Goal: Task Accomplishment & Management: Use online tool/utility

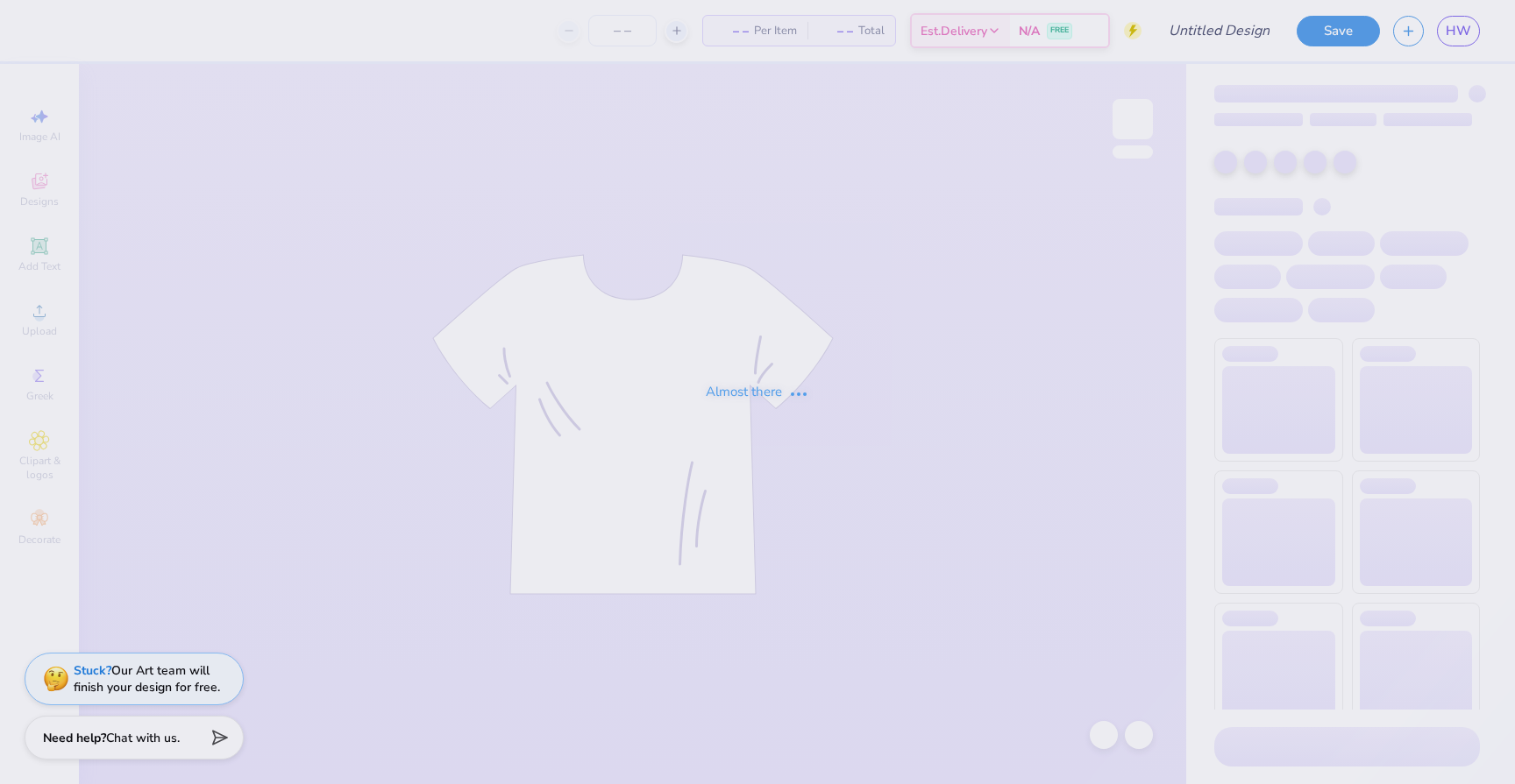
type input "4"
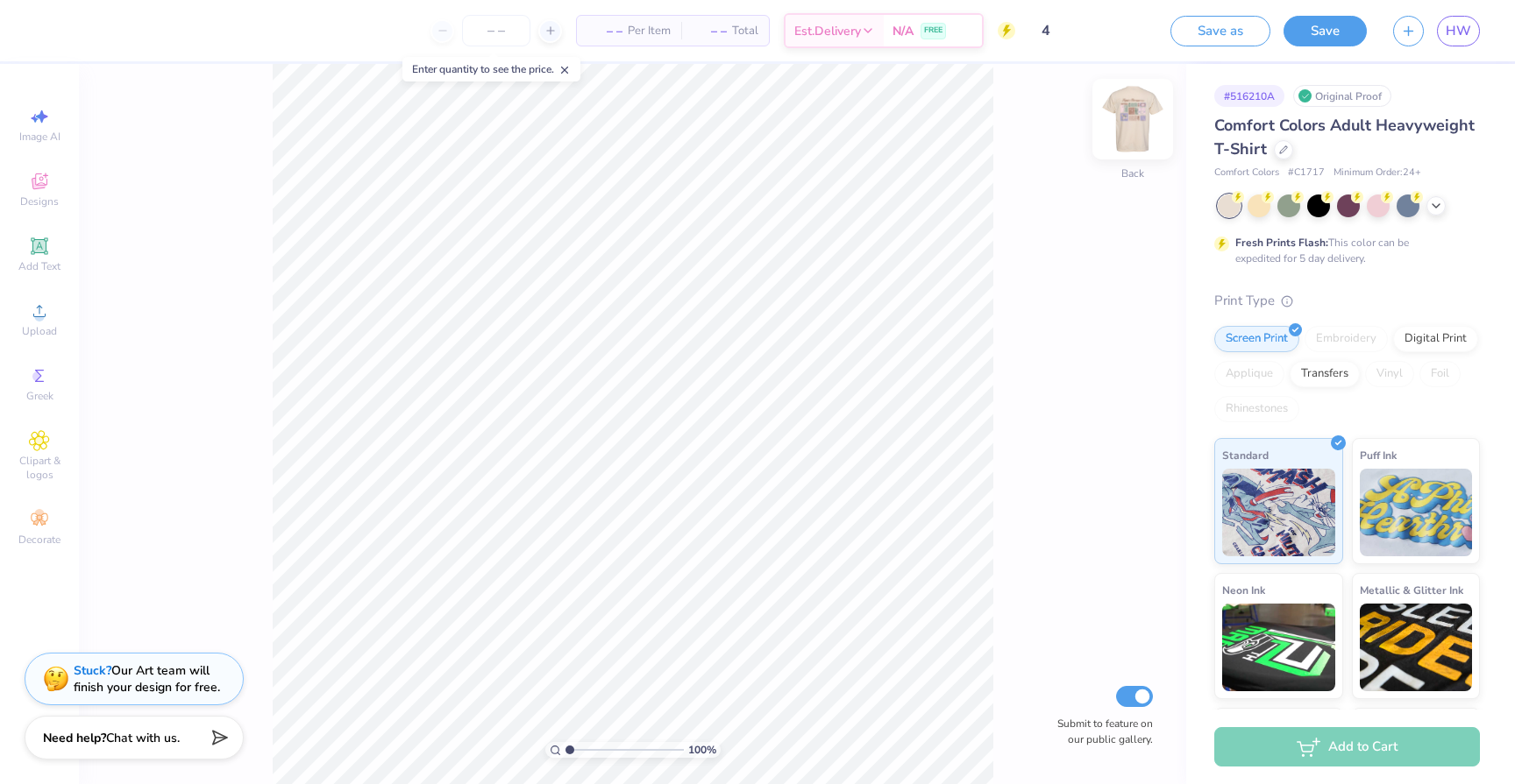
click at [1113, 123] on img at bounding box center [1132, 119] width 70 height 70
click at [43, 175] on icon at bounding box center [45, 174] width 5 height 5
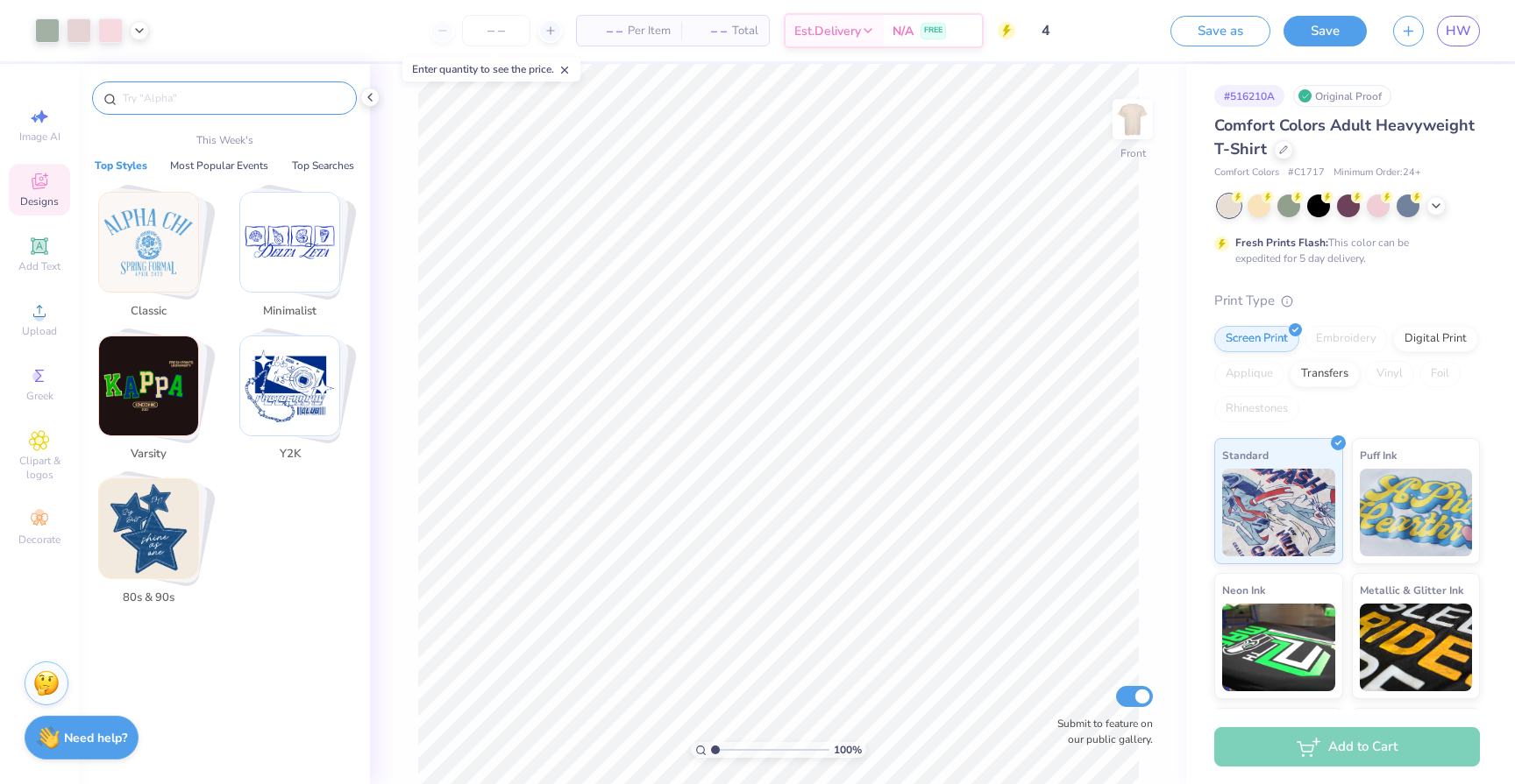
click at [243, 104] on input "text" at bounding box center [233, 98] width 224 height 17
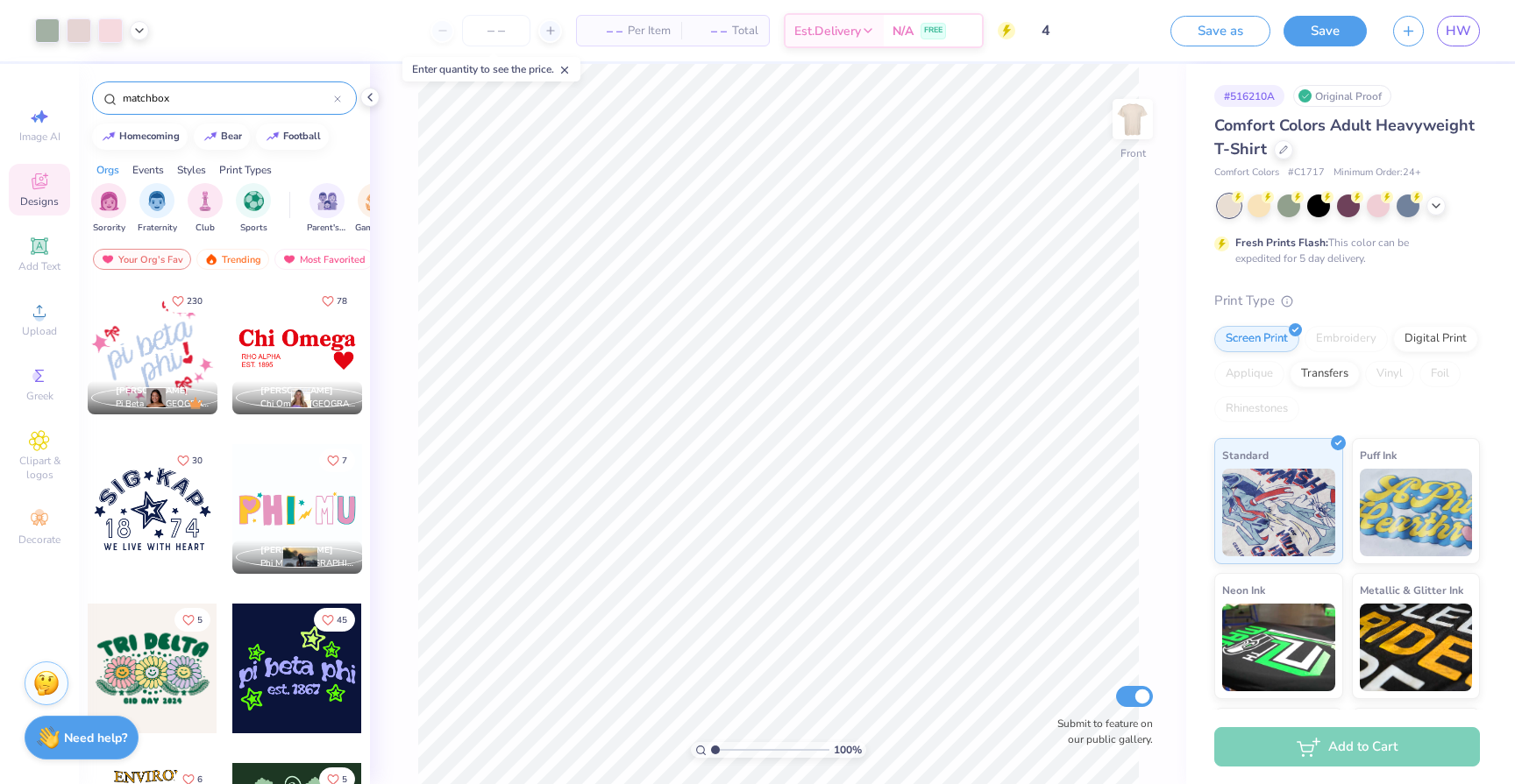
type input "matchbox"
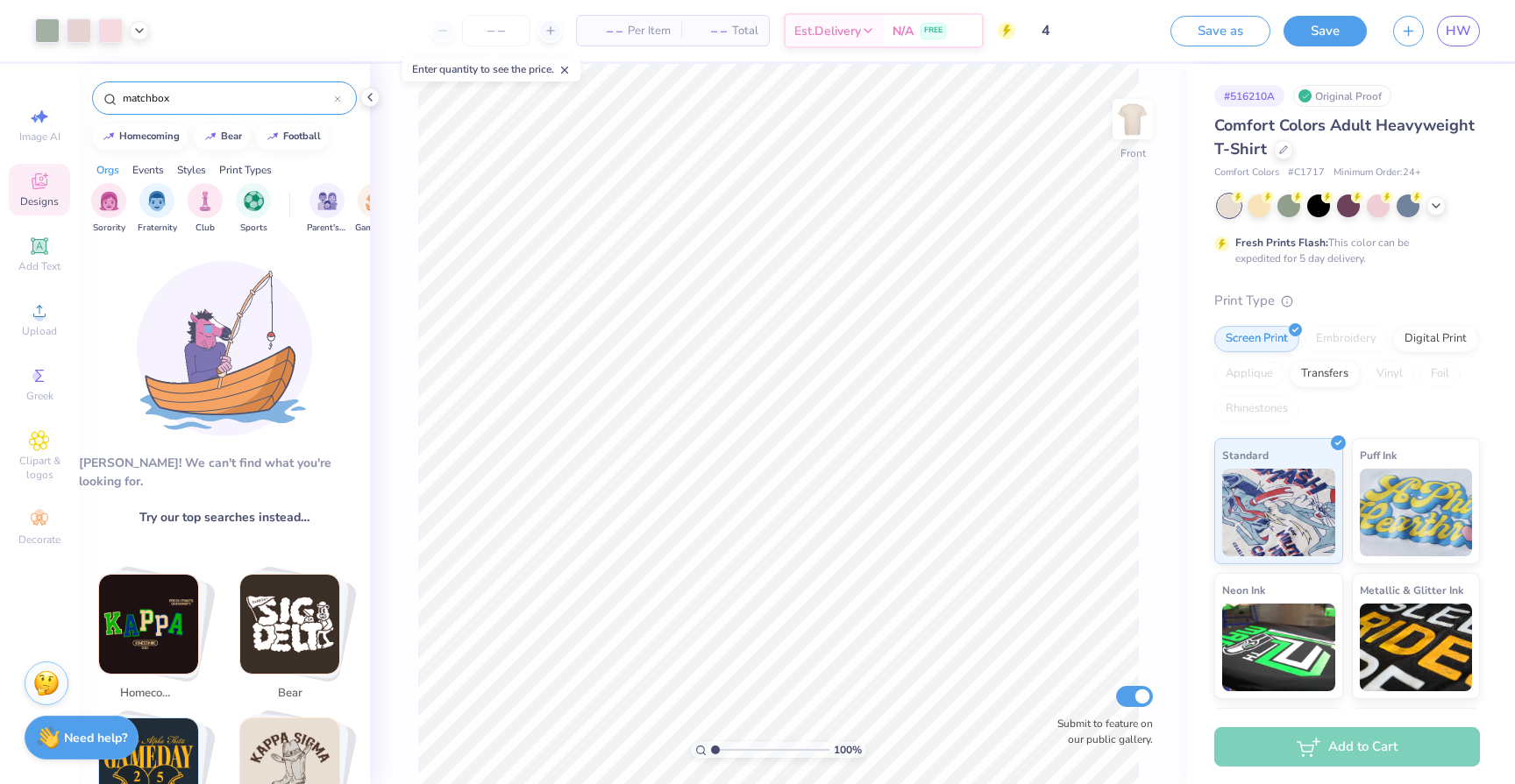
click at [334, 99] on icon at bounding box center [337, 99] width 7 height 7
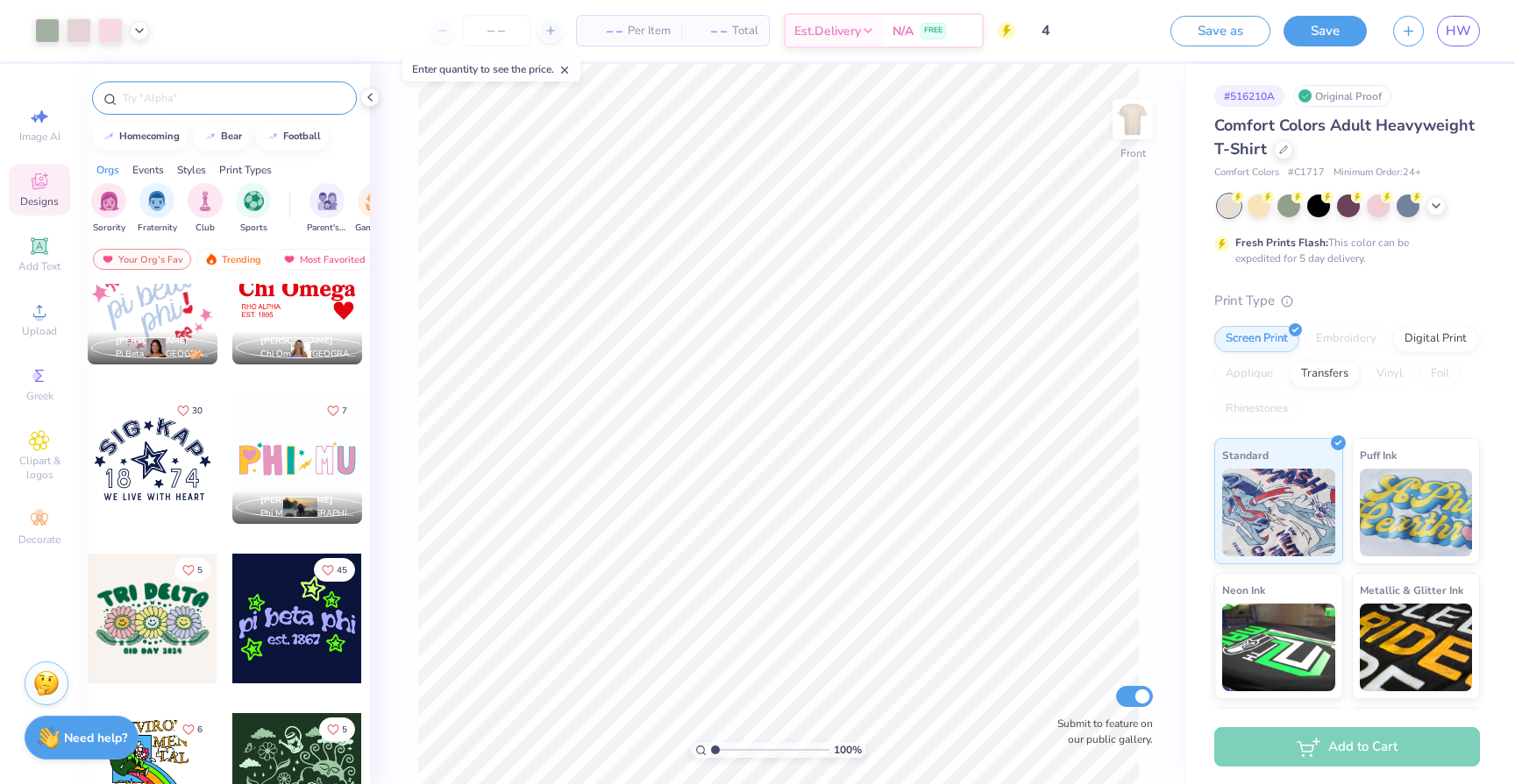
scroll to position [63, 0]
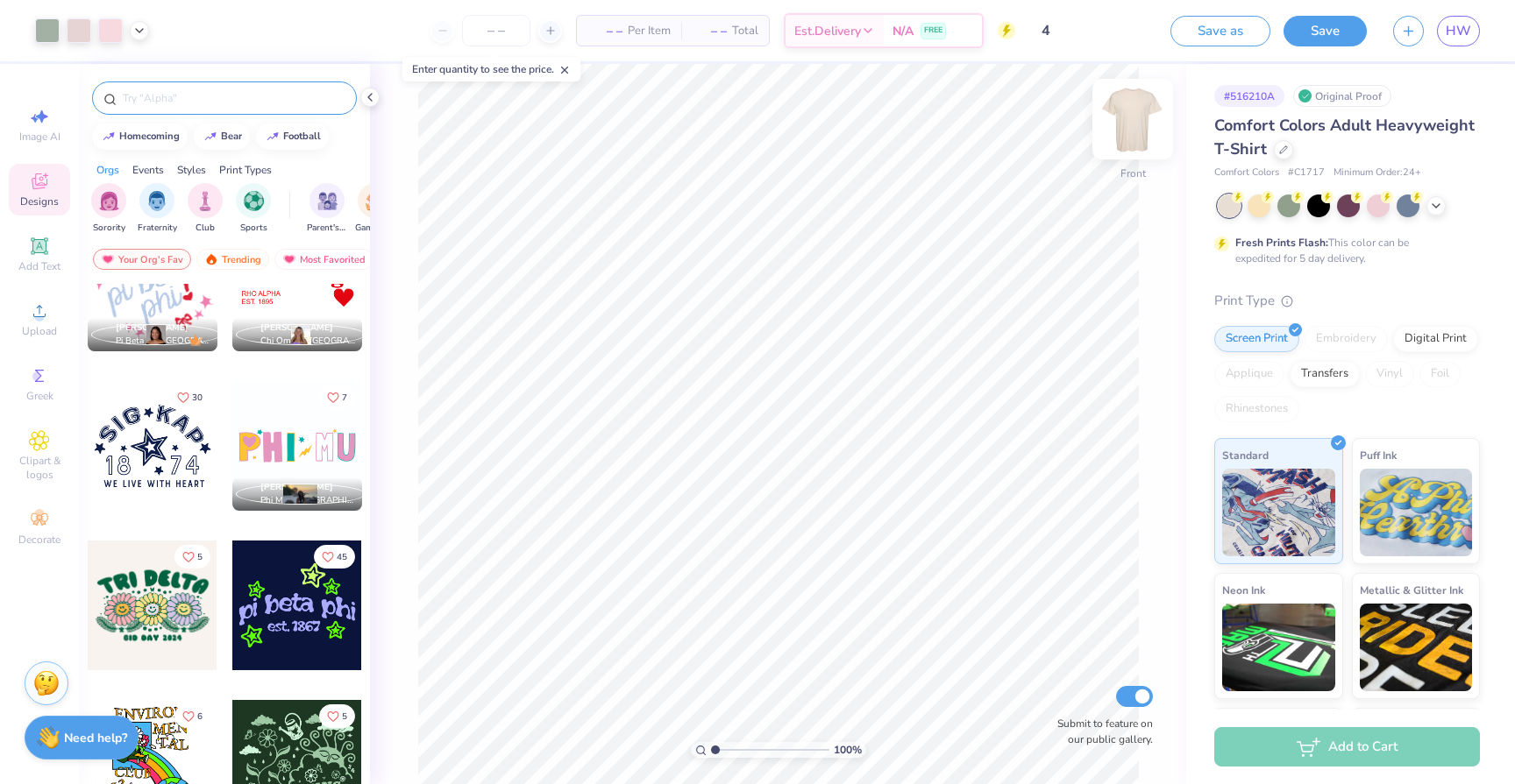
click at [1135, 134] on img at bounding box center [1132, 119] width 70 height 70
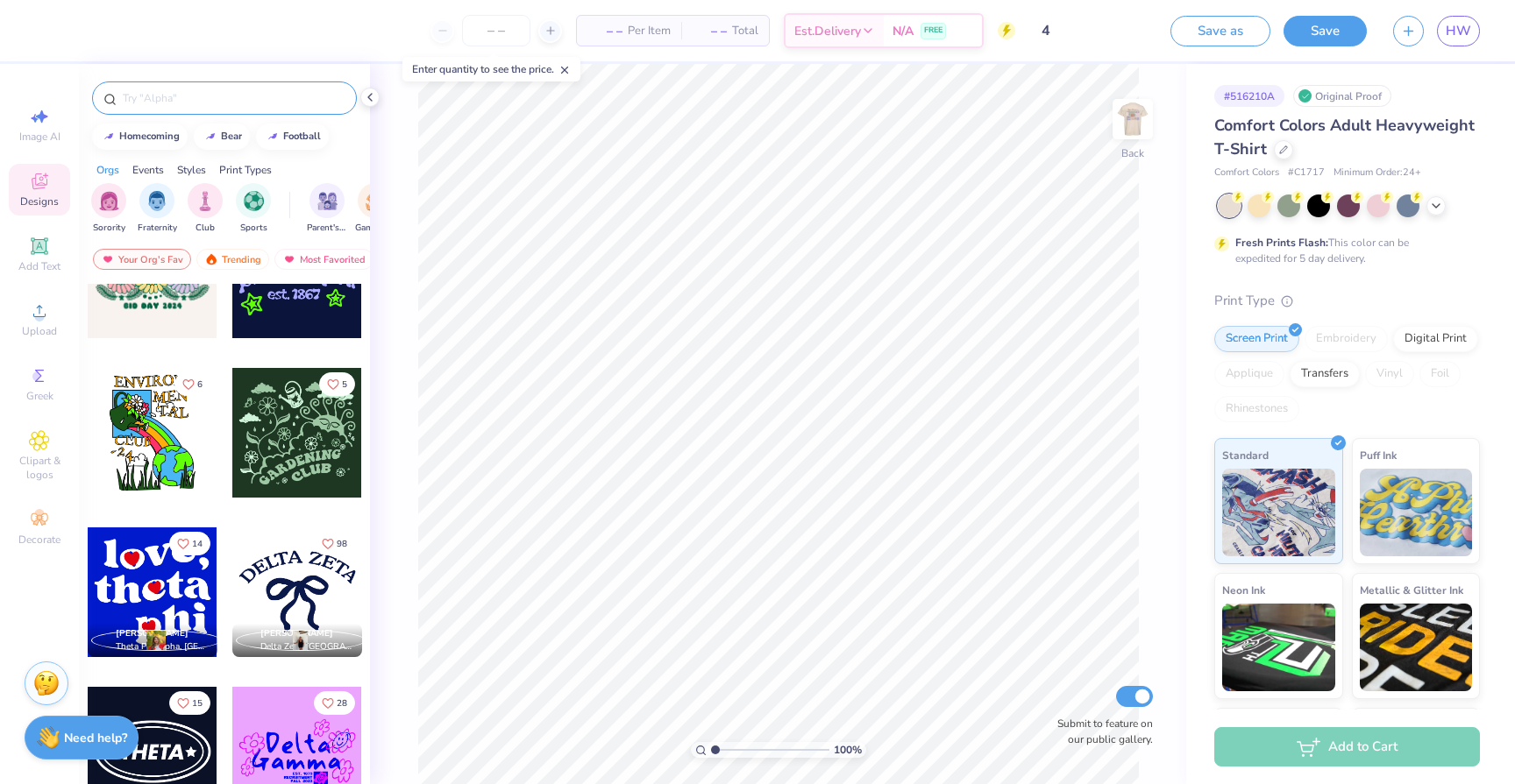
scroll to position [479, 0]
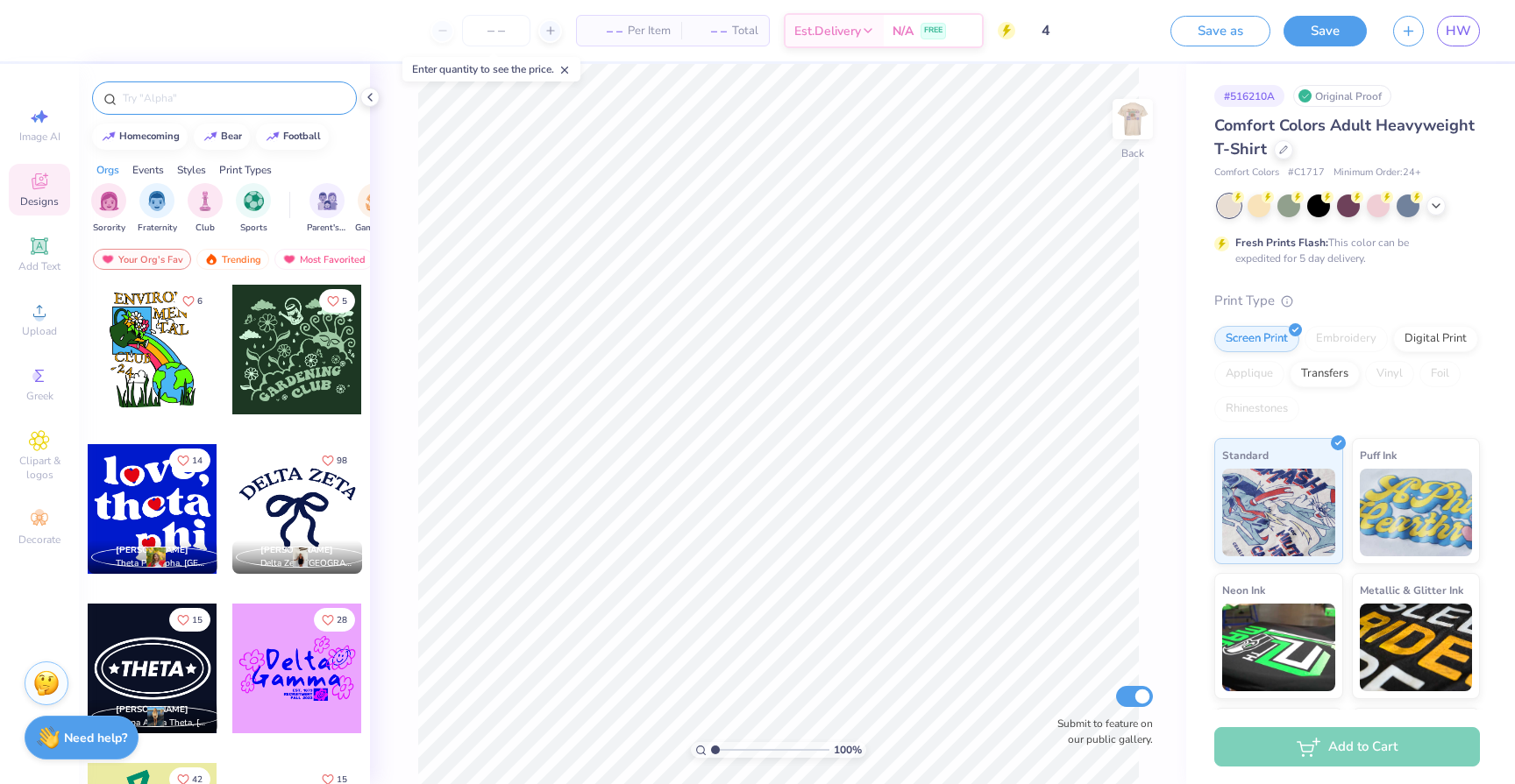
click at [309, 484] on div at bounding box center [297, 508] width 129 height 129
type input "6.27"
type input "4.49"
type input "2.50"
type input "7.21"
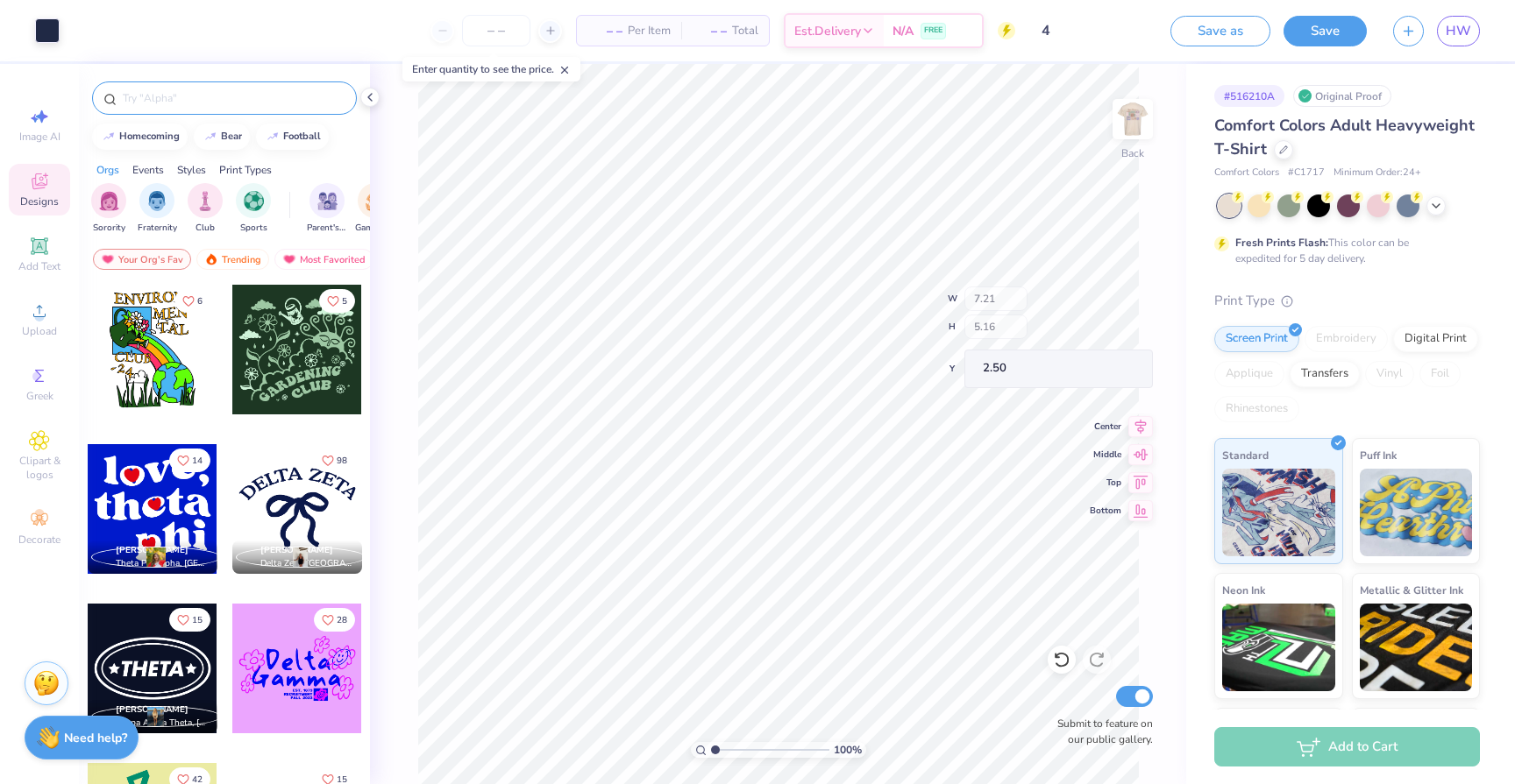
type input "2.05"
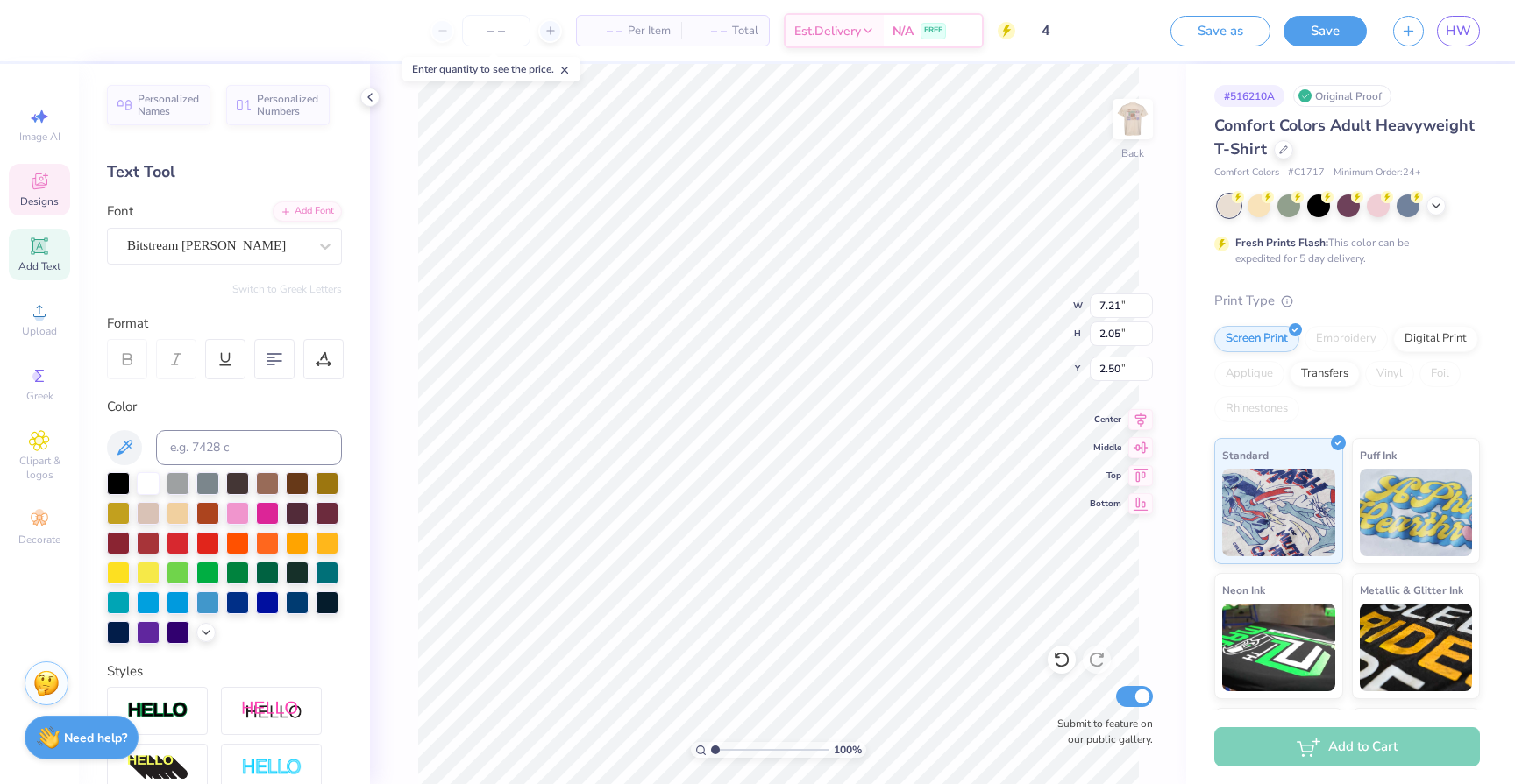
scroll to position [0, 0]
type textarea "AGGIE BLOSSOMS"
type input "4.05"
click at [1133, 119] on img at bounding box center [1132, 119] width 70 height 70
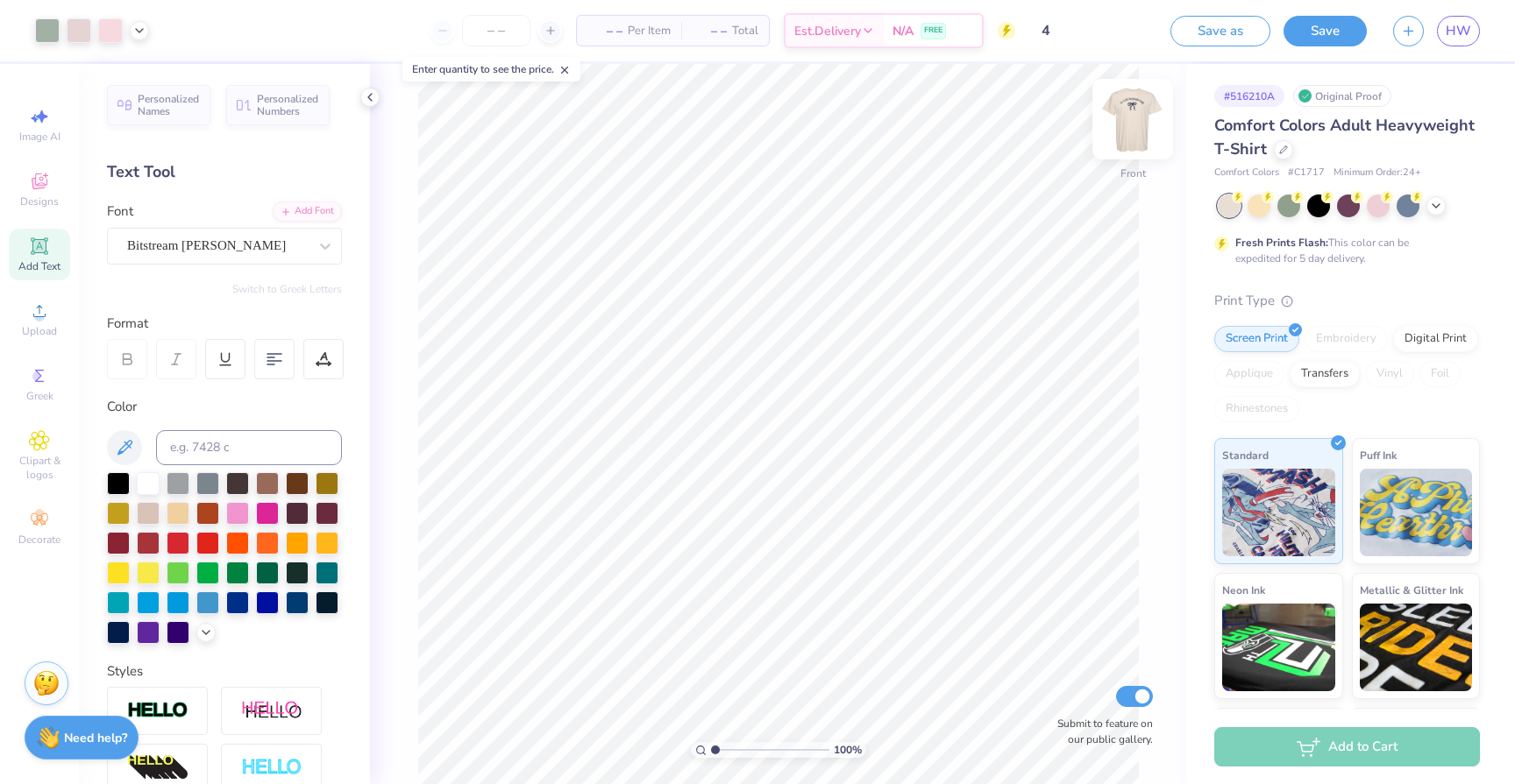
click at [1126, 125] on img at bounding box center [1132, 119] width 70 height 70
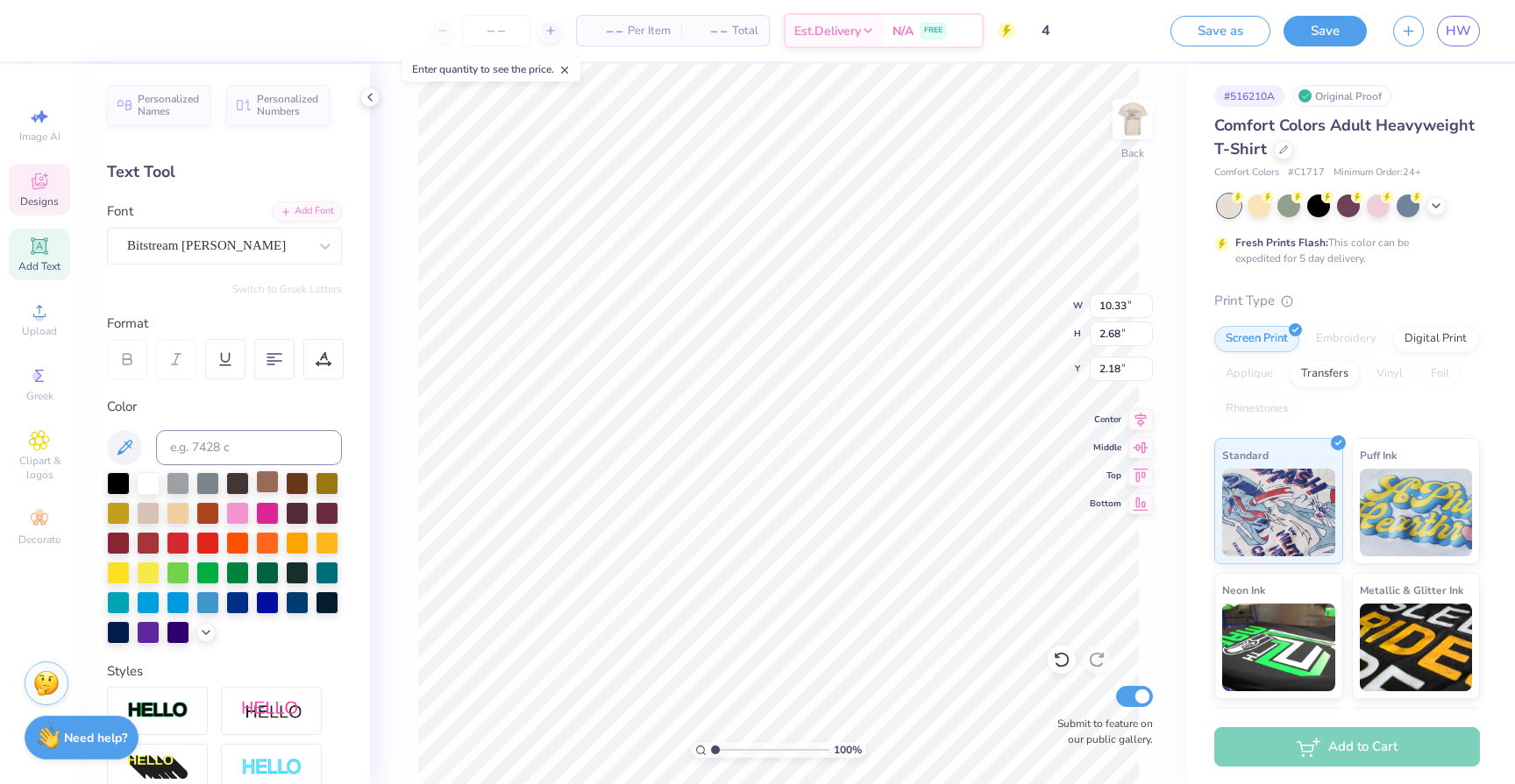
click at [260, 479] on div at bounding box center [267, 482] width 23 height 23
type input "3.86"
type input "3.62"
type input "4.05"
click at [48, 36] on div at bounding box center [48, 29] width 25 height 25
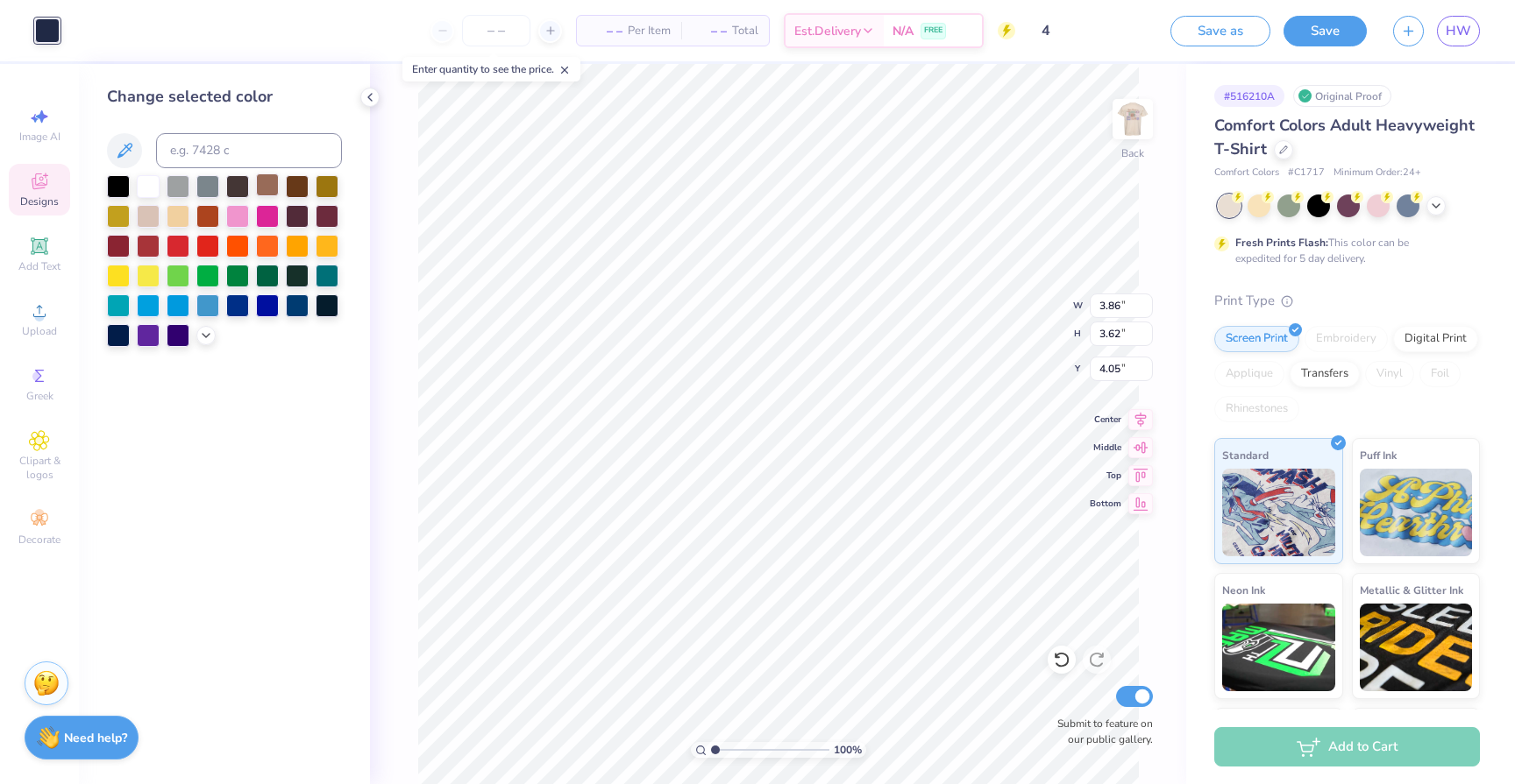
click at [270, 181] on div at bounding box center [267, 185] width 23 height 23
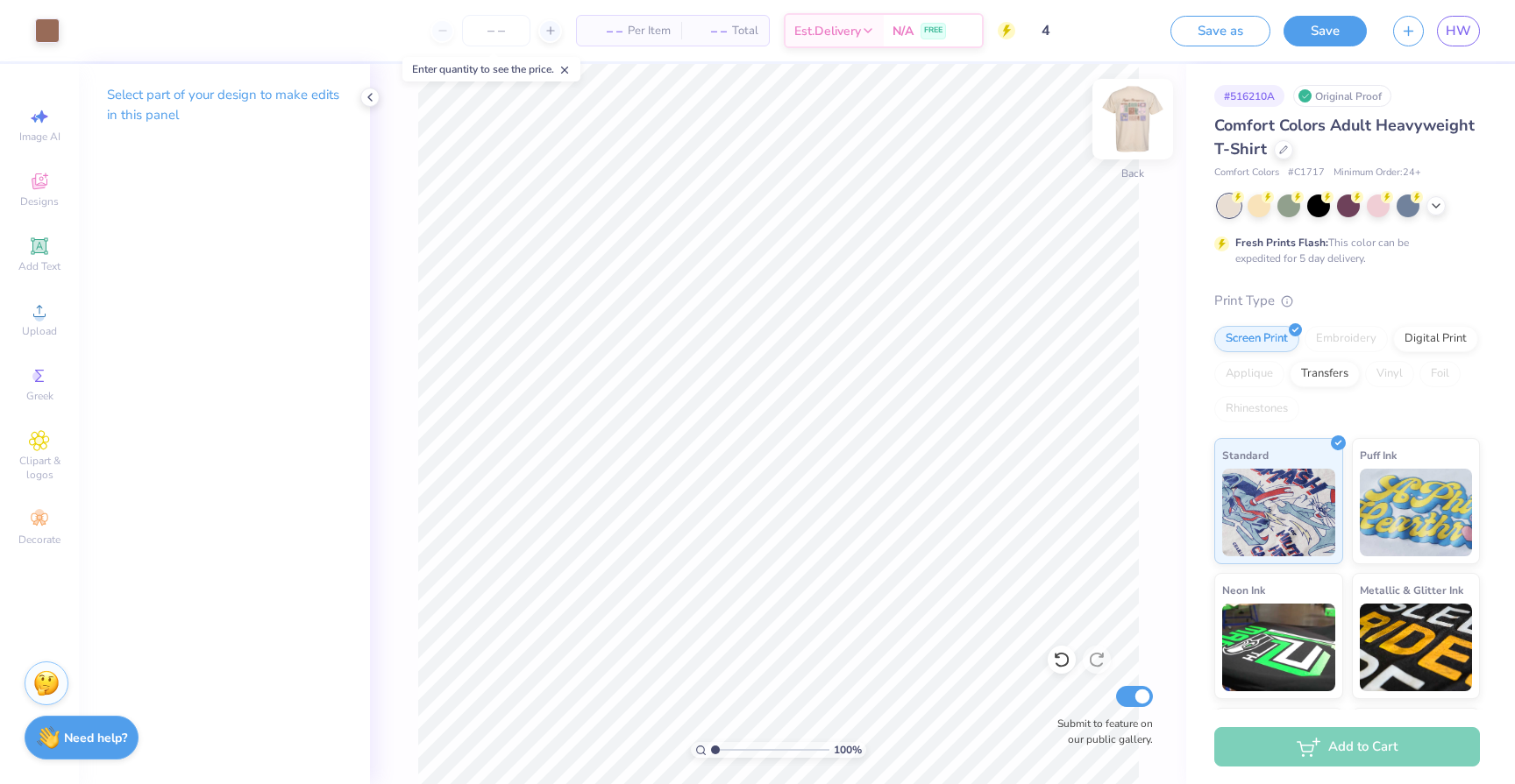
click at [1128, 117] on img at bounding box center [1132, 119] width 70 height 70
click at [1119, 108] on img at bounding box center [1132, 119] width 70 height 70
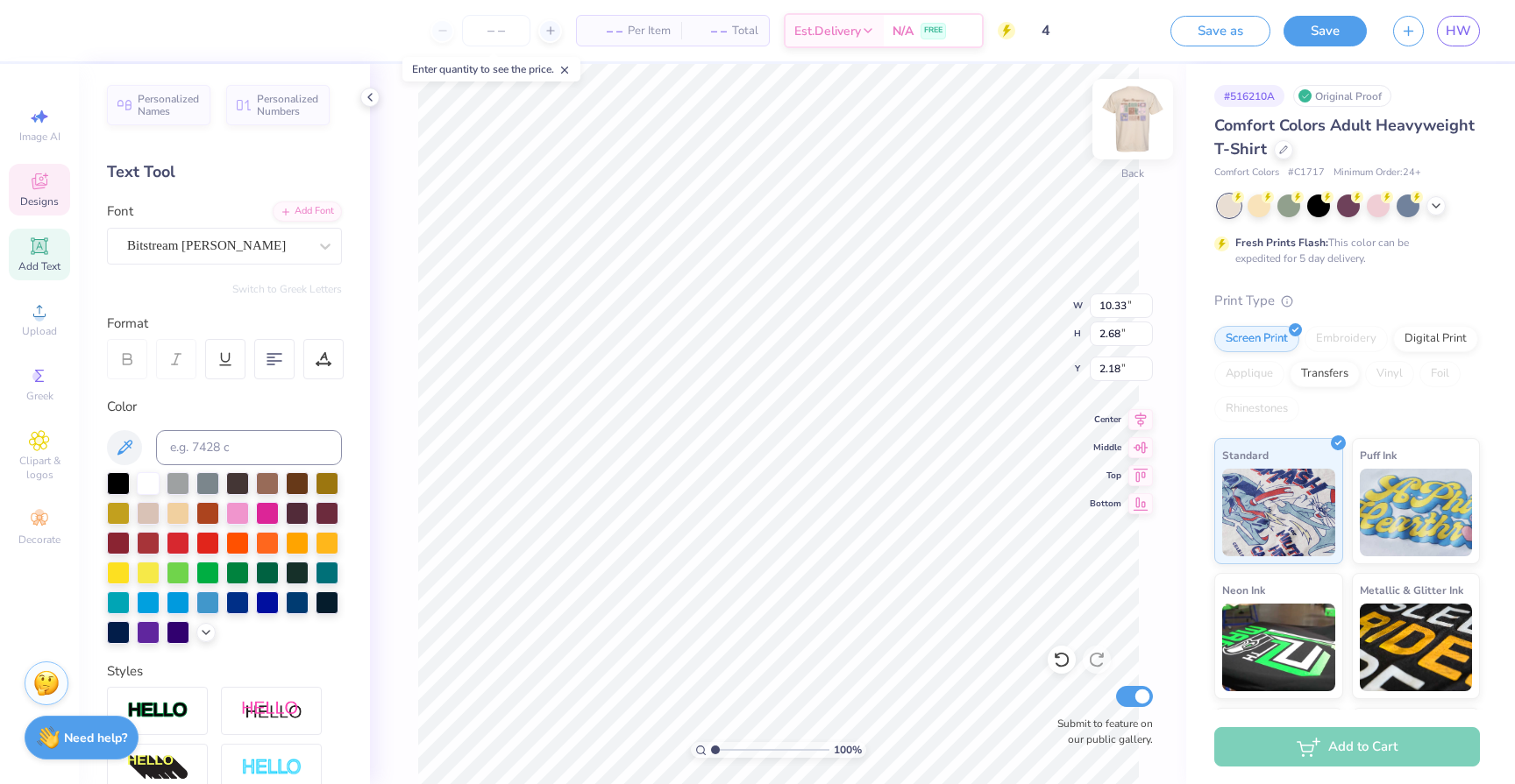
click at [1125, 128] on img at bounding box center [1132, 119] width 70 height 70
click at [295, 250] on div "Playball" at bounding box center [217, 246] width 184 height 27
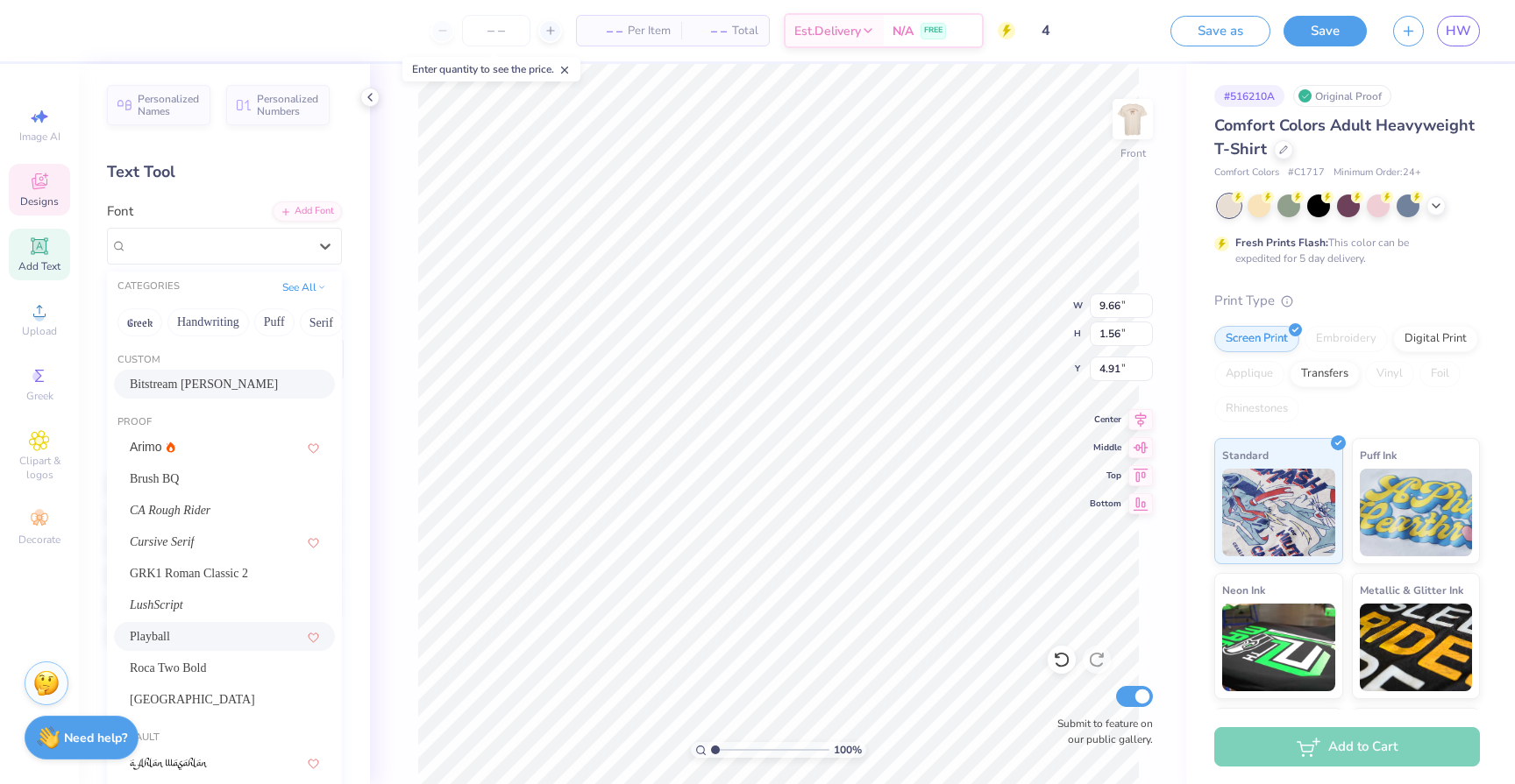
click at [276, 381] on div "Bitstream Cooper" at bounding box center [224, 384] width 190 height 18
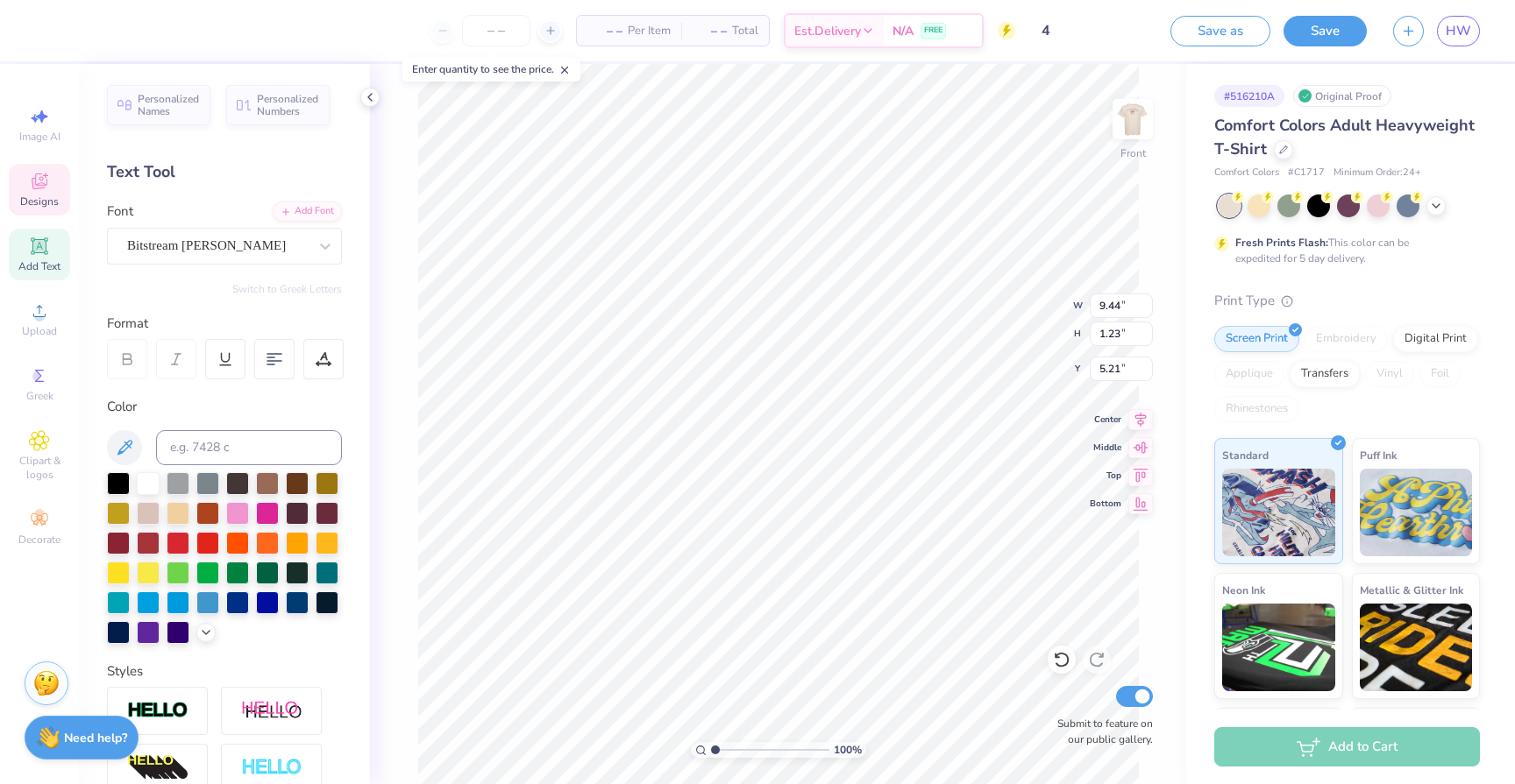
type input "9.44"
type input "1.23"
type input "5.22"
click at [1135, 137] on img at bounding box center [1132, 119] width 70 height 70
click at [1130, 136] on img at bounding box center [1132, 119] width 70 height 70
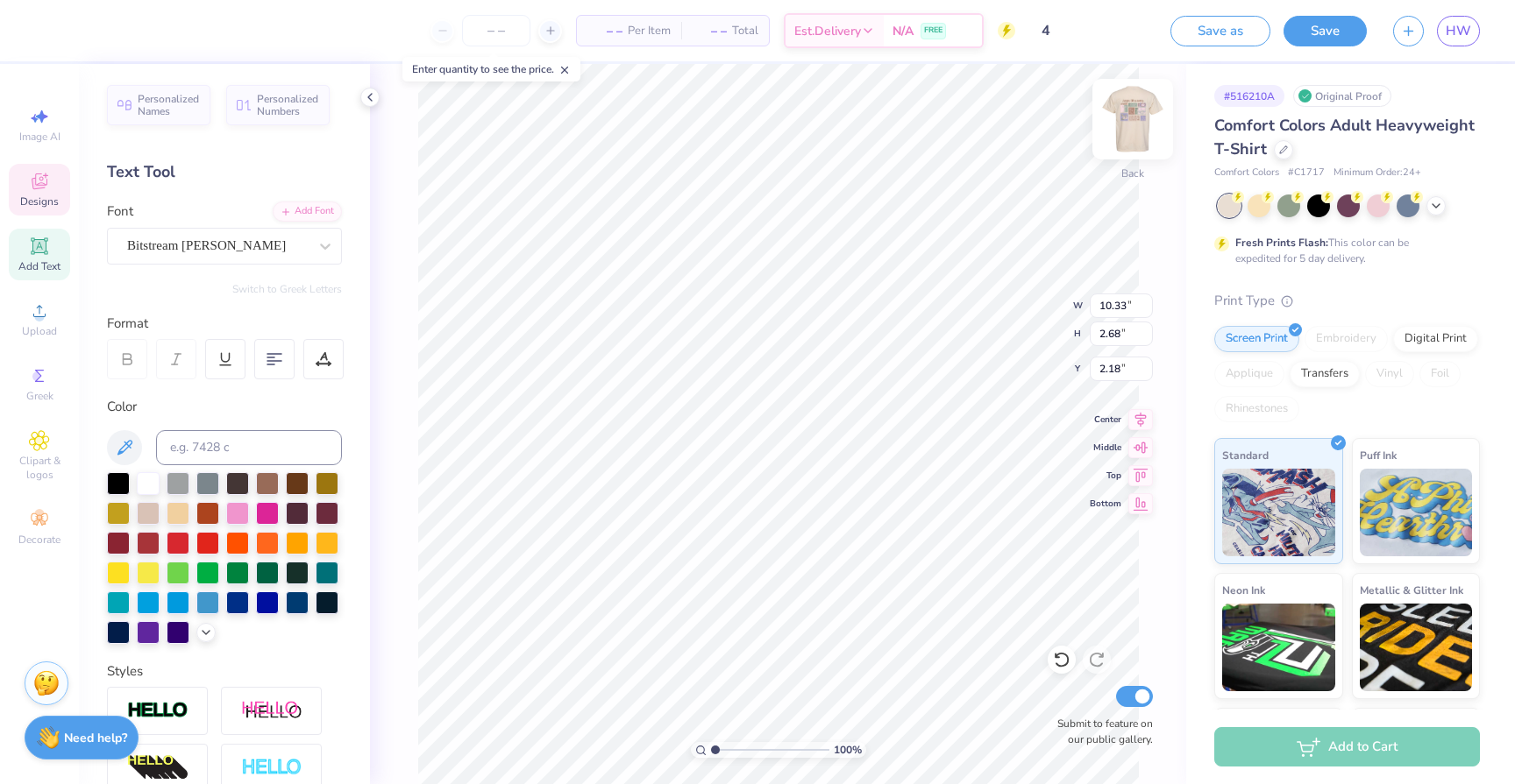
type input "2.28"
type input "3.86"
type input "3.62"
type input "4.59"
type input "3.21"
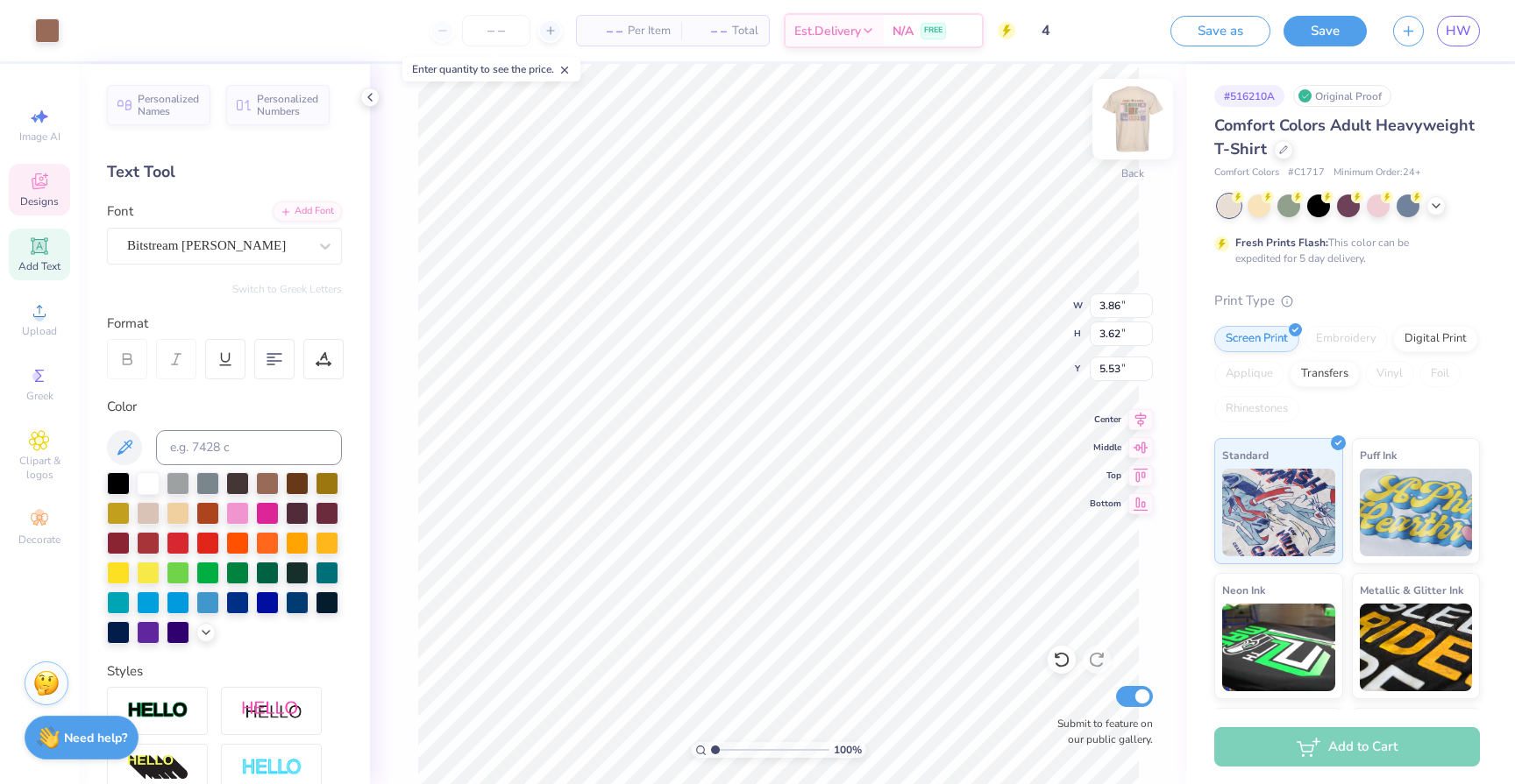
type input "5.23"
type input "9.82"
type textarea "Blooming Since 2014"
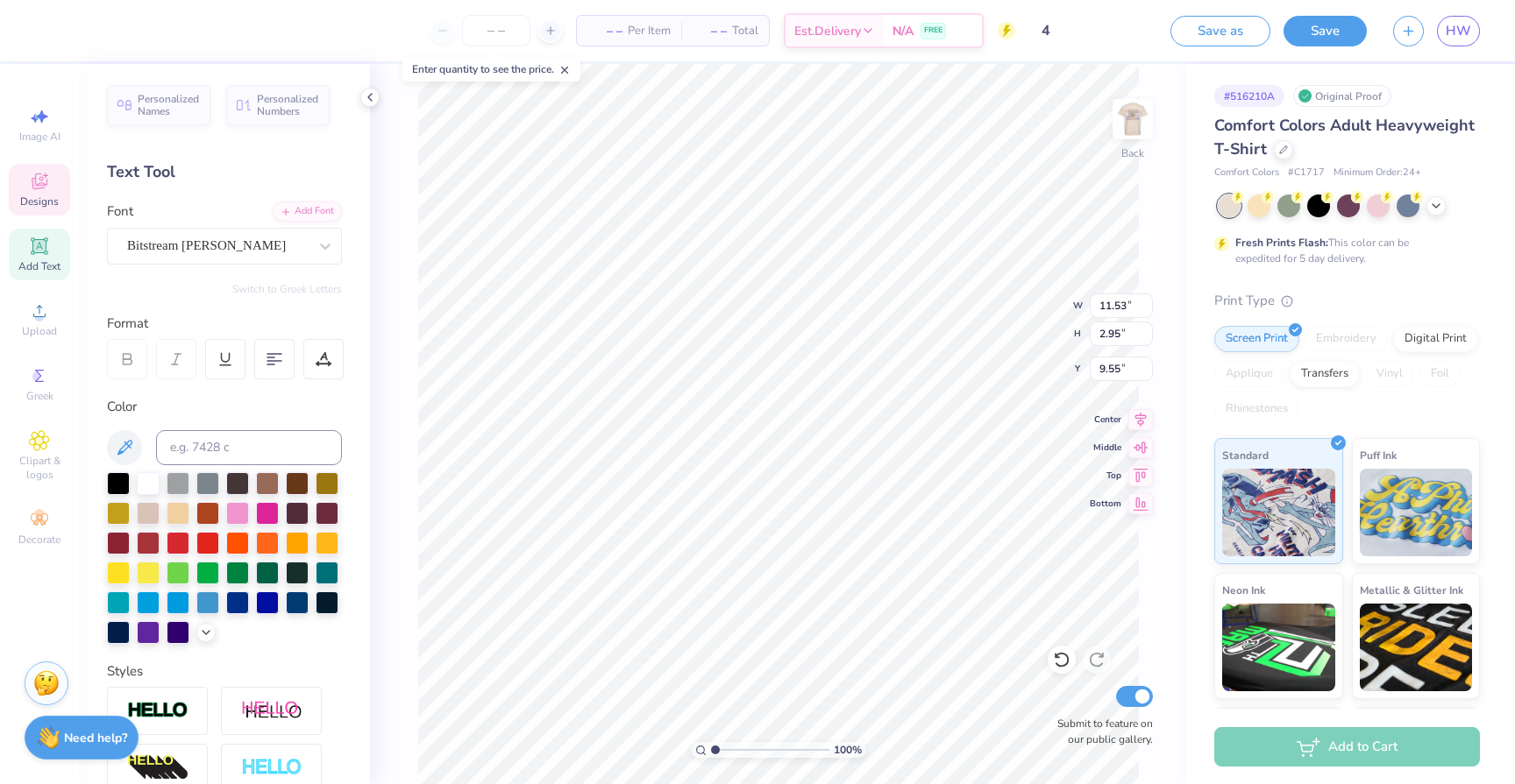
type input "6.92"
type input "1.77"
type input "10.77"
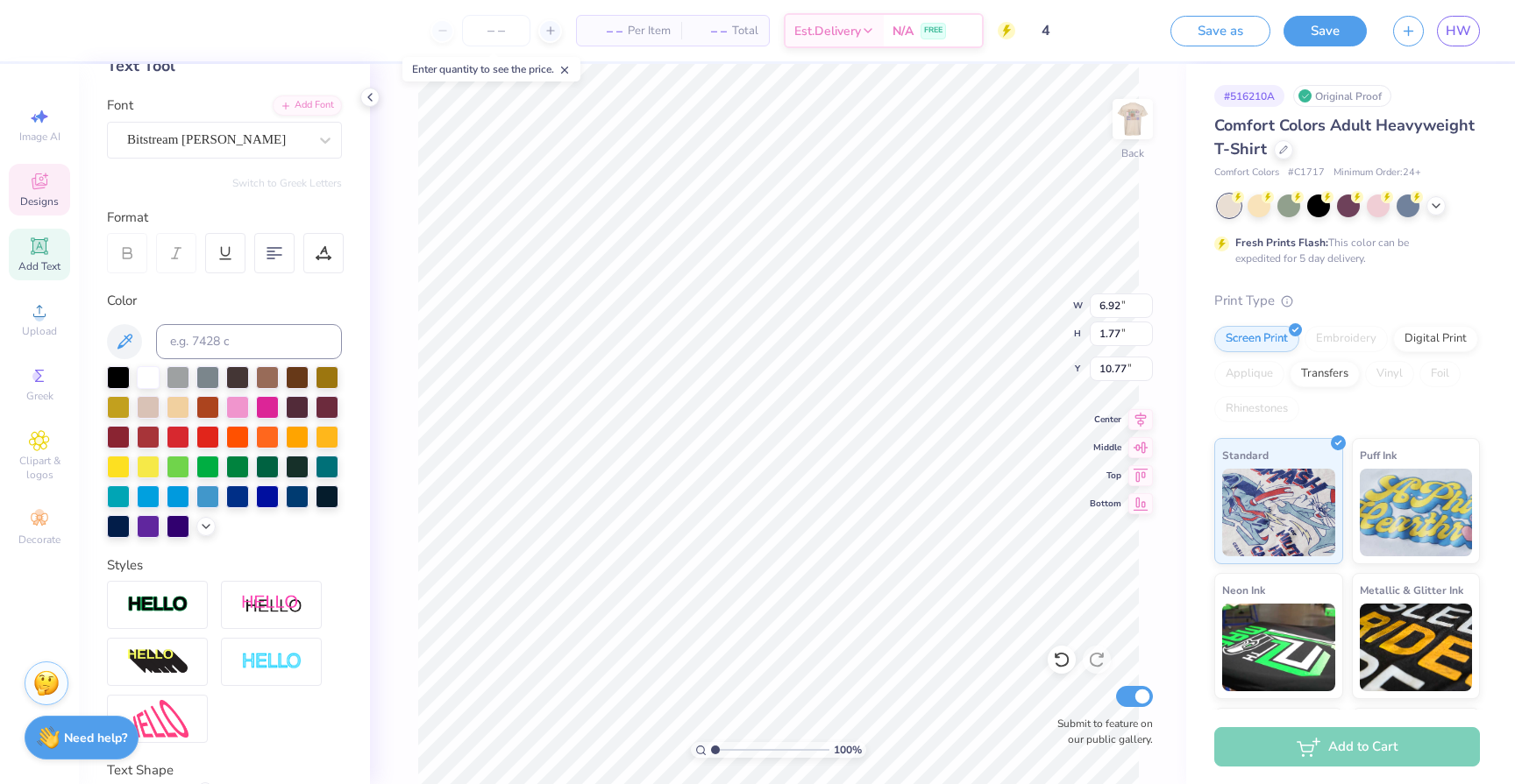
scroll to position [234, 0]
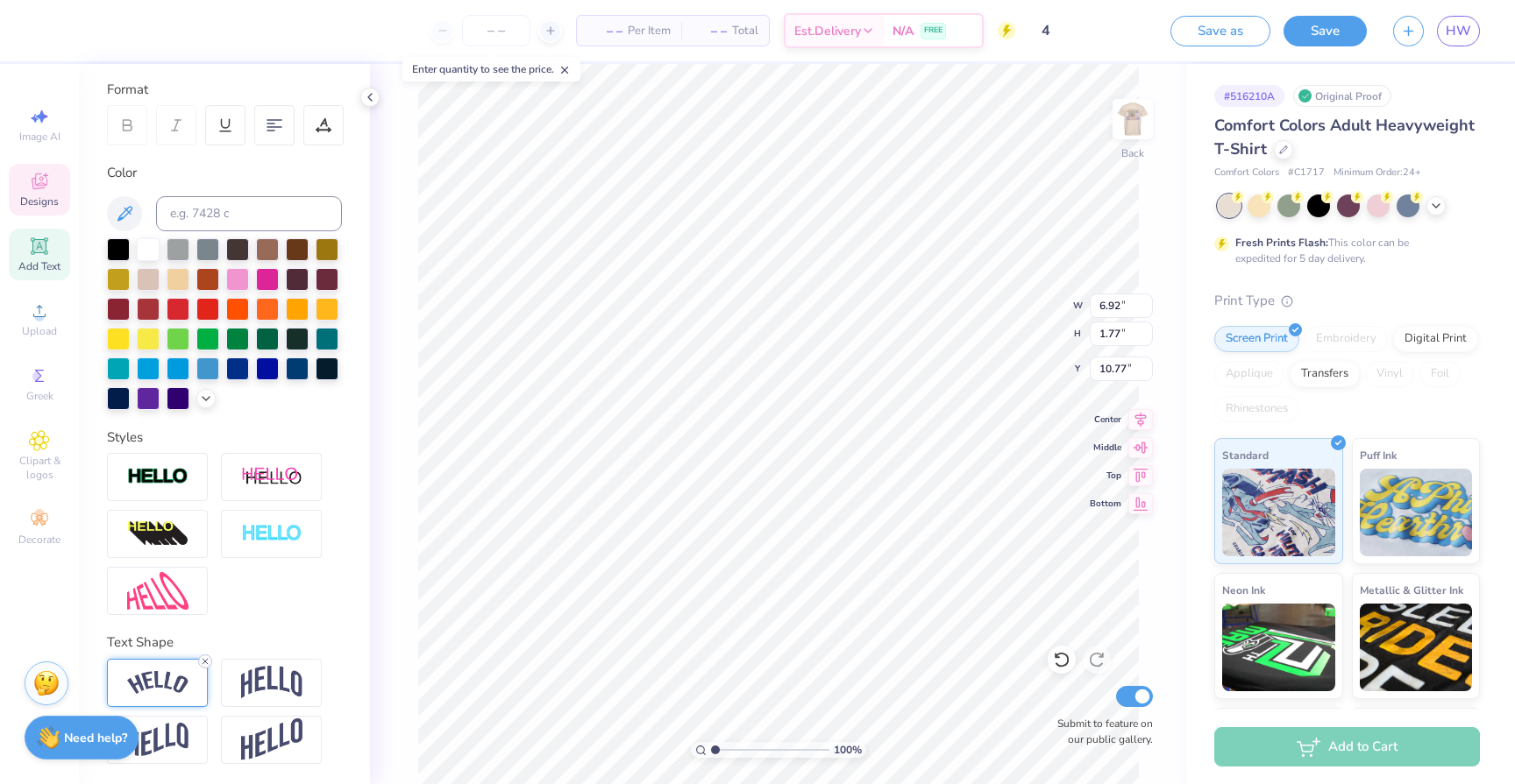
click at [202, 663] on icon at bounding box center [205, 661] width 11 height 11
type input "6.09"
type input "0.59"
type input "9.39"
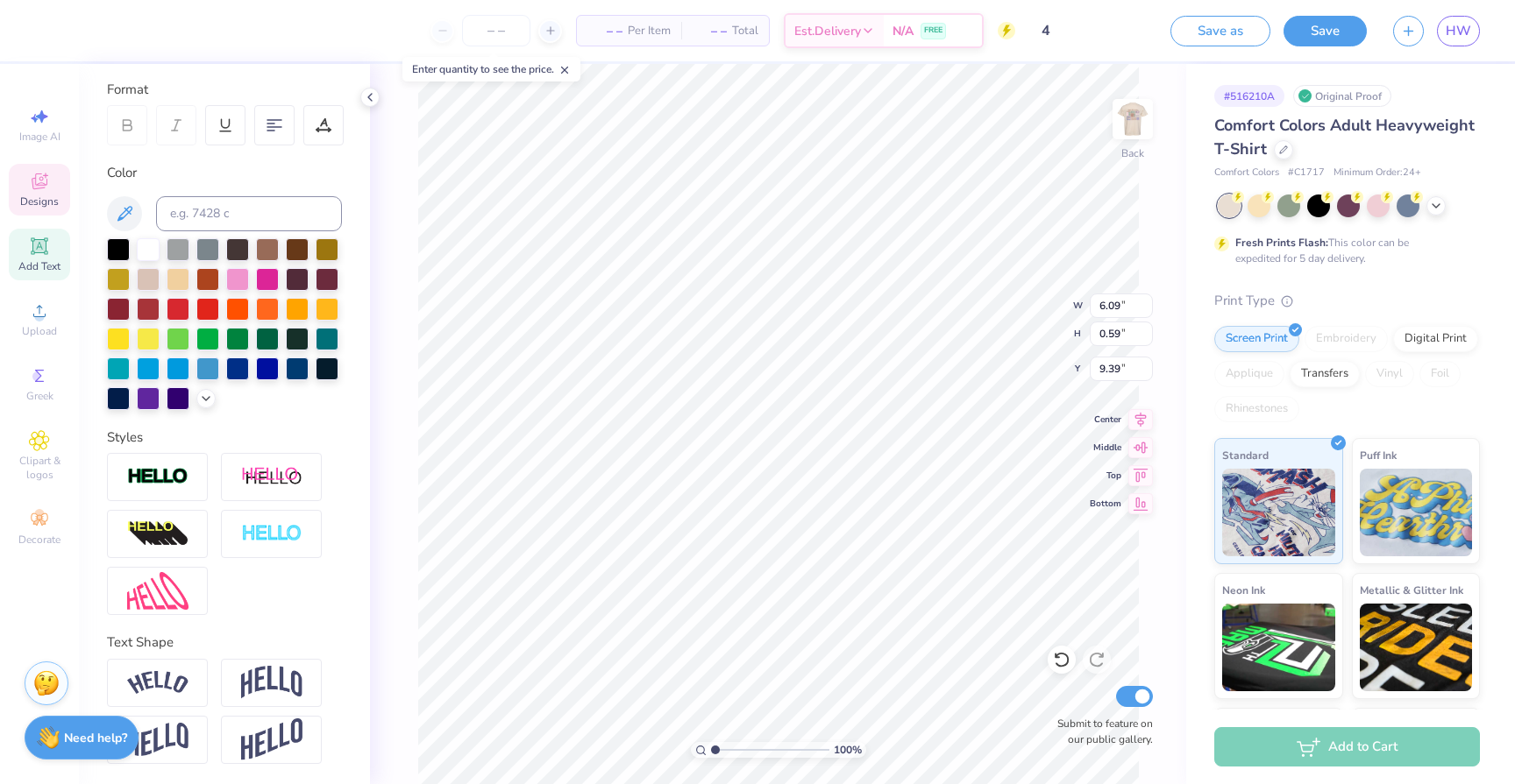
type textarea "Est. 2014"
type input "9.26"
type input "3.63"
click at [1132, 134] on img at bounding box center [1132, 119] width 70 height 70
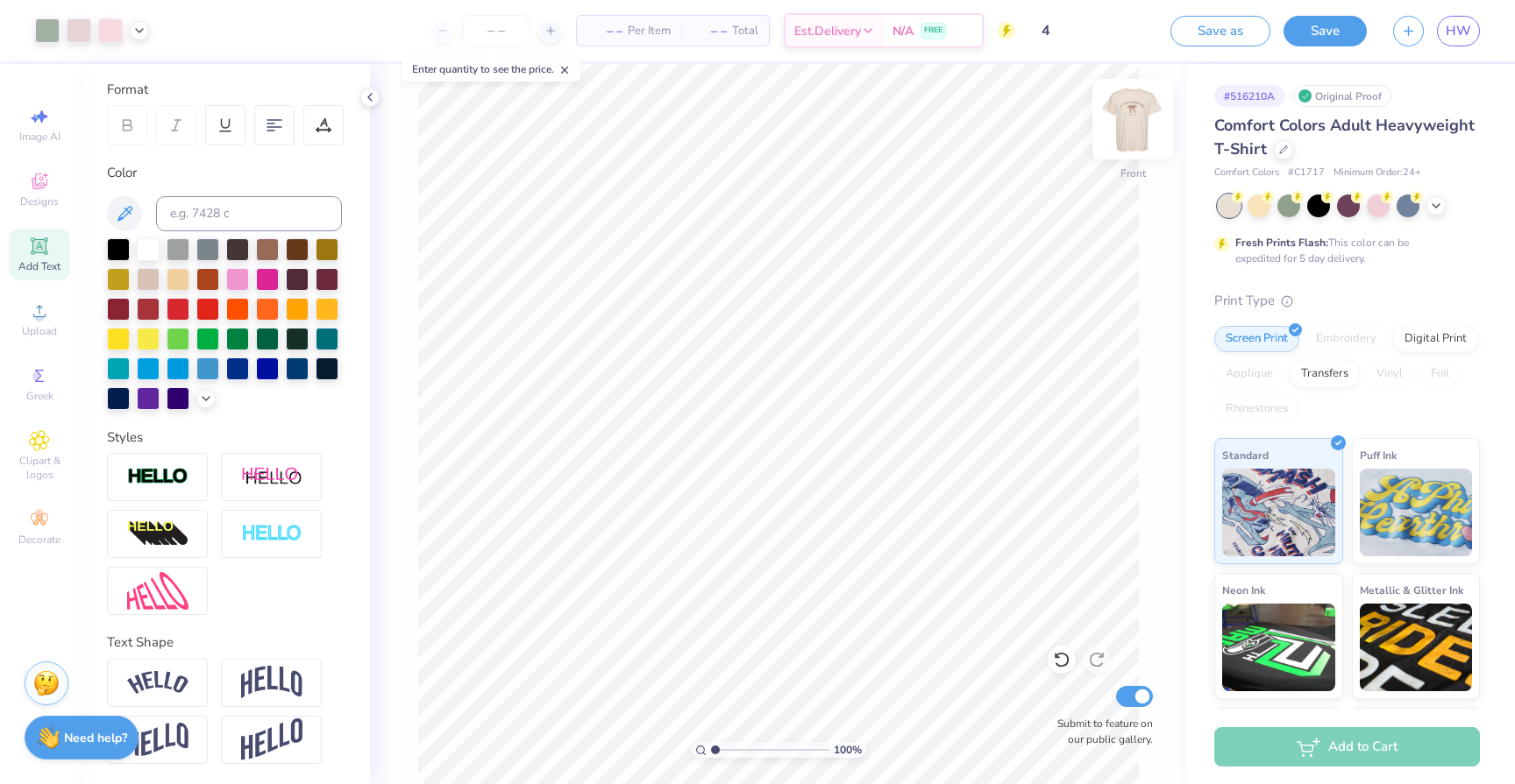
click at [1145, 109] on img at bounding box center [1132, 119] width 70 height 70
click at [1143, 110] on img at bounding box center [1132, 119] width 35 height 35
type input "5.09"
click at [1351, 27] on button "Save" at bounding box center [1324, 29] width 83 height 31
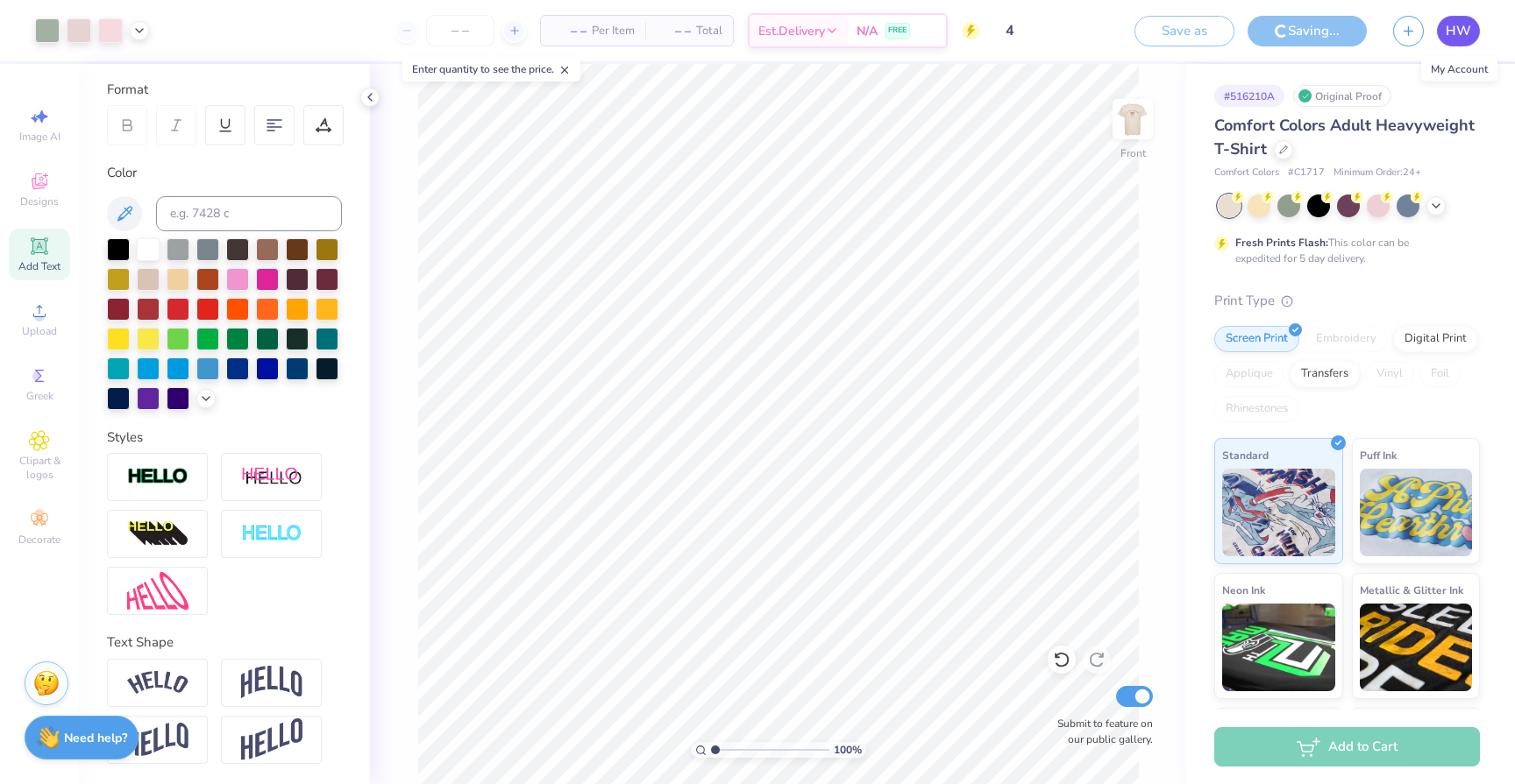
click at [1446, 21] on span "HW" at bounding box center [1458, 31] width 26 height 20
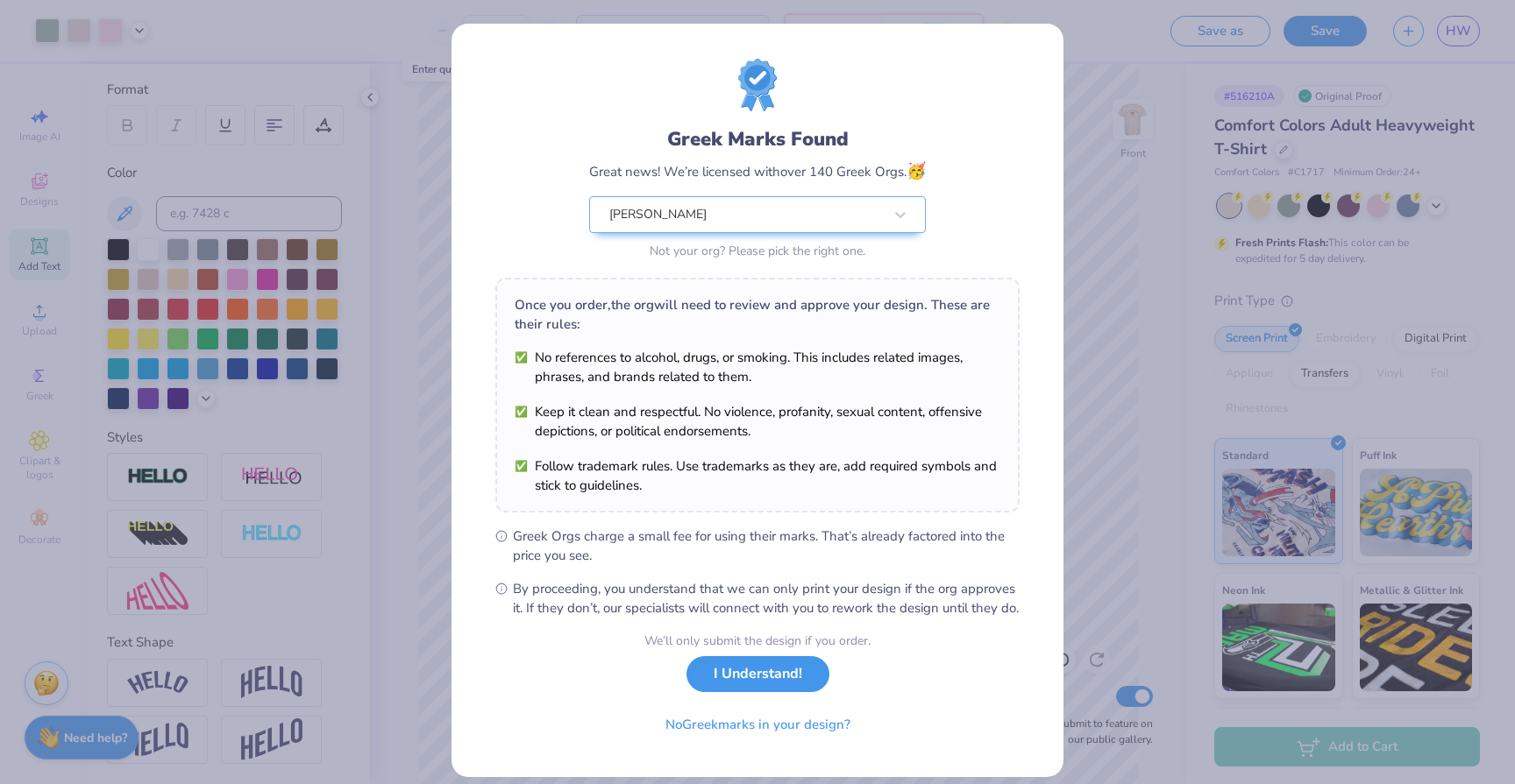
click at [791, 692] on button "I Understand!" at bounding box center [758, 675] width 143 height 36
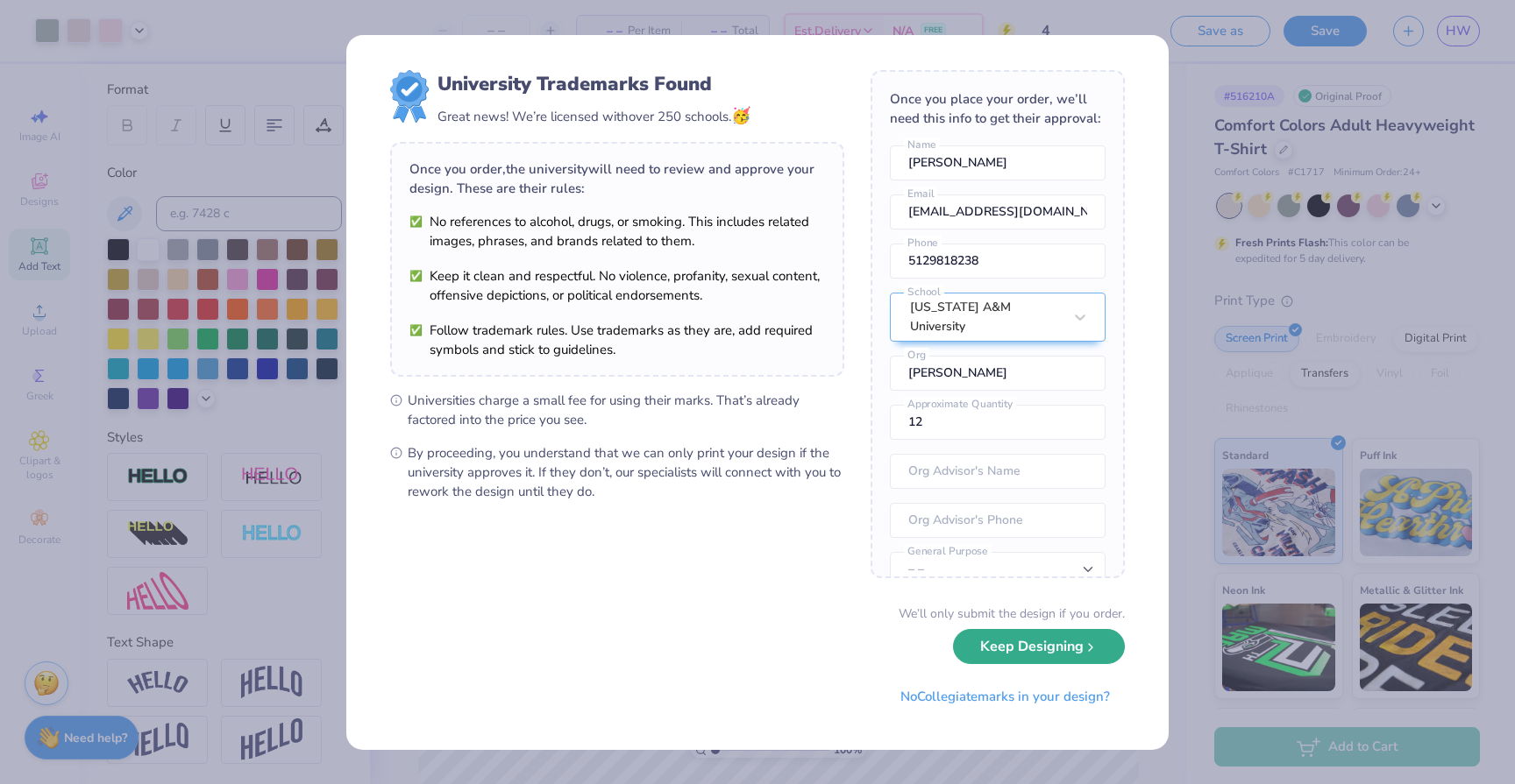
click at [1029, 657] on button "Keep Designing" at bounding box center [1038, 647] width 171 height 36
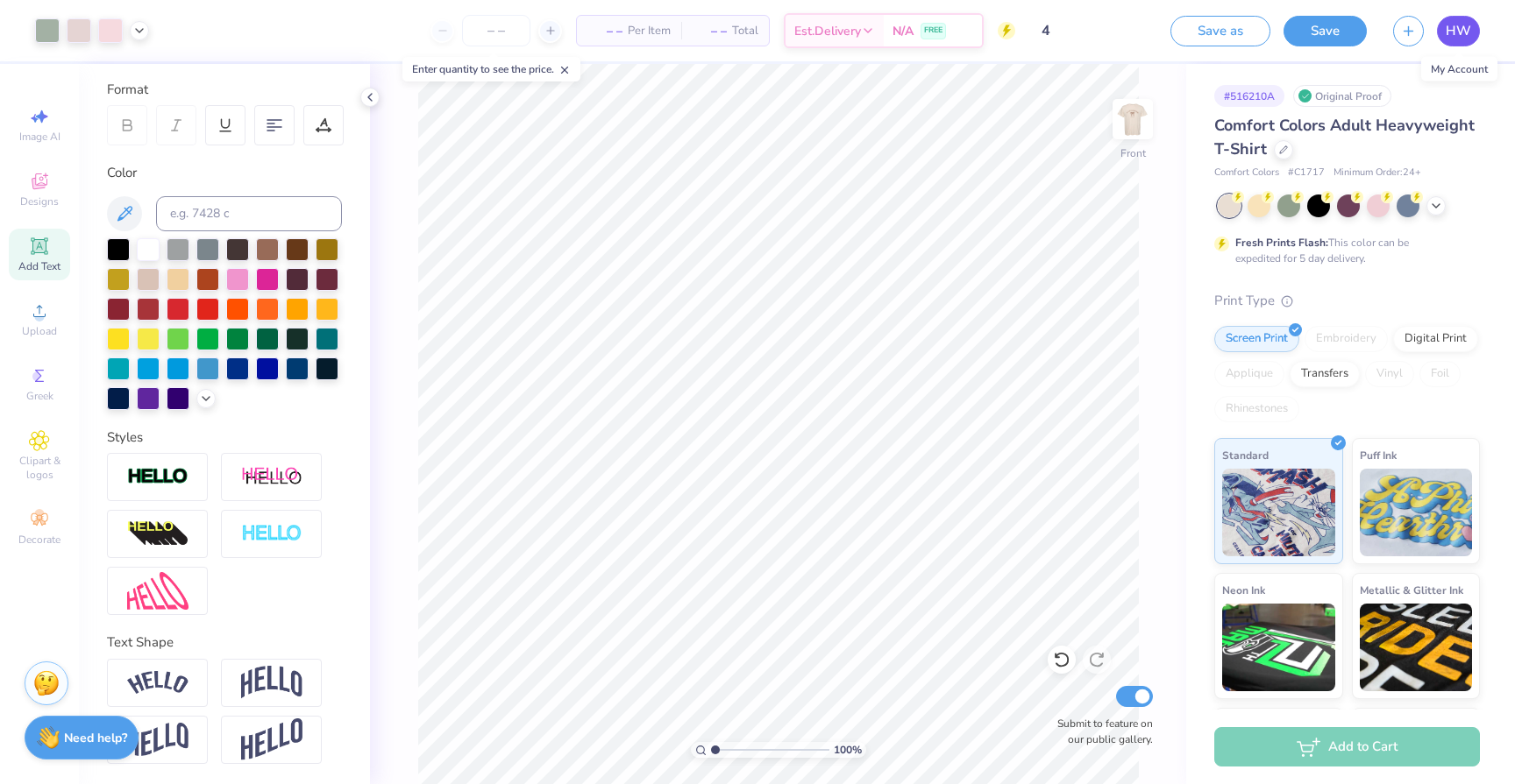
click at [1452, 28] on span "HW" at bounding box center [1458, 31] width 26 height 20
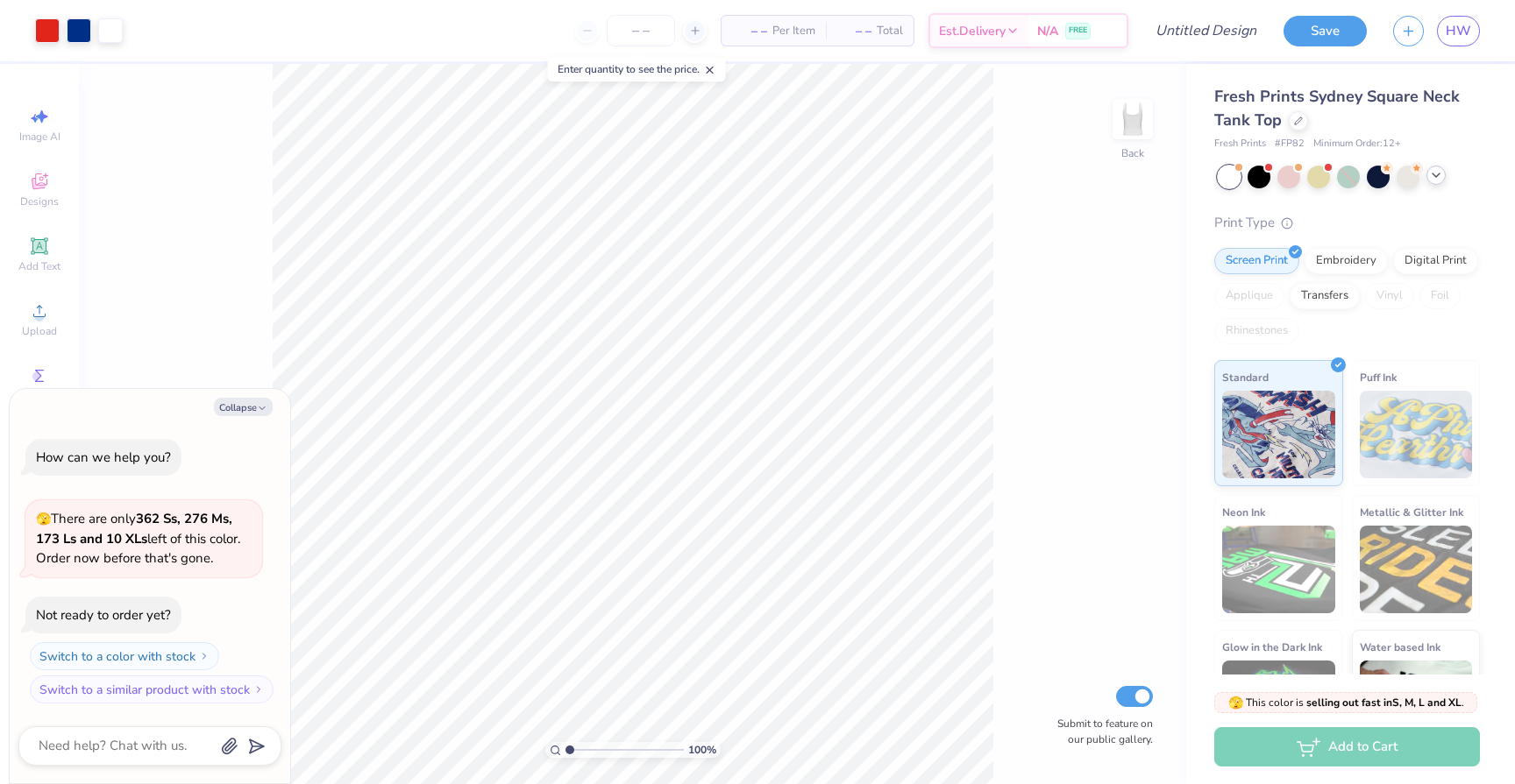
click at [1433, 171] on icon at bounding box center [1436, 175] width 14 height 14
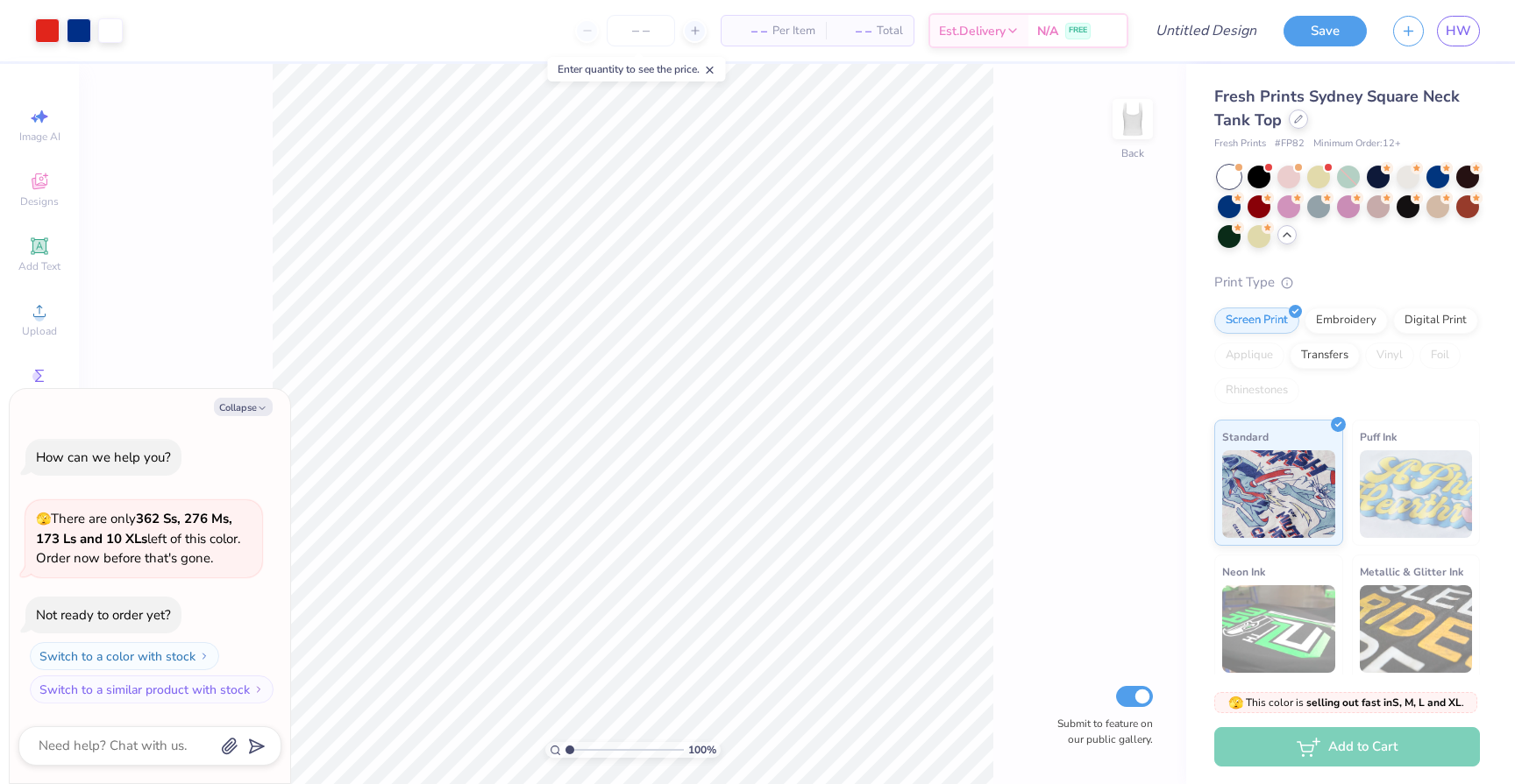
click at [1296, 129] on div "Fresh Prints Sydney Square Neck Tank Top" at bounding box center [1346, 108] width 265 height 47
click at [1293, 124] on div at bounding box center [1298, 119] width 19 height 19
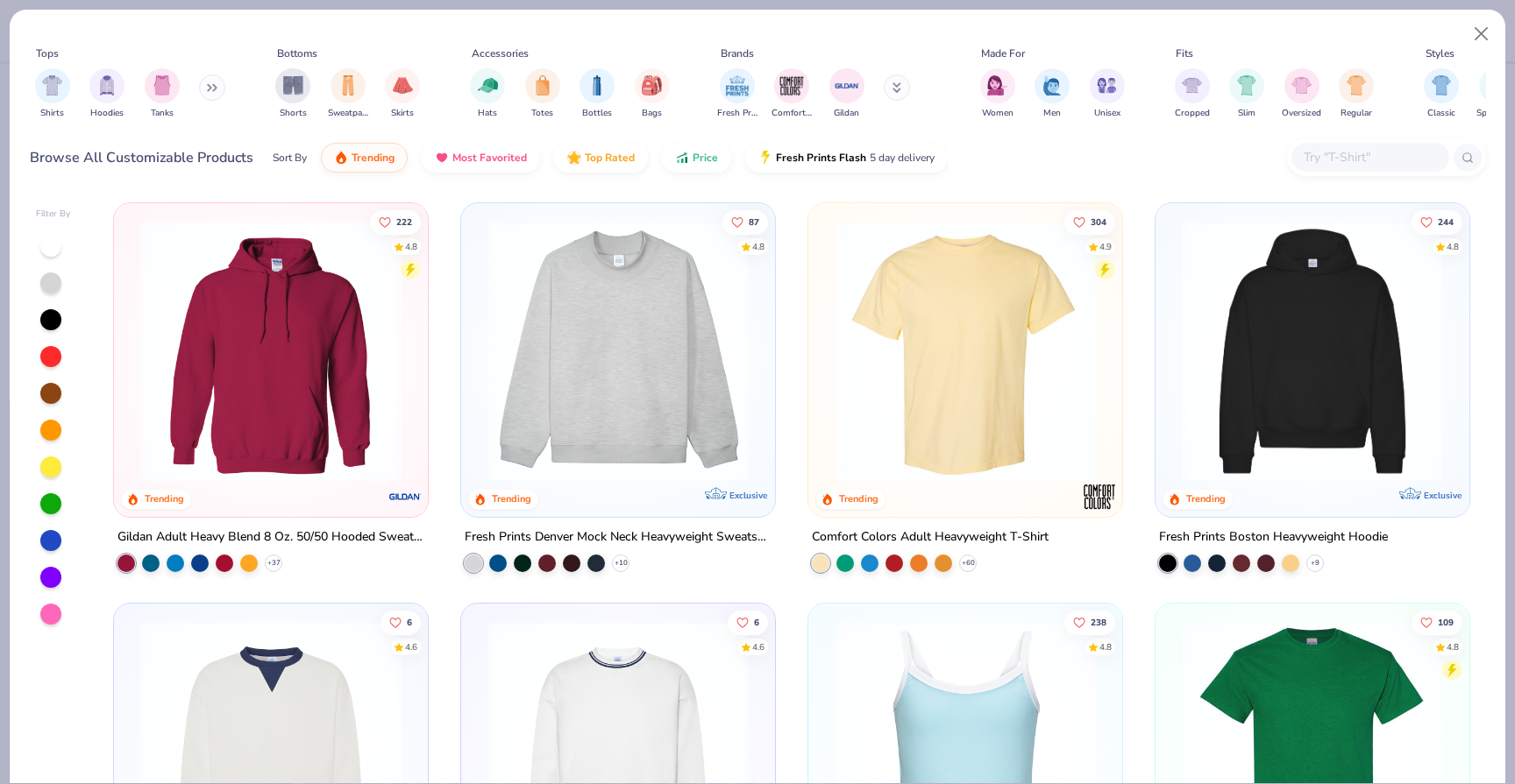
scroll to position [18, 0]
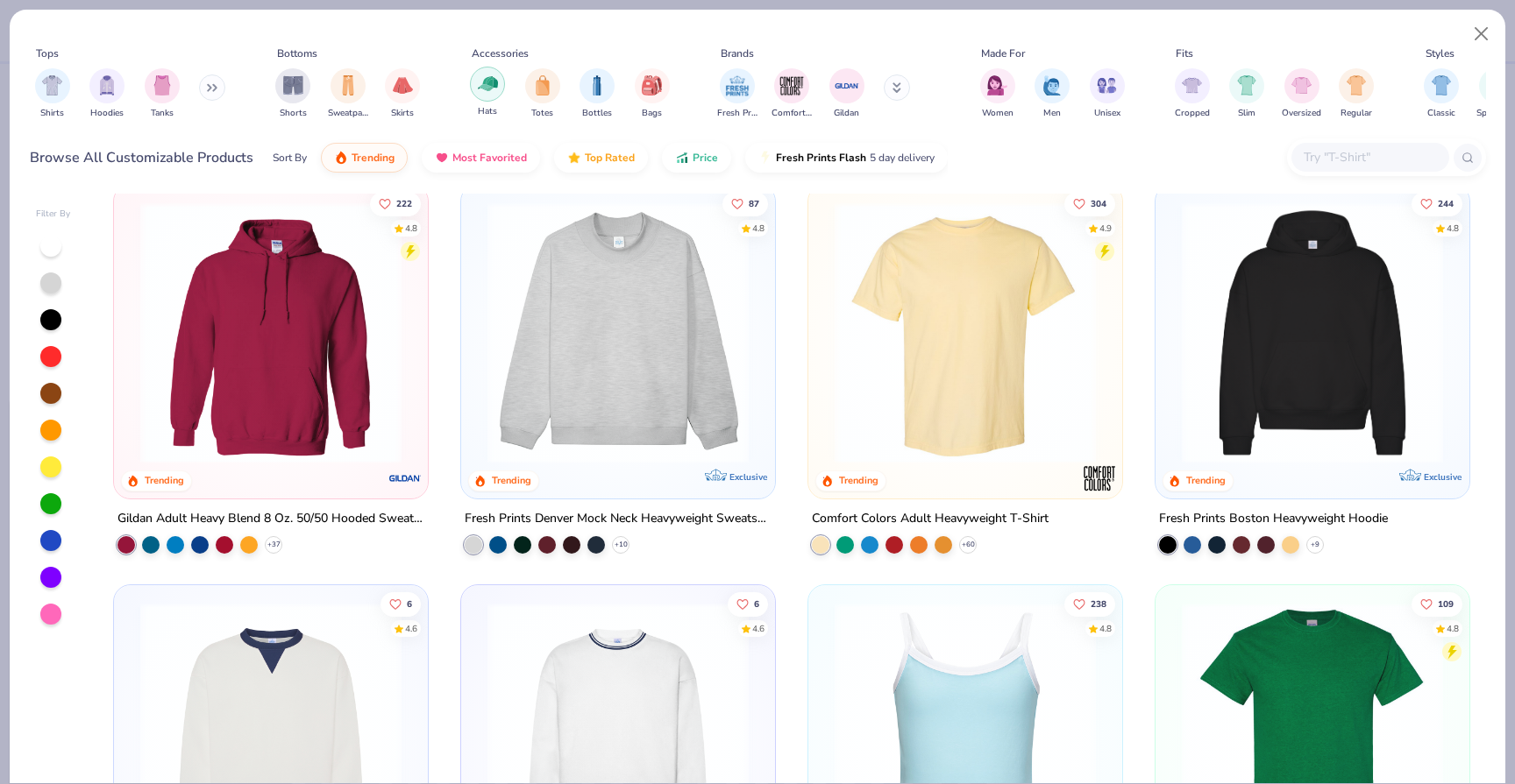
click at [492, 85] on img "filter for Hats" at bounding box center [487, 83] width 20 height 20
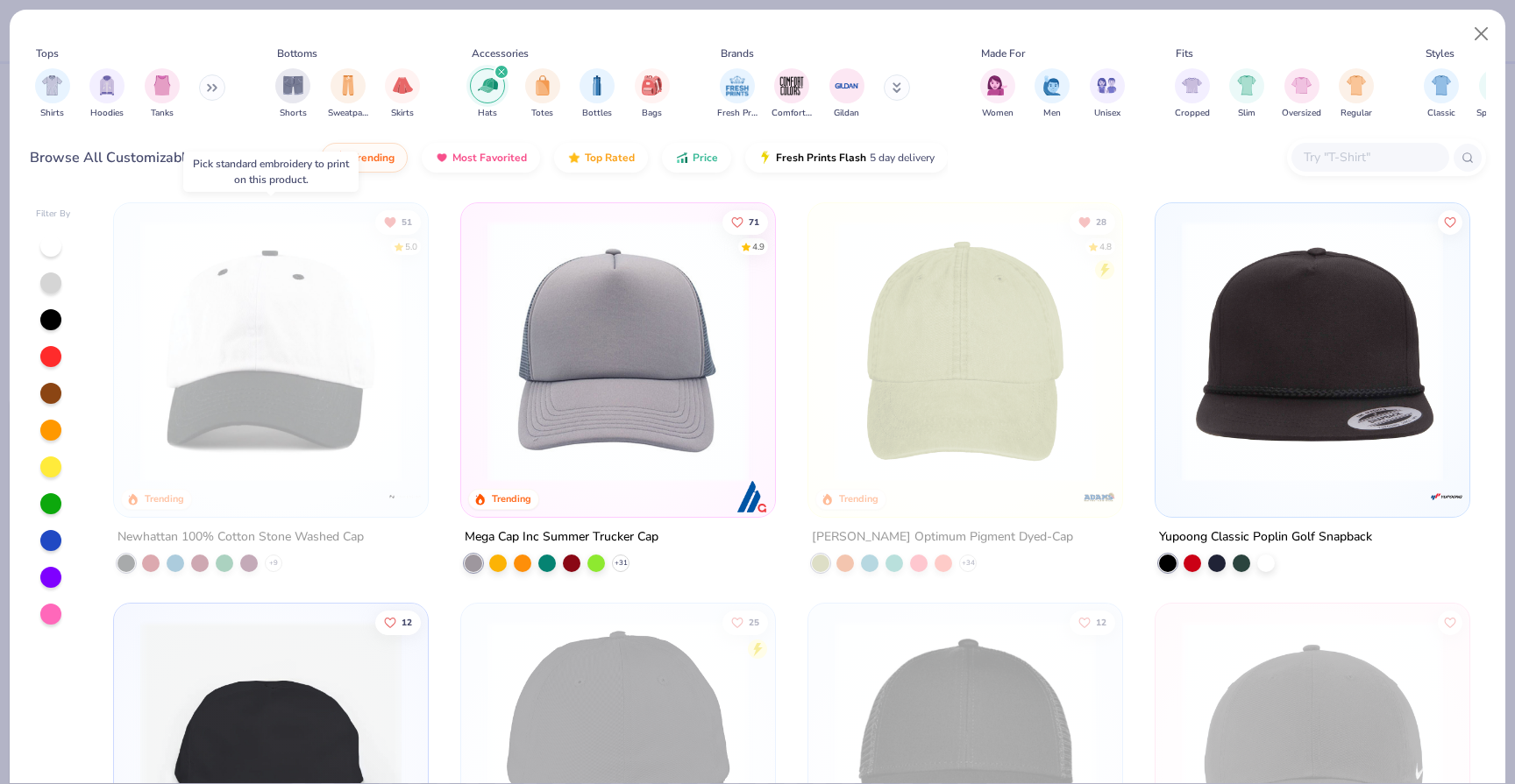
click at [271, 352] on img at bounding box center [270, 351] width 279 height 261
click at [273, 401] on img at bounding box center [270, 351] width 279 height 261
click at [1481, 30] on button "Close" at bounding box center [1481, 34] width 34 height 34
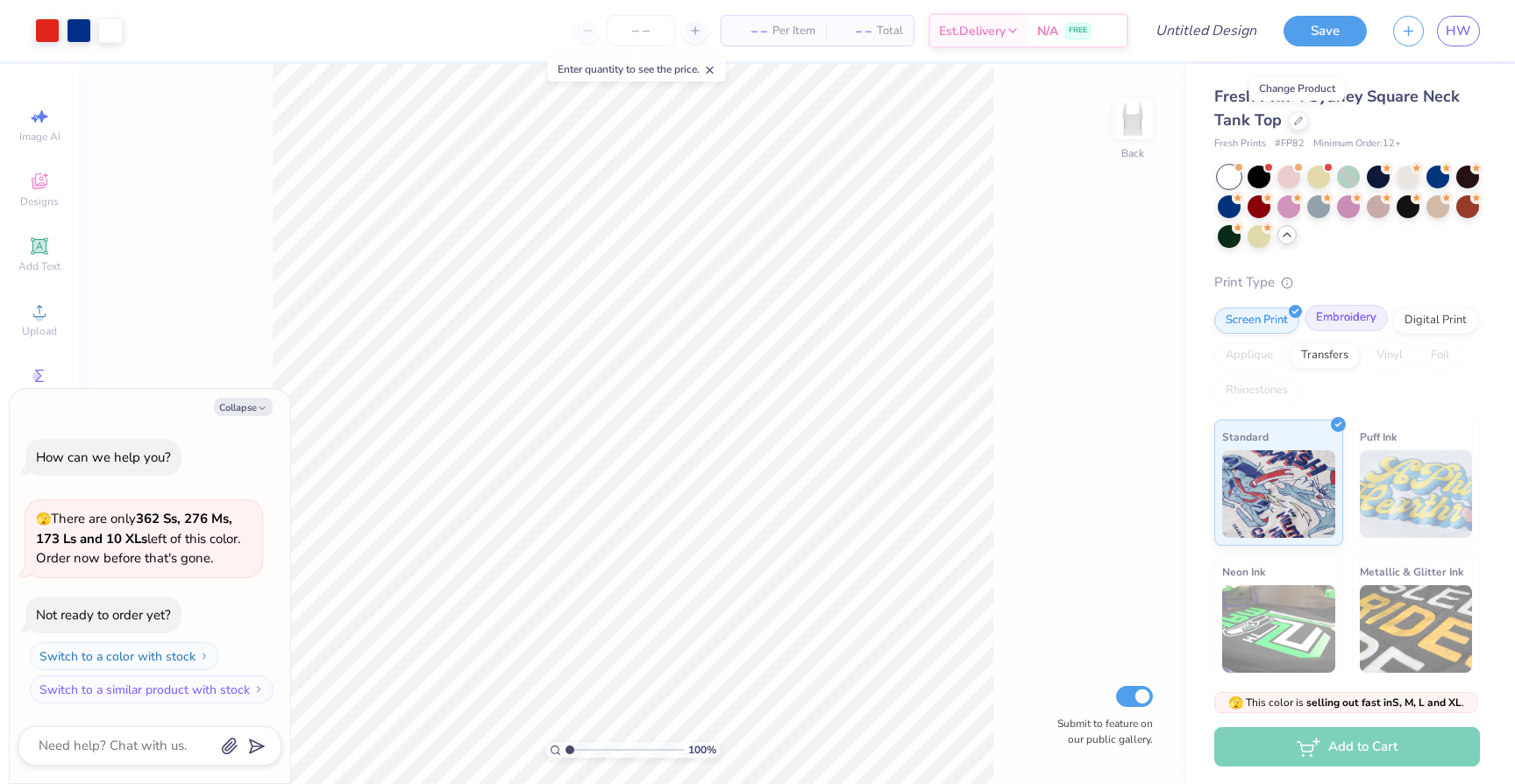
click at [1347, 326] on div "Embroidery" at bounding box center [1345, 318] width 83 height 26
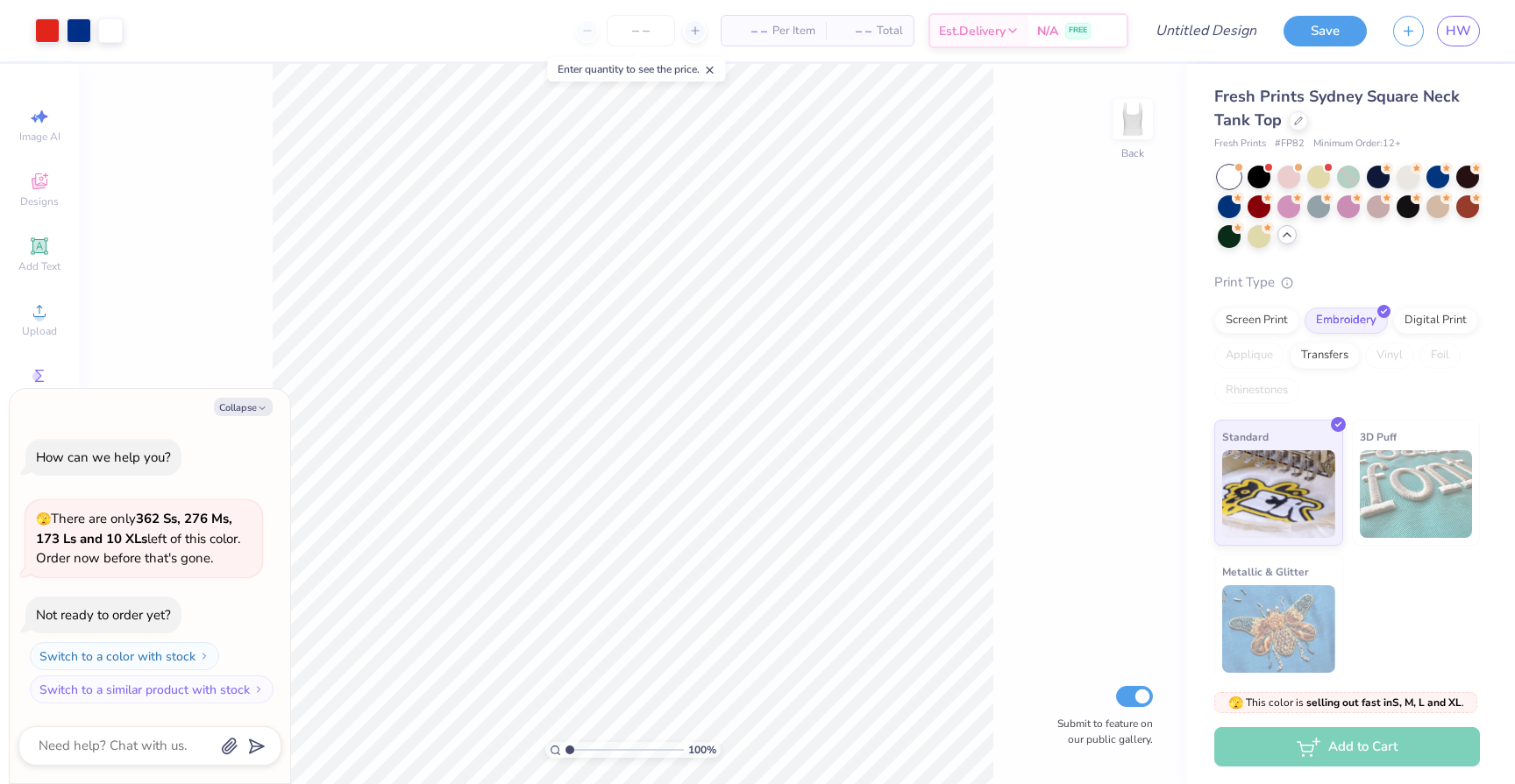
click at [1299, 129] on div "Fresh Prints Sydney Square Neck Tank Top" at bounding box center [1346, 108] width 265 height 47
click at [1298, 127] on div at bounding box center [1298, 119] width 19 height 19
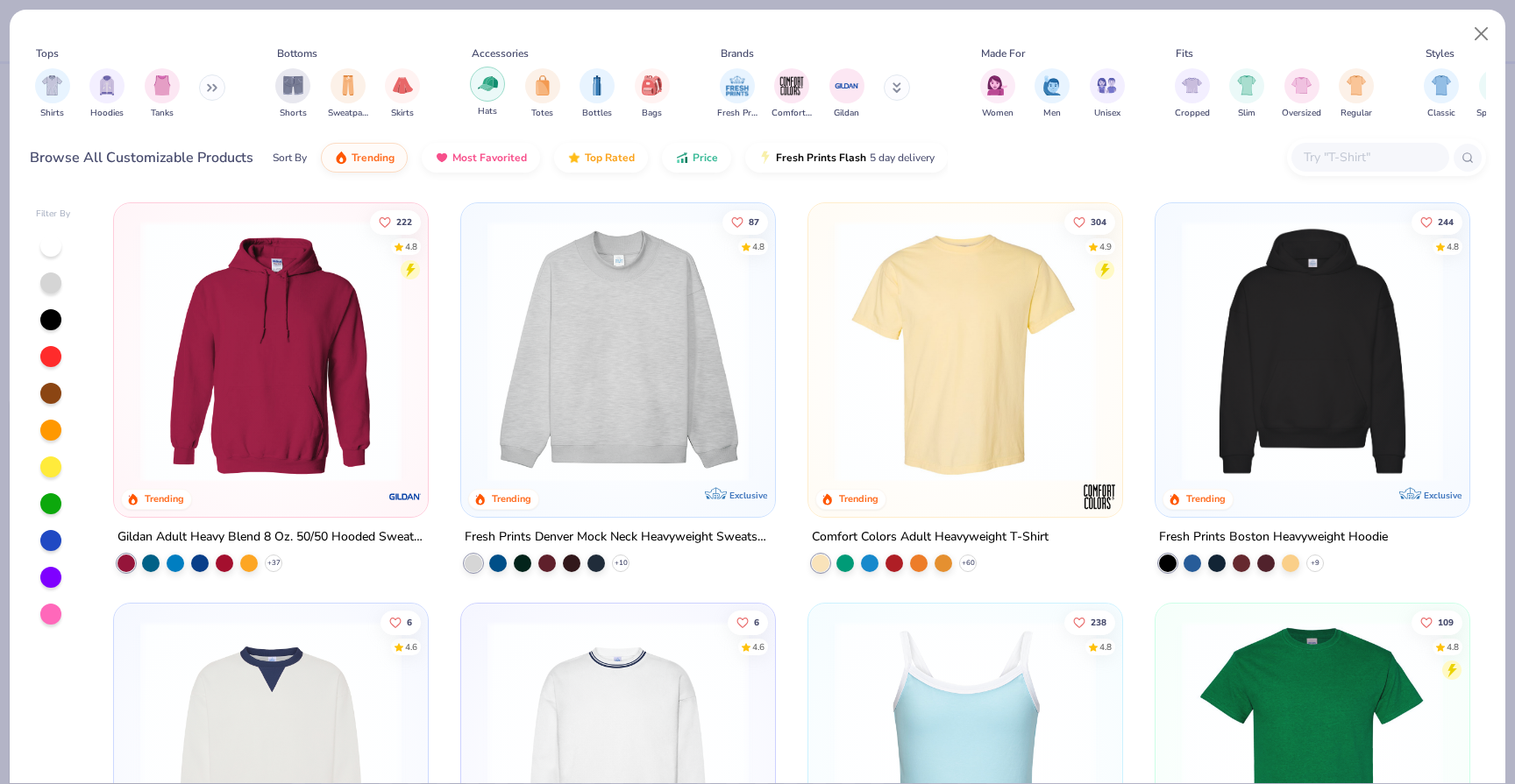
click at [481, 92] on img "filter for Hats" at bounding box center [487, 83] width 20 height 20
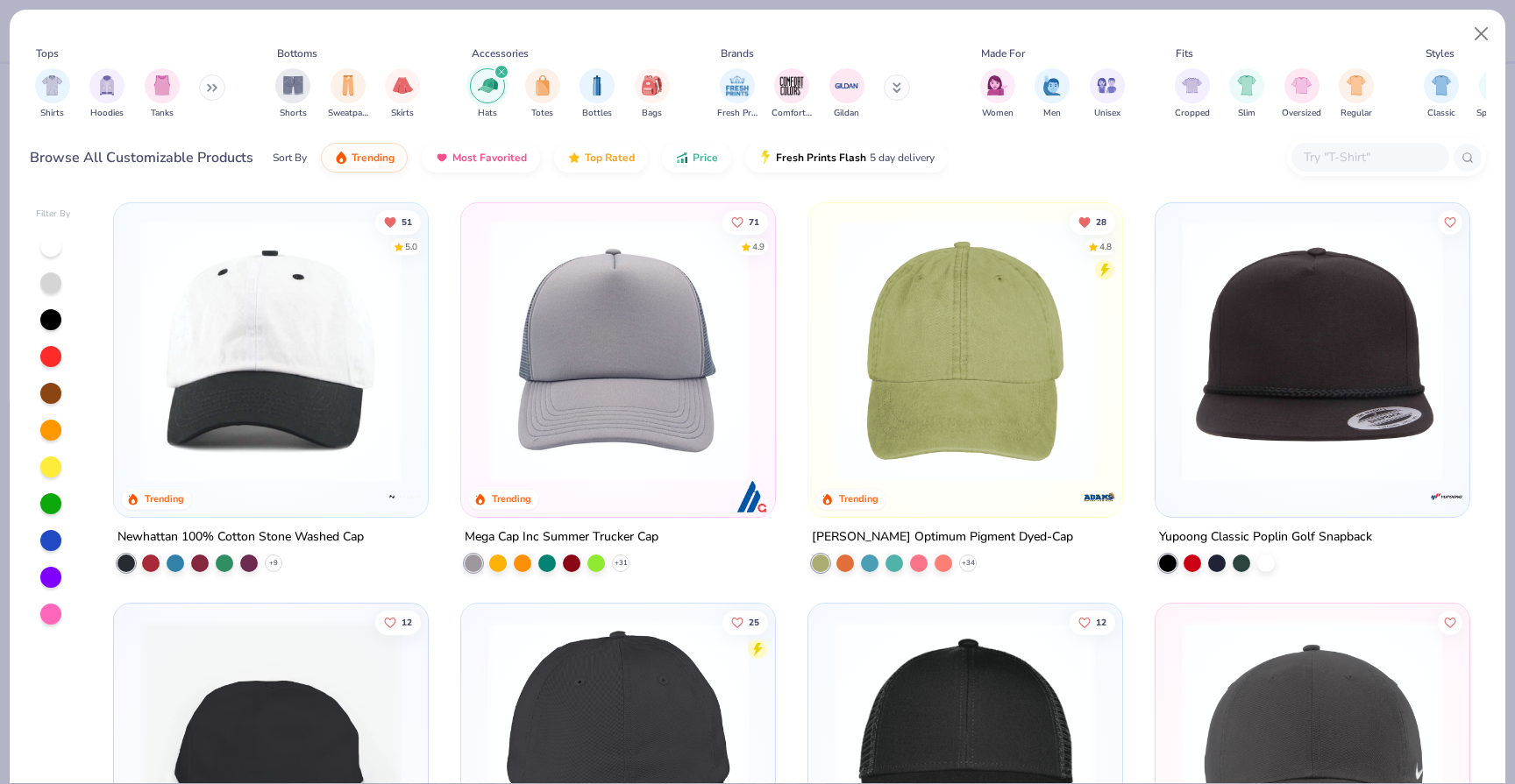
click at [296, 377] on img at bounding box center [270, 351] width 279 height 261
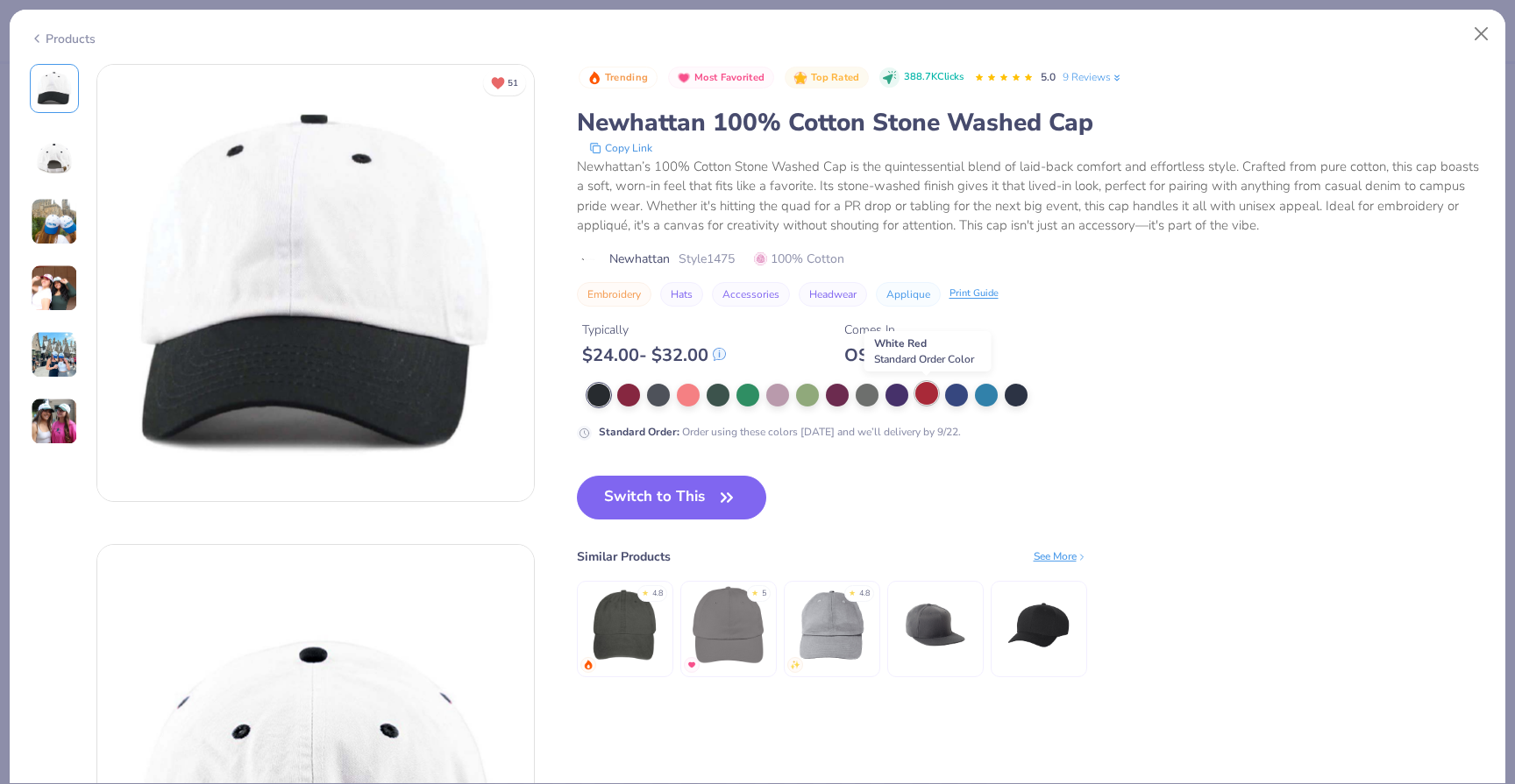
click at [925, 392] on div at bounding box center [927, 393] width 23 height 23
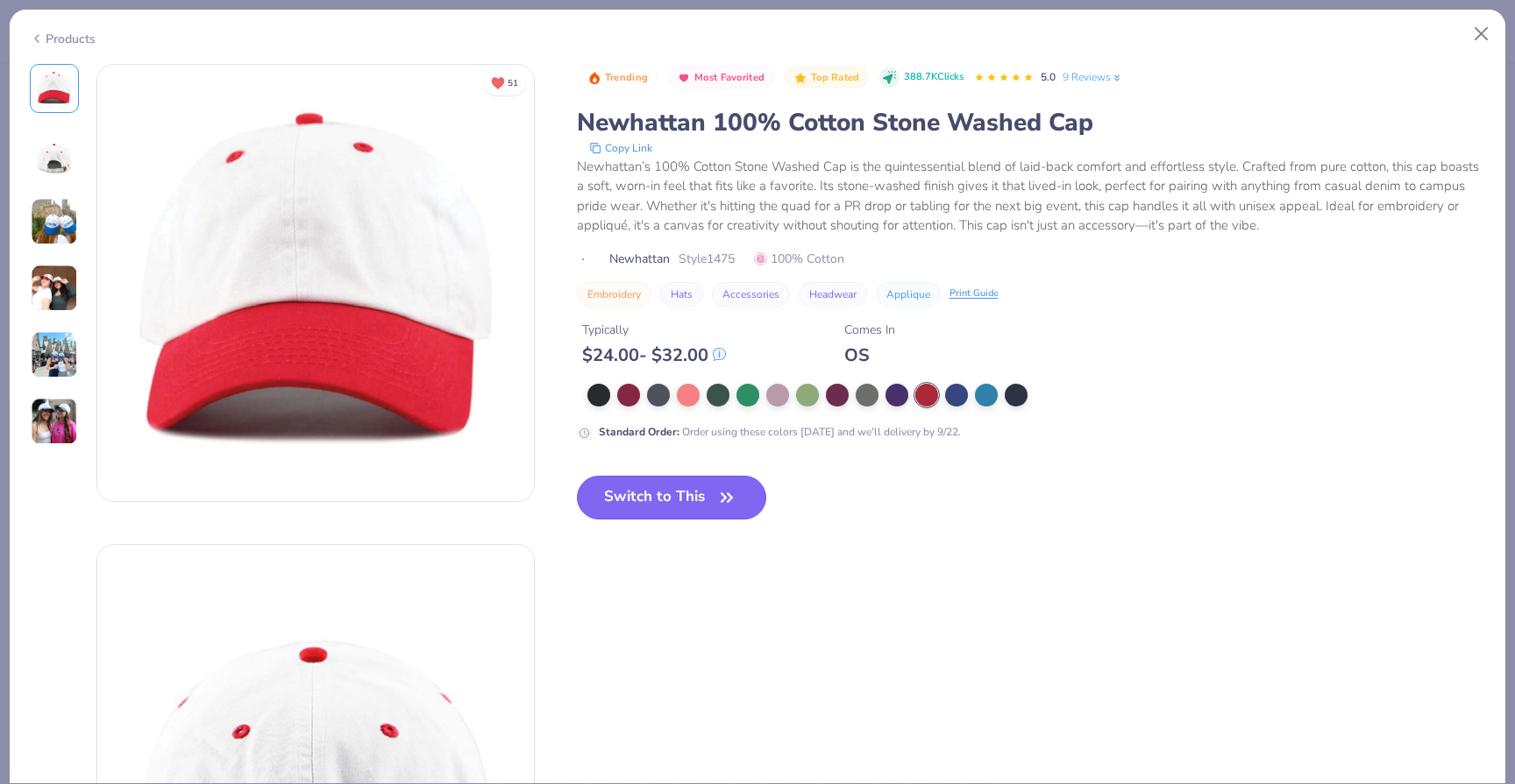
click at [681, 489] on button "Switch to This" at bounding box center [671, 498] width 191 height 44
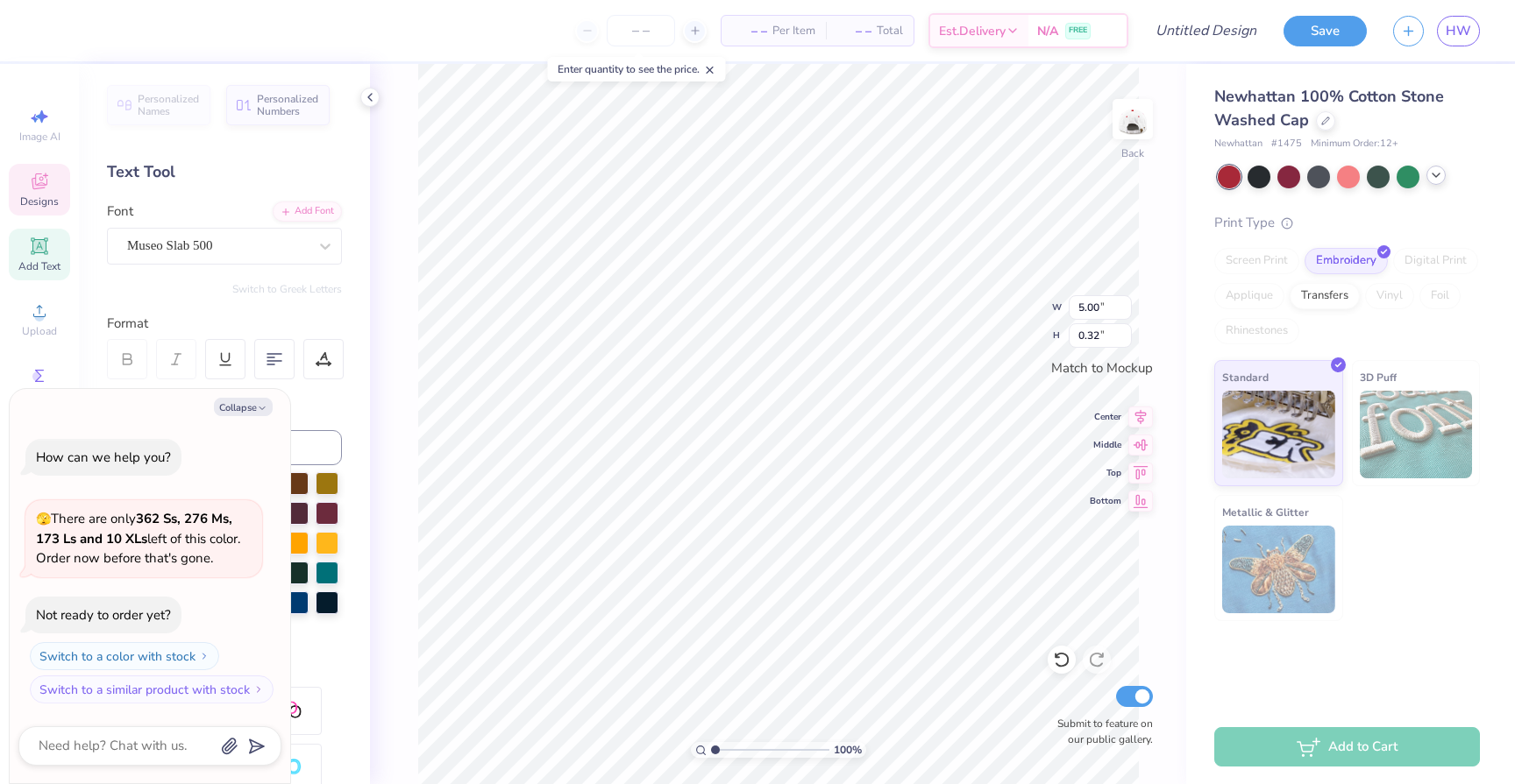
scroll to position [0, 5]
type textarea "x"
type textarea "A"
type textarea "x"
type textarea "AG"
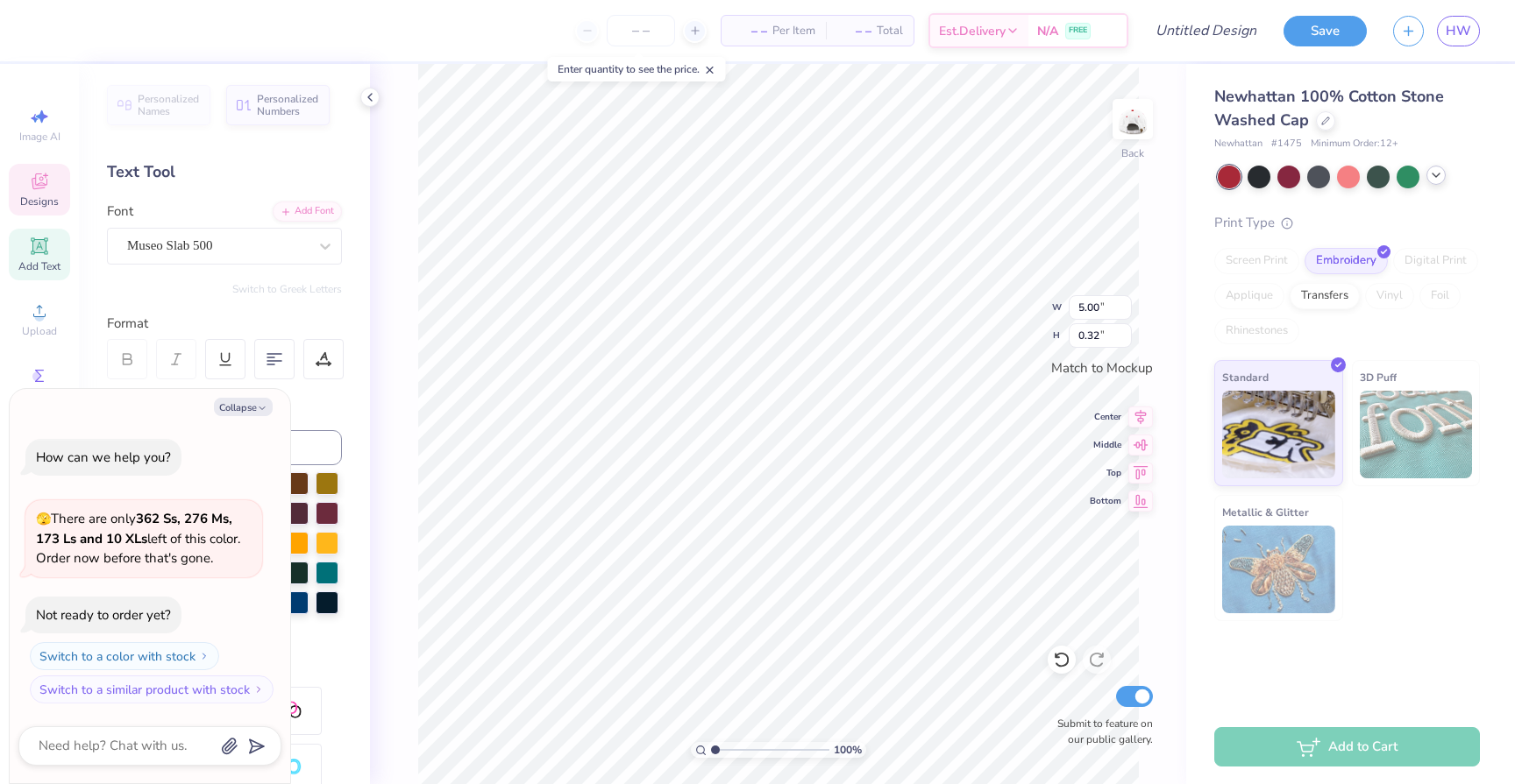
type textarea "x"
type textarea "AGG"
type textarea "x"
type textarea "AGGI"
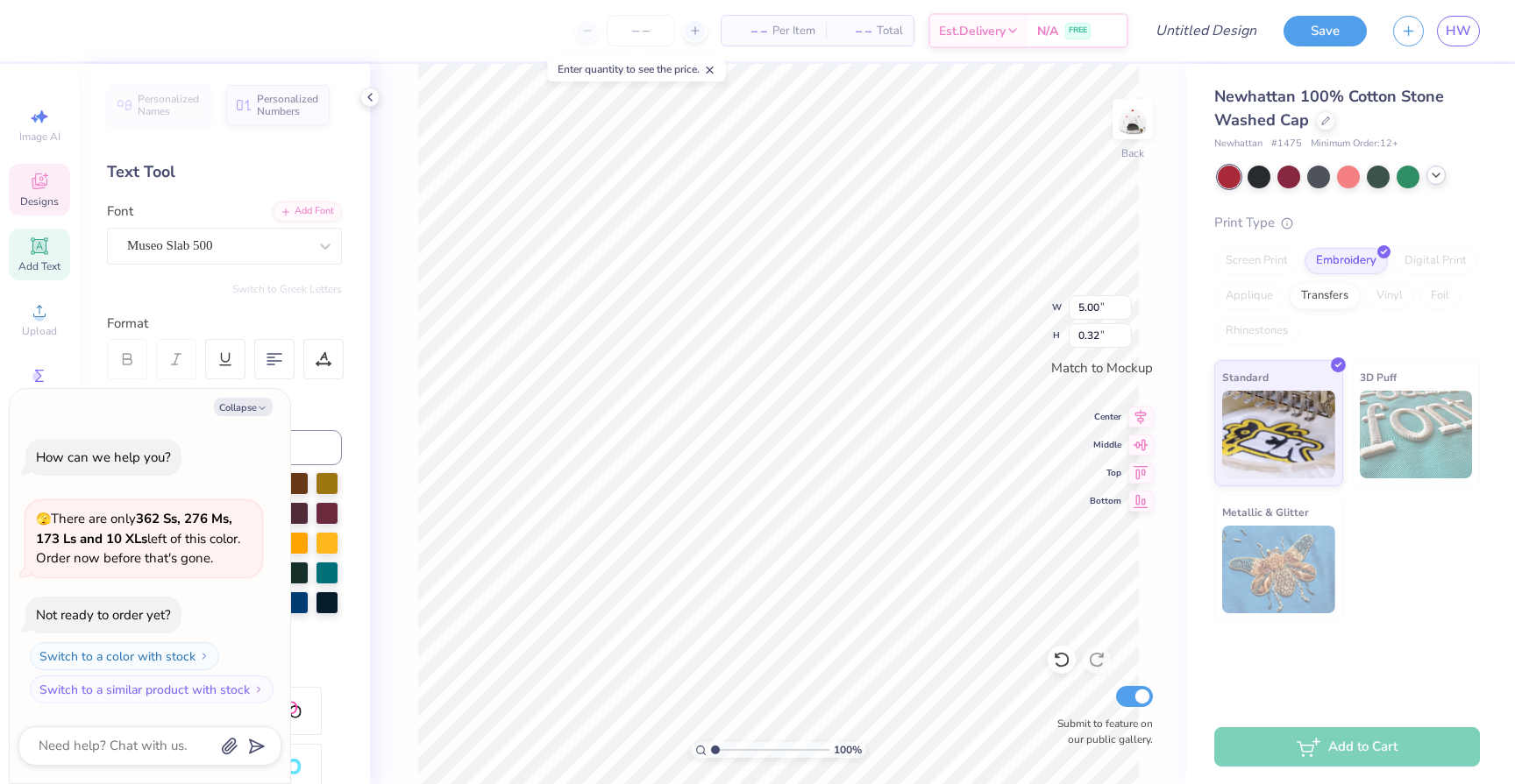
type textarea "x"
type textarea "AGGIE"
type textarea "x"
type textarea "AGGIE"
type textarea "x"
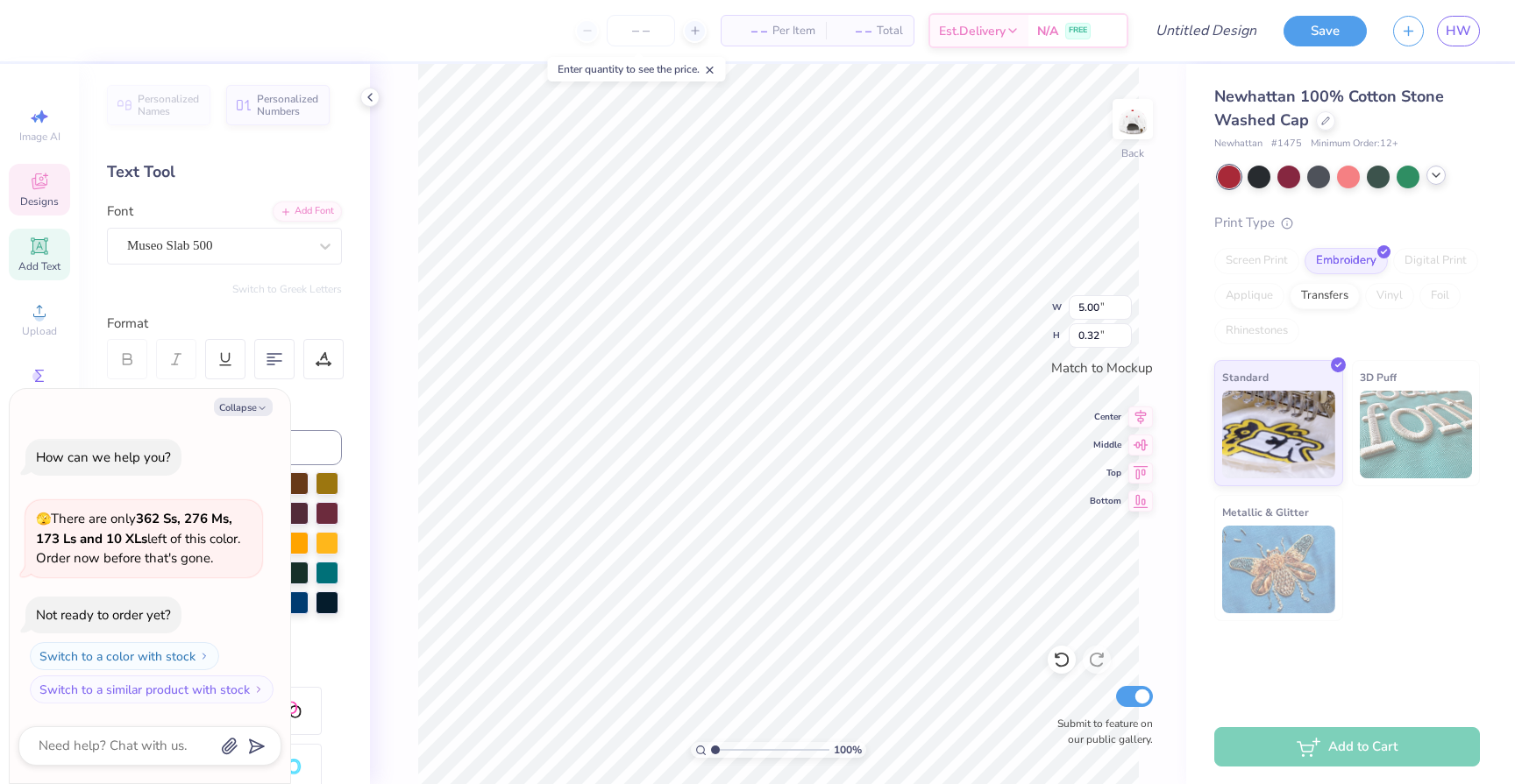
type textarea "AGGIE B"
type textarea "x"
type textarea "AGGIE BL"
type textarea "x"
type textarea "AGGIE BLO"
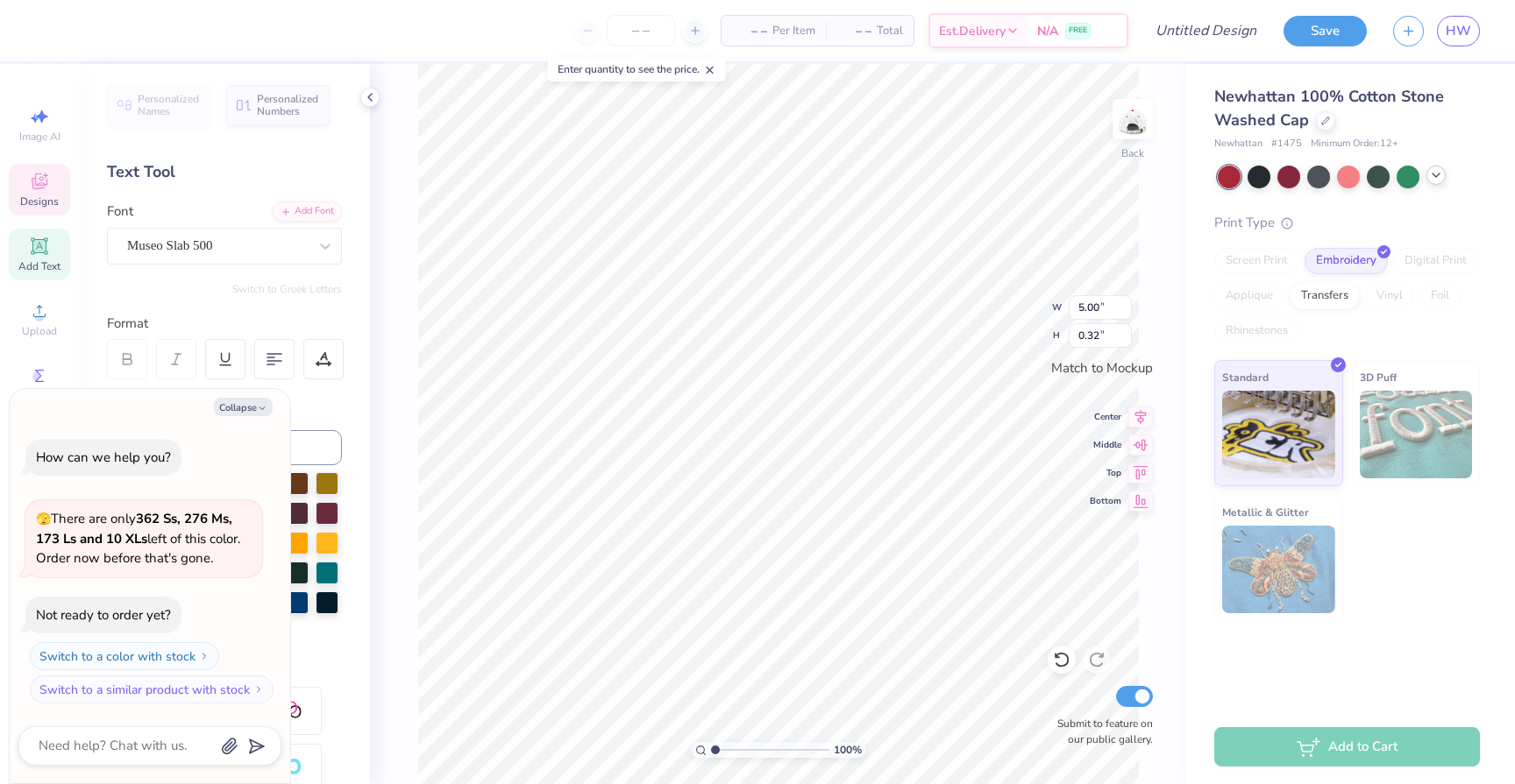
type textarea "x"
type textarea "AGGIE BLOS"
type textarea "x"
type textarea "AGGIE BLOSS"
type textarea "x"
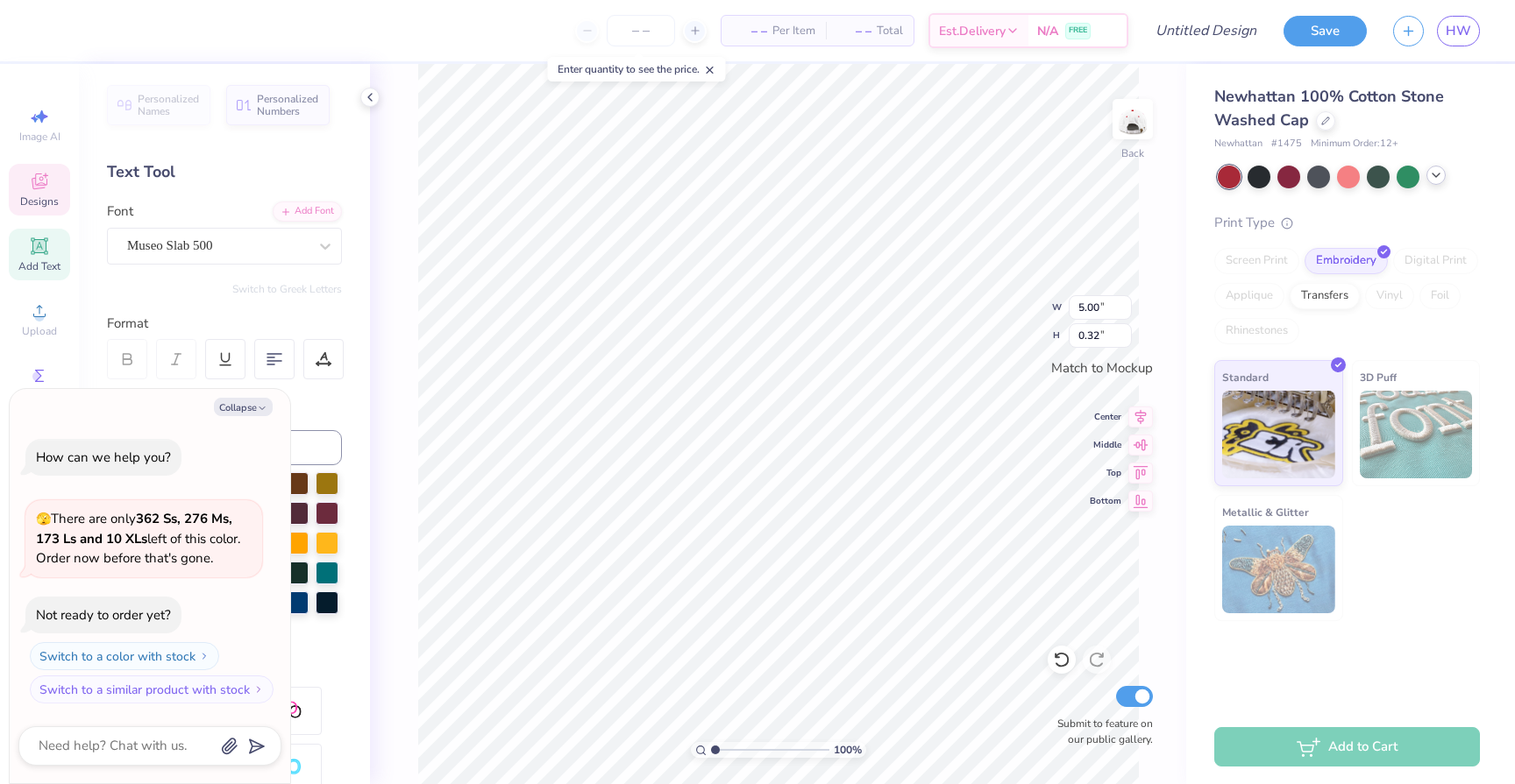
type textarea "AGGIE BLOSSO"
type textarea "x"
type textarea "AGGIE BLOSSOM"
type textarea "x"
type textarea "AGGIE BLOSSOMS"
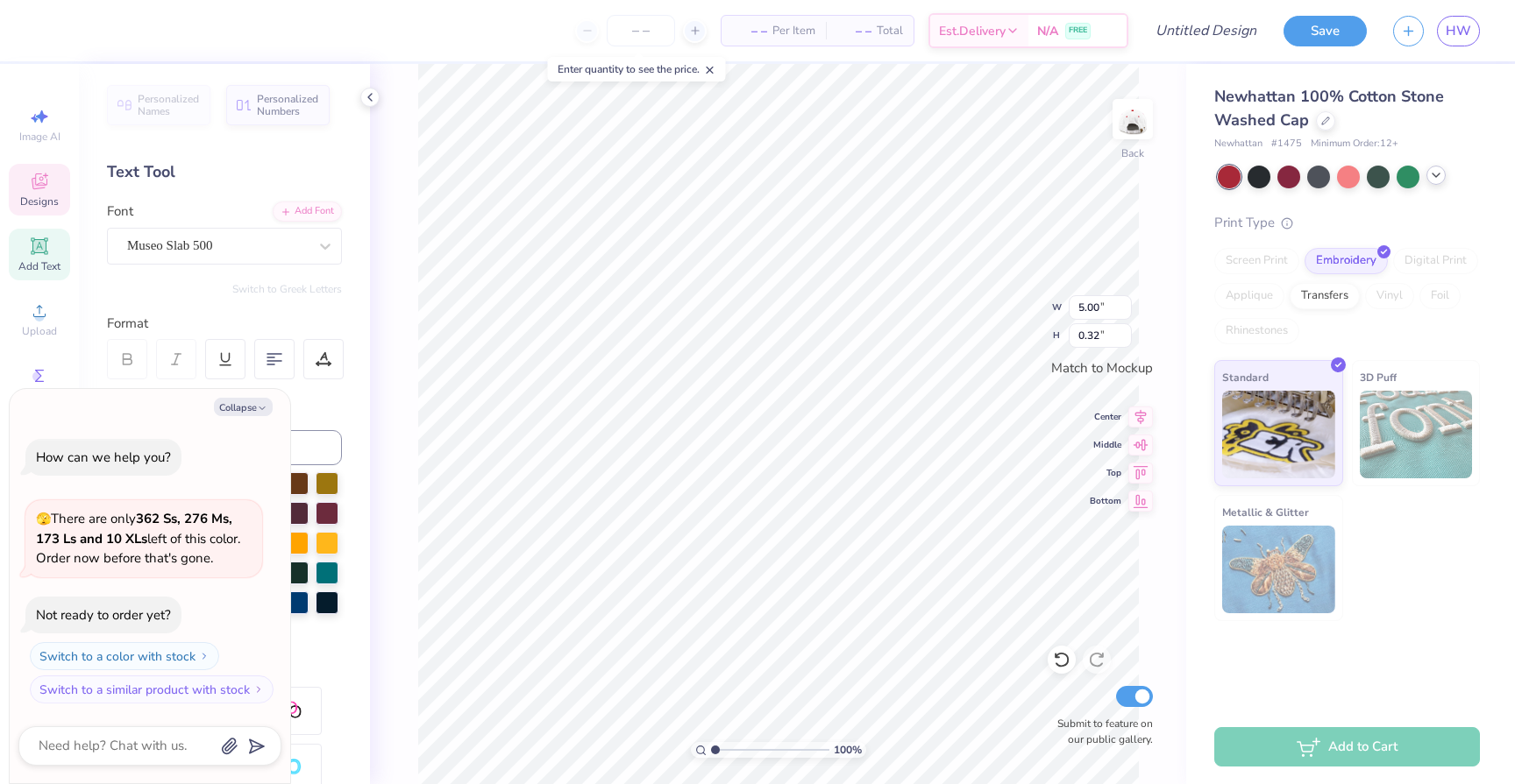
scroll to position [0, 5]
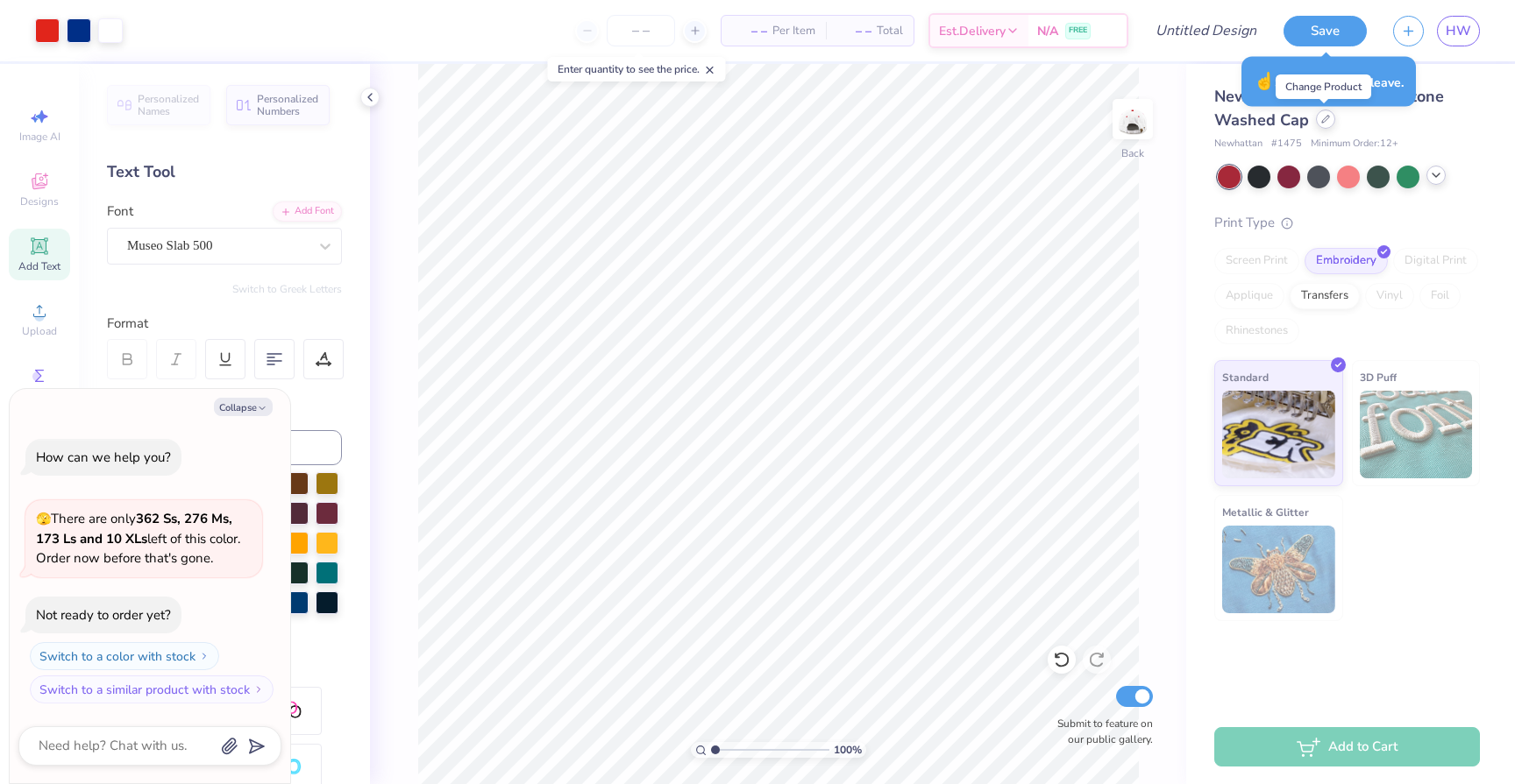
click at [1322, 120] on icon at bounding box center [1324, 119] width 7 height 7
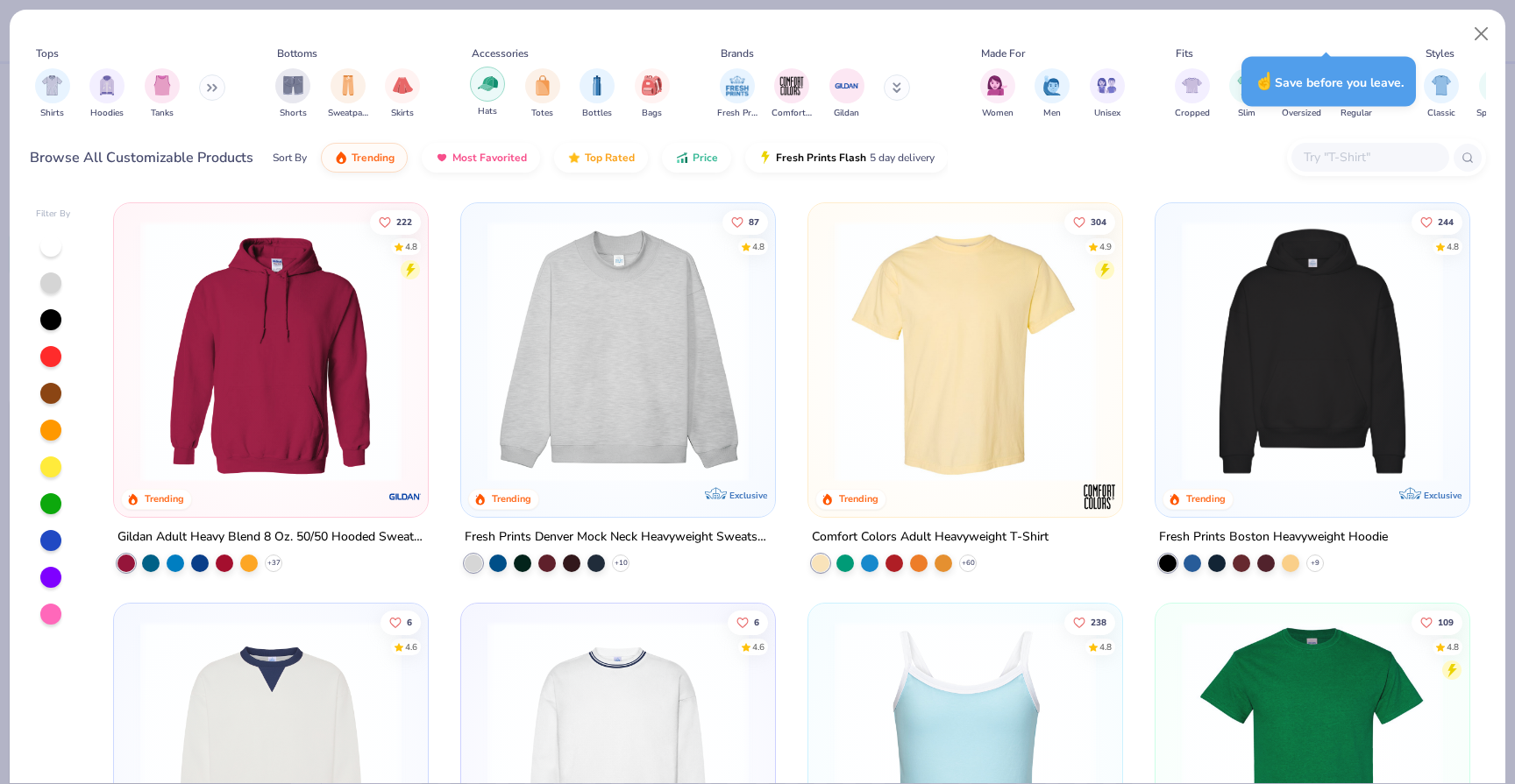
click at [496, 88] on img "filter for Hats" at bounding box center [487, 83] width 20 height 20
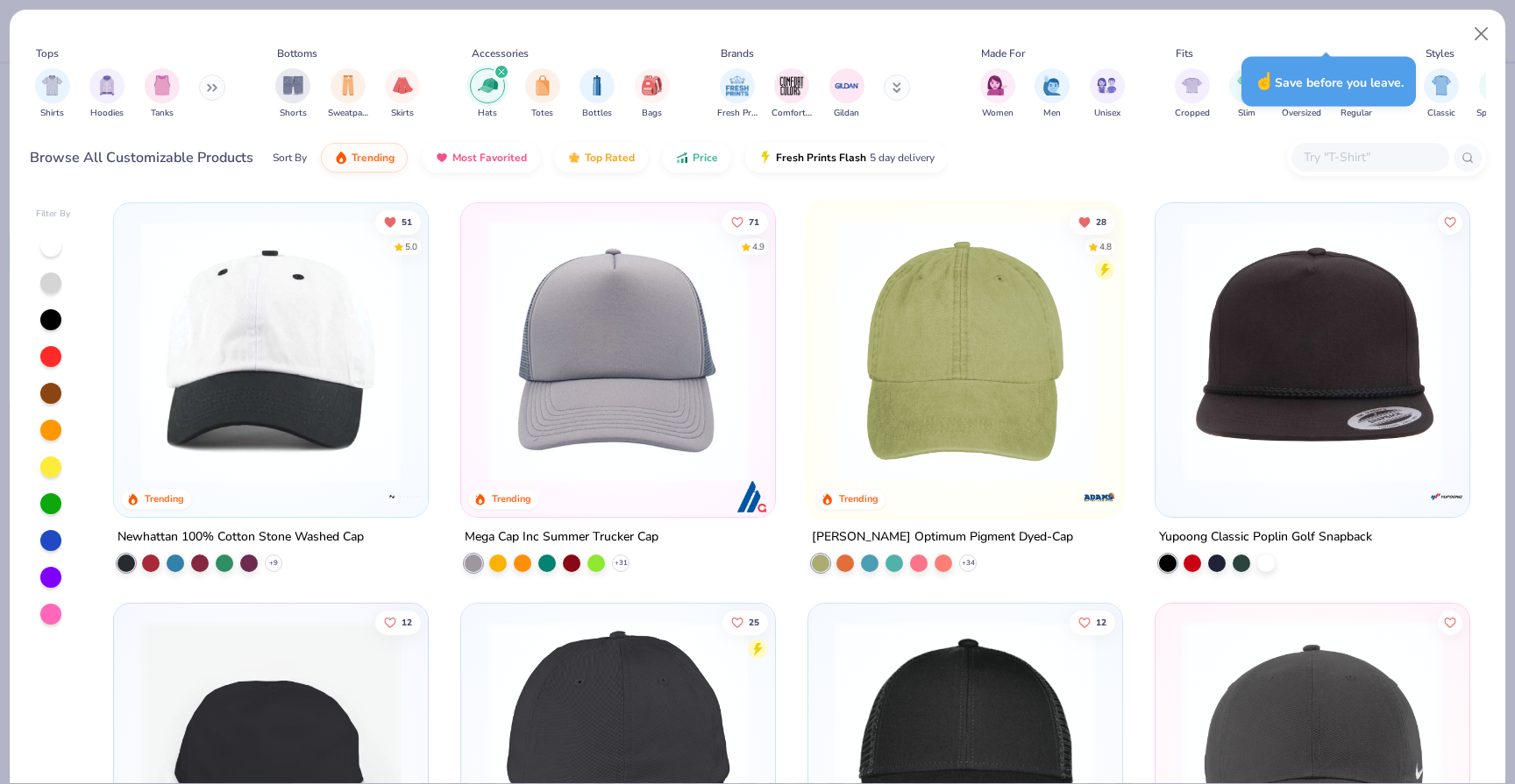
click at [922, 370] on img at bounding box center [964, 351] width 279 height 261
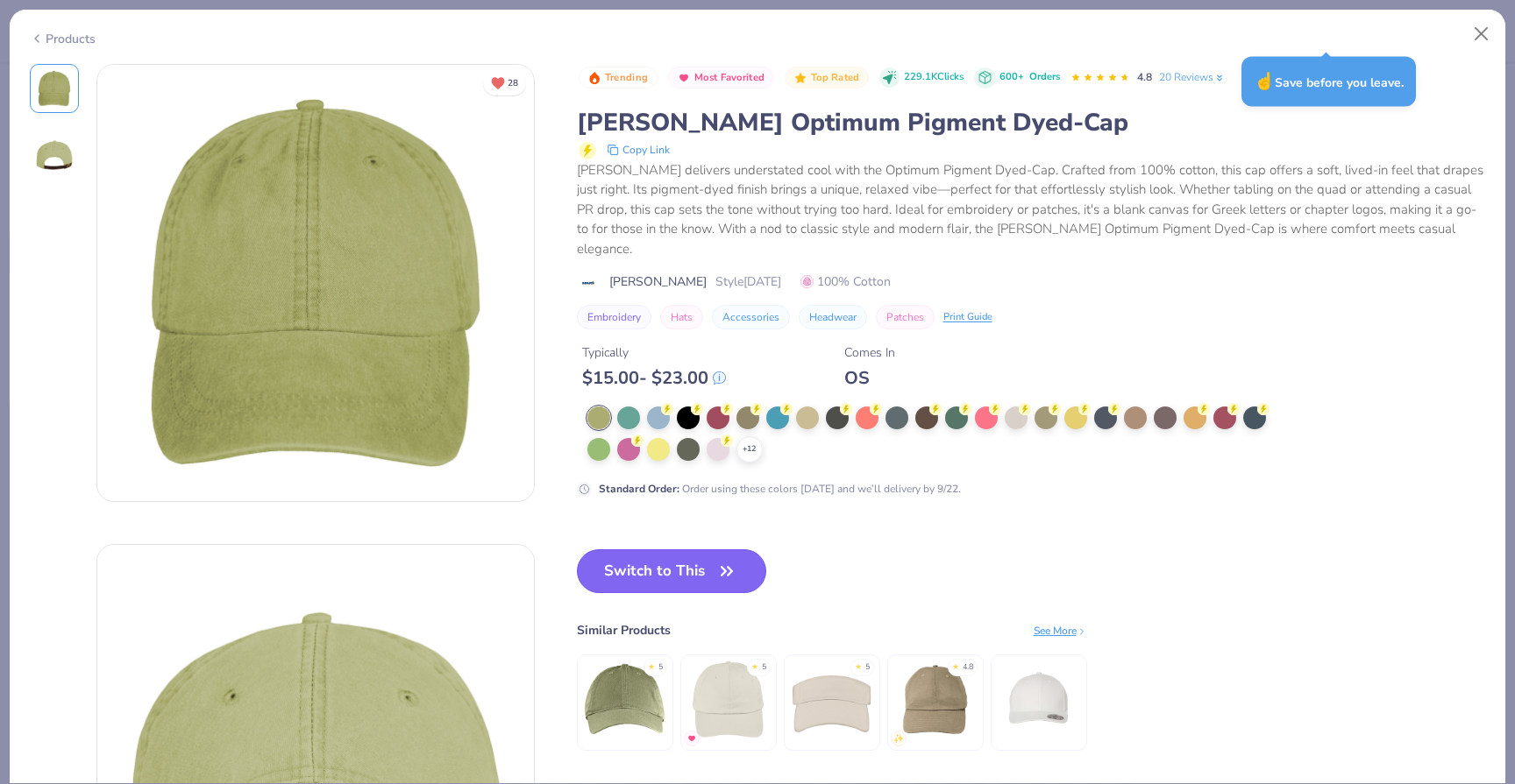
click at [730, 549] on button "Switch to This" at bounding box center [671, 571] width 191 height 44
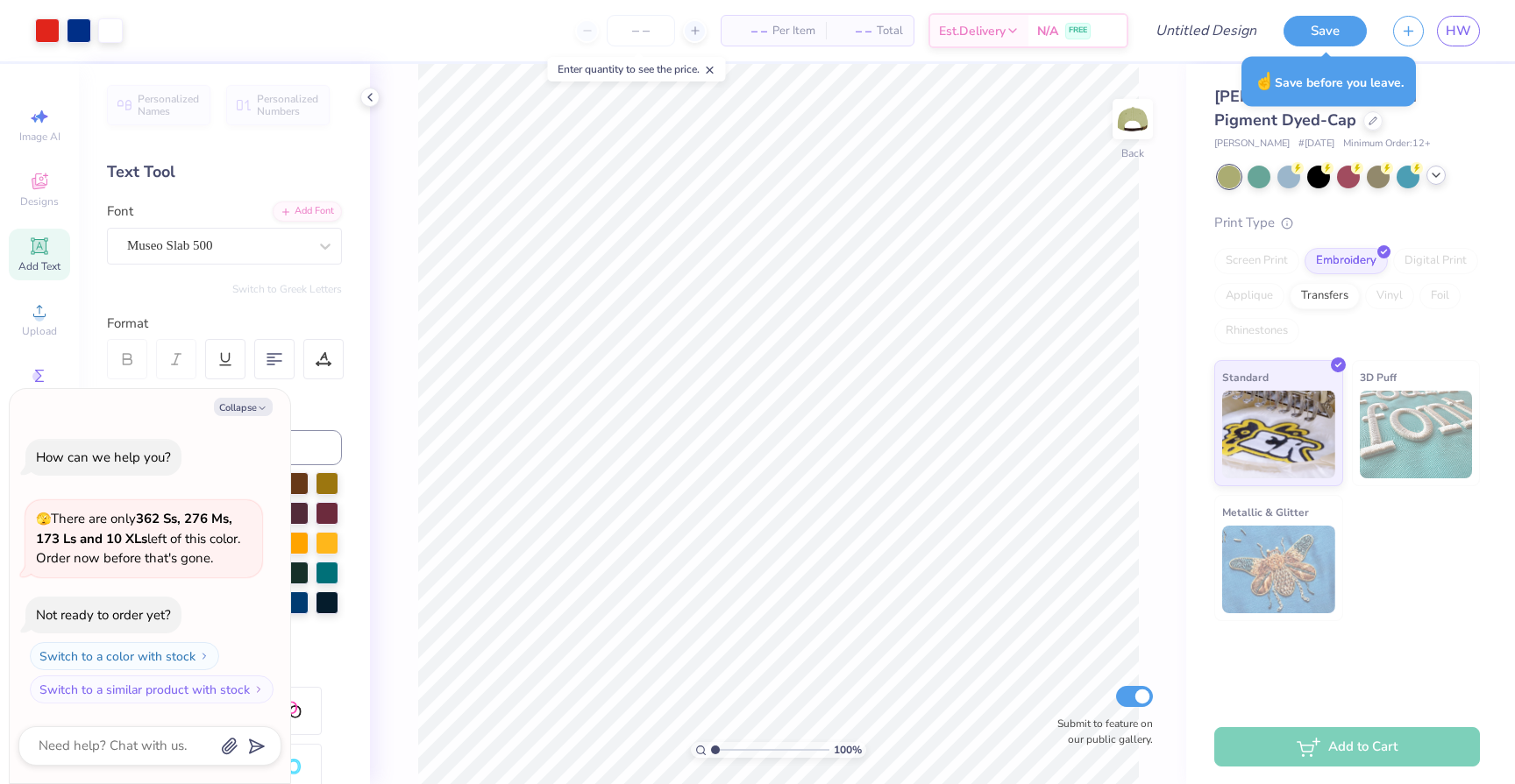
click at [1438, 177] on icon at bounding box center [1436, 175] width 14 height 14
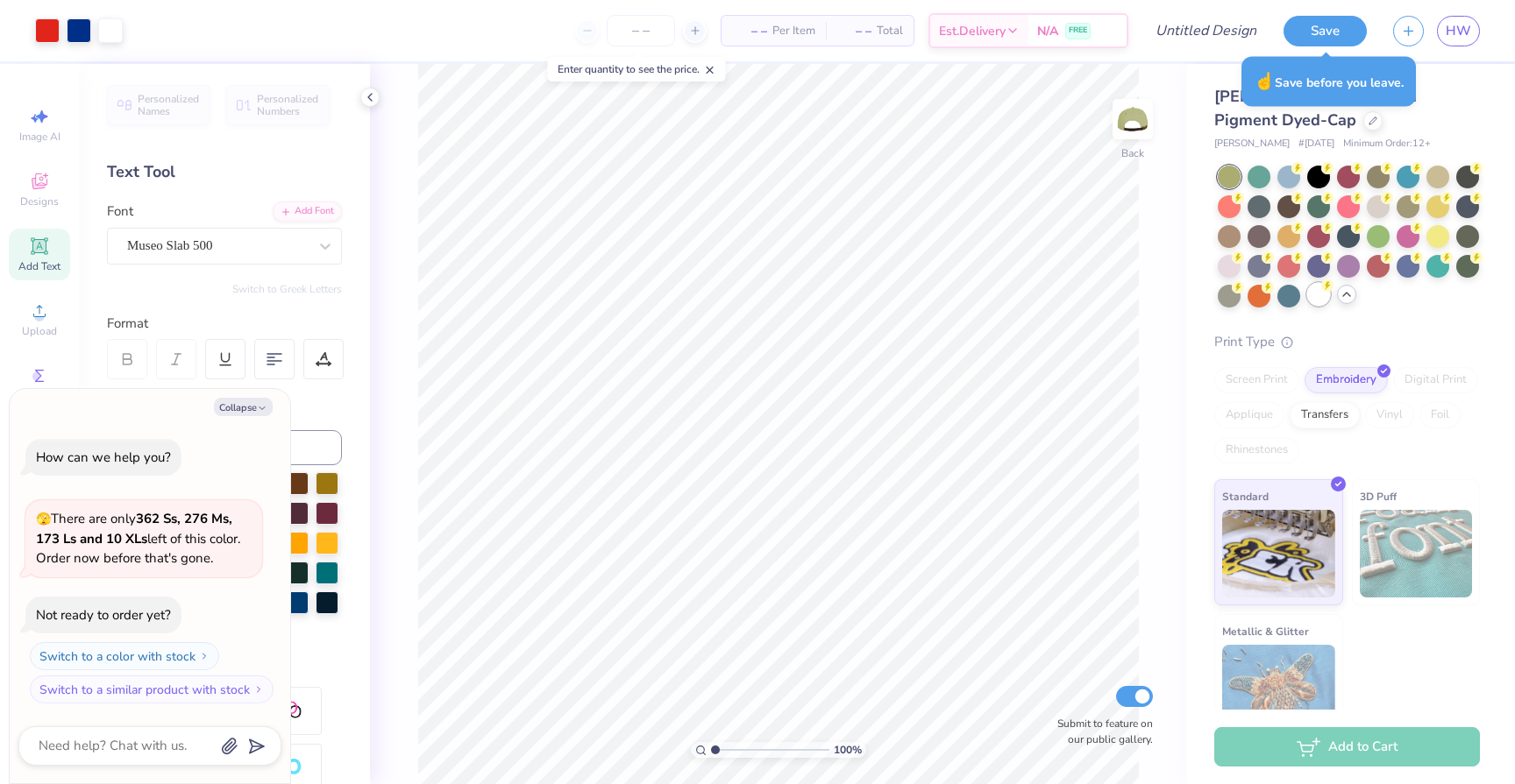
click at [1317, 304] on div at bounding box center [1319, 295] width 23 height 23
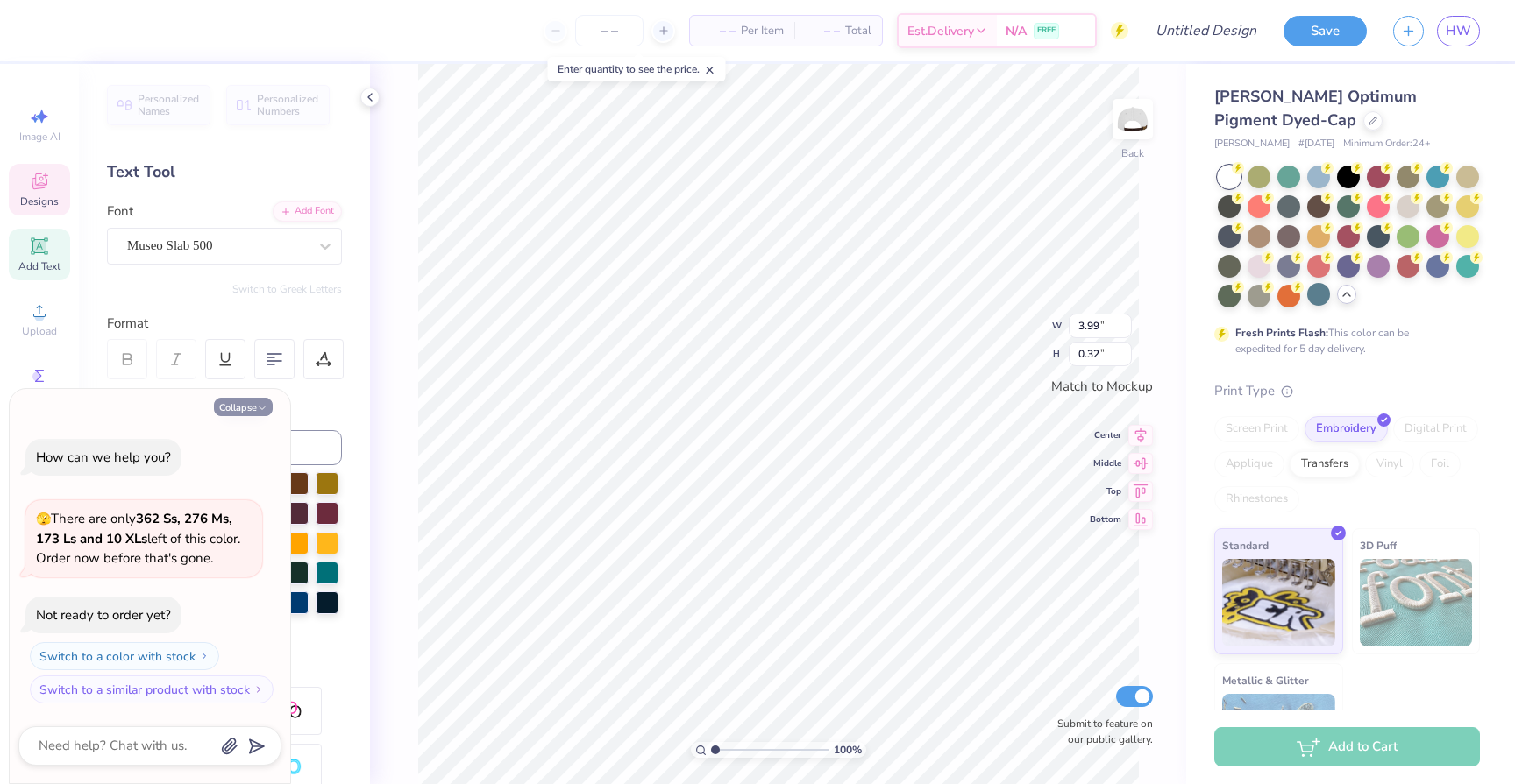
click at [247, 408] on button "Collapse" at bounding box center [242, 407] width 58 height 18
type textarea "x"
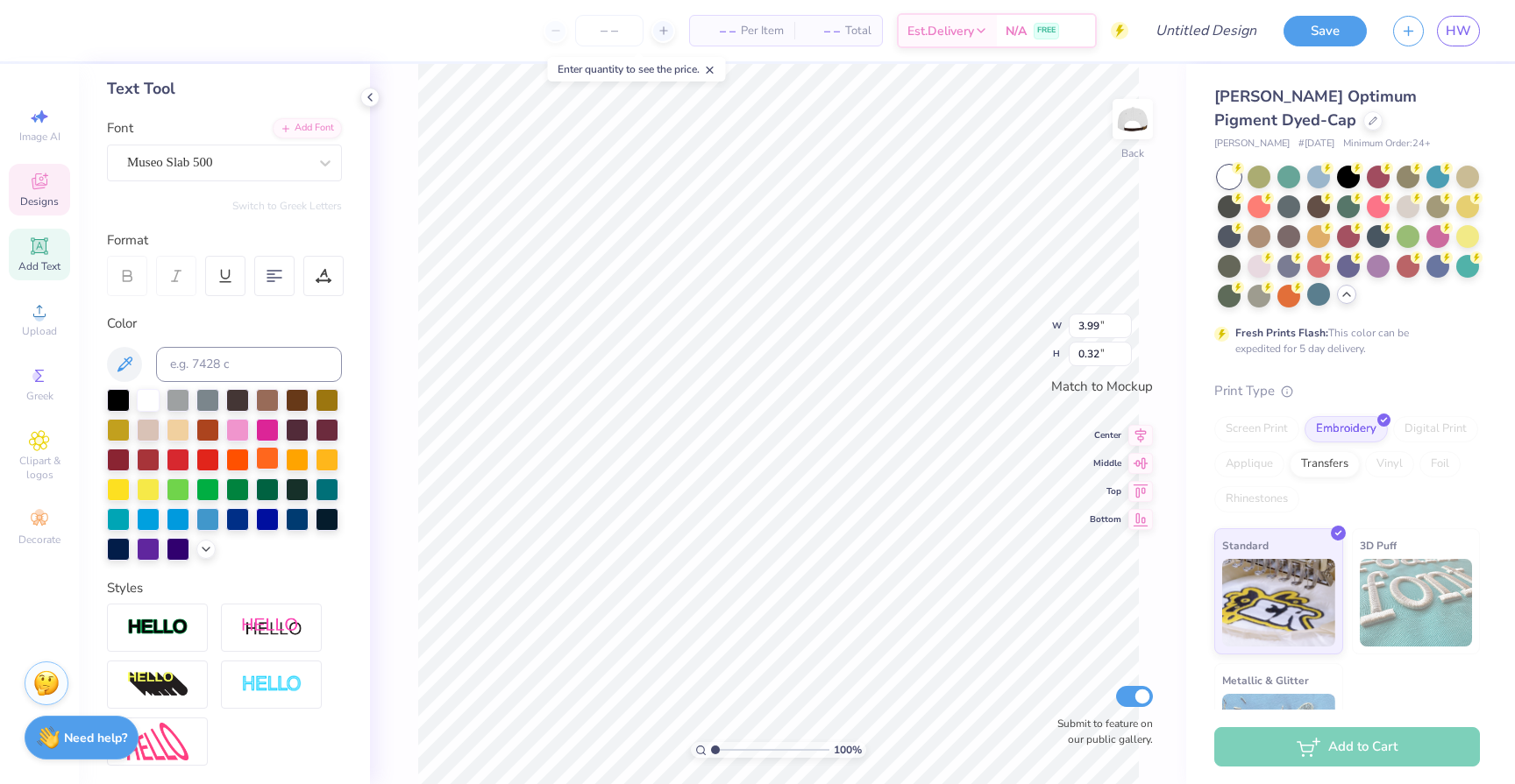
scroll to position [234, 0]
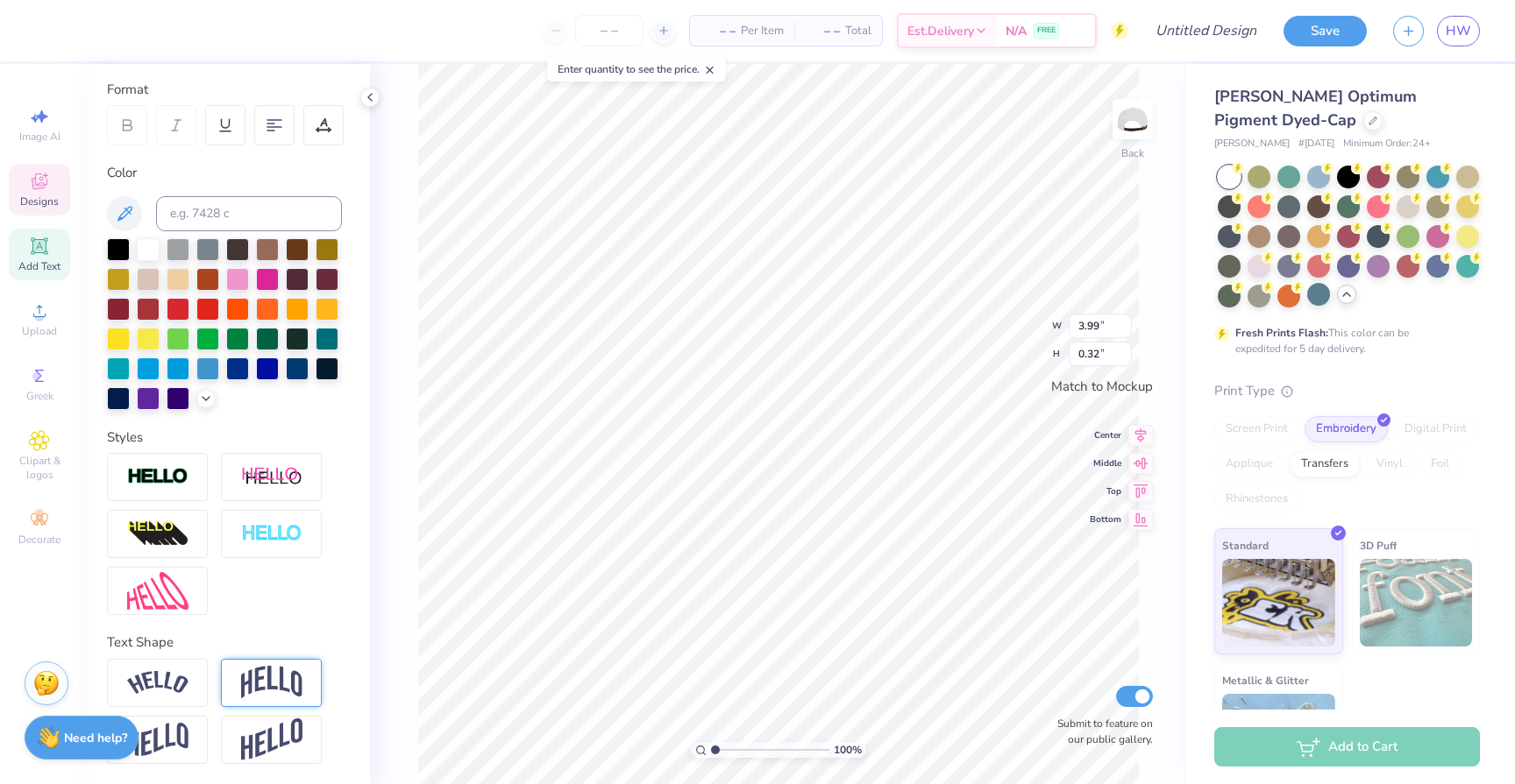
click at [267, 673] on img at bounding box center [272, 683] width 61 height 34
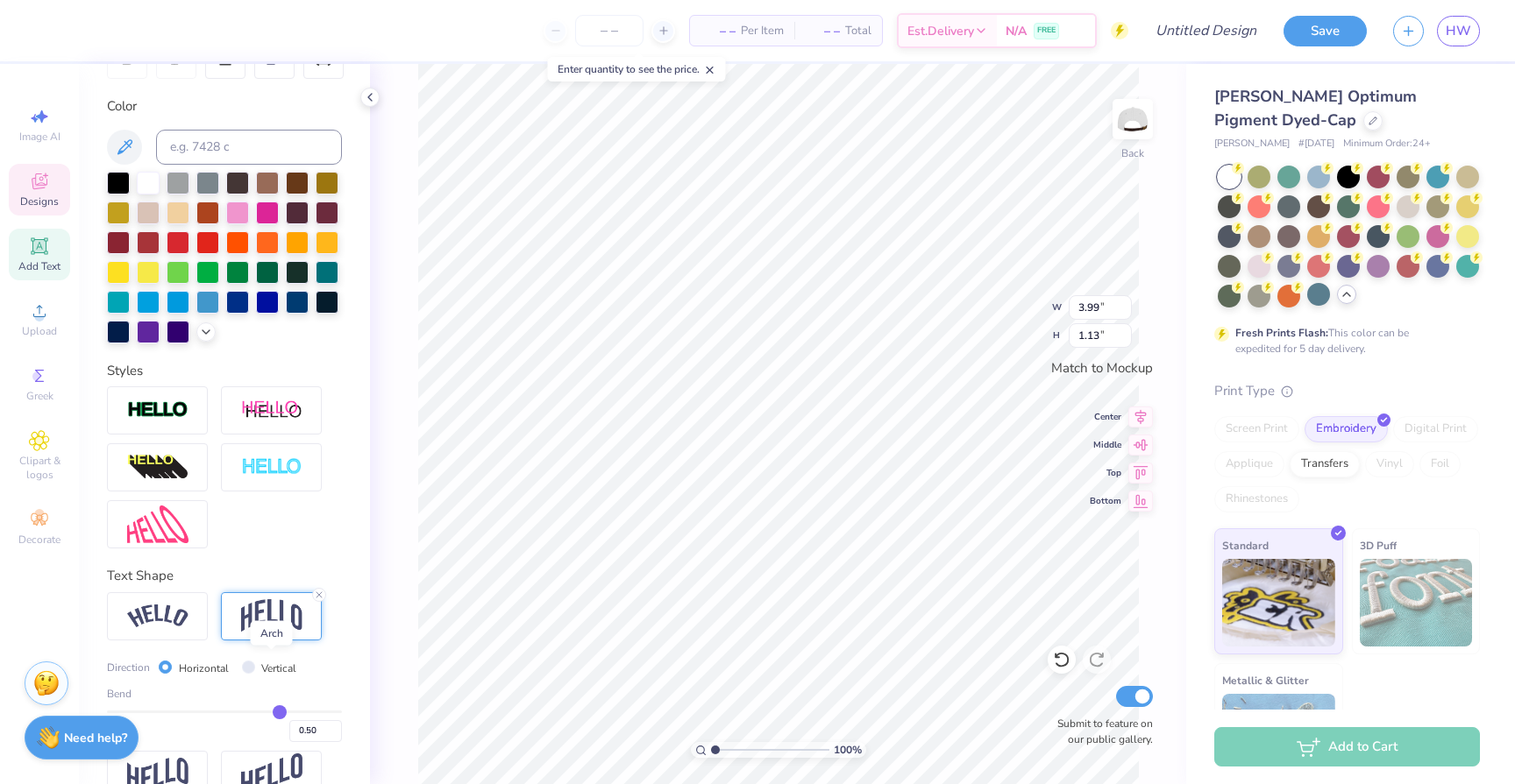
scroll to position [336, 0]
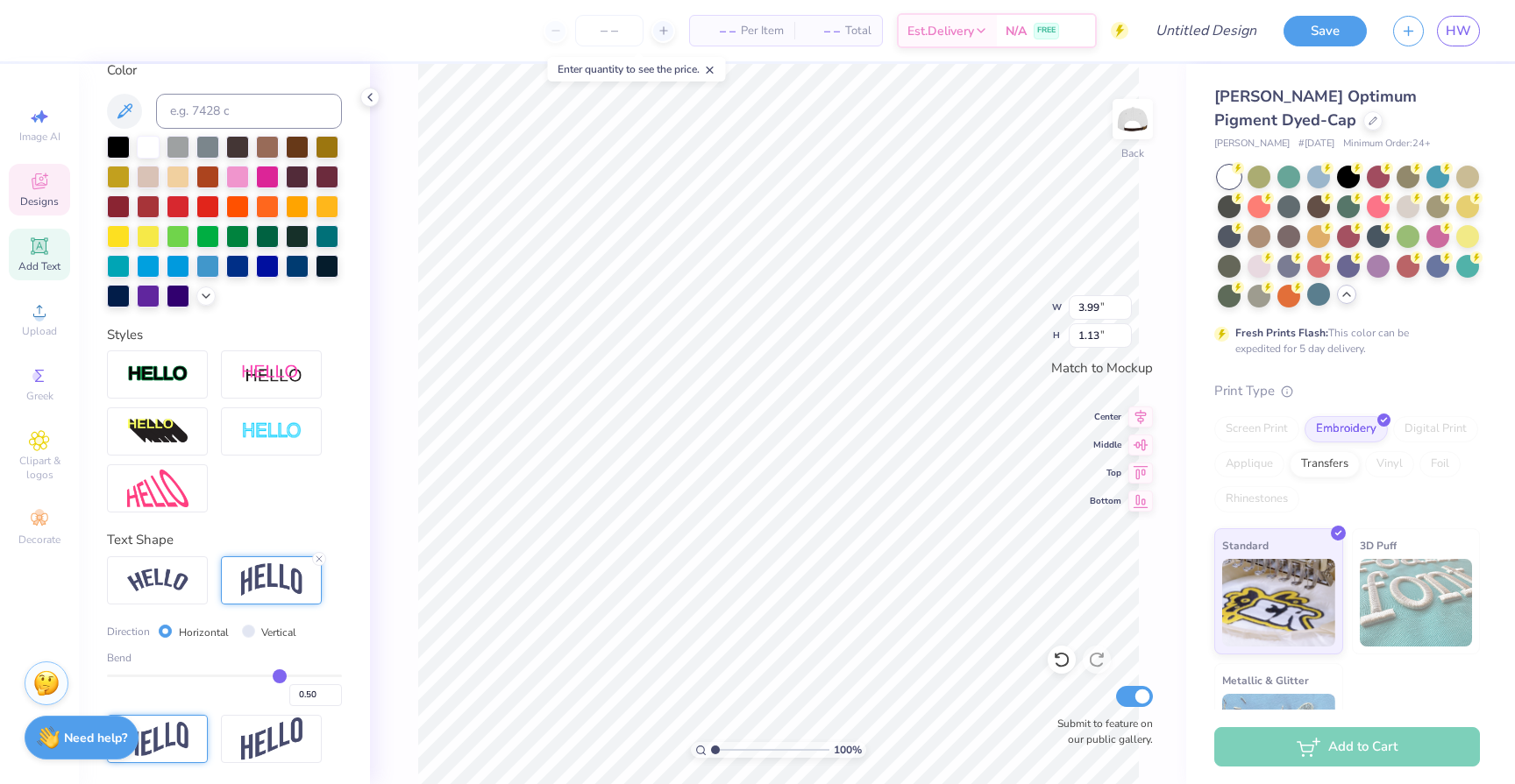
click at [179, 749] on img at bounding box center [158, 739] width 61 height 34
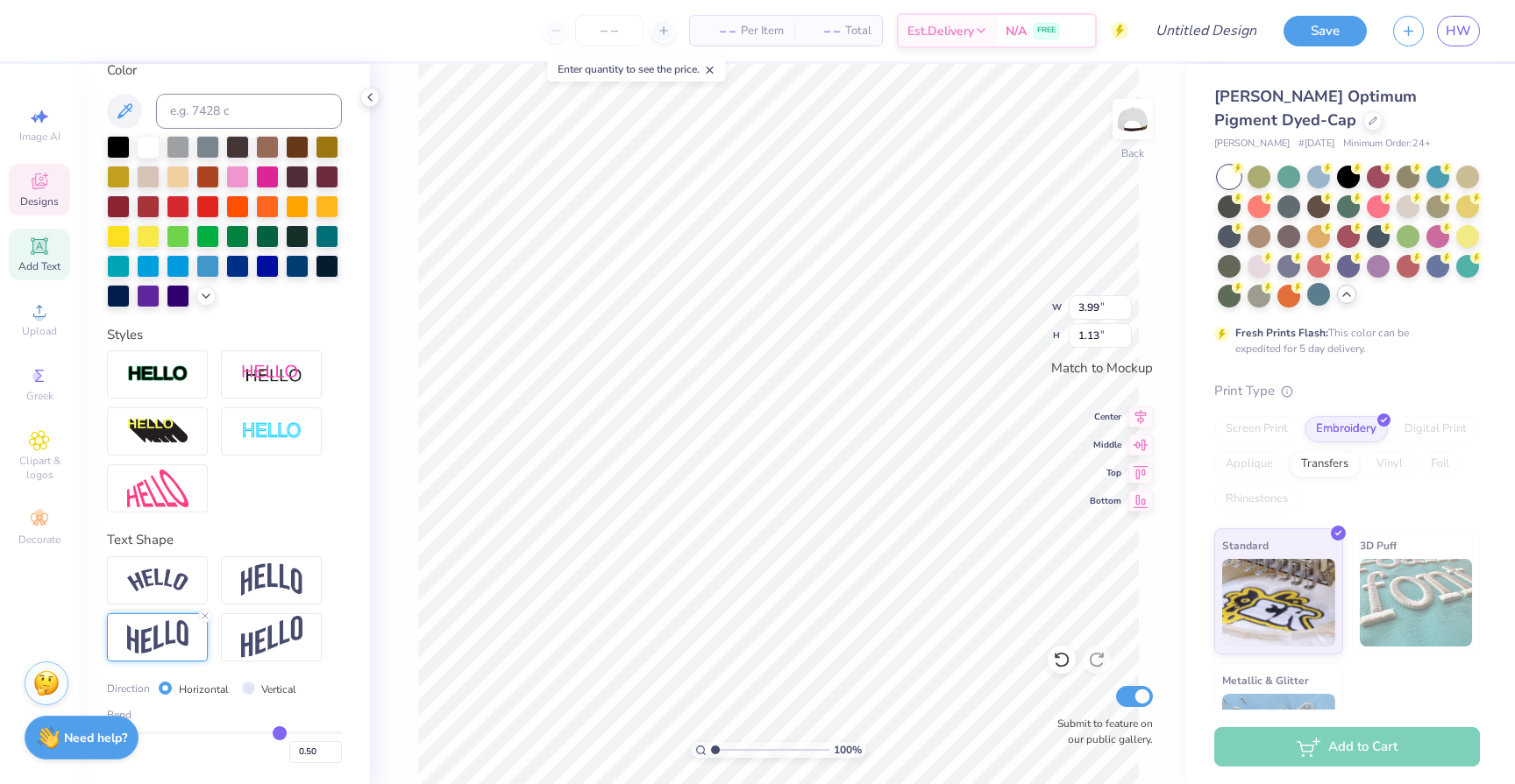
type input "0.54"
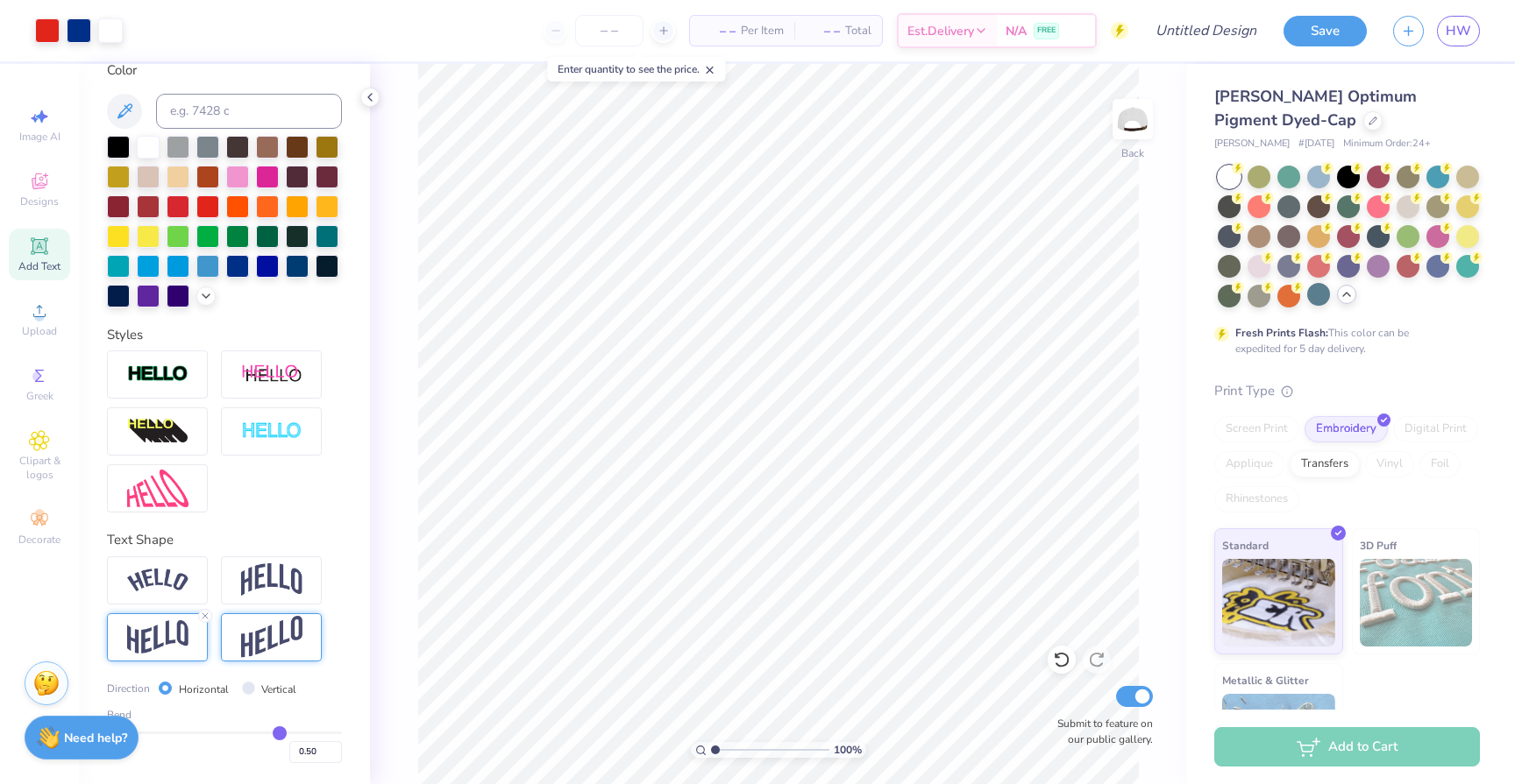
click at [273, 633] on img at bounding box center [272, 637] width 61 height 43
click at [283, 570] on img at bounding box center [272, 580] width 61 height 34
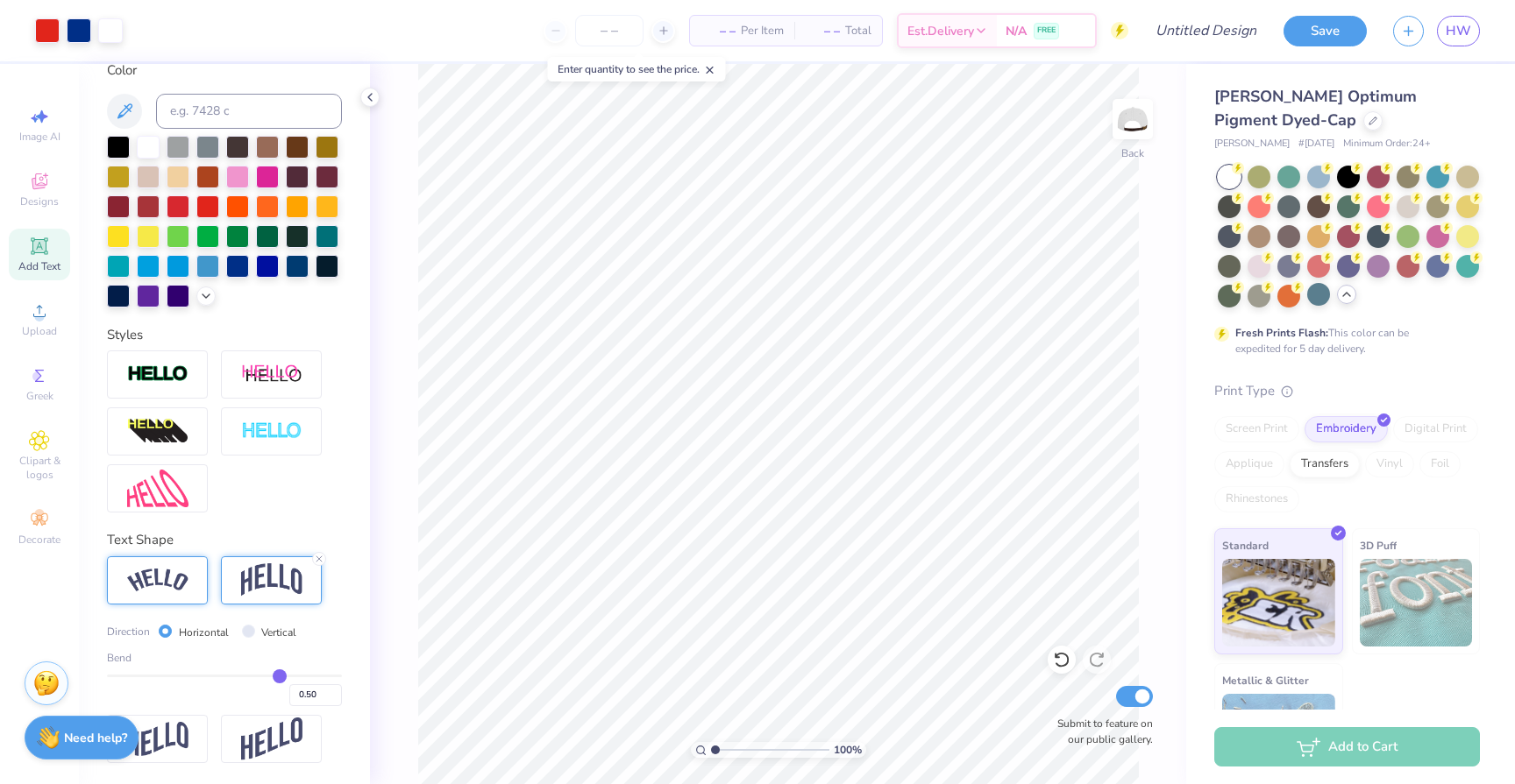
click at [175, 590] on img at bounding box center [158, 580] width 61 height 24
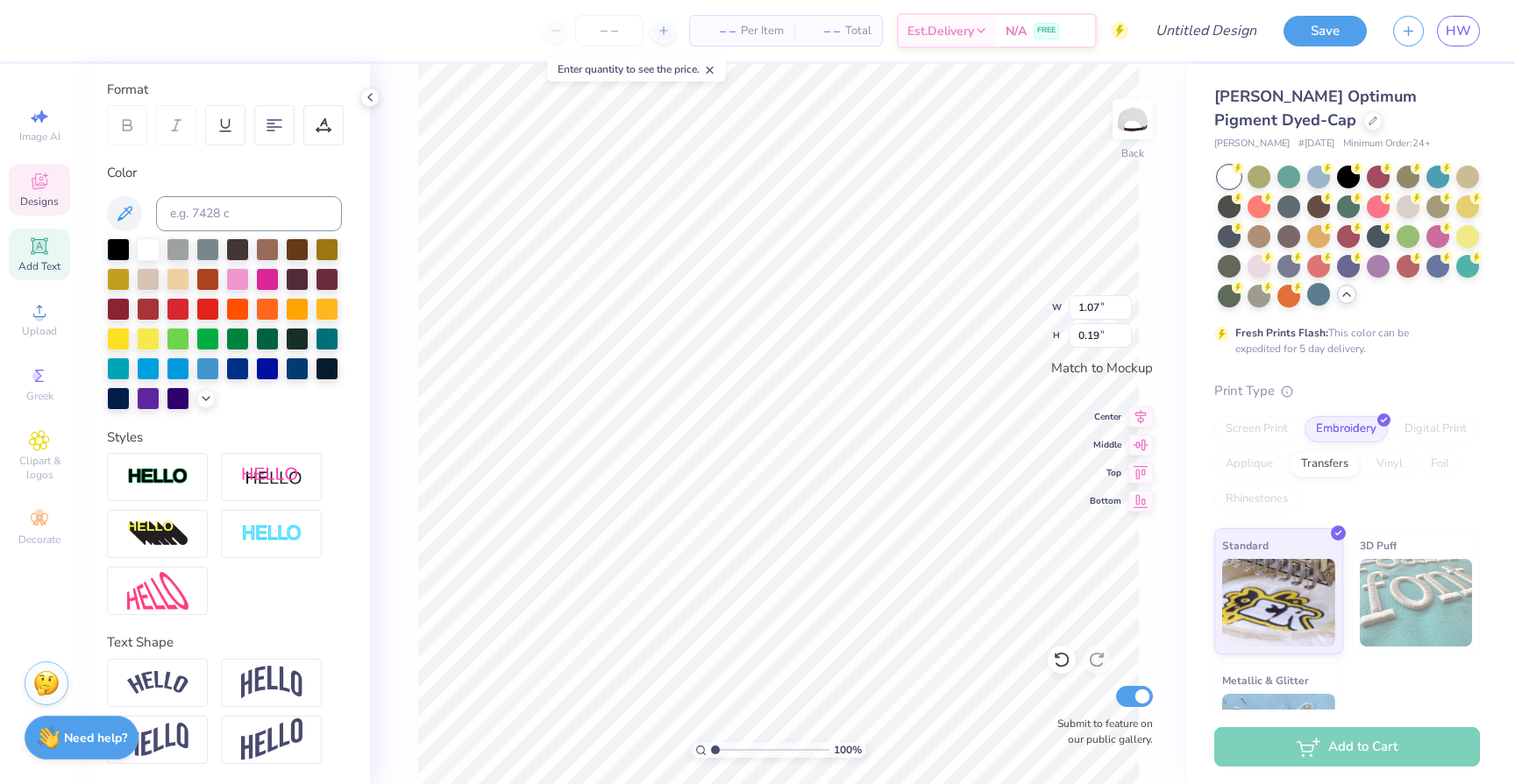
scroll to position [0, 0]
type textarea "EST.2014"
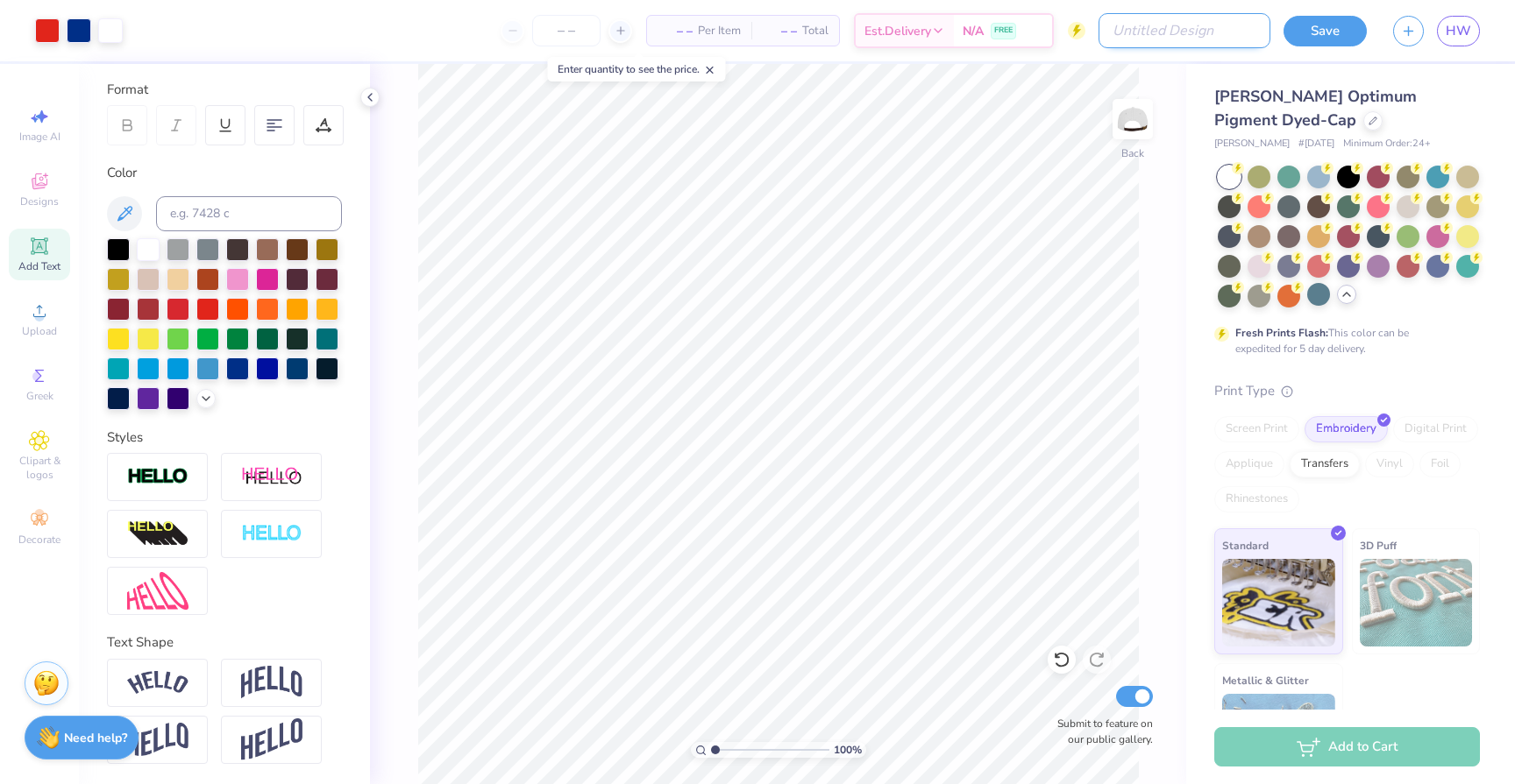
click at [1229, 31] on input "Design Title" at bounding box center [1184, 31] width 171 height 35
type input "5"
click at [1331, 30] on button "Save" at bounding box center [1324, 31] width 83 height 31
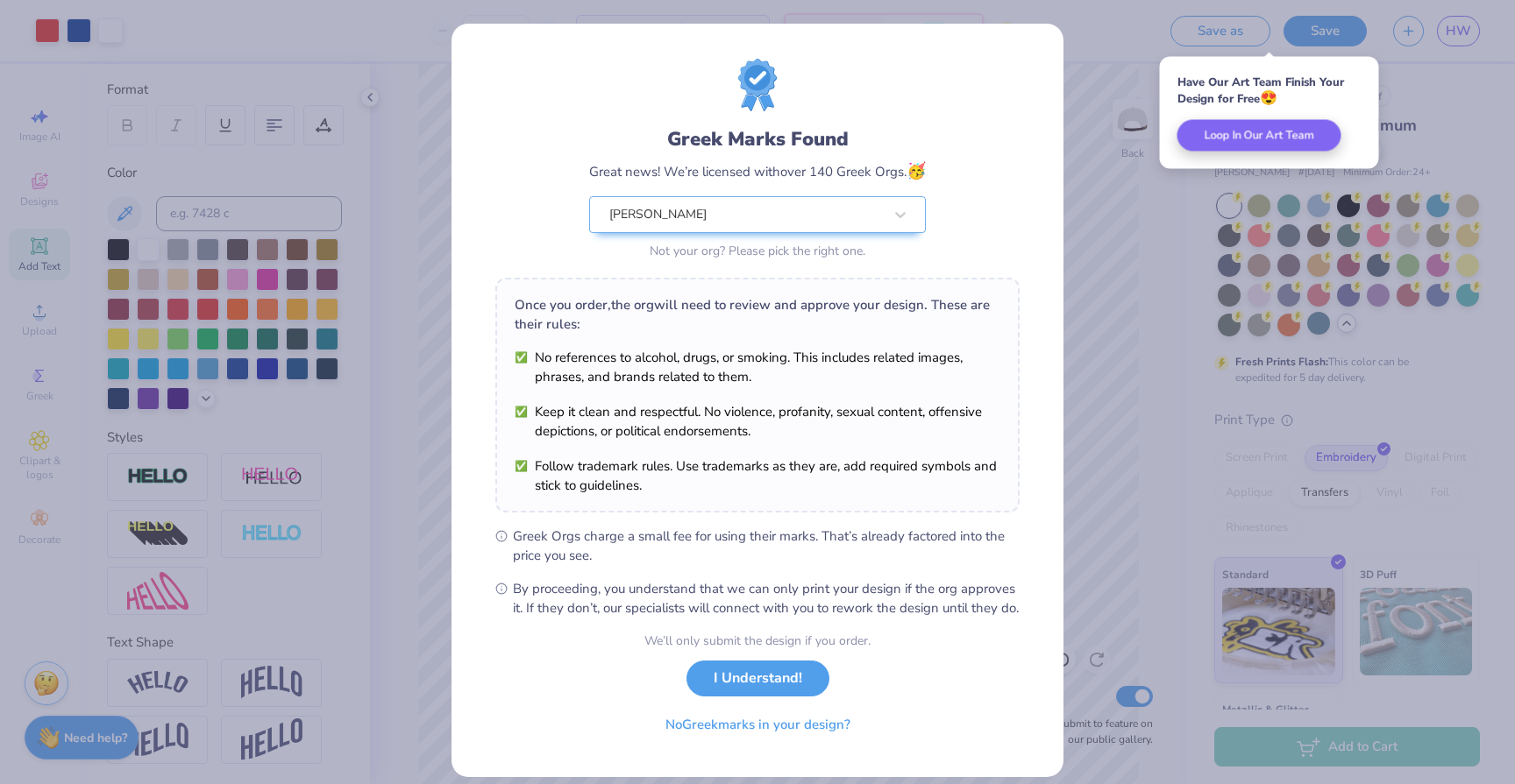
click at [1372, 33] on div "Greek Marks Found Great news! We’re licensed with over 140 Greek Orgs. 🥳 Aggie …" at bounding box center [758, 392] width 1515 height 784
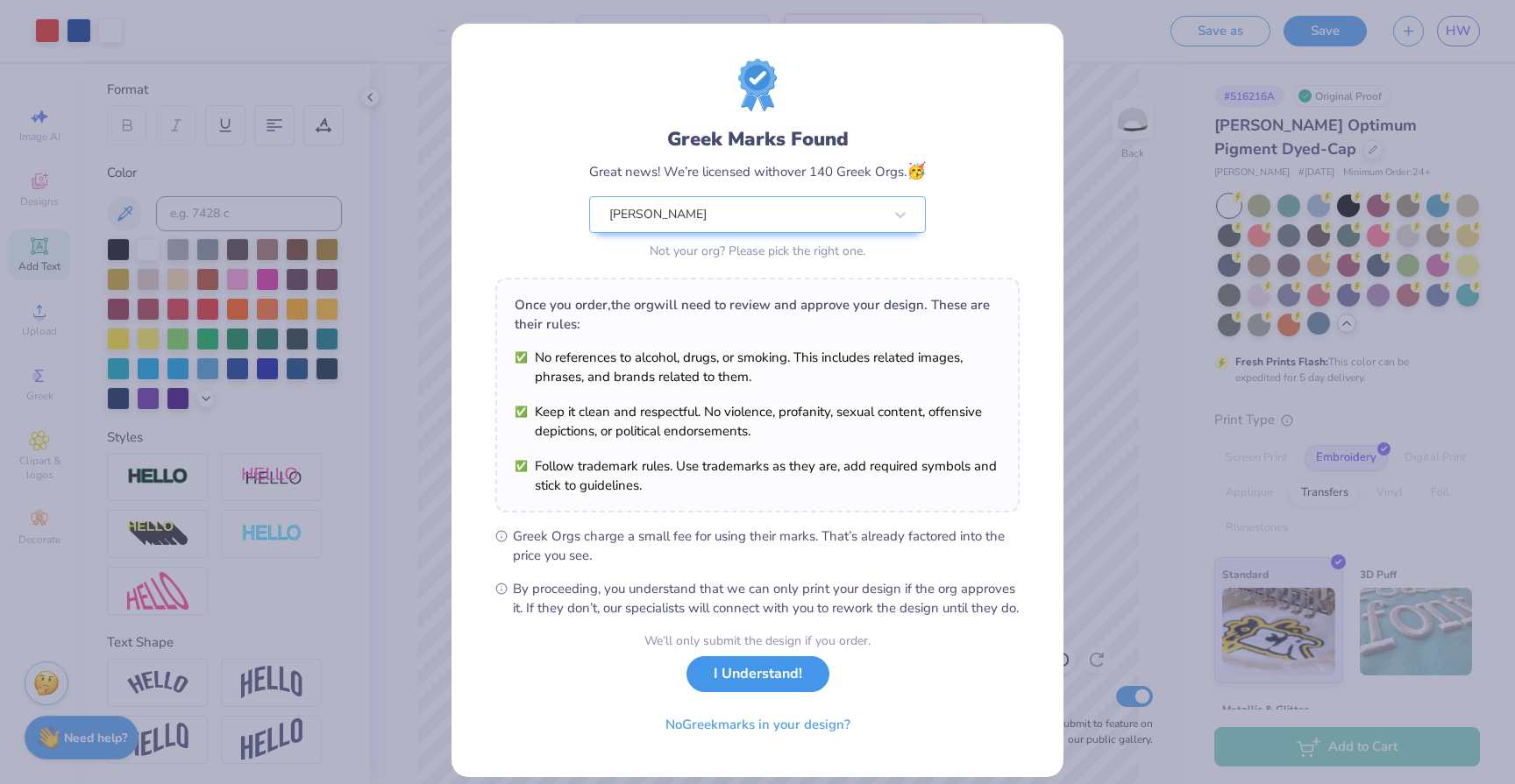
click at [803, 688] on button "I Understand!" at bounding box center [758, 675] width 143 height 36
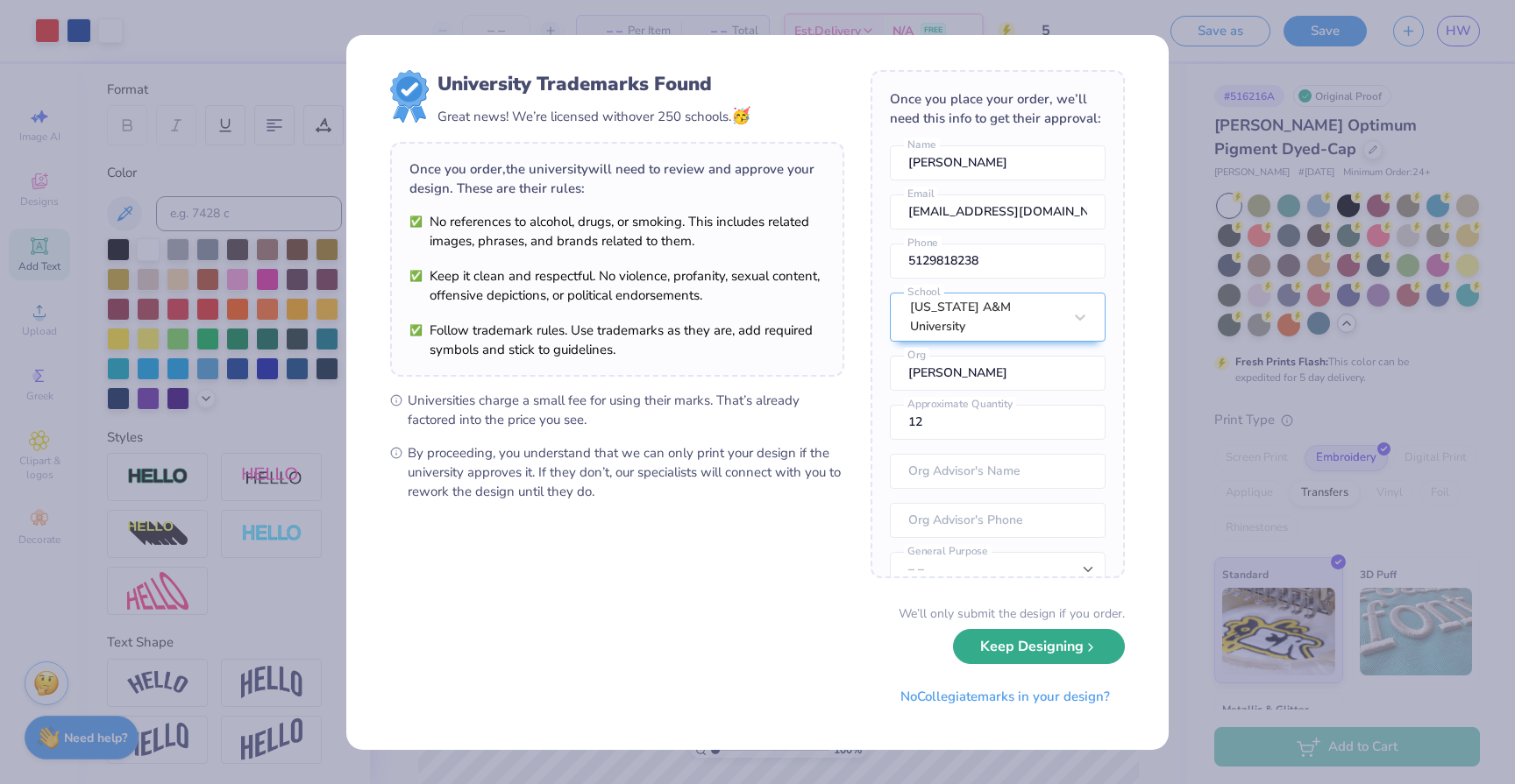
click at [1026, 646] on button "Keep Designing" at bounding box center [1038, 647] width 171 height 36
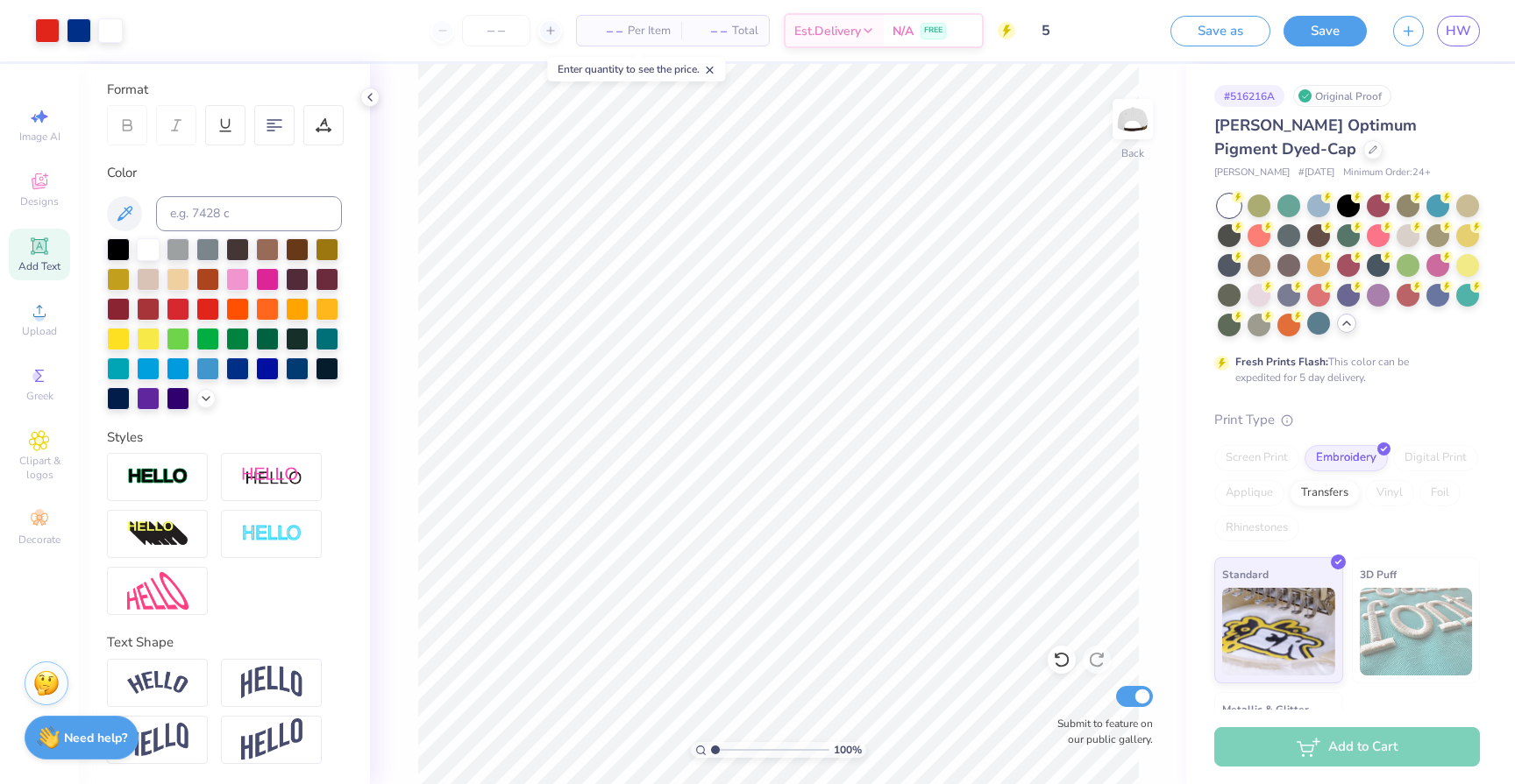
click at [644, 32] on span "Per Item" at bounding box center [648, 31] width 43 height 18
click at [502, 29] on input "number" at bounding box center [495, 31] width 68 height 32
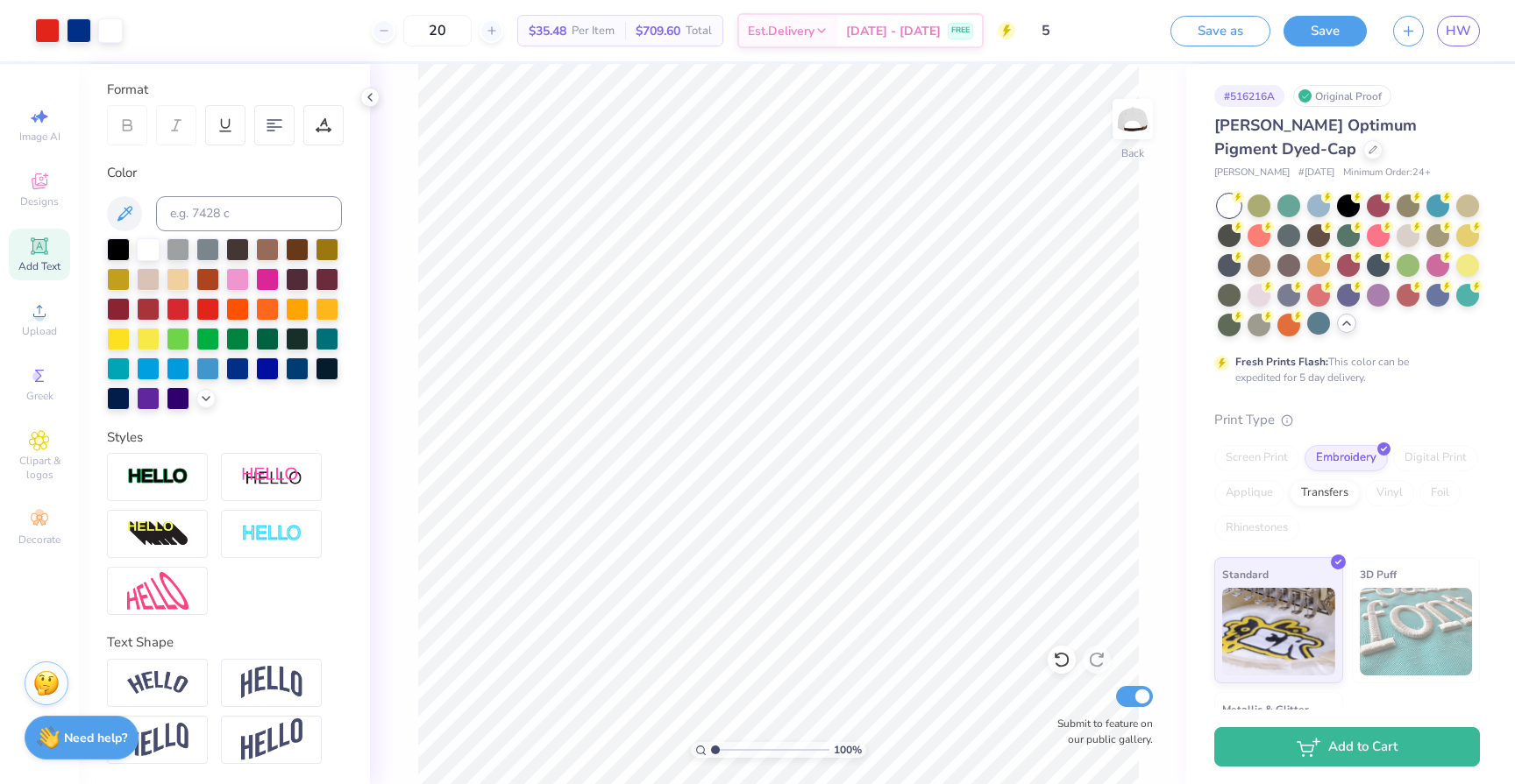
type input "2"
click at [1368, 148] on icon at bounding box center [1372, 147] width 9 height 9
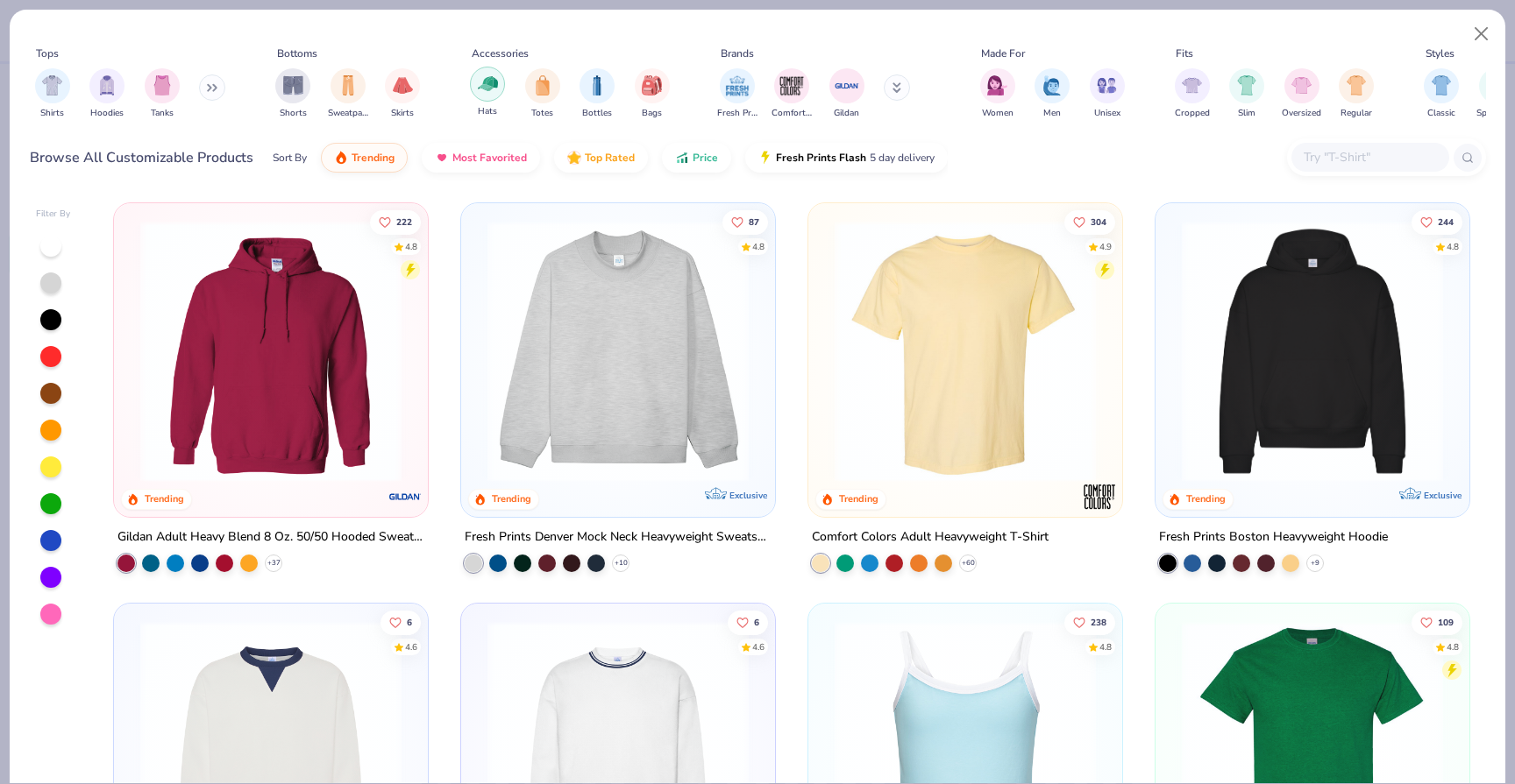
click at [490, 84] on img "filter for Hats" at bounding box center [487, 83] width 20 height 20
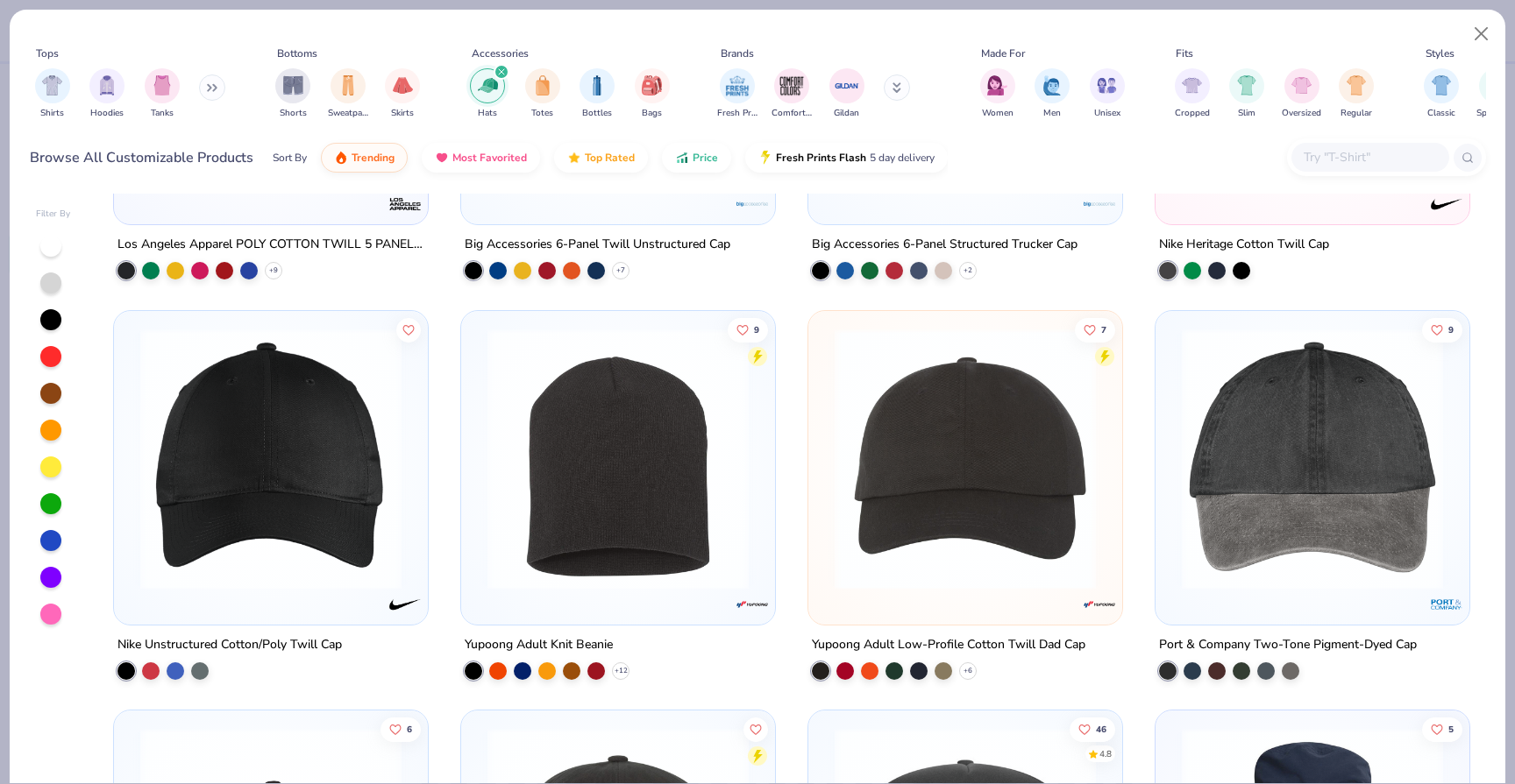
scroll to position [705, 0]
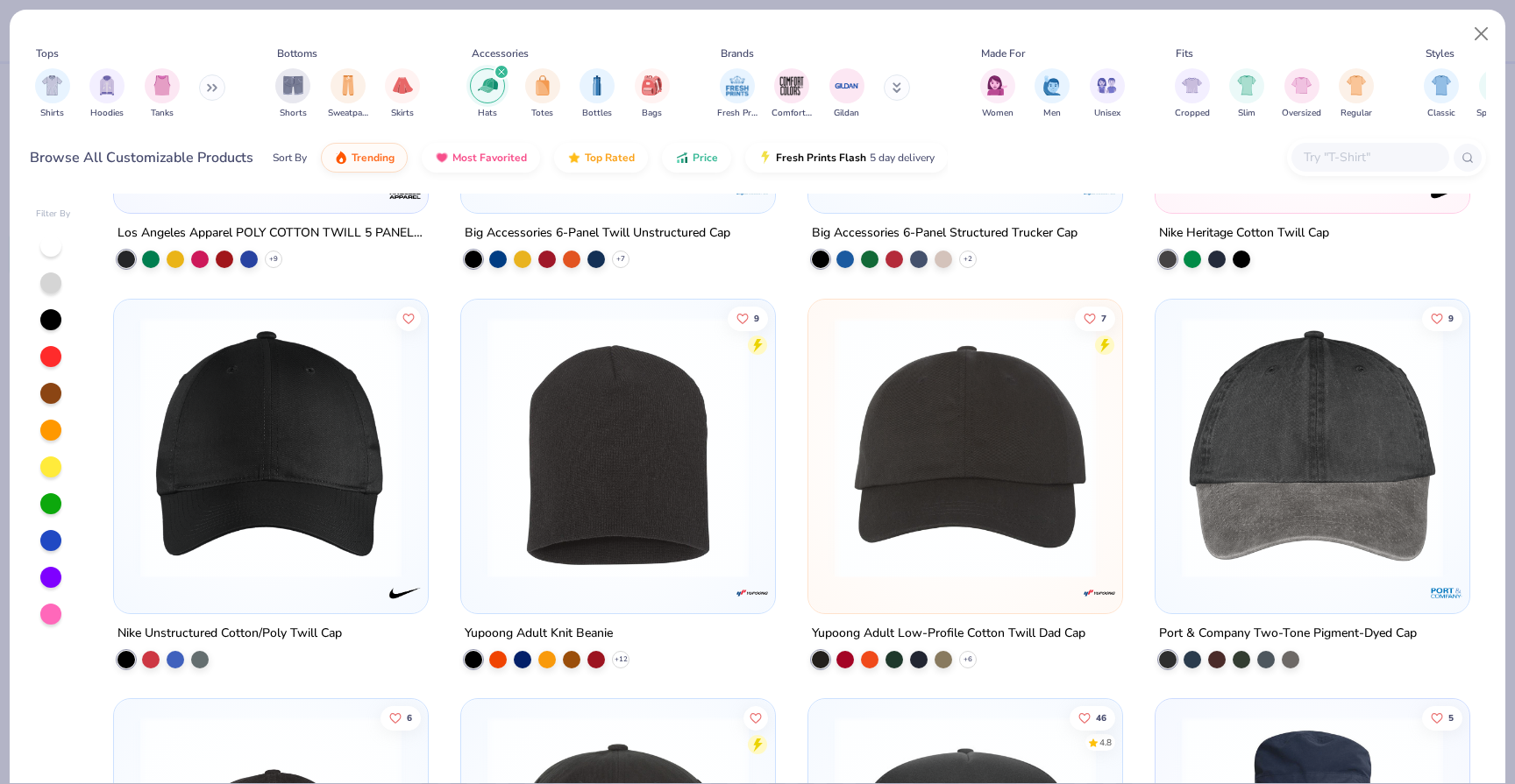
click at [1002, 460] on img at bounding box center [964, 446] width 279 height 261
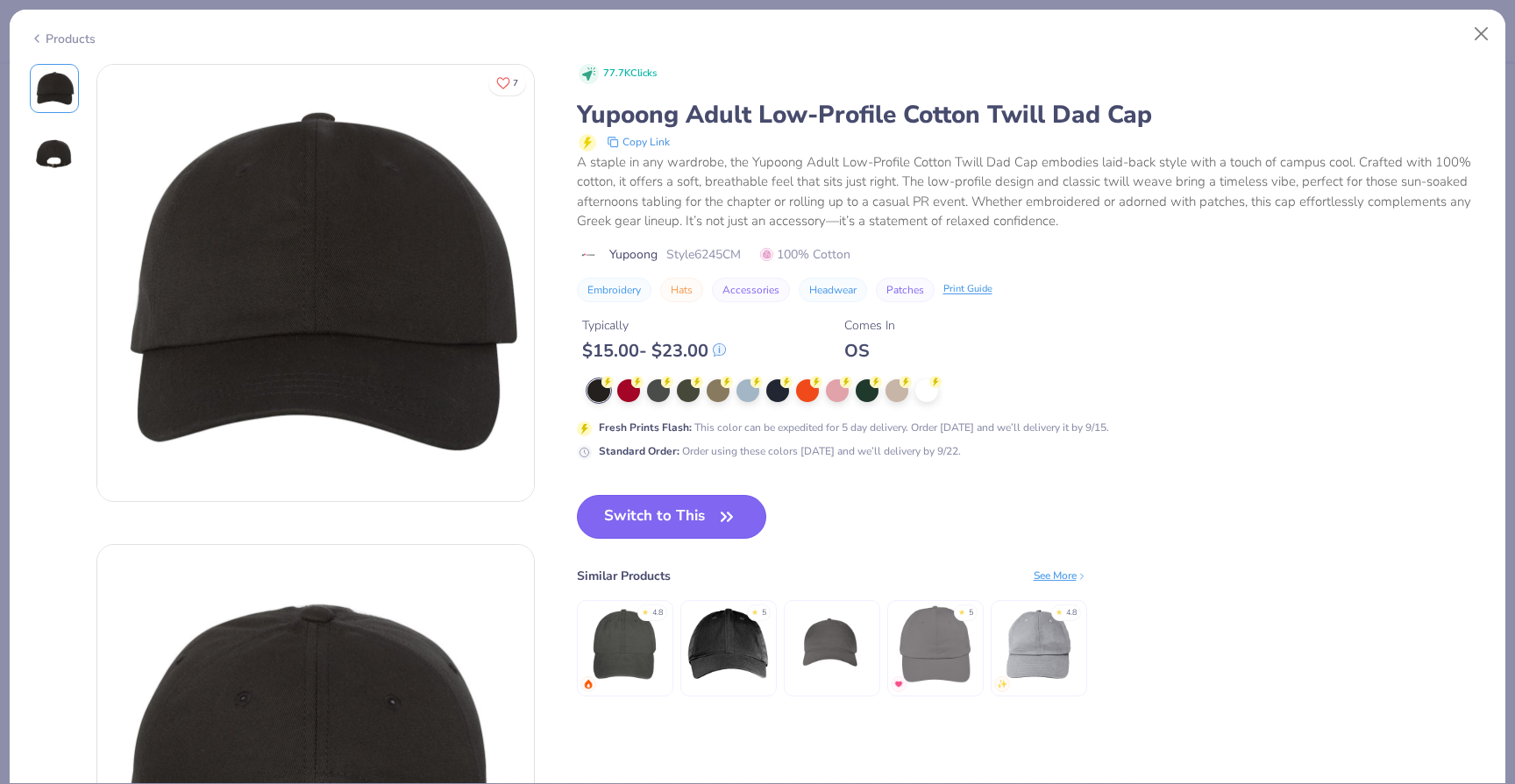
click at [694, 507] on button "Switch to This" at bounding box center [671, 517] width 191 height 44
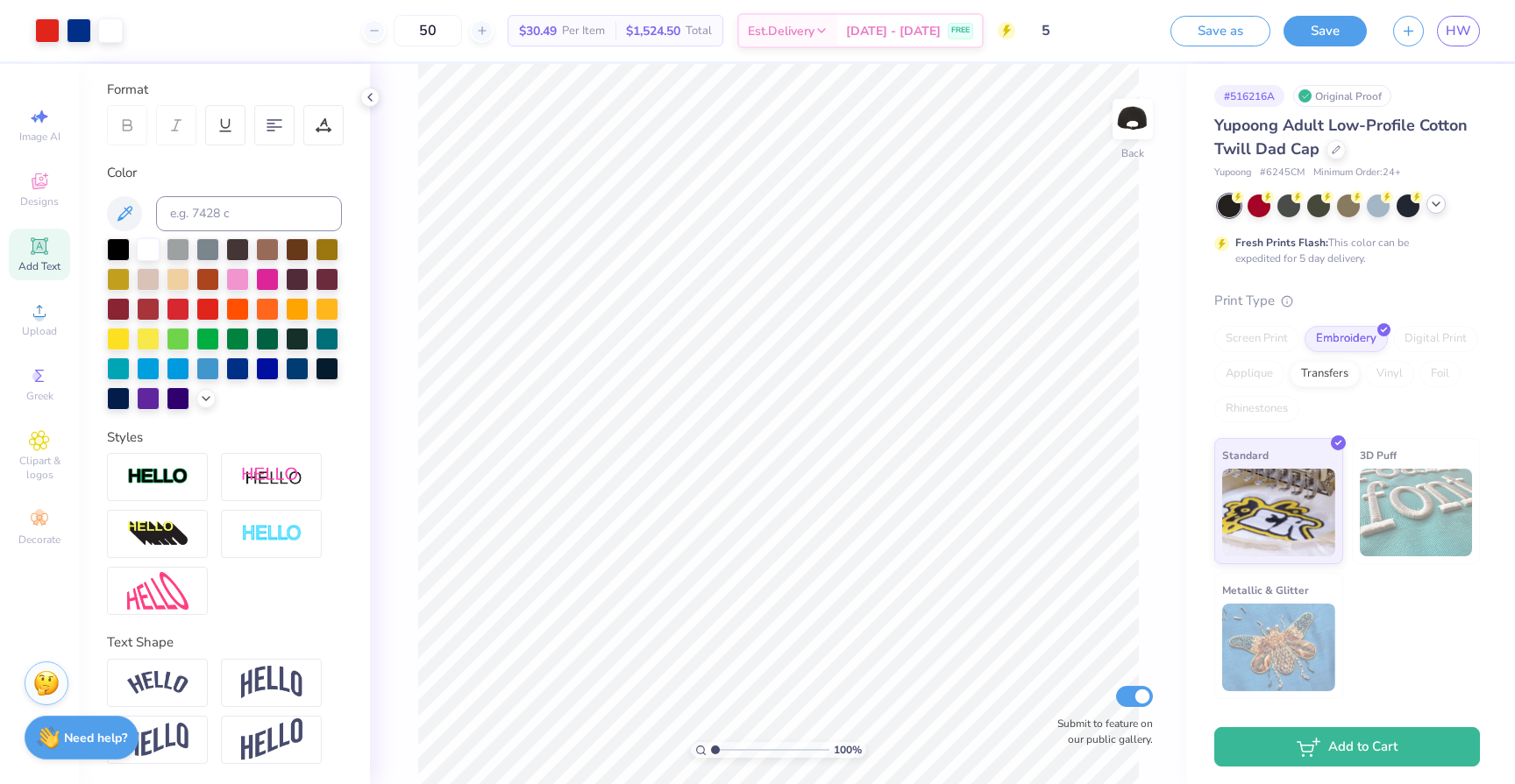
click at [1436, 203] on icon at bounding box center [1436, 204] width 14 height 14
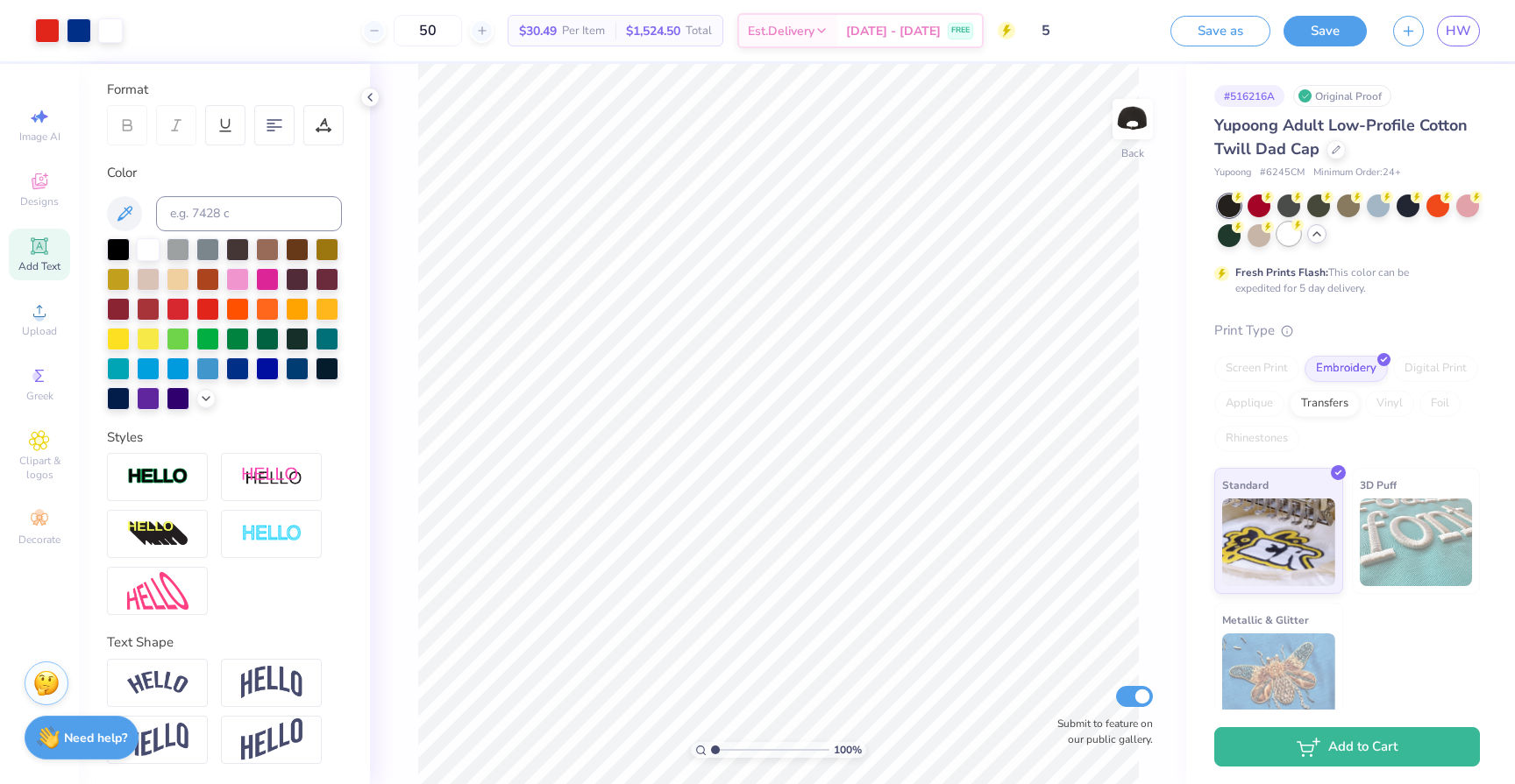
click at [1288, 233] on div at bounding box center [1289, 234] width 23 height 23
click at [462, 32] on input "50" at bounding box center [427, 31] width 68 height 32
click at [452, 35] on input "50" at bounding box center [427, 31] width 68 height 32
type input "5"
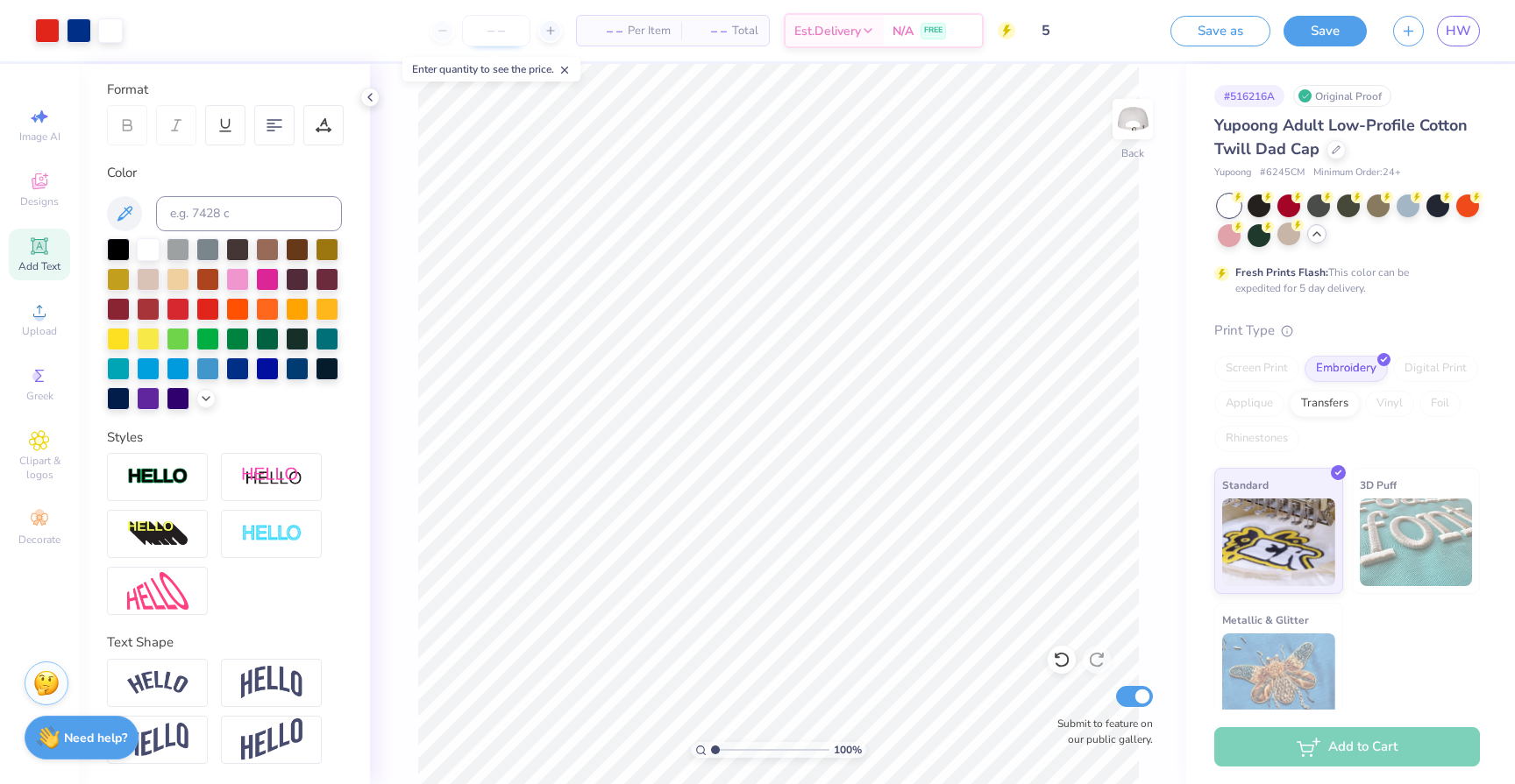
type input "0"
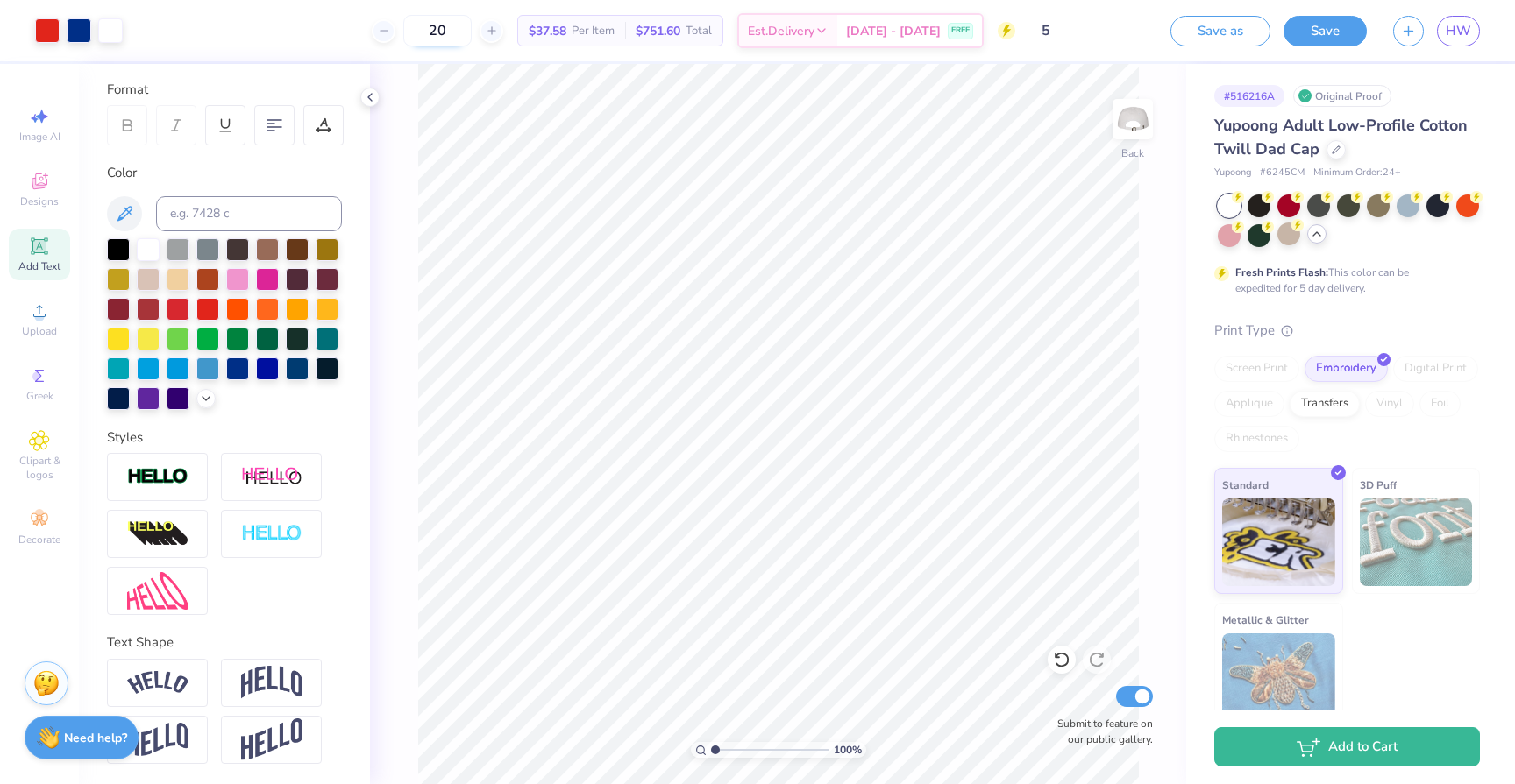
type input "2"
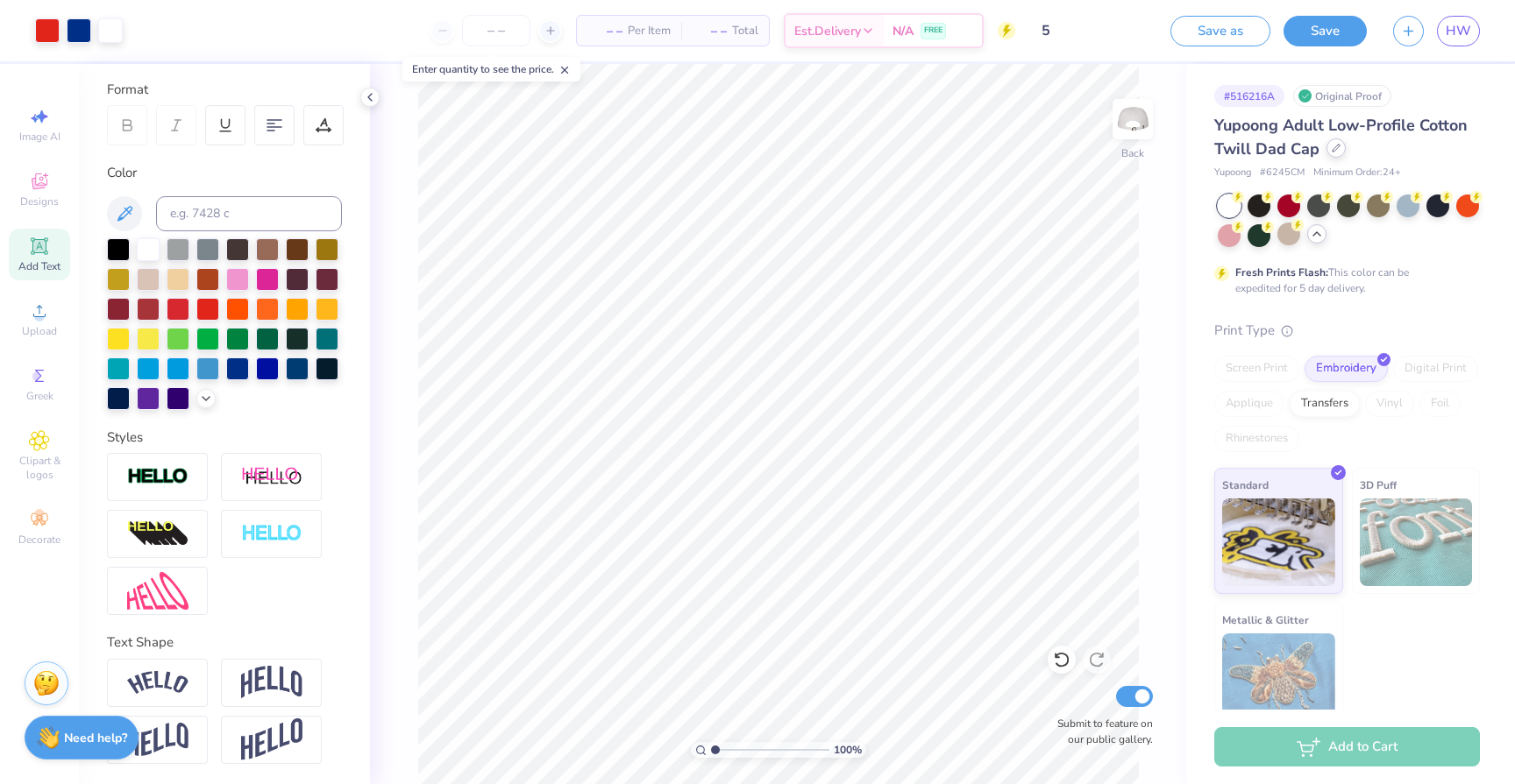
click at [1332, 149] on icon at bounding box center [1335, 147] width 9 height 9
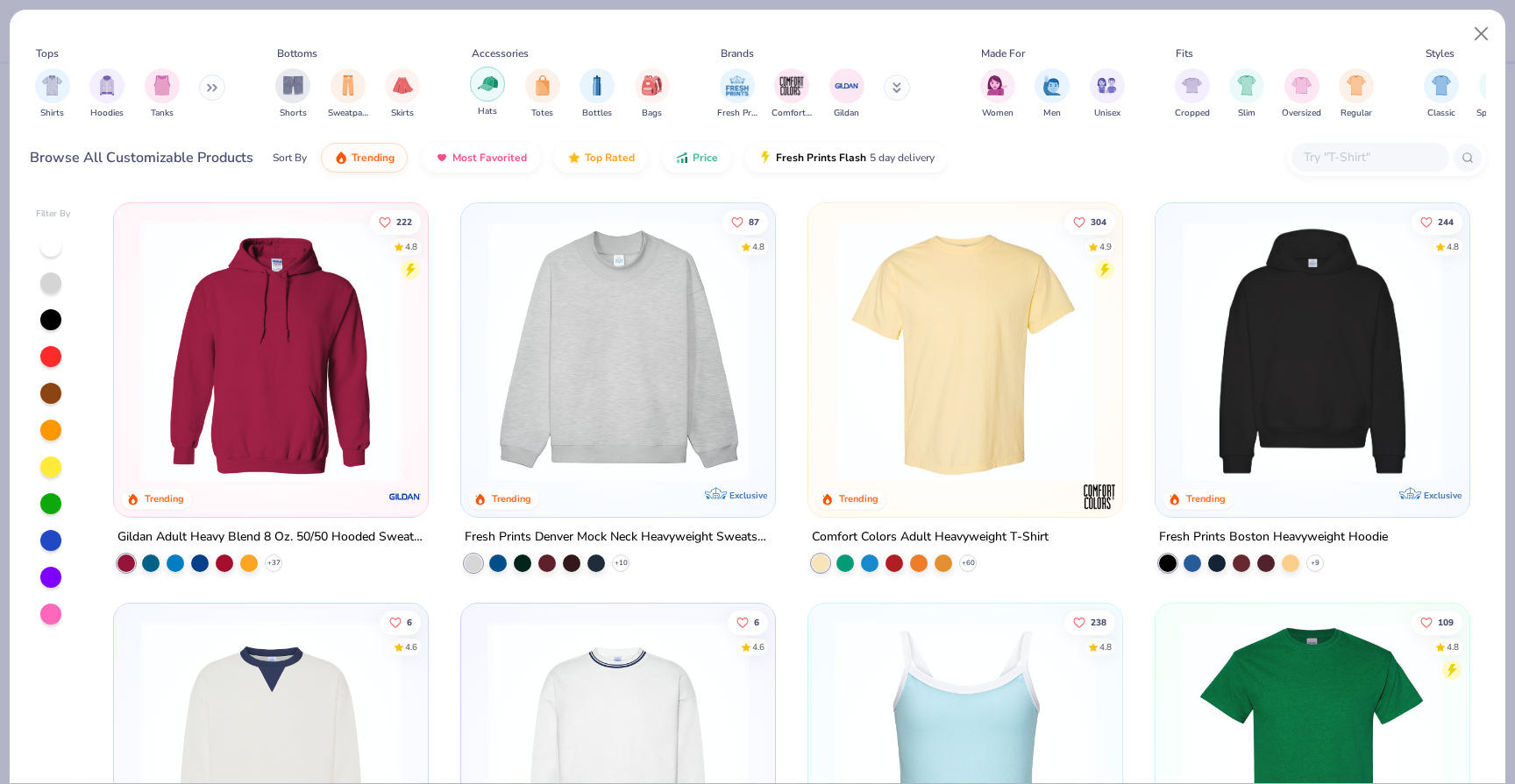
click at [487, 82] on img "filter for Hats" at bounding box center [487, 83] width 20 height 20
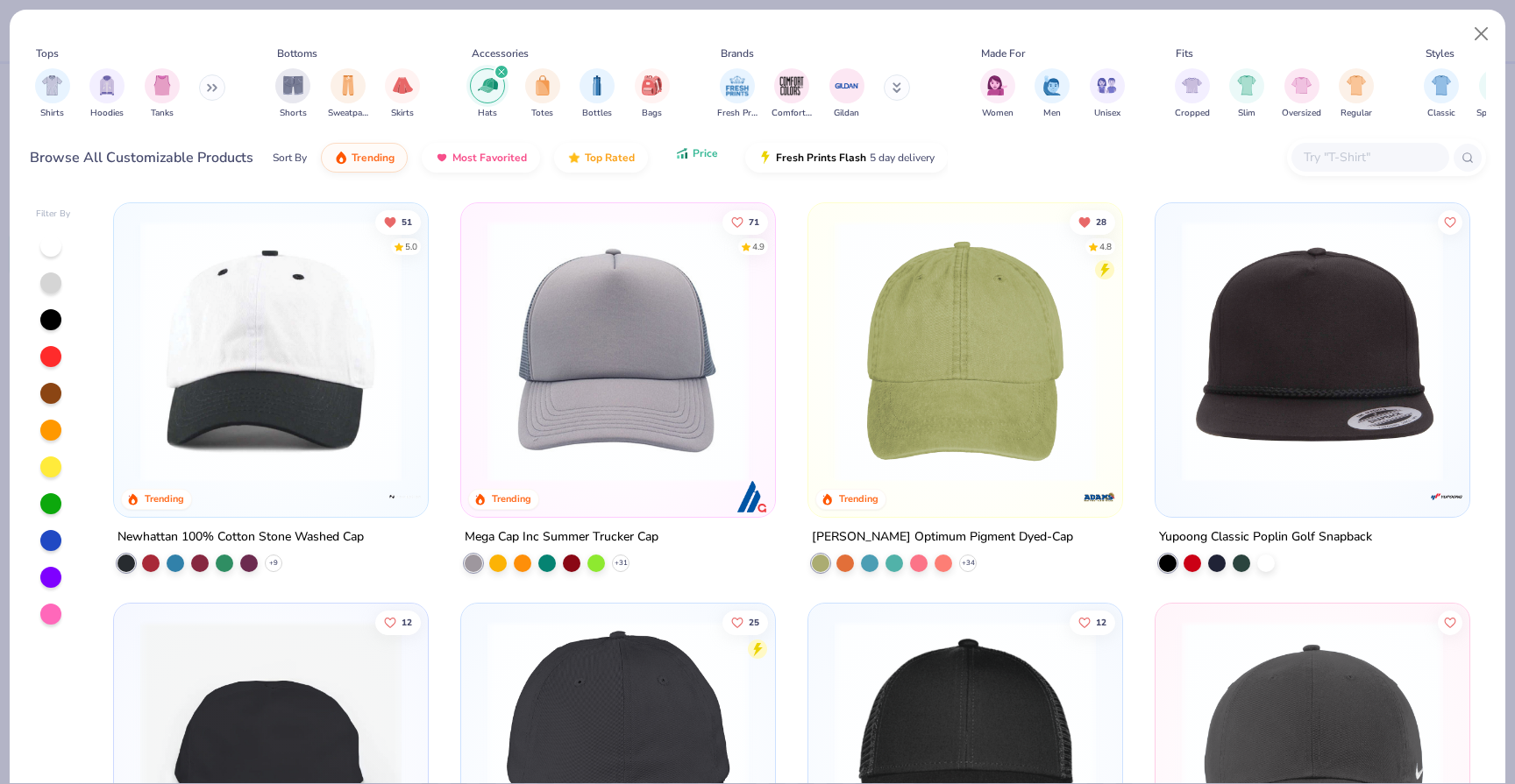
click at [692, 159] on span "Price" at bounding box center [705, 153] width 26 height 14
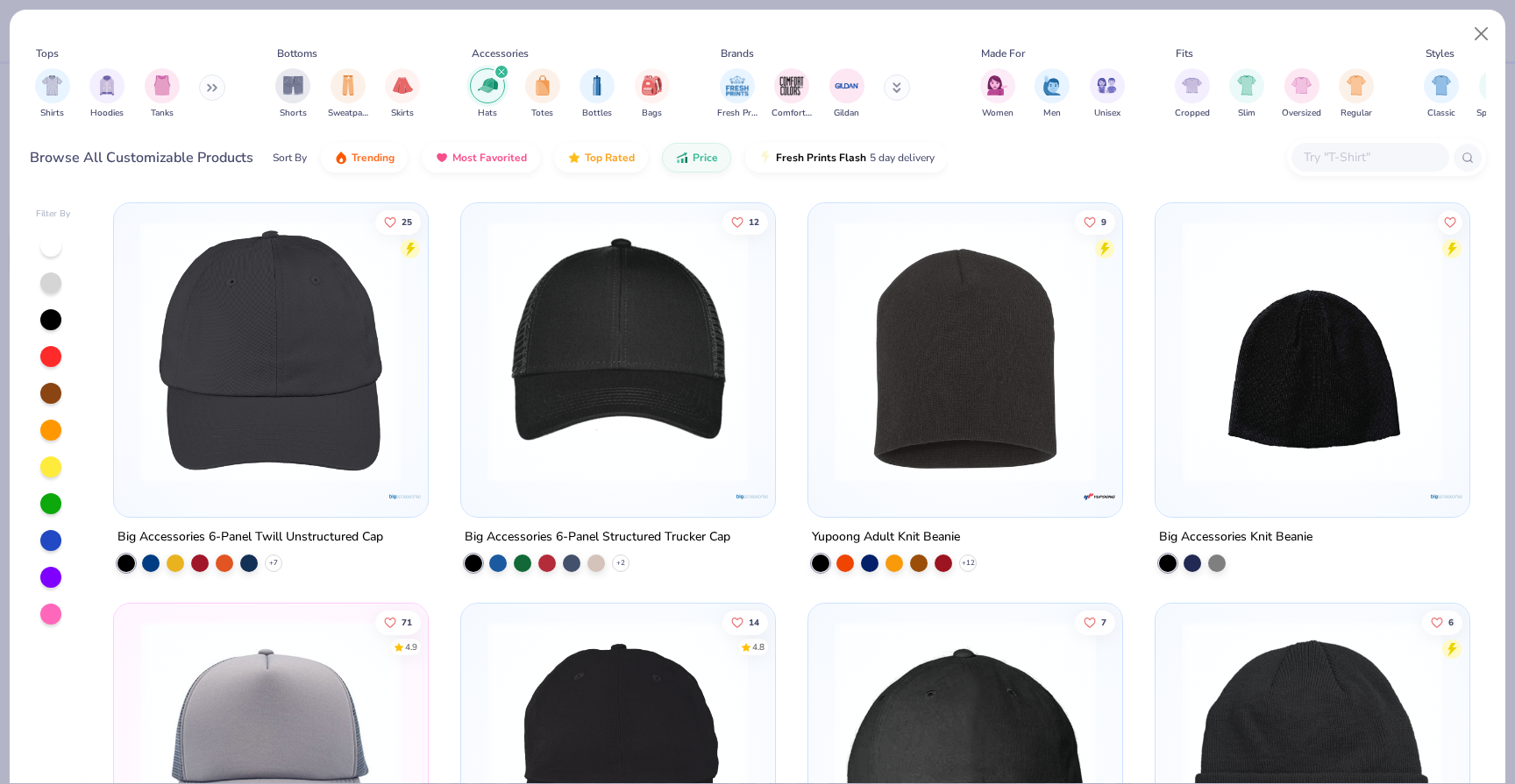
click at [347, 356] on img at bounding box center [270, 351] width 279 height 261
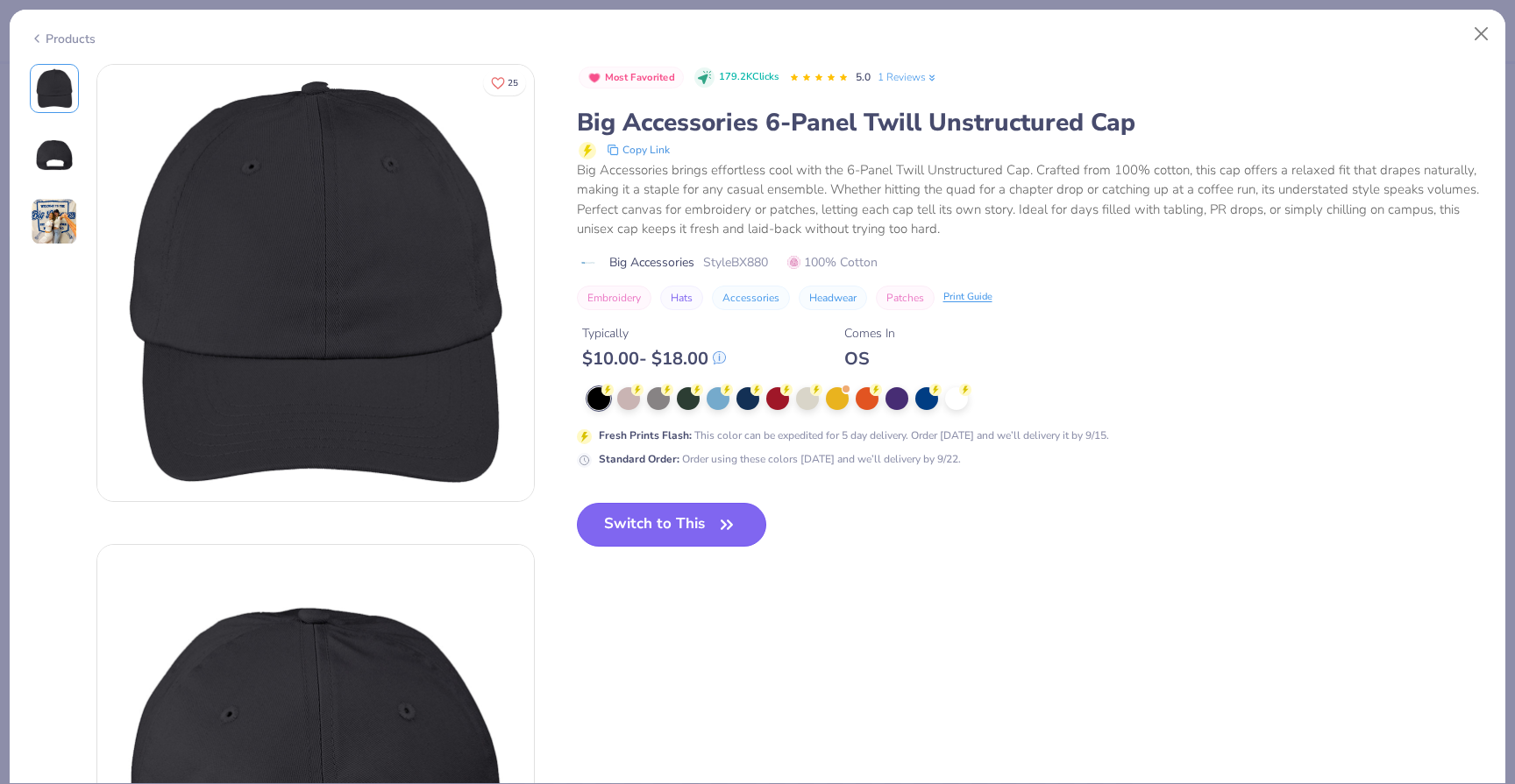
click at [713, 526] on button "Switch to This" at bounding box center [671, 525] width 191 height 44
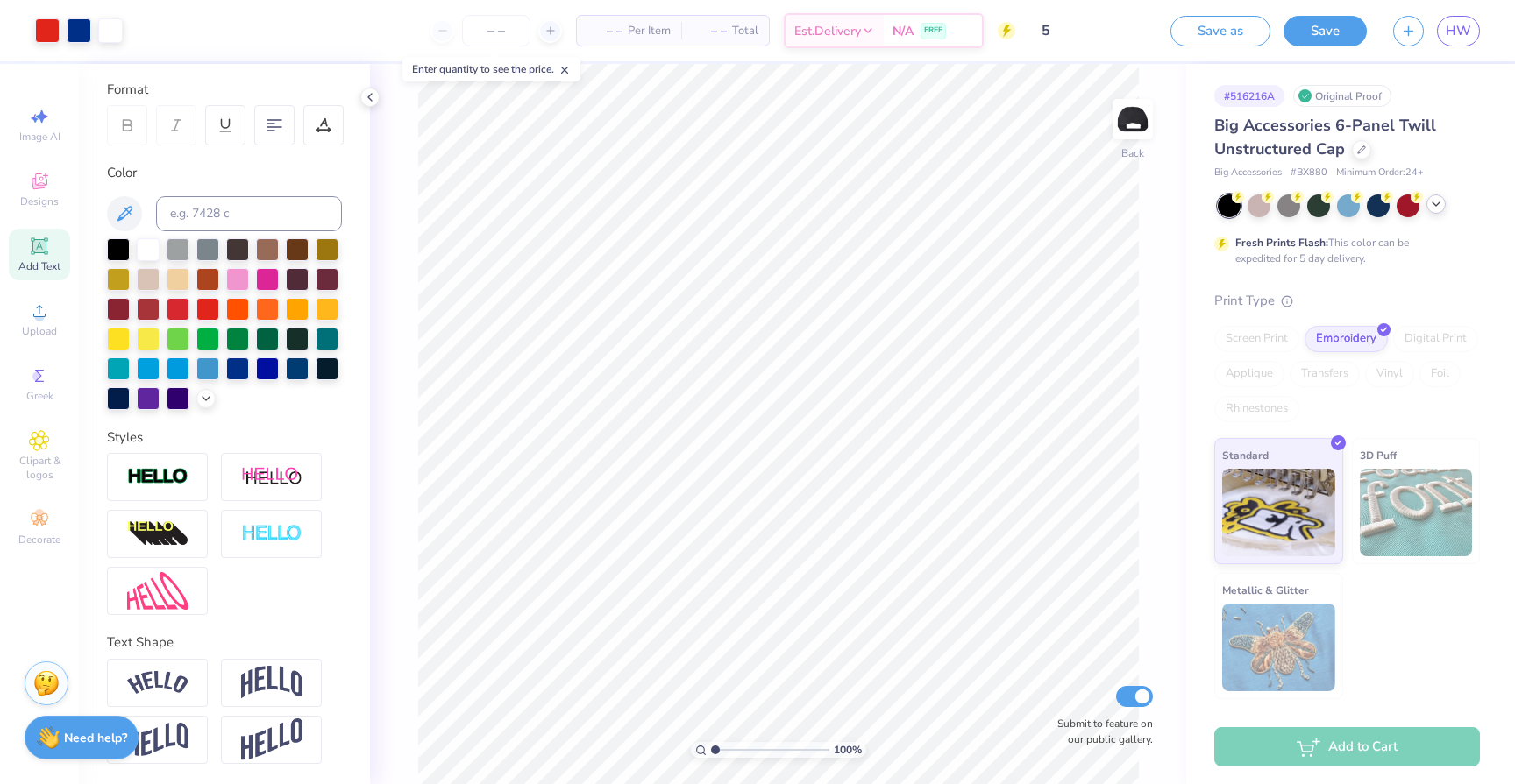
click at [1433, 212] on div at bounding box center [1436, 204] width 19 height 19
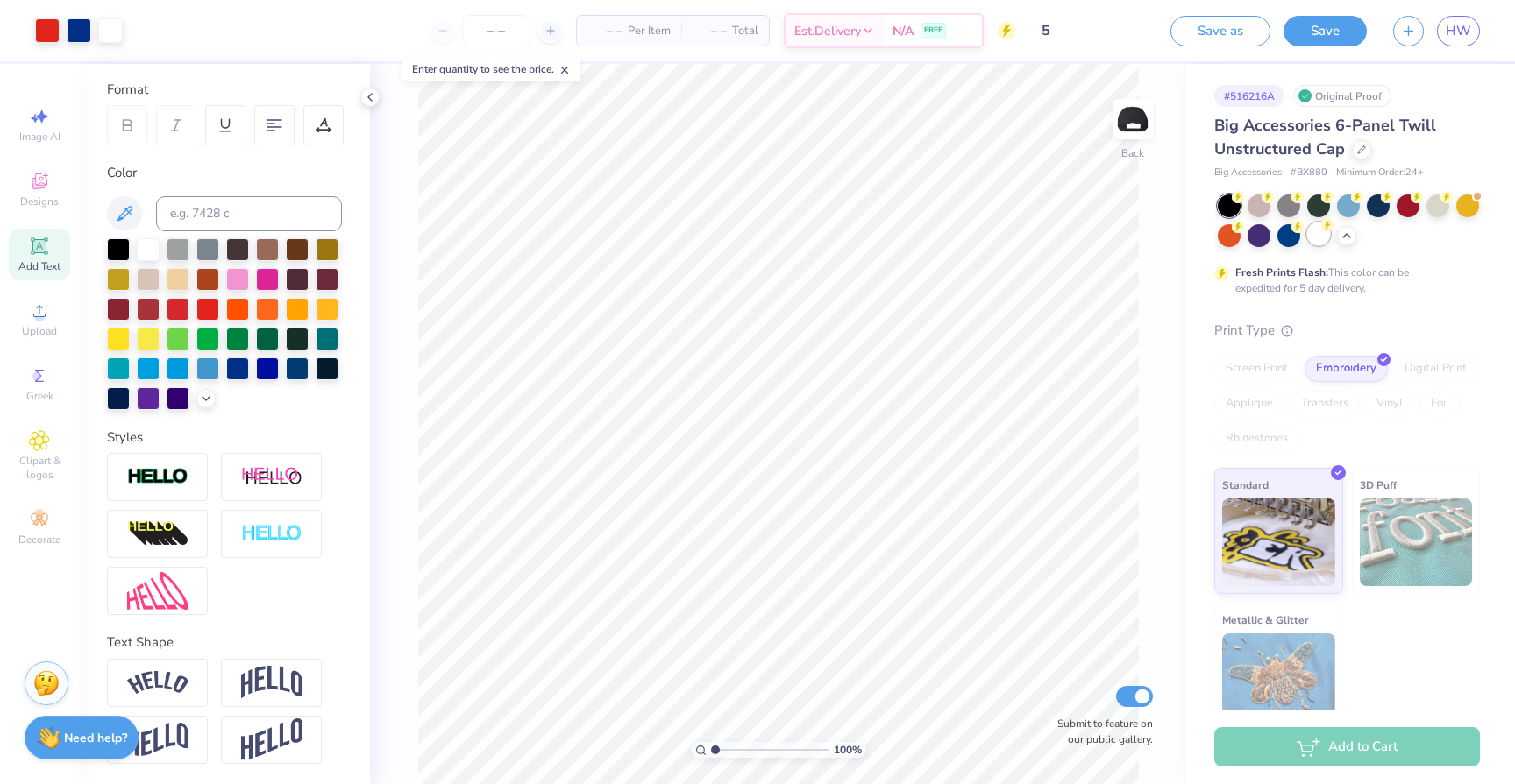
click at [1320, 240] on div at bounding box center [1319, 234] width 23 height 23
click at [502, 38] on input "number" at bounding box center [495, 31] width 68 height 32
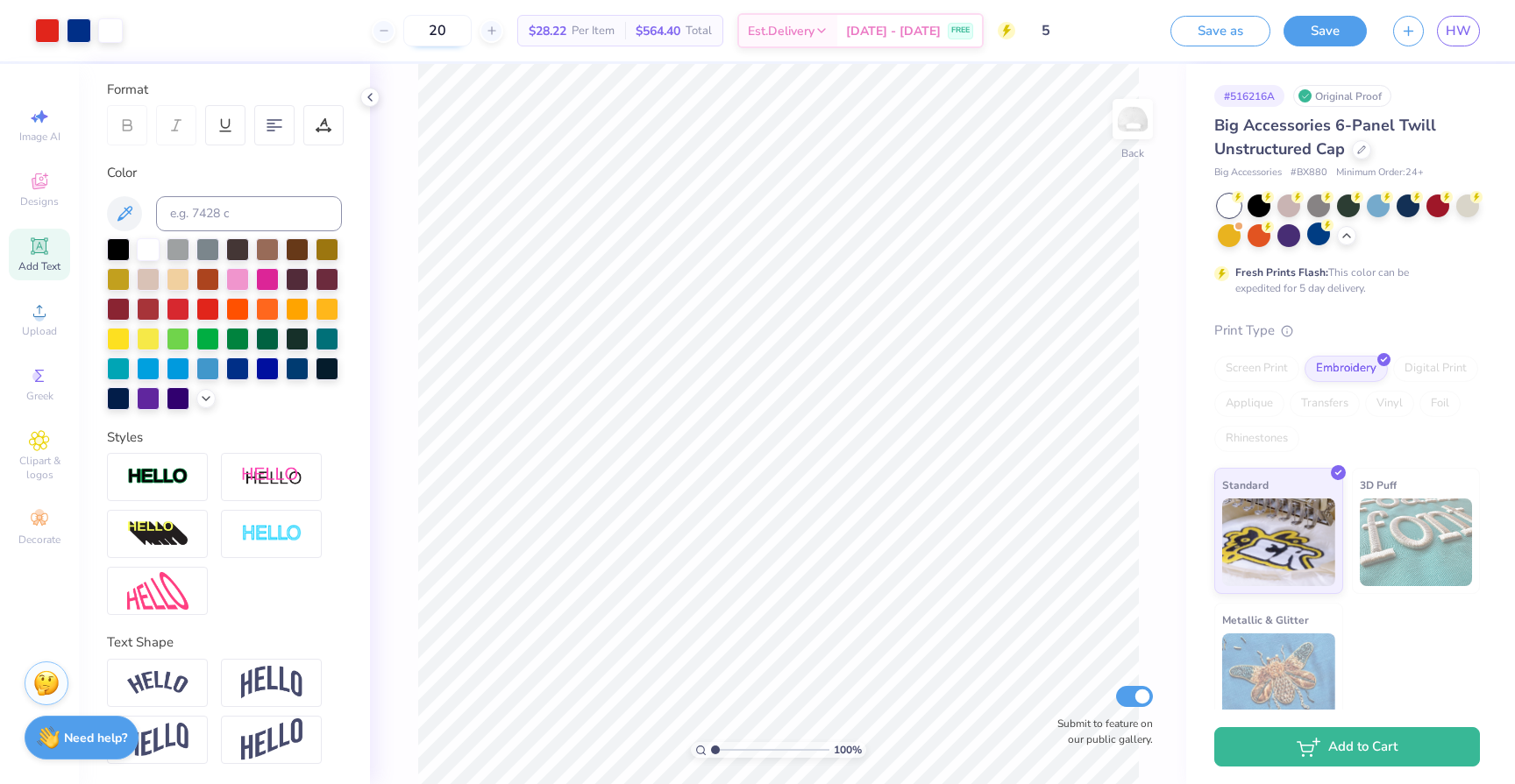
click at [471, 34] on input "20" at bounding box center [437, 31] width 68 height 32
type input "2"
type input "4"
type input "50"
click at [1339, 41] on button "Save" at bounding box center [1324, 29] width 83 height 31
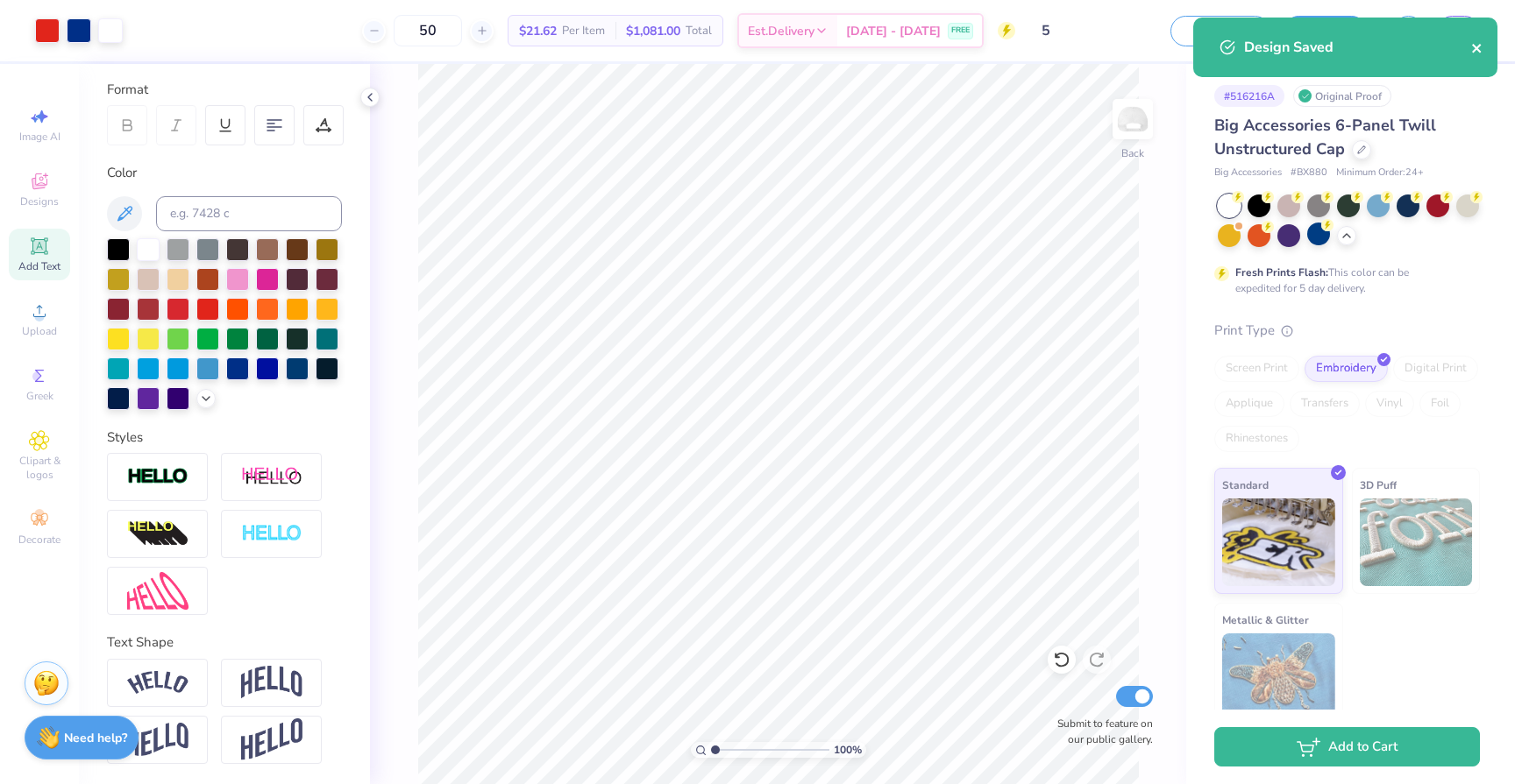
click at [1473, 53] on icon "close" at bounding box center [1477, 48] width 12 height 14
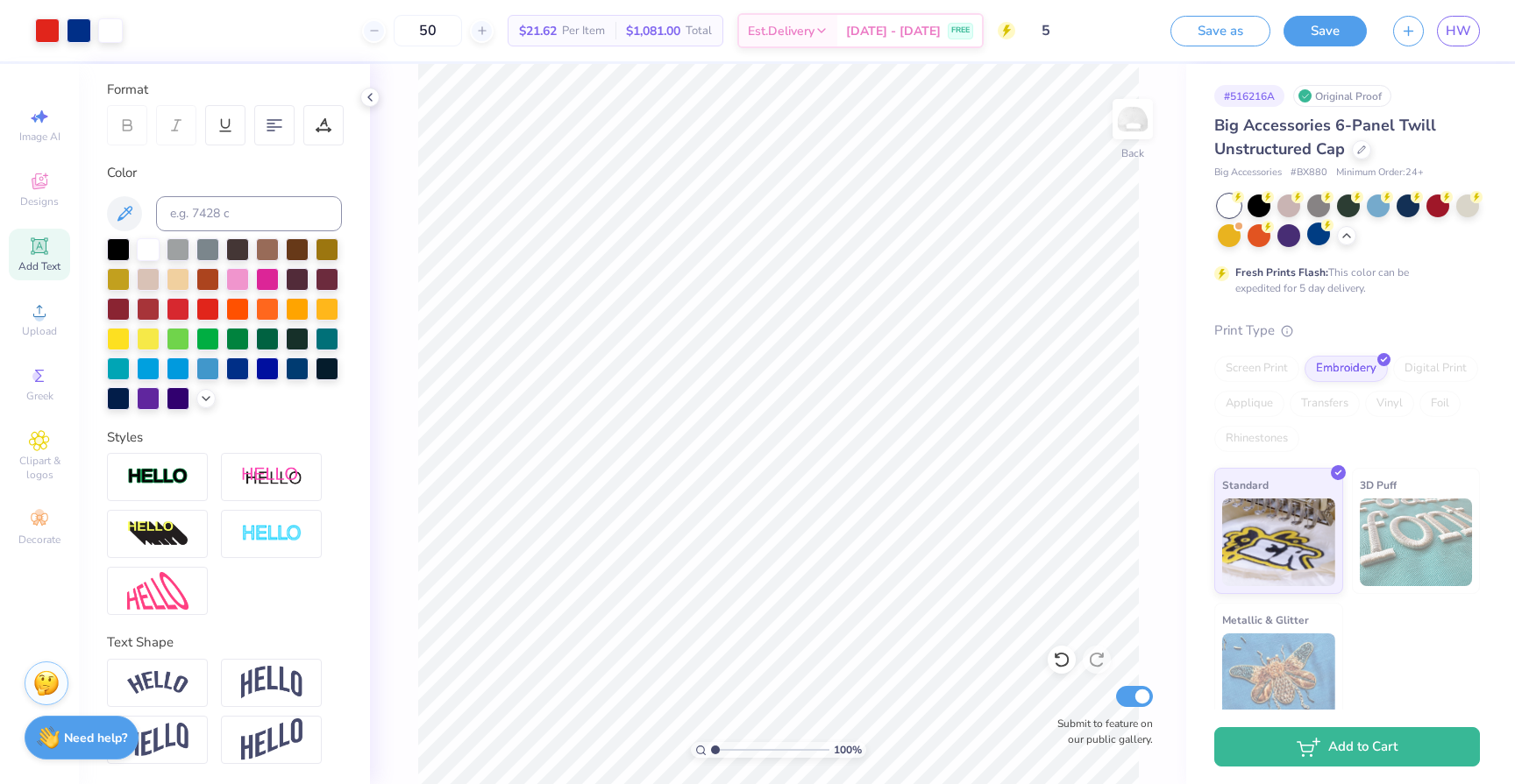
click at [1321, 32] on div "Design Saved" at bounding box center [1345, 54] width 311 height 79
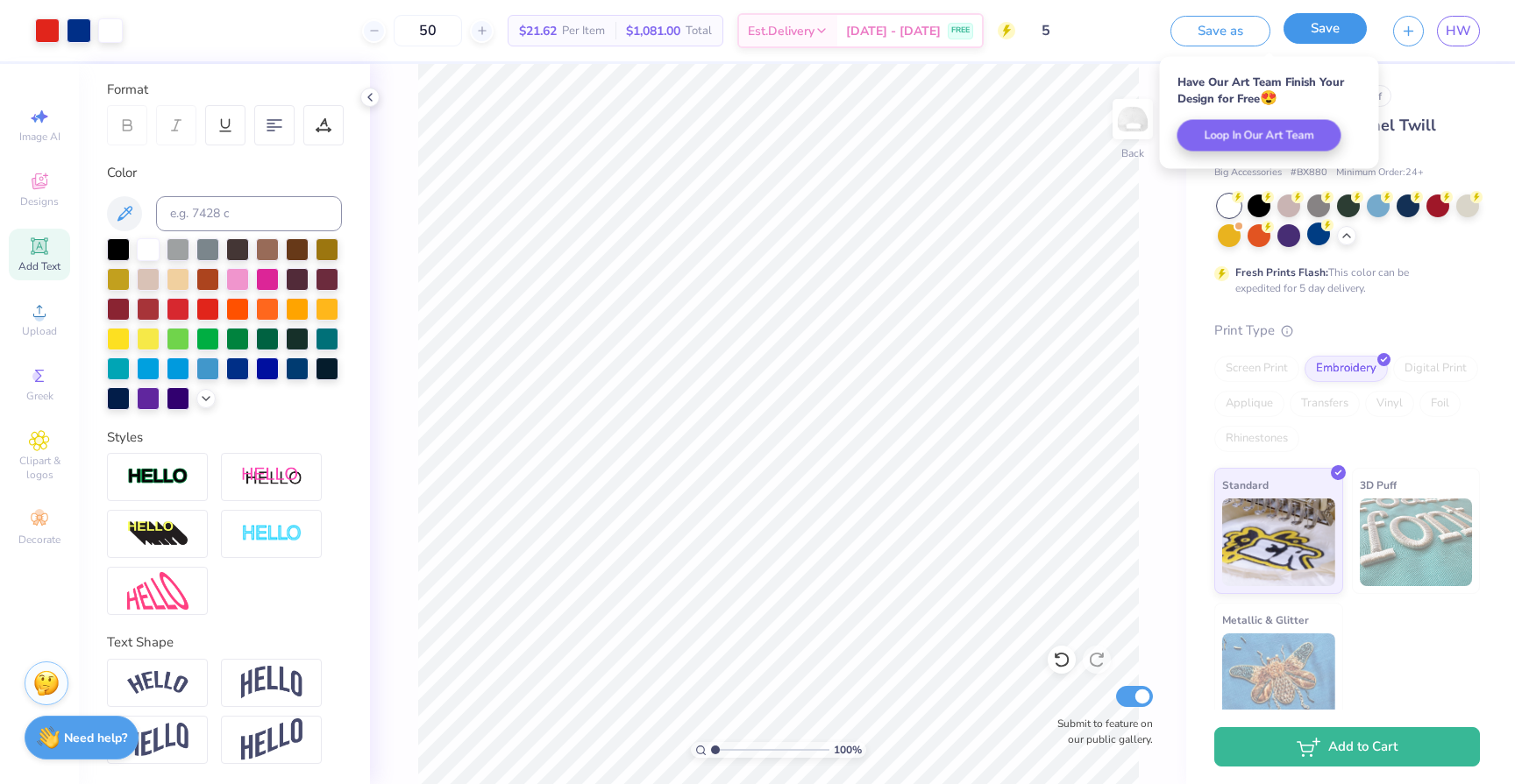
click at [1320, 34] on button "Save" at bounding box center [1324, 29] width 83 height 31
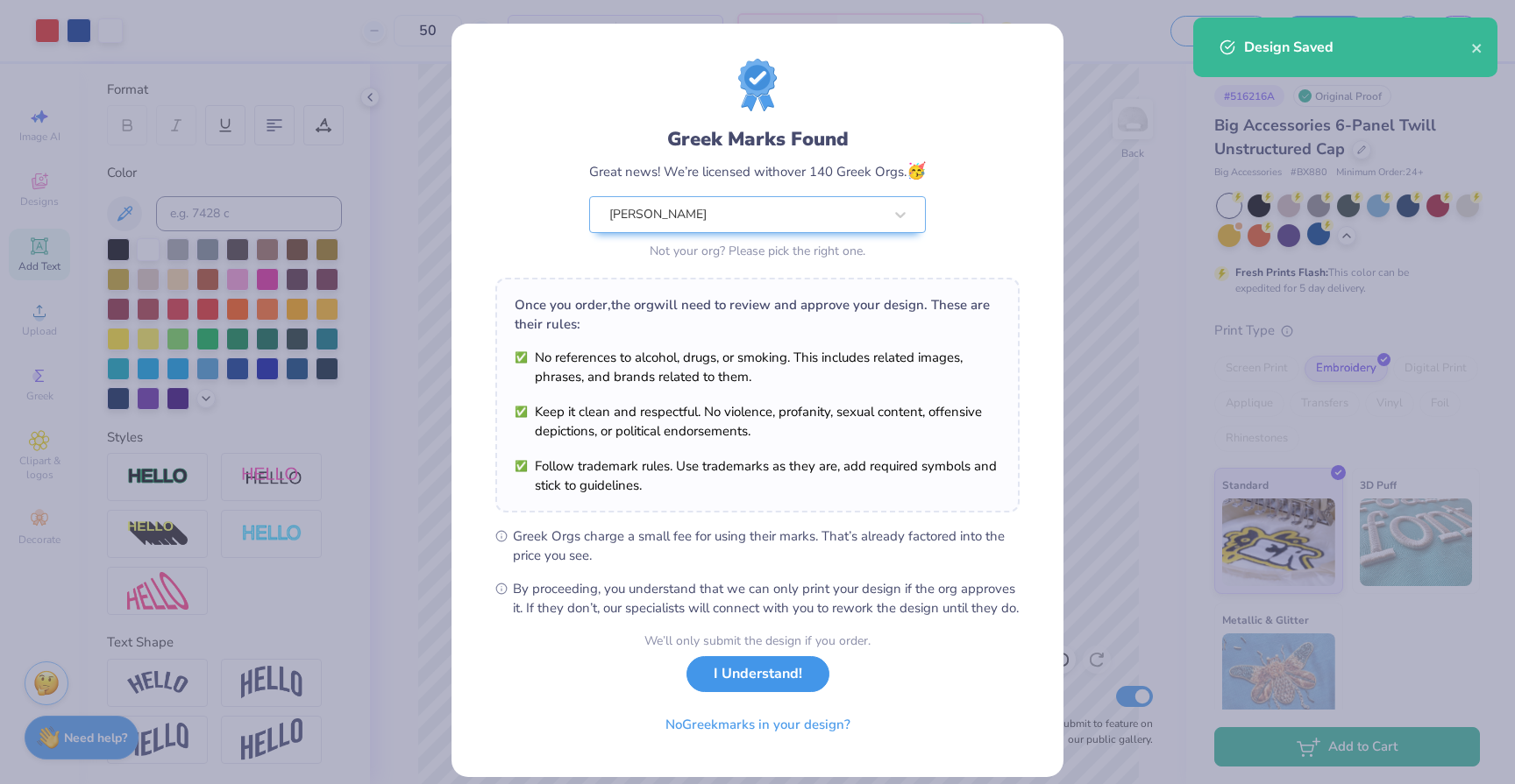
click at [751, 692] on button "I Understand!" at bounding box center [758, 675] width 143 height 36
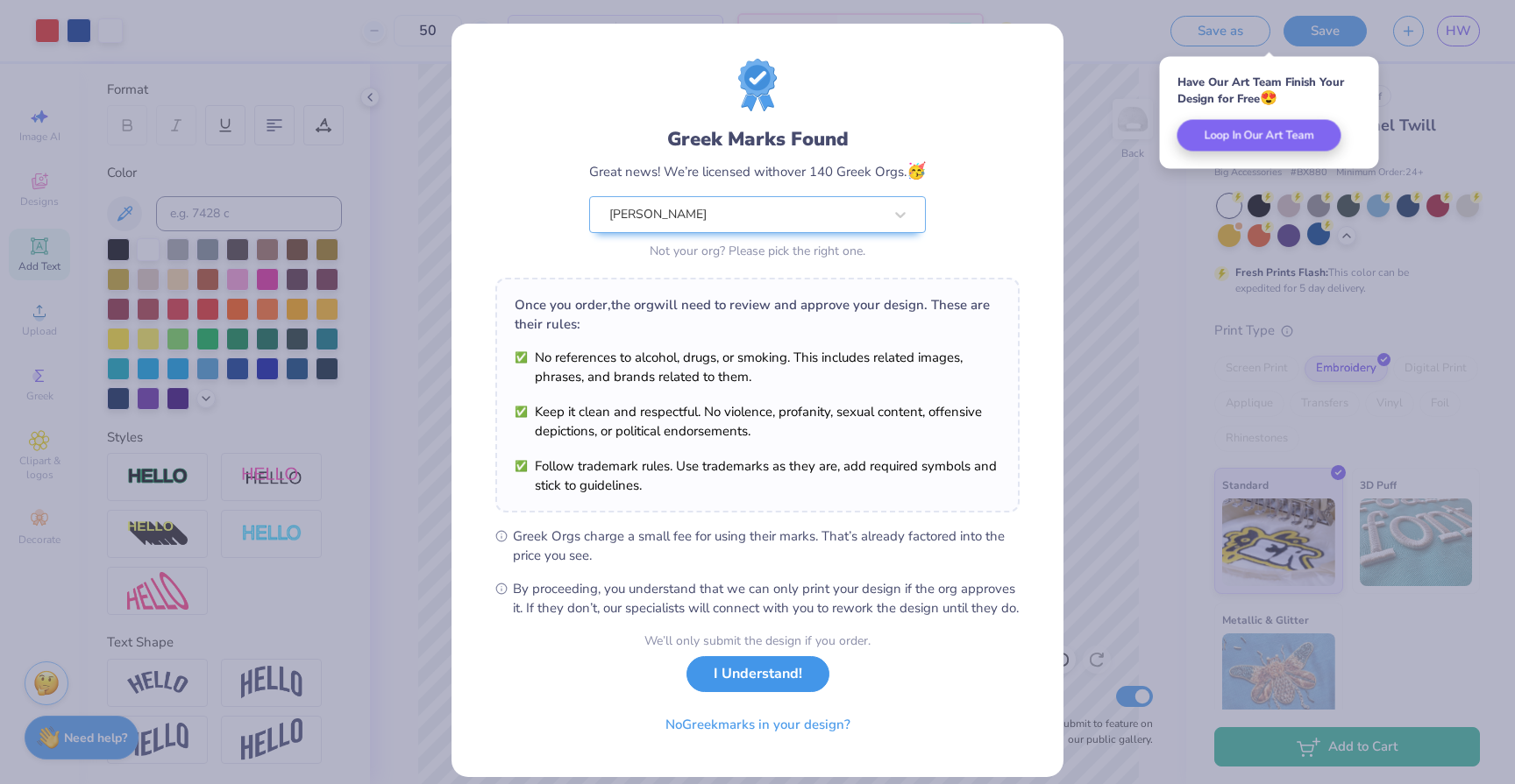
click at [771, 692] on button "I Understand!" at bounding box center [758, 675] width 143 height 36
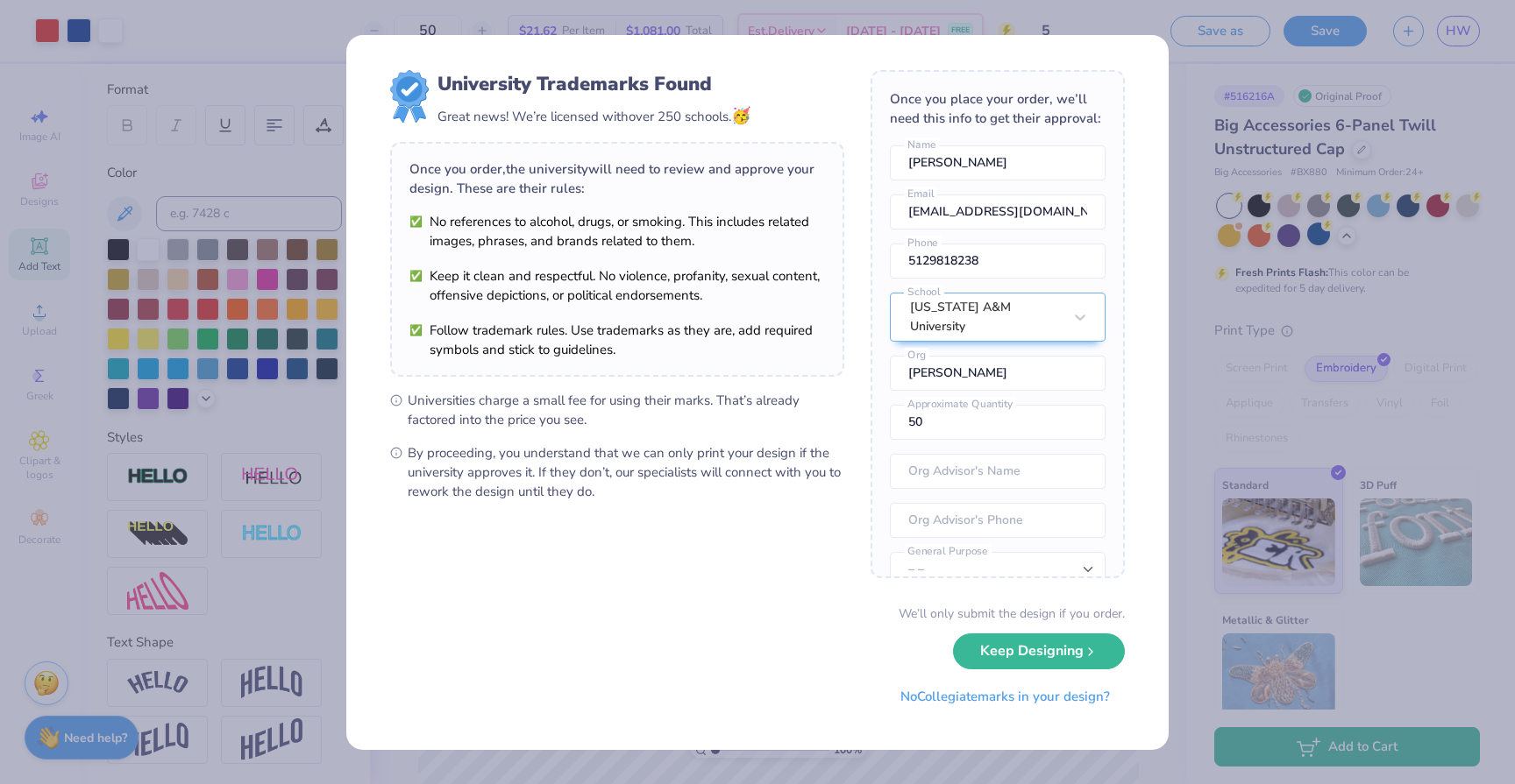
click at [791, 23] on div "University Trademarks Found Great news! We’re licensed with over 250 schools. 🥳…" at bounding box center [758, 392] width 1515 height 784
click at [996, 647] on button "Keep Designing" at bounding box center [1038, 647] width 171 height 36
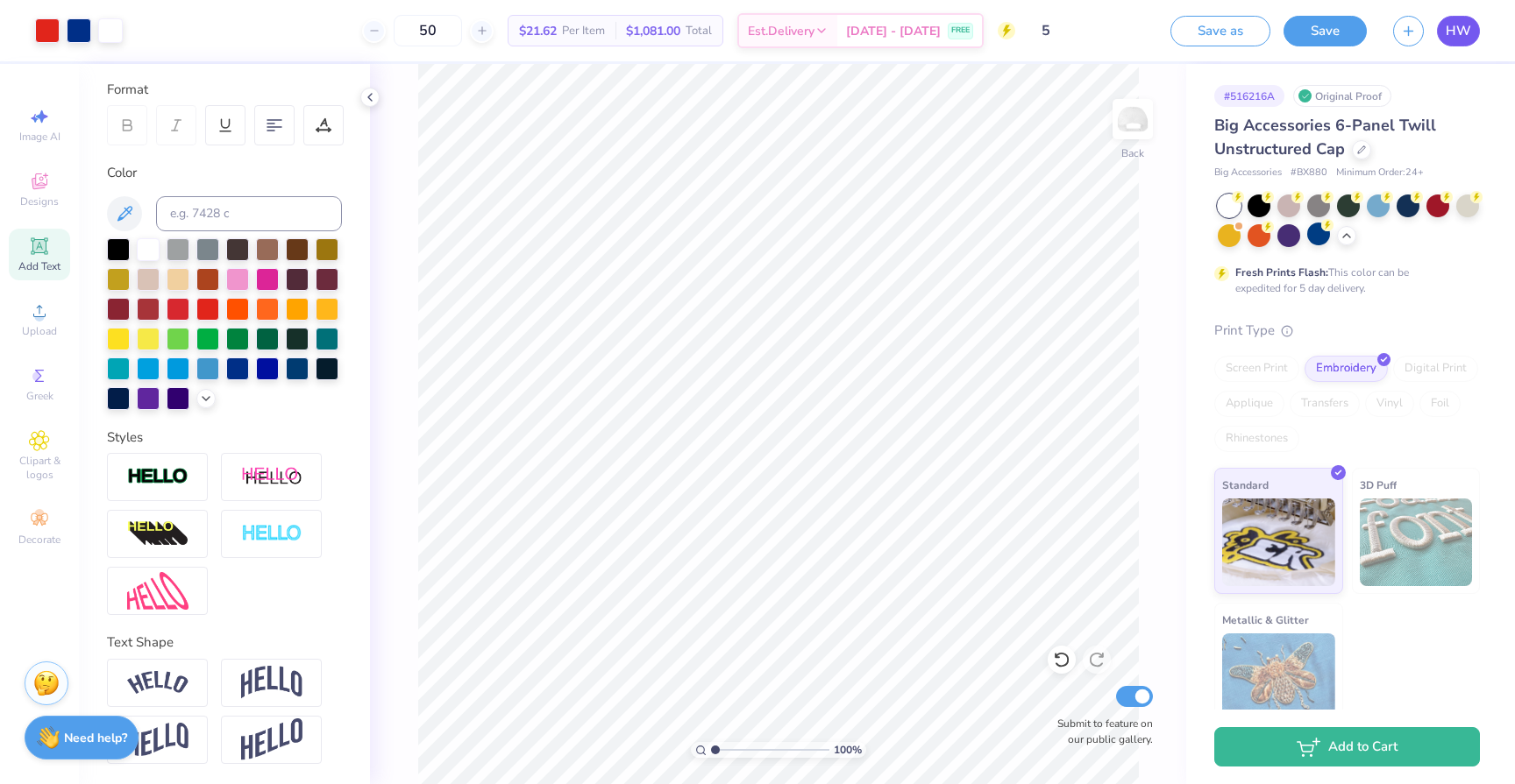
click at [1454, 34] on span "HW" at bounding box center [1458, 31] width 26 height 20
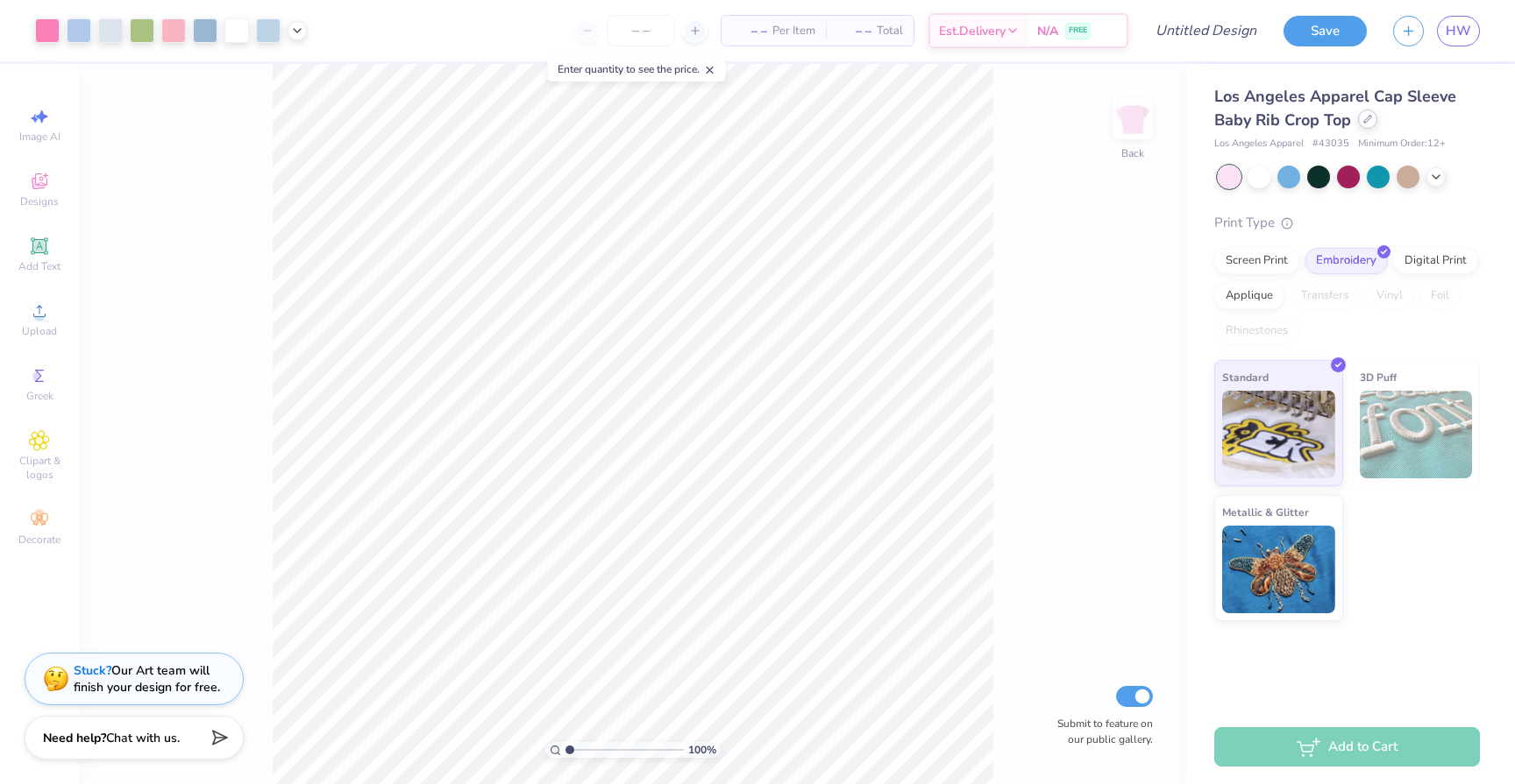
click at [1369, 127] on div at bounding box center [1368, 119] width 19 height 19
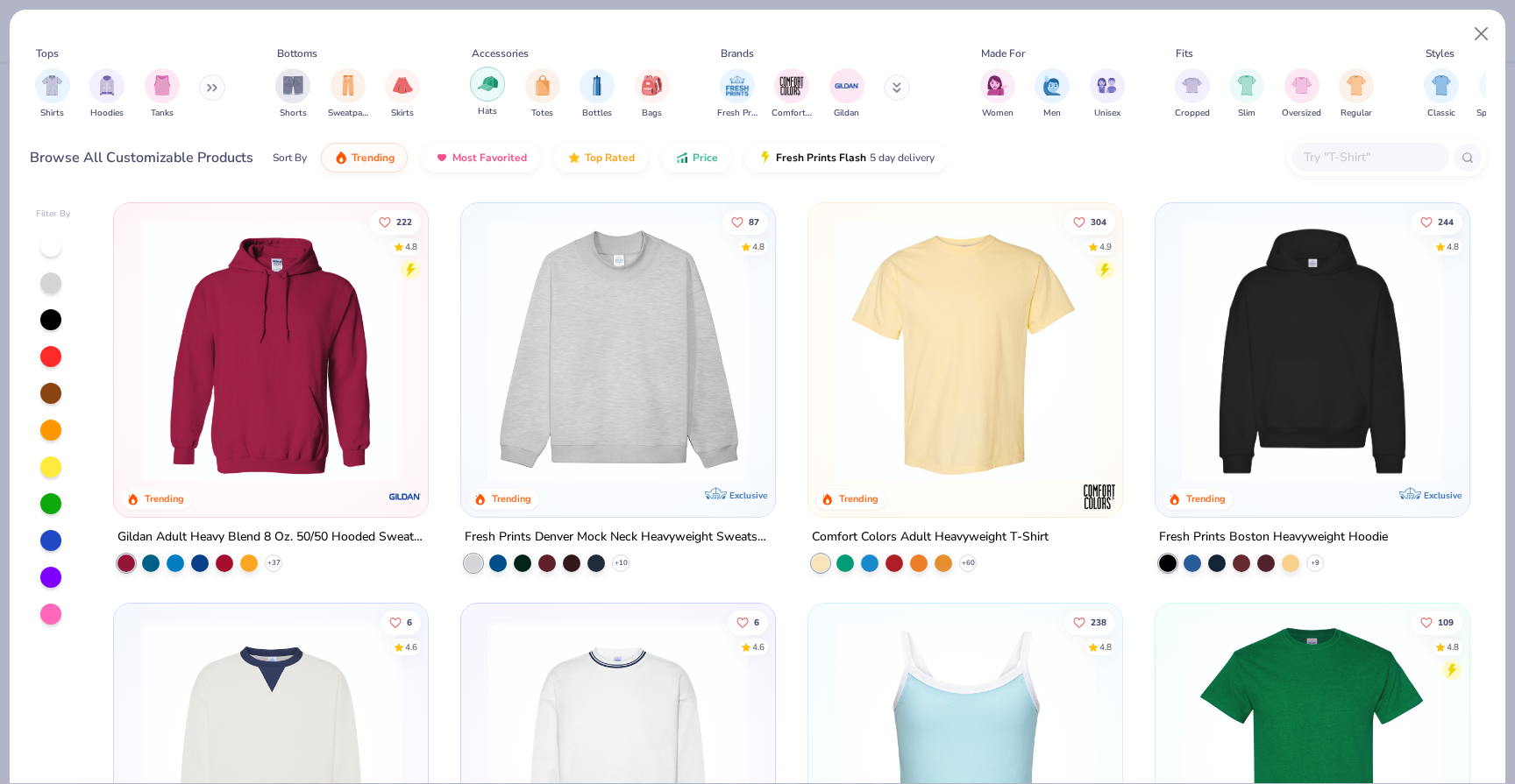
click at [480, 93] on img "filter for Hats" at bounding box center [487, 83] width 20 height 20
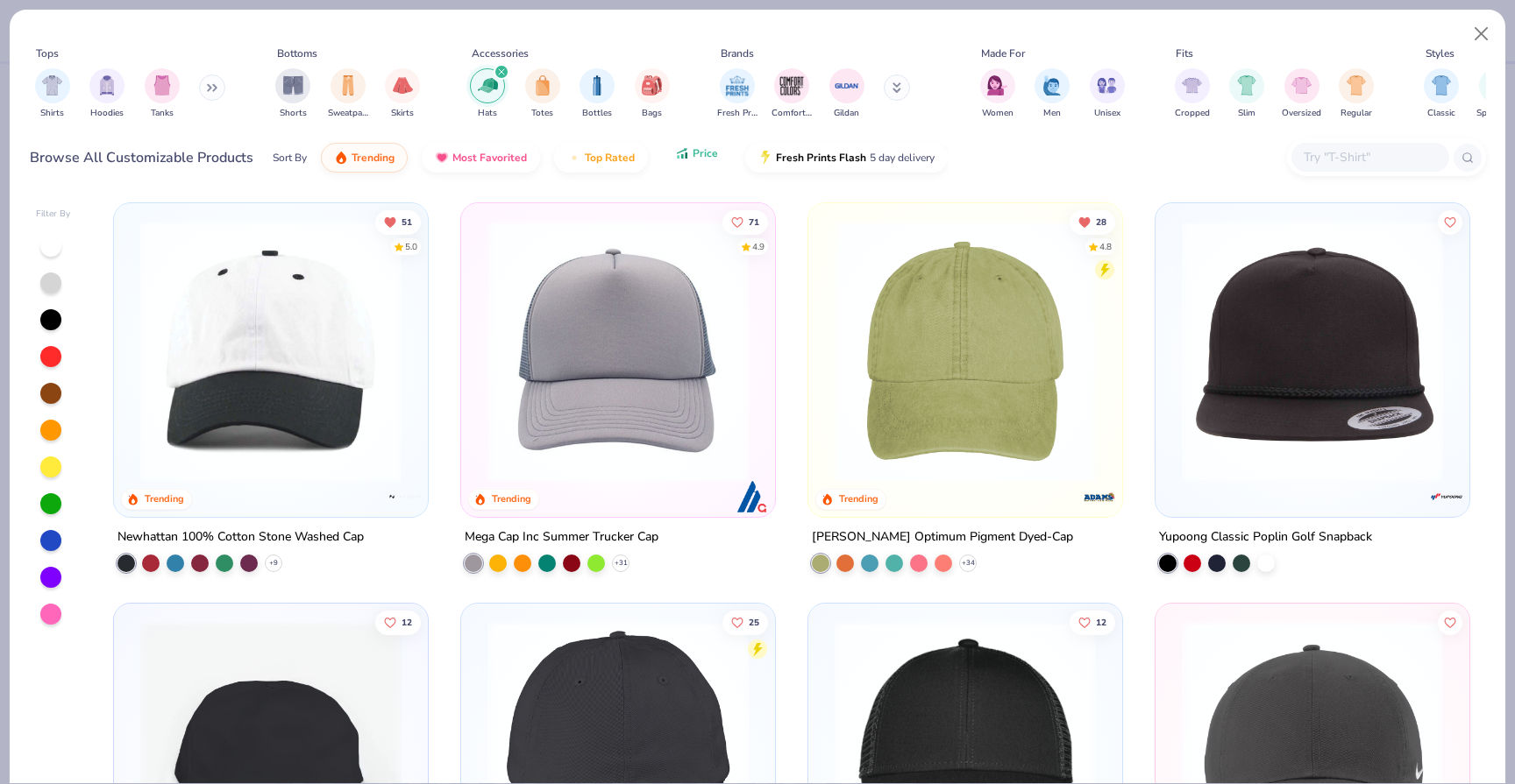
click at [708, 160] on span "Price" at bounding box center [705, 153] width 26 height 14
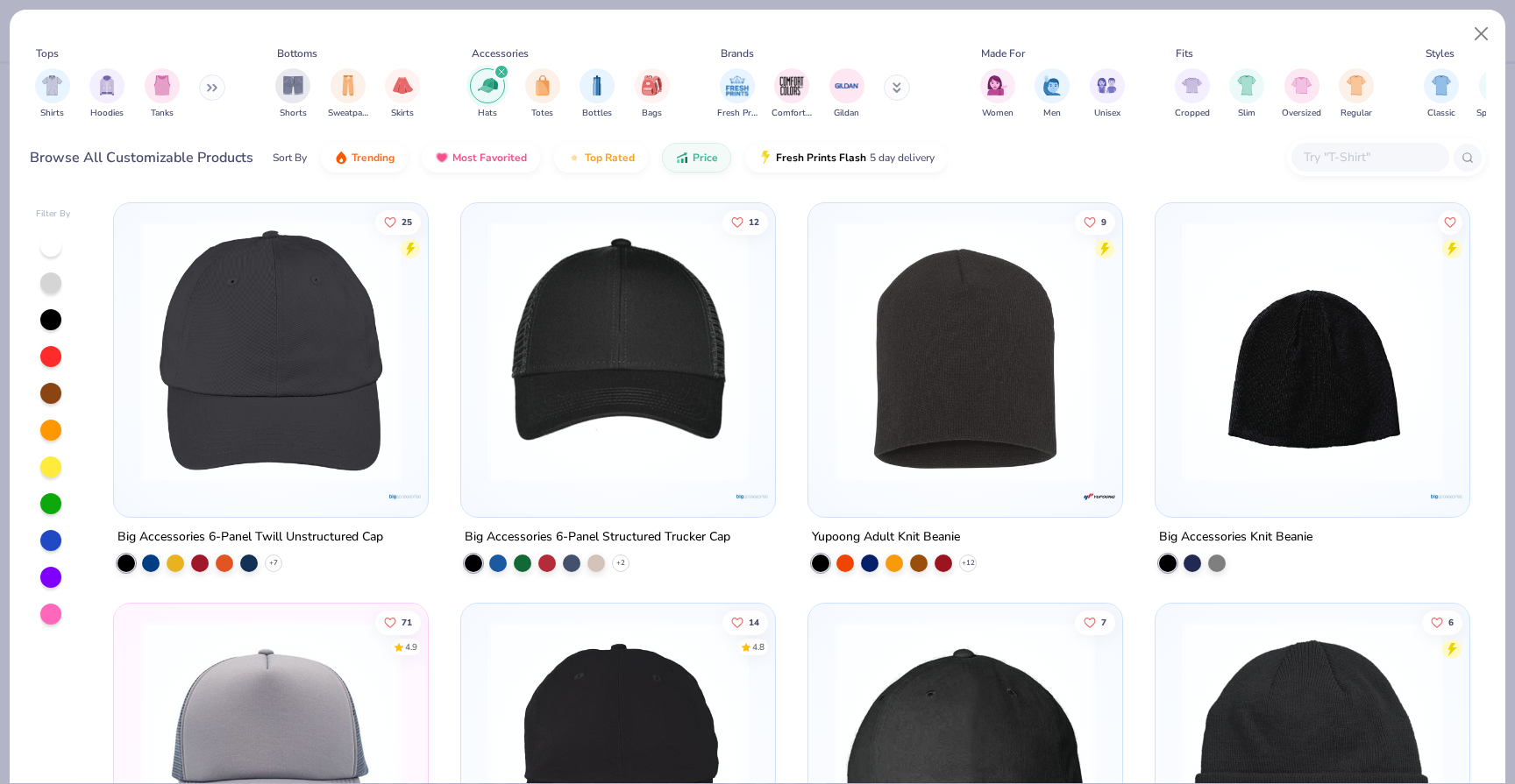
click at [322, 329] on img at bounding box center [270, 351] width 279 height 261
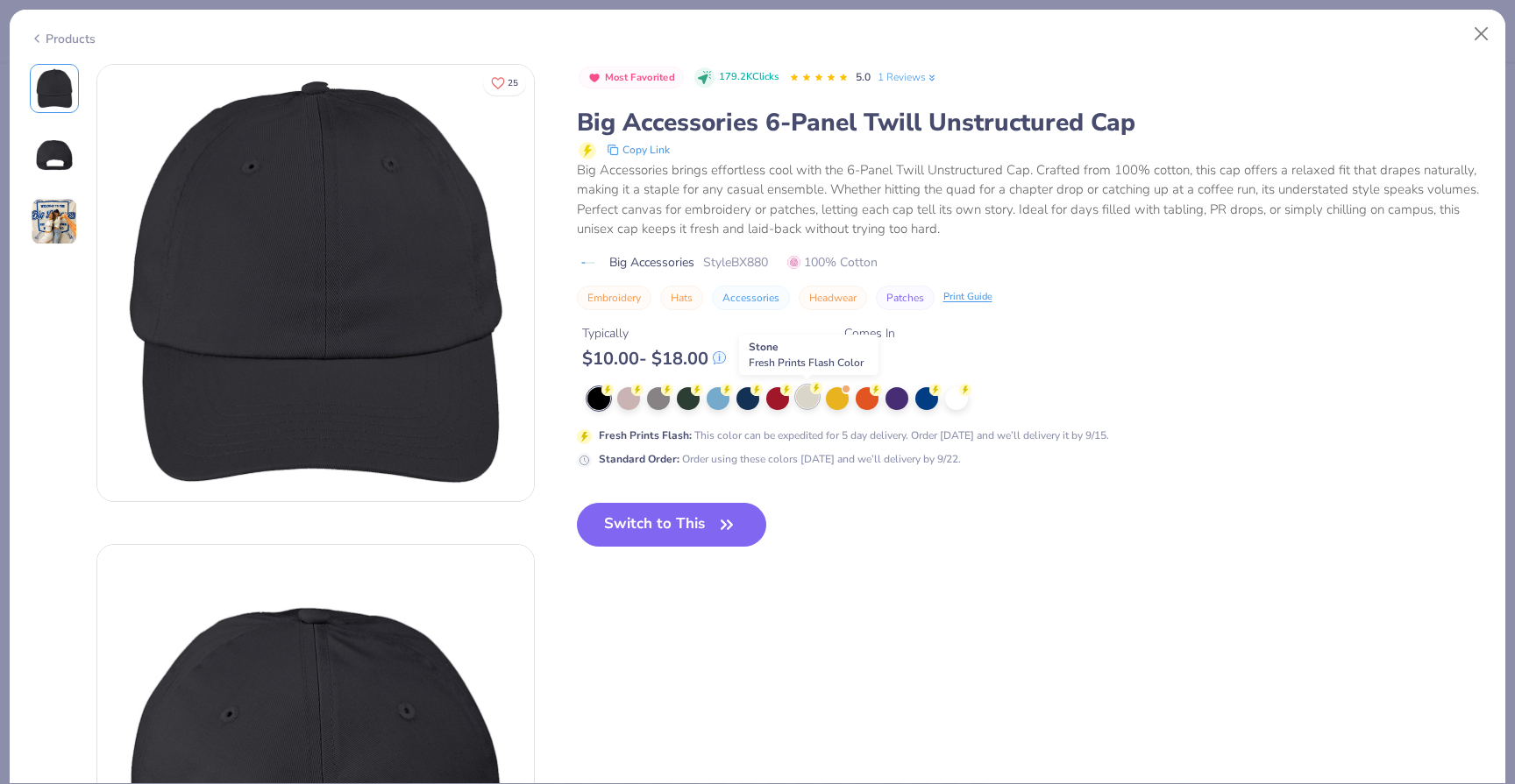
click at [807, 409] on div at bounding box center [807, 397] width 23 height 23
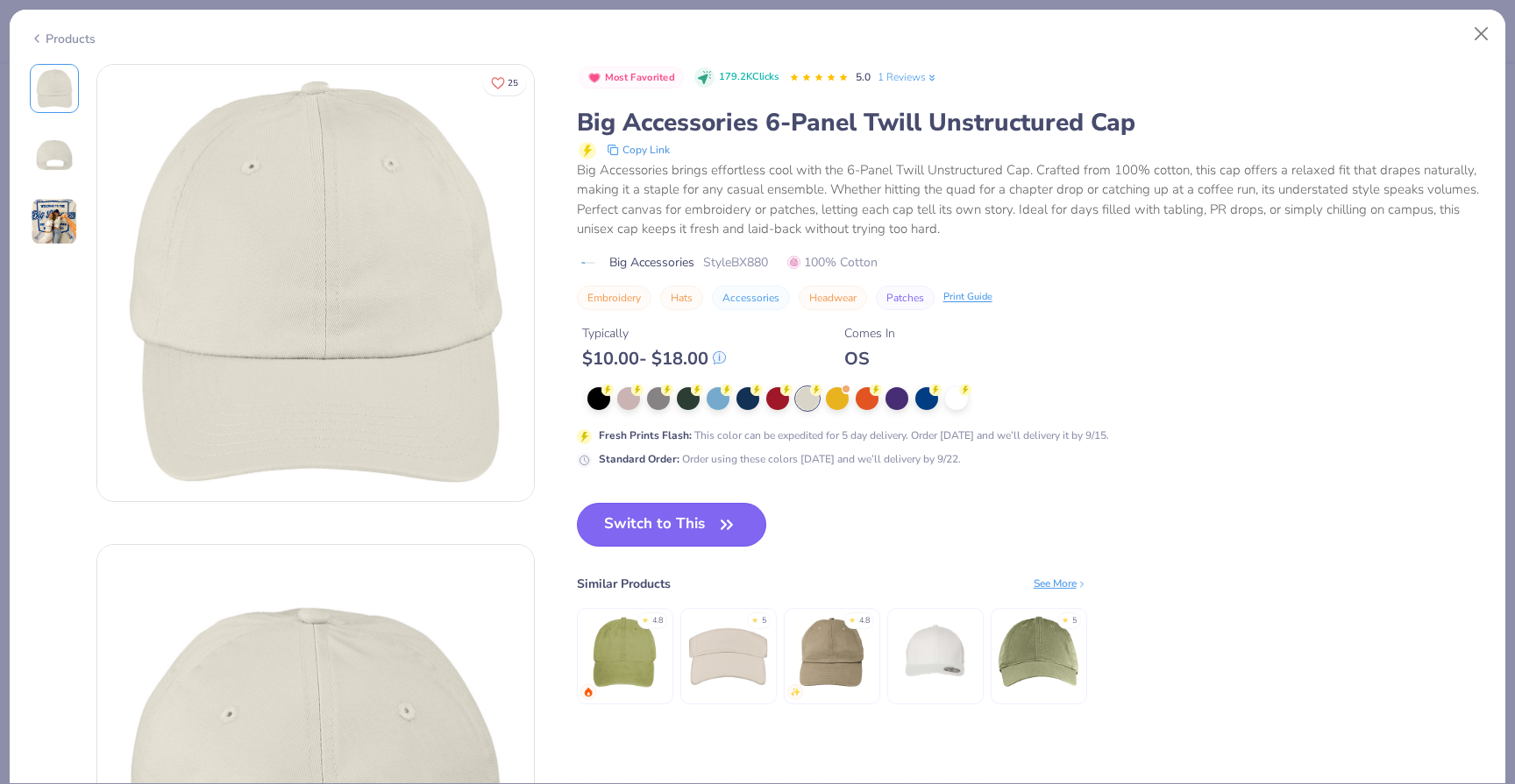
click at [696, 528] on button "Switch to This" at bounding box center [671, 525] width 191 height 44
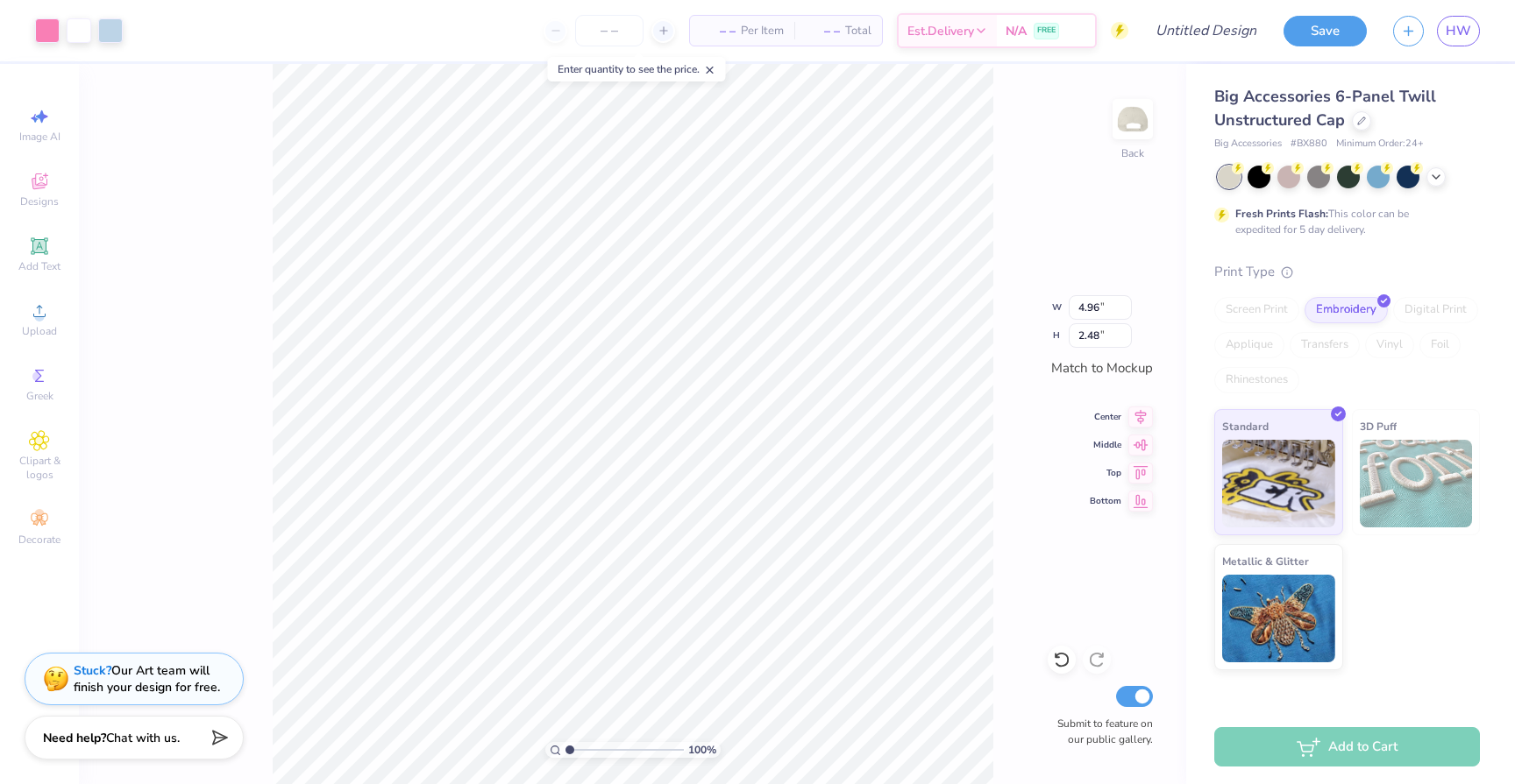
type input "4.96"
type input "2.48"
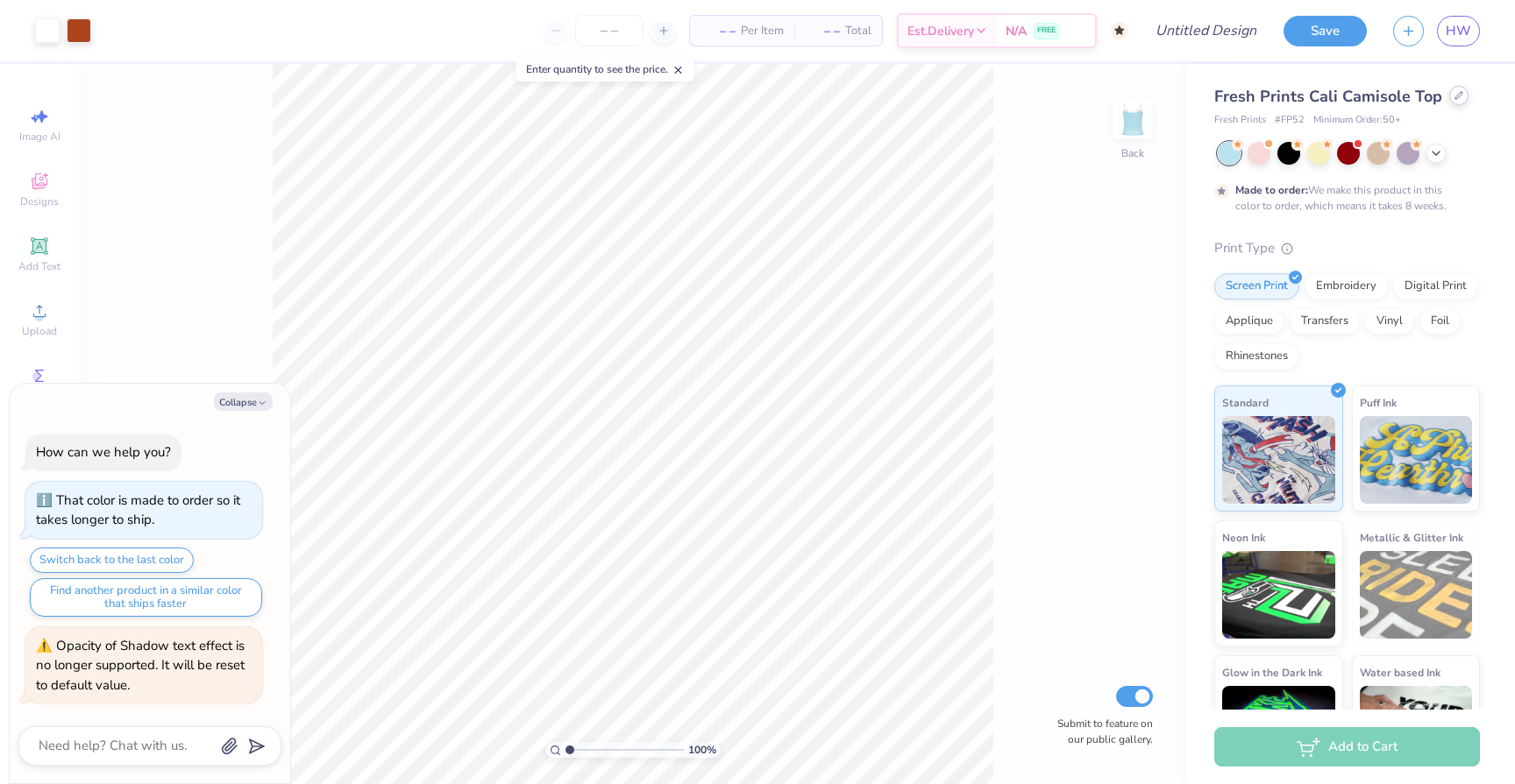
click at [1457, 101] on div at bounding box center [1458, 96] width 19 height 19
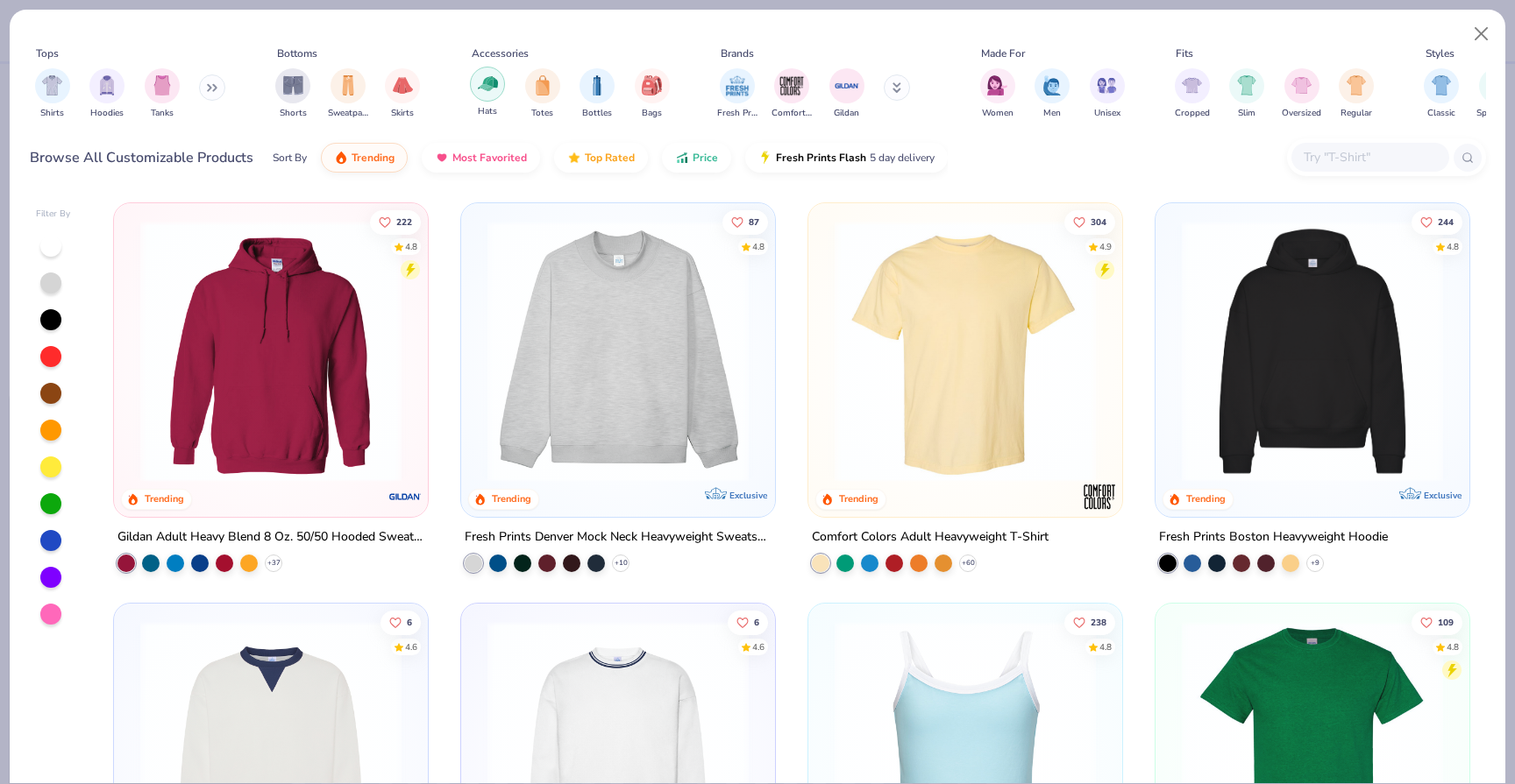
click at [488, 88] on img "filter for Hats" at bounding box center [487, 83] width 20 height 20
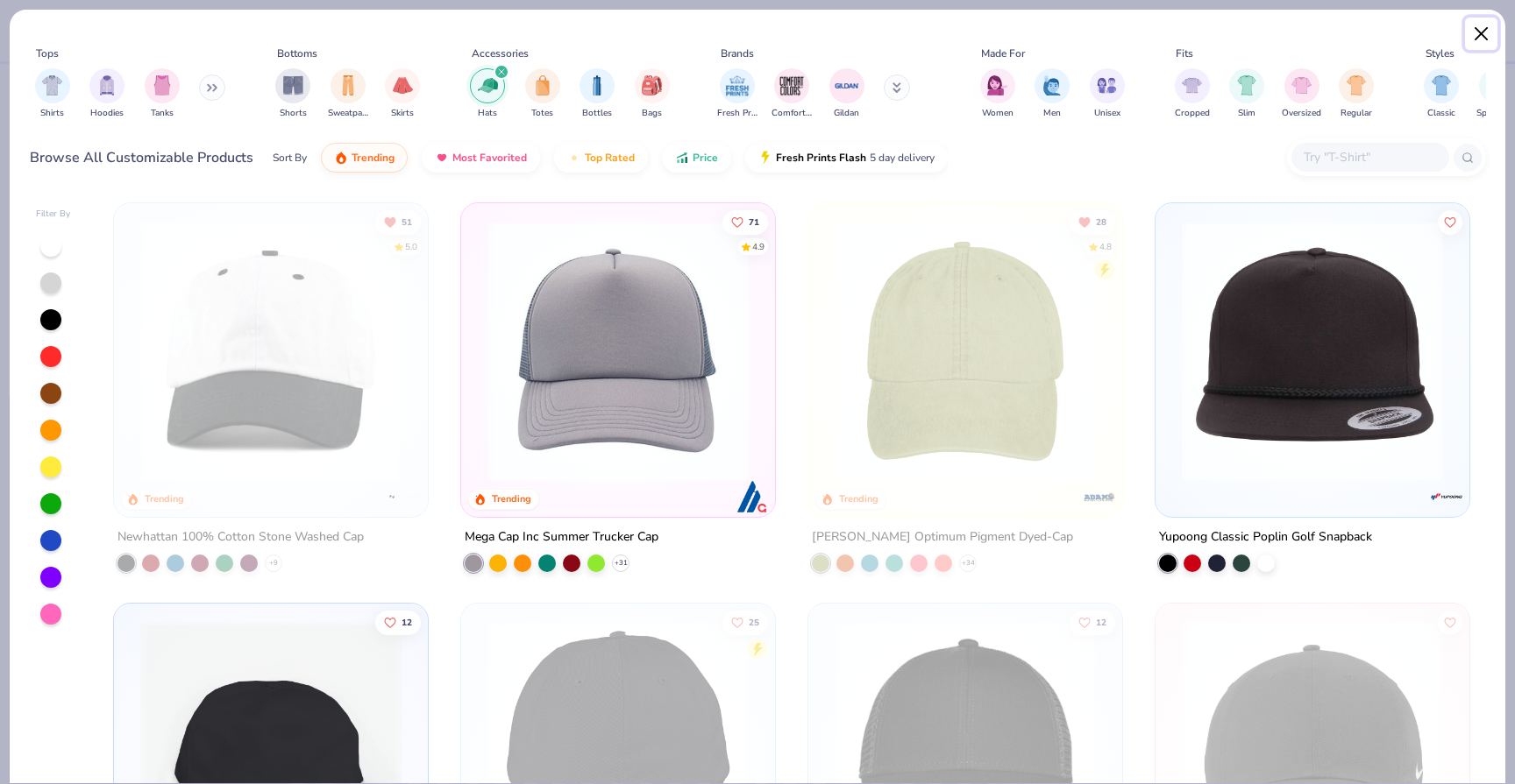
click at [1483, 38] on button "Close" at bounding box center [1481, 34] width 34 height 34
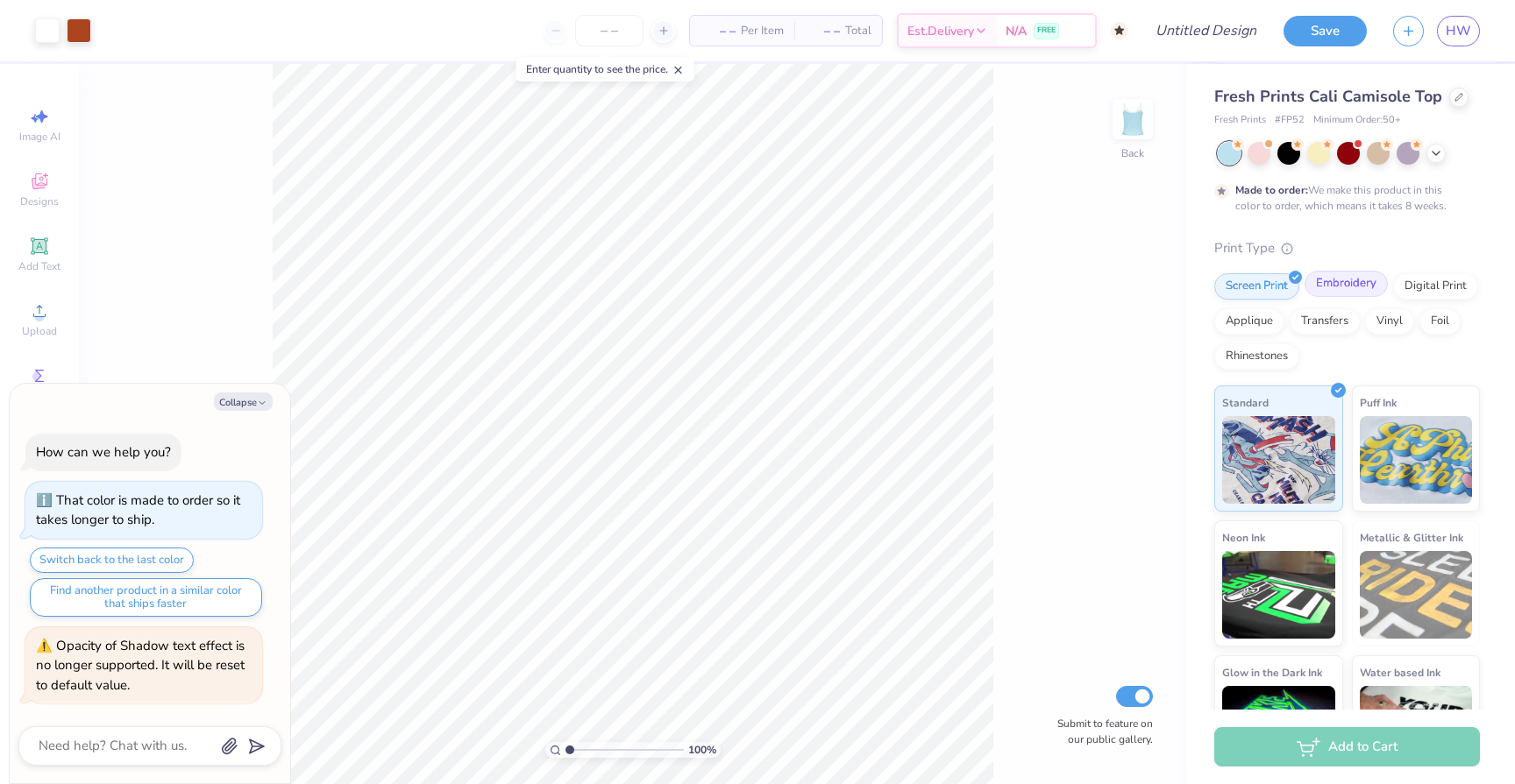
click at [1335, 288] on div "Embroidery" at bounding box center [1345, 283] width 83 height 26
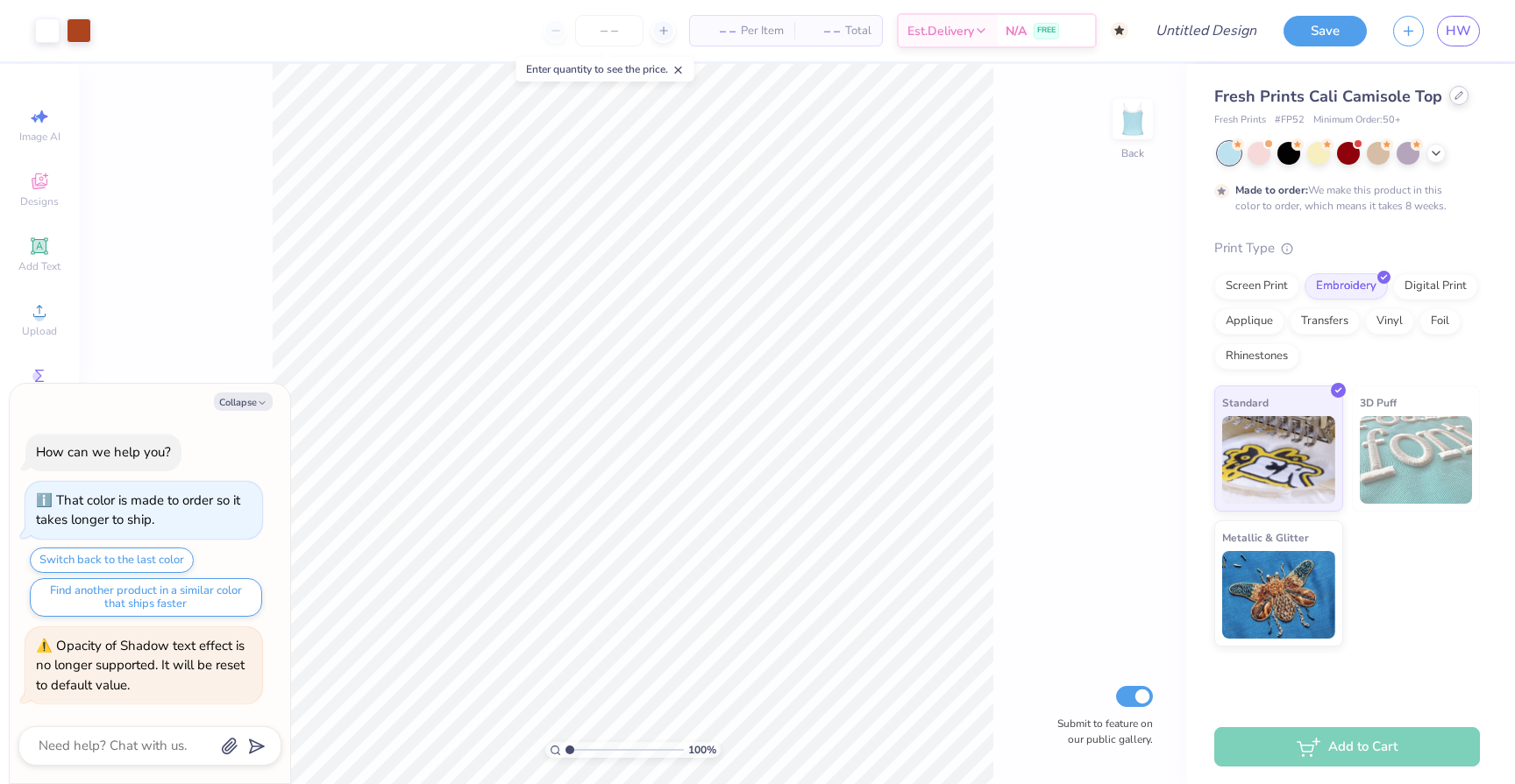
click at [1455, 99] on icon at bounding box center [1458, 95] width 9 height 9
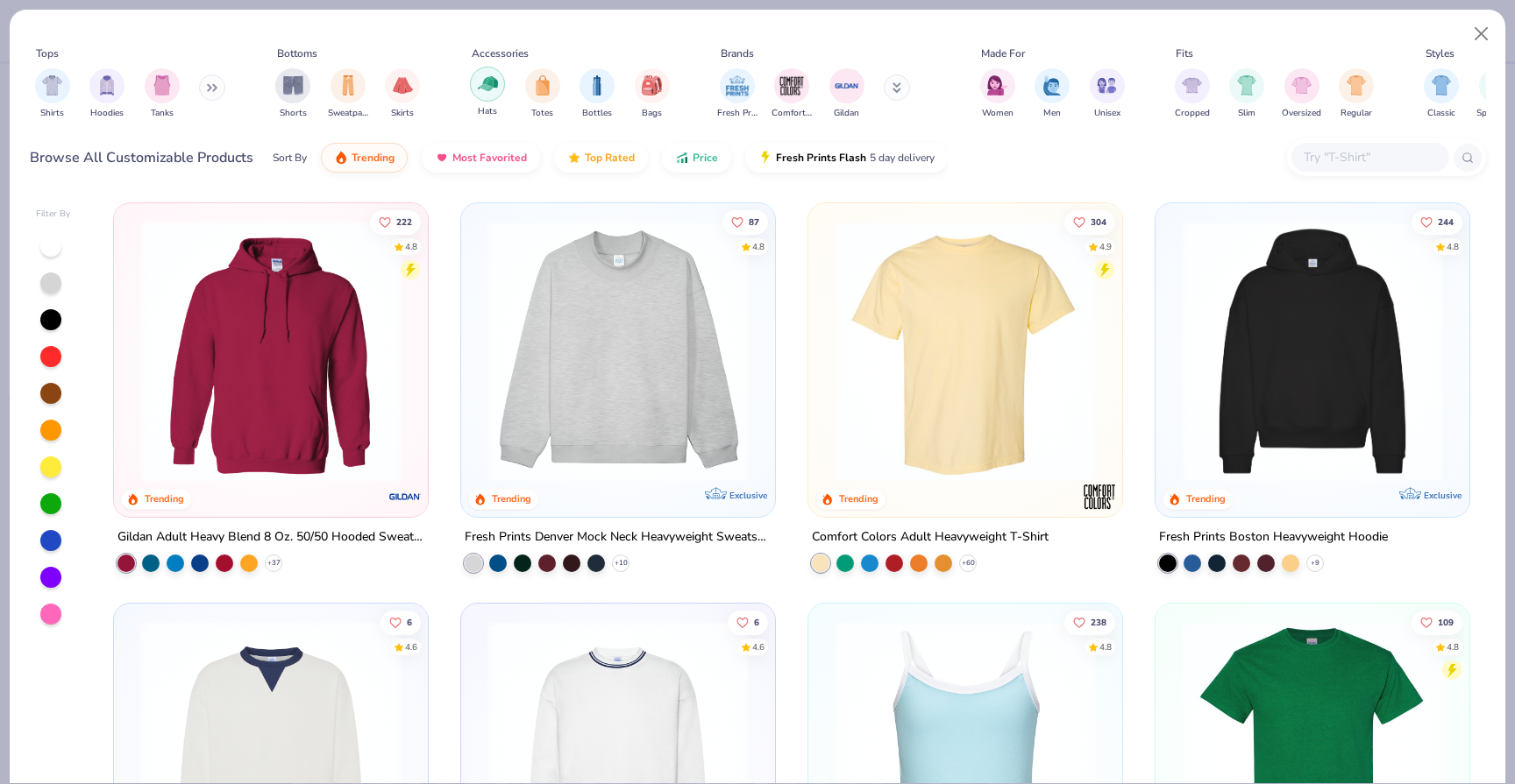
click at [484, 85] on img "filter for Hats" at bounding box center [487, 83] width 20 height 20
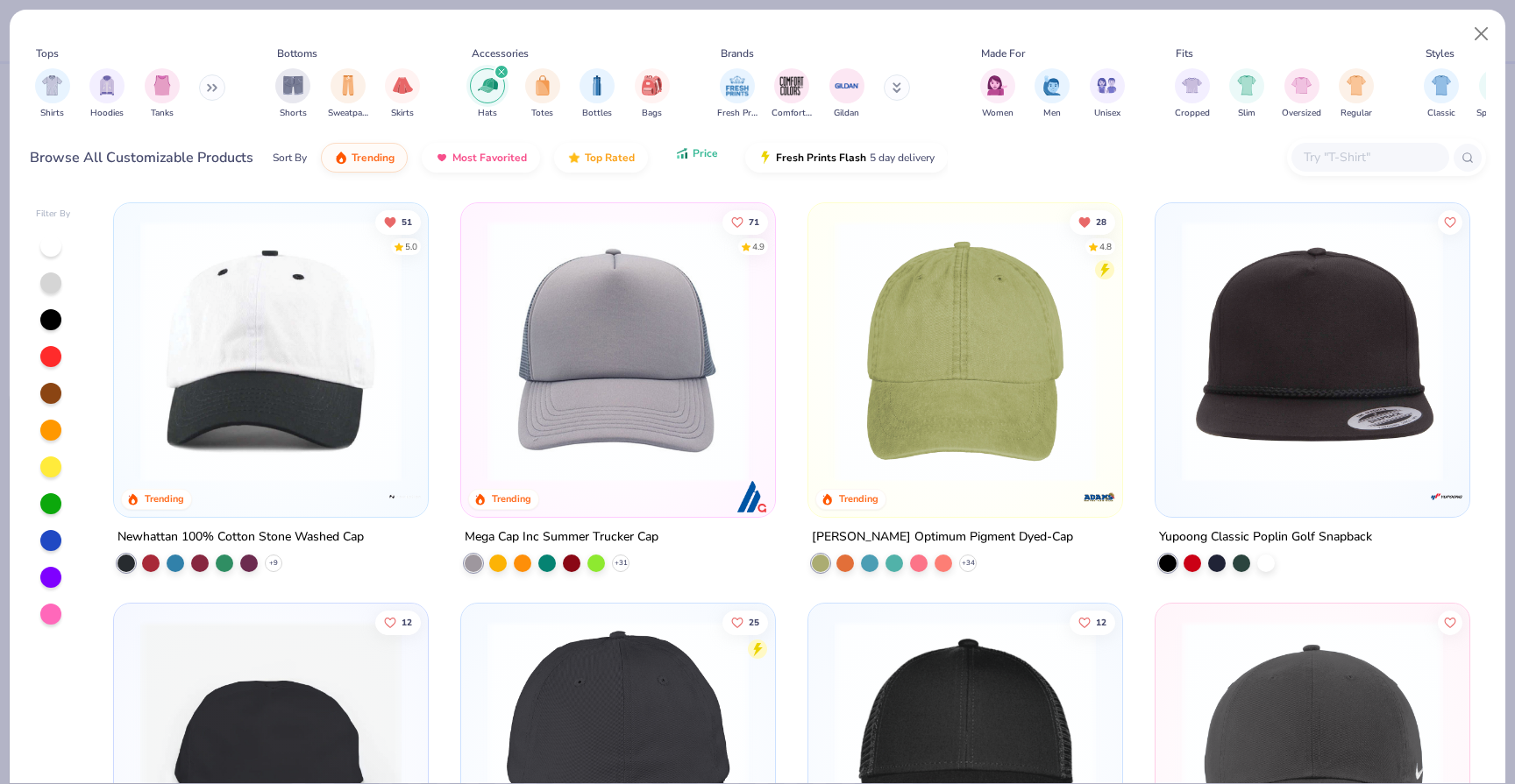
click at [695, 164] on button "Price" at bounding box center [696, 153] width 69 height 30
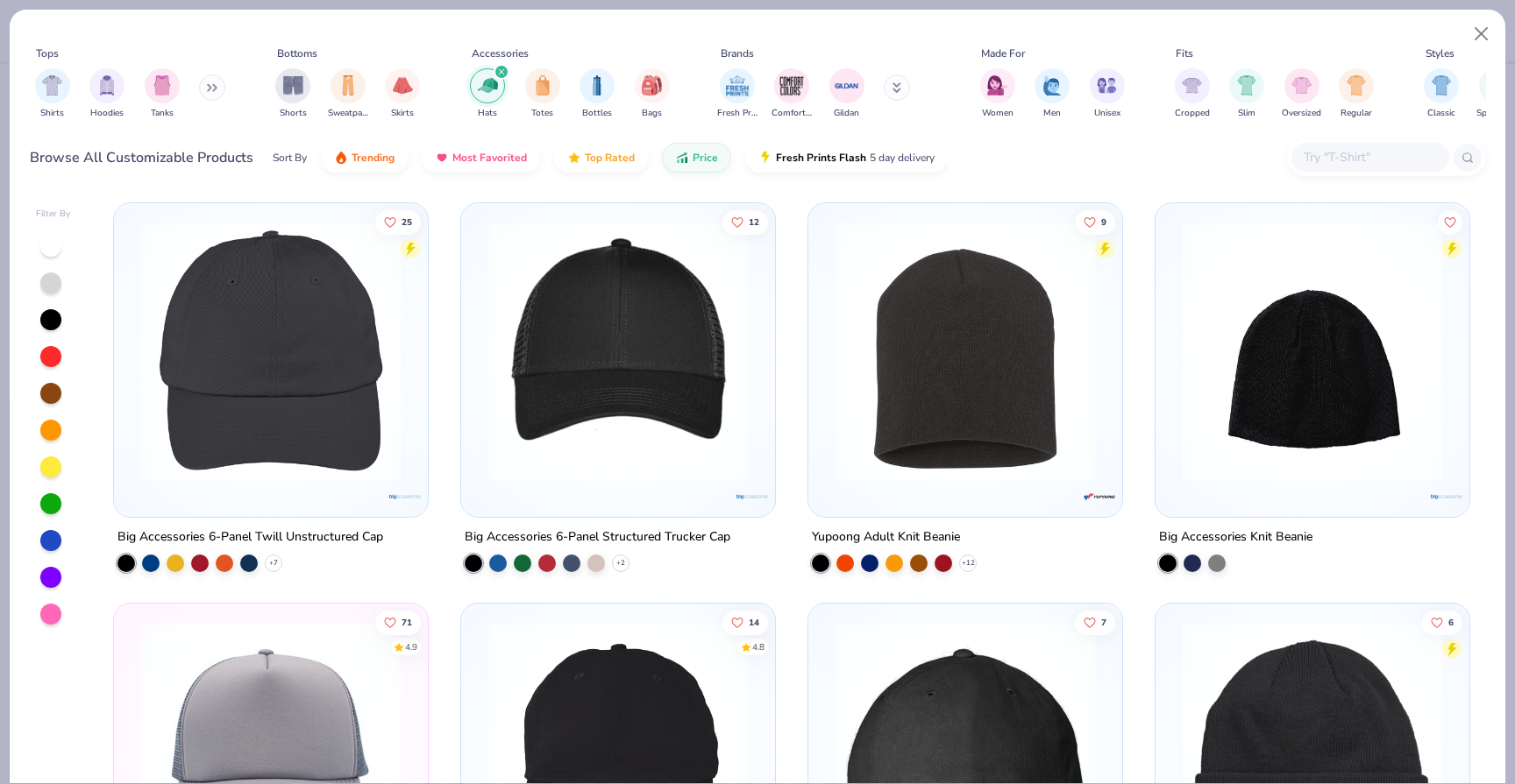
click at [273, 357] on img at bounding box center [270, 351] width 279 height 261
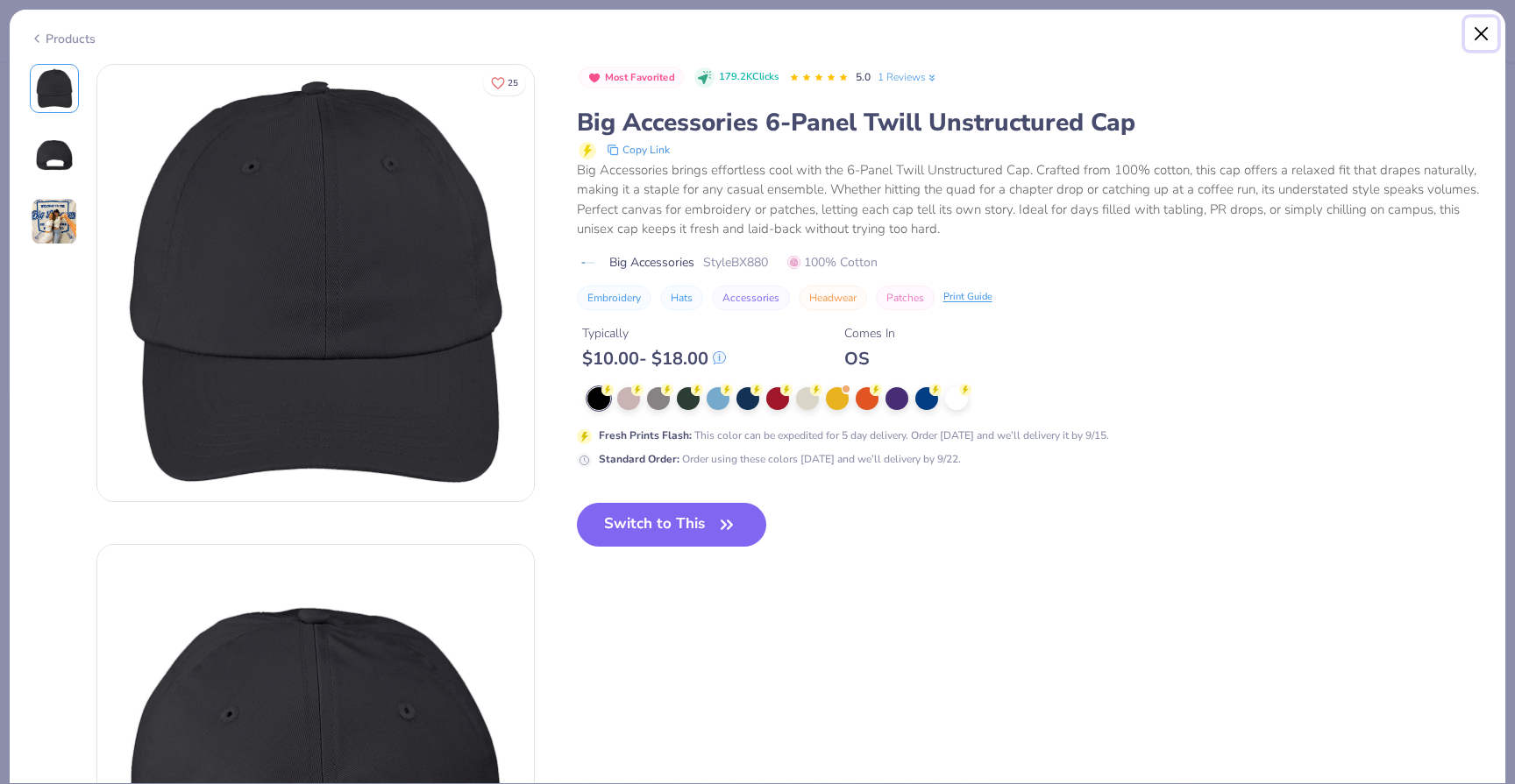
click at [1486, 40] on button "Close" at bounding box center [1481, 34] width 34 height 34
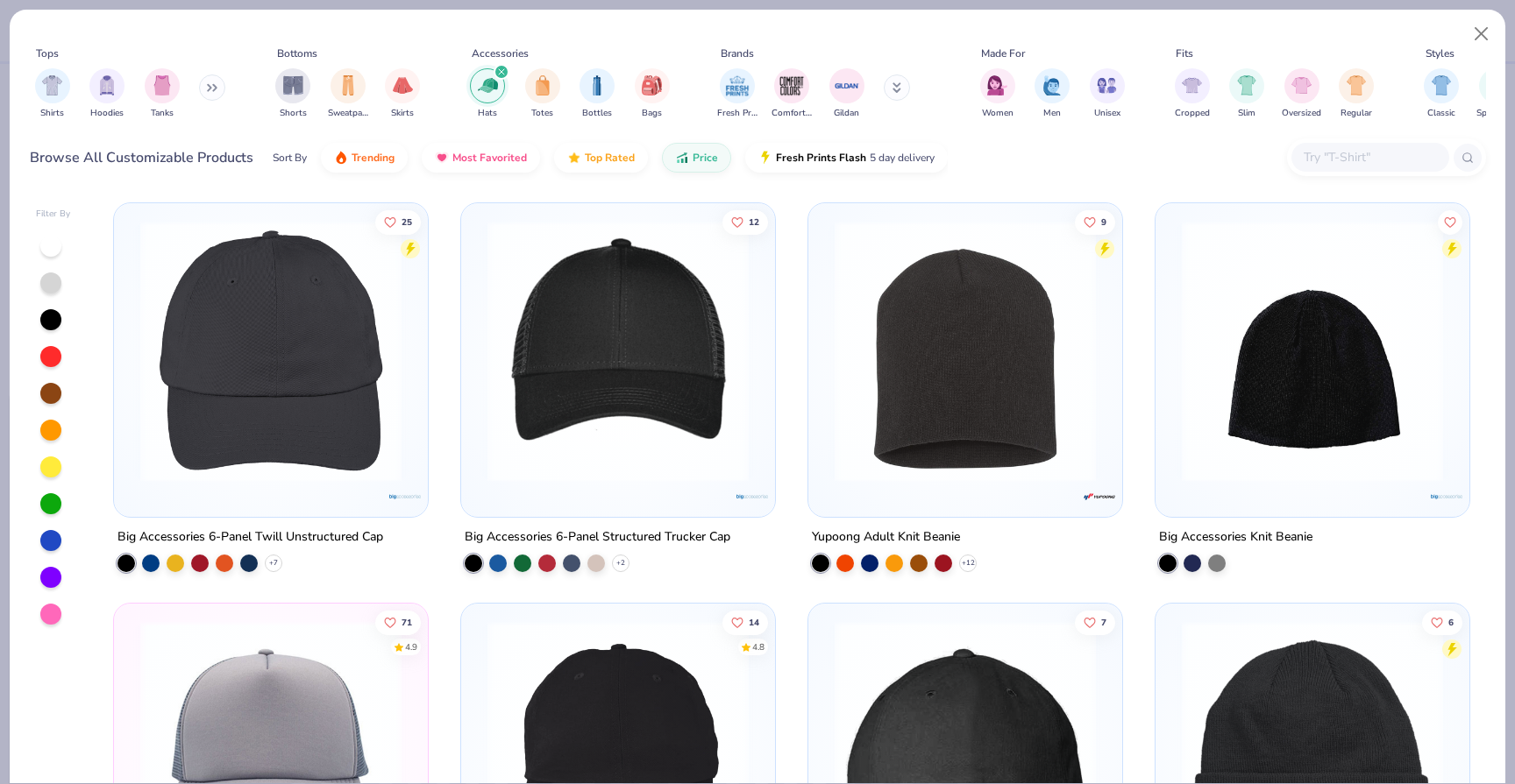
click at [285, 409] on img at bounding box center [270, 351] width 279 height 261
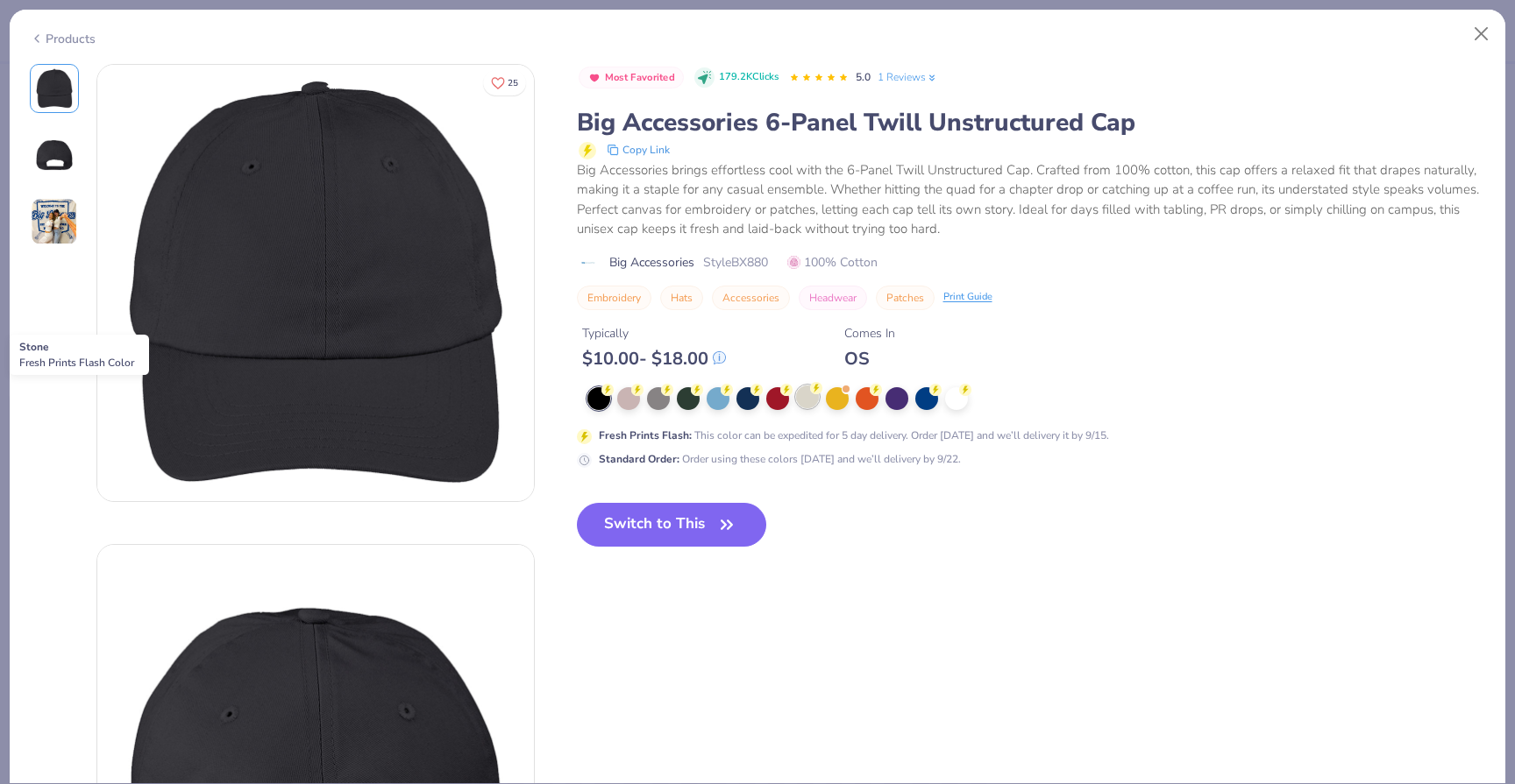
click at [812, 402] on div at bounding box center [807, 397] width 23 height 23
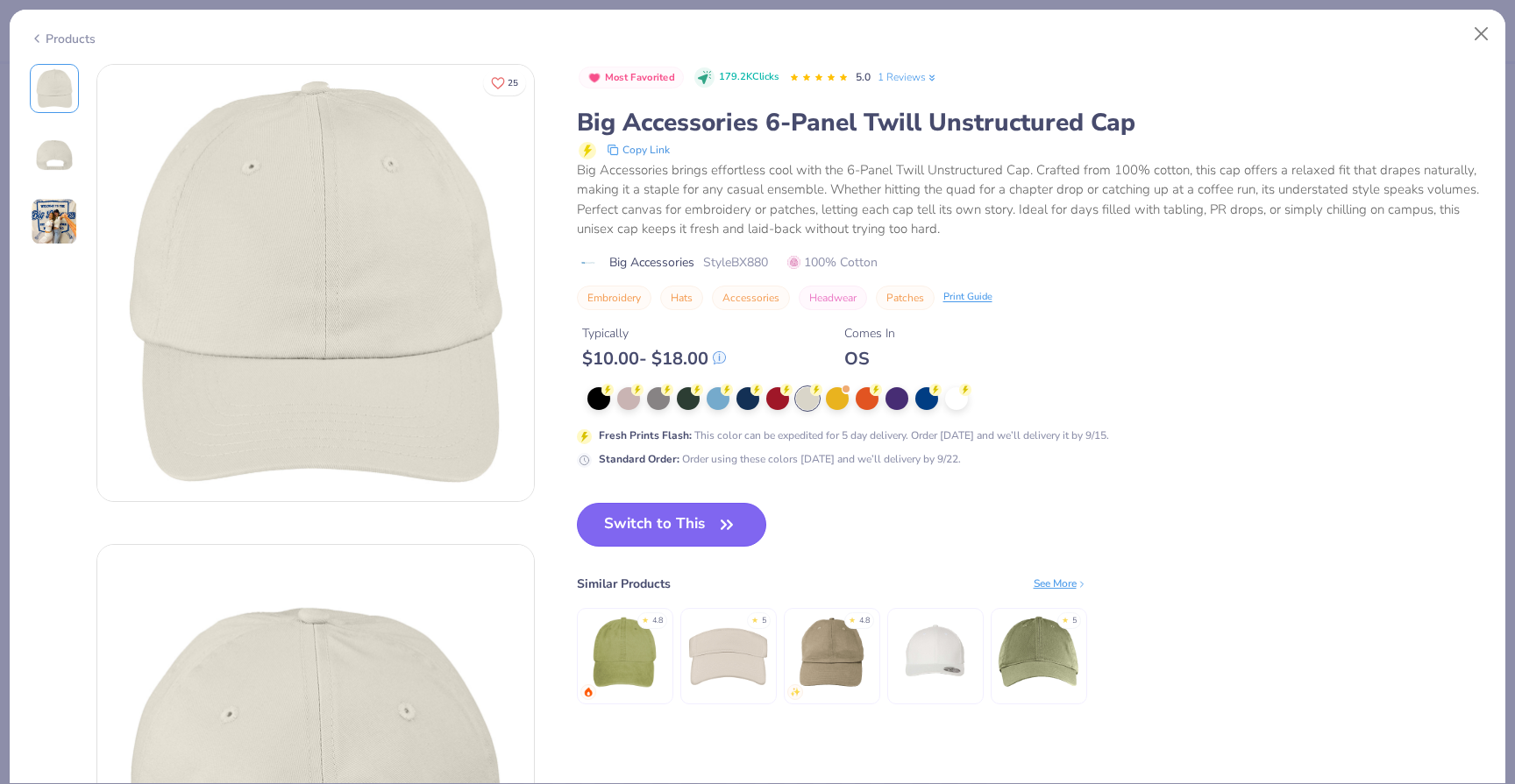
click at [665, 534] on button "Switch to This" at bounding box center [671, 525] width 191 height 44
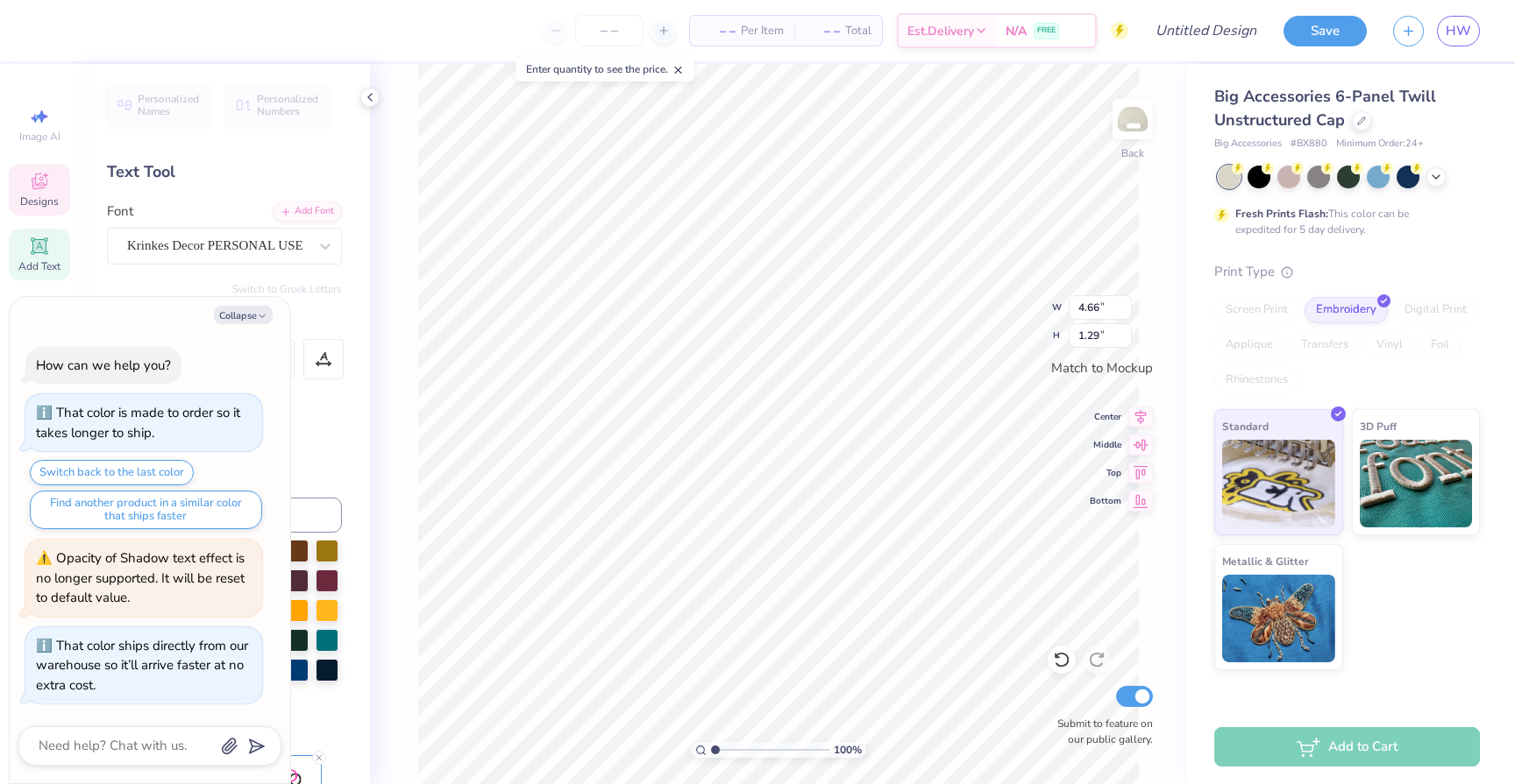
scroll to position [0, 1]
type textarea "x"
type textarea "Ag Phi0"
type textarea "x"
type textarea "Agg Phi0"
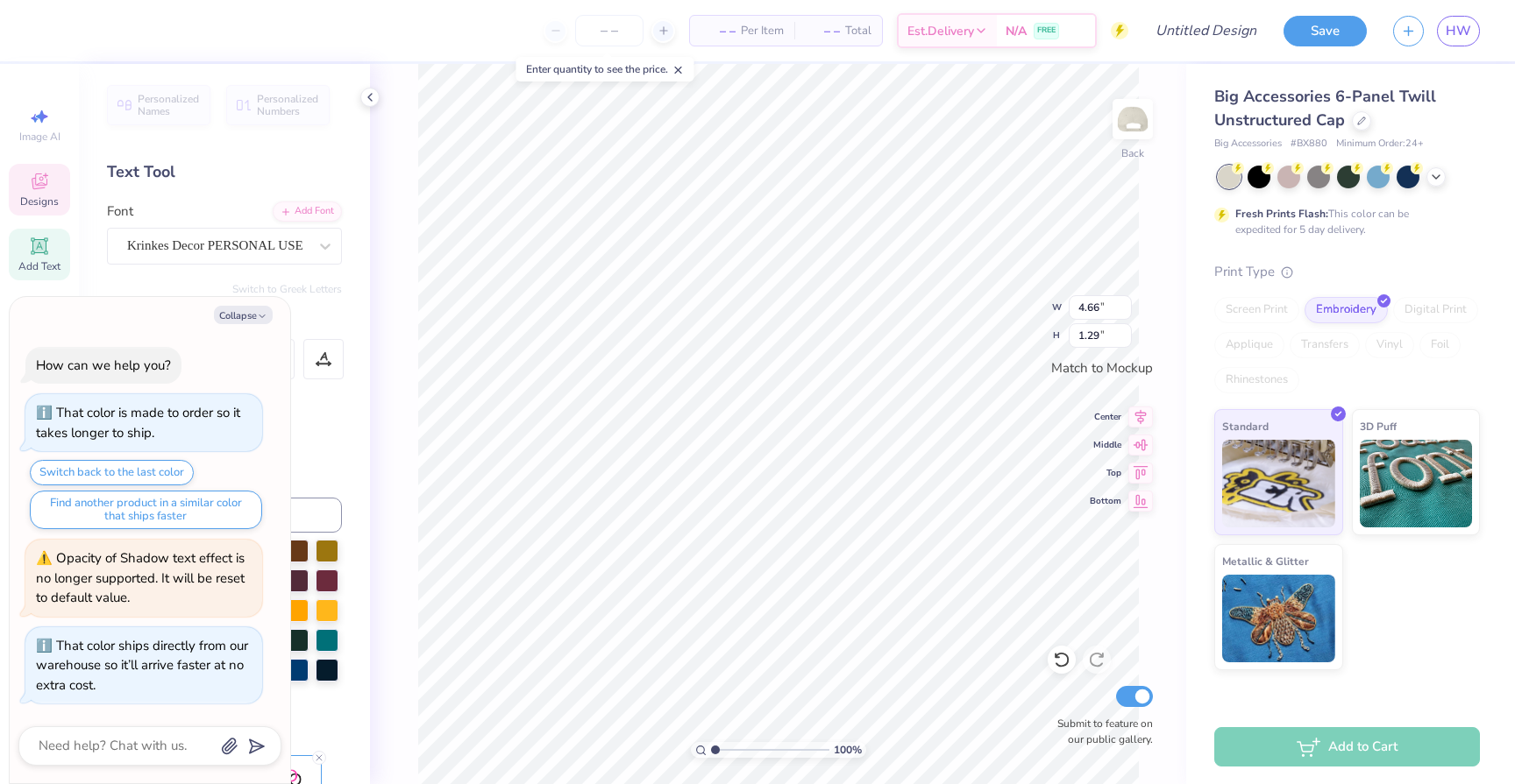
type textarea "x"
type textarea "Aggi Phi0"
type textarea "x"
type textarea "Aggie Phi0"
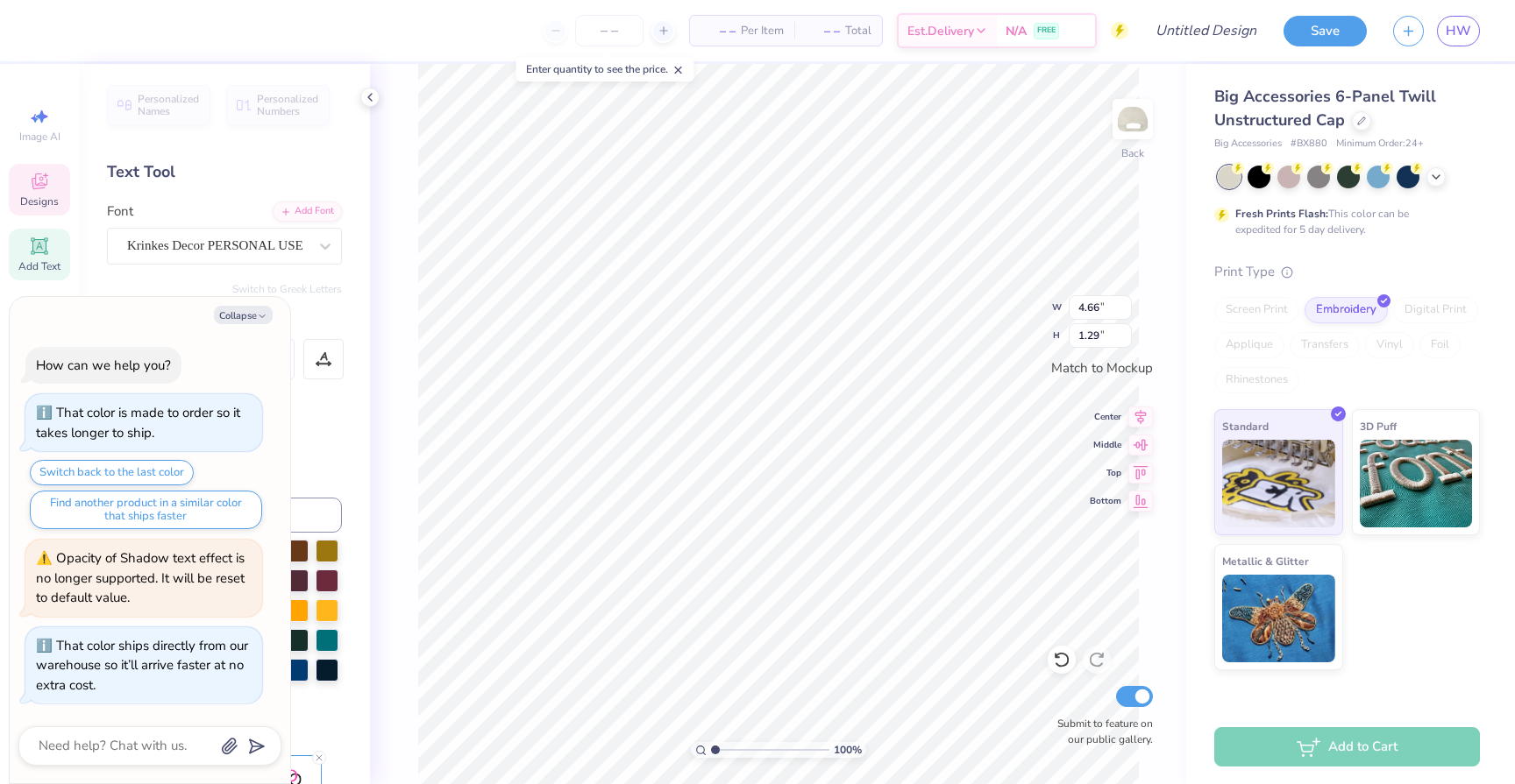
type textarea "x"
type textarea "Aggie Pi0"
type textarea "x"
type textarea "Aggie i0"
type textarea "x"
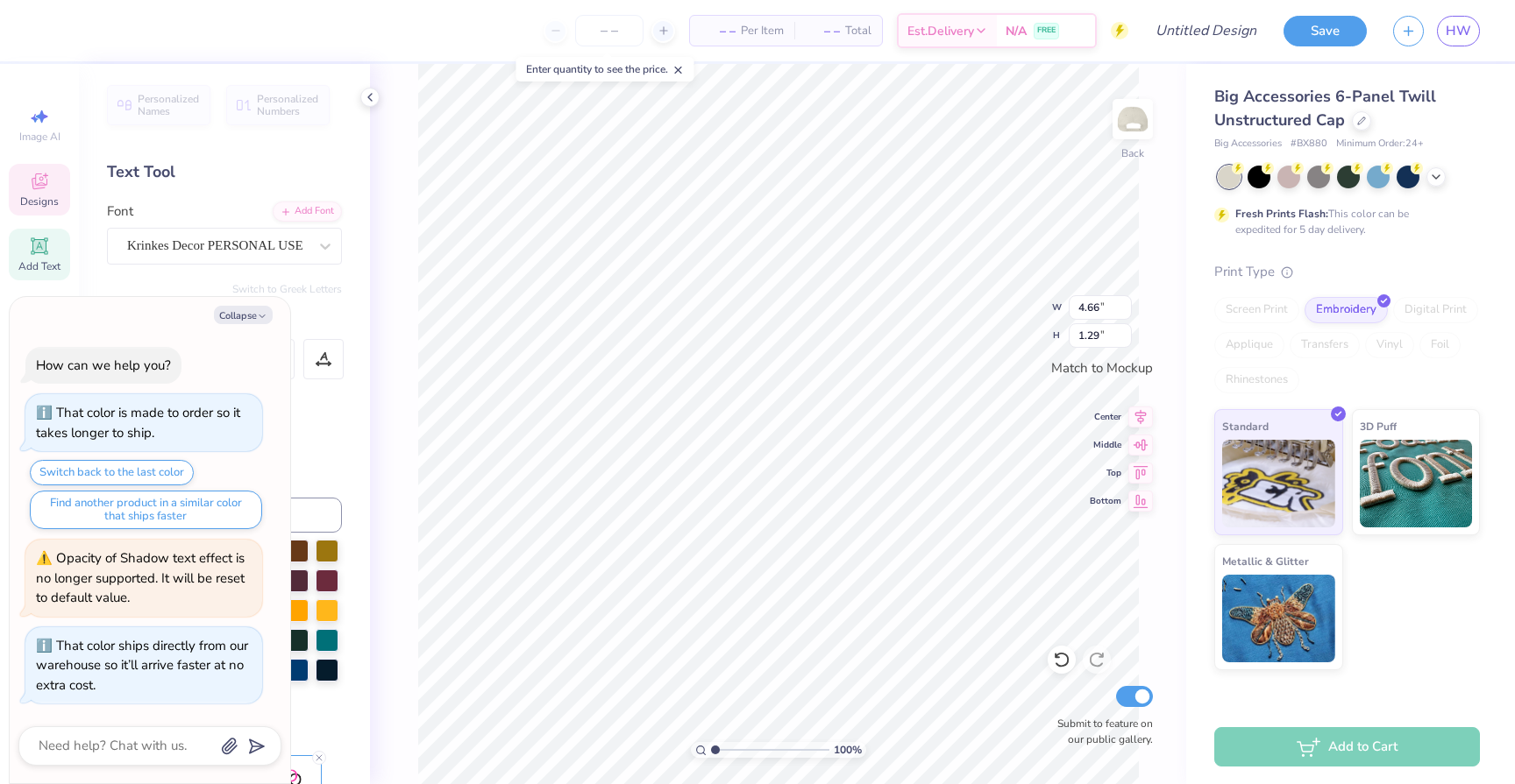
type textarea "Aggie Bi0"
type textarea "x"
type textarea "Aggie Bli0"
type textarea "x"
type textarea "Aggie Bloi0"
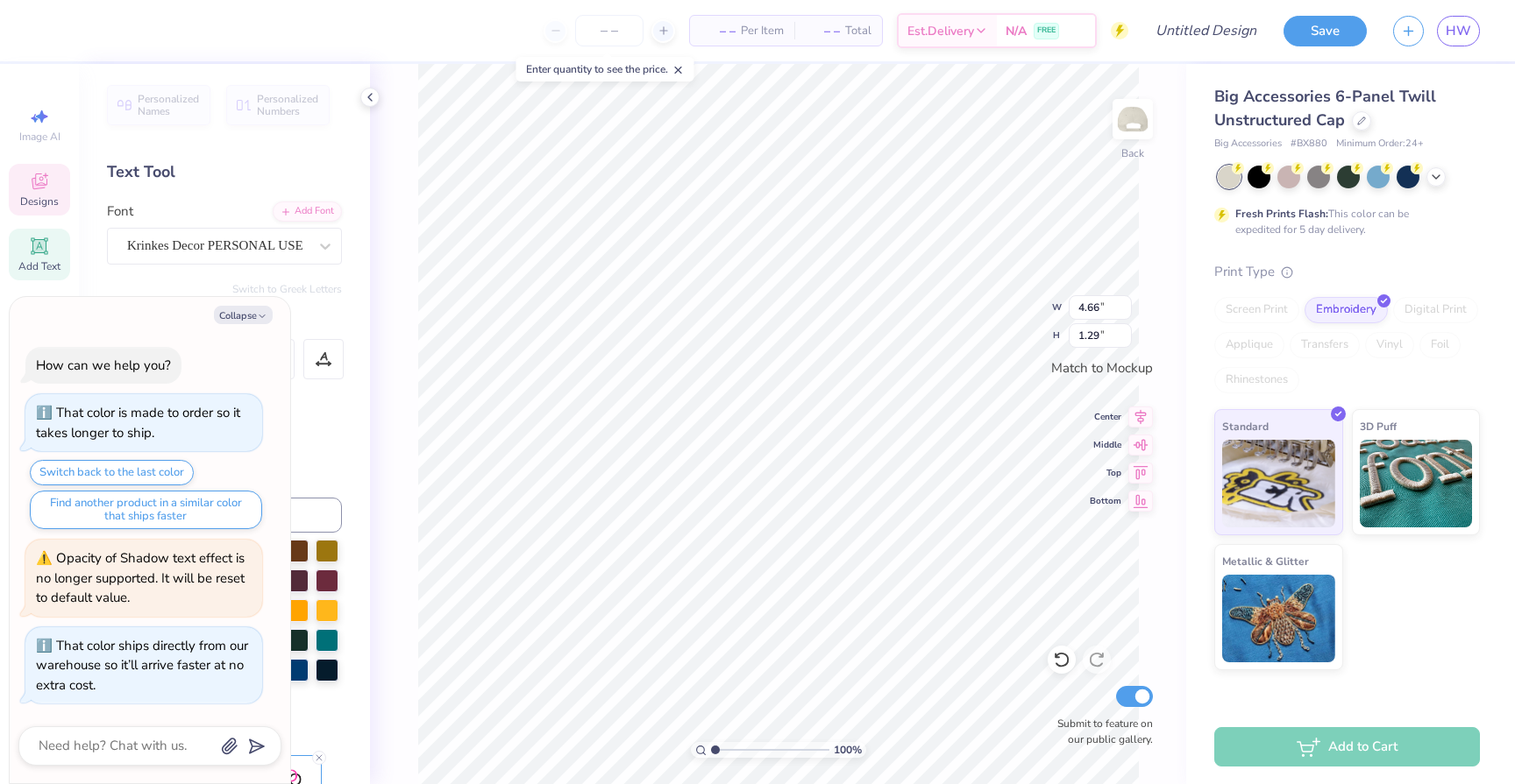
type textarea "x"
type textarea "Aggie Blosi0"
type textarea "x"
type textarea "Aggie Blossoi0"
type textarea "x"
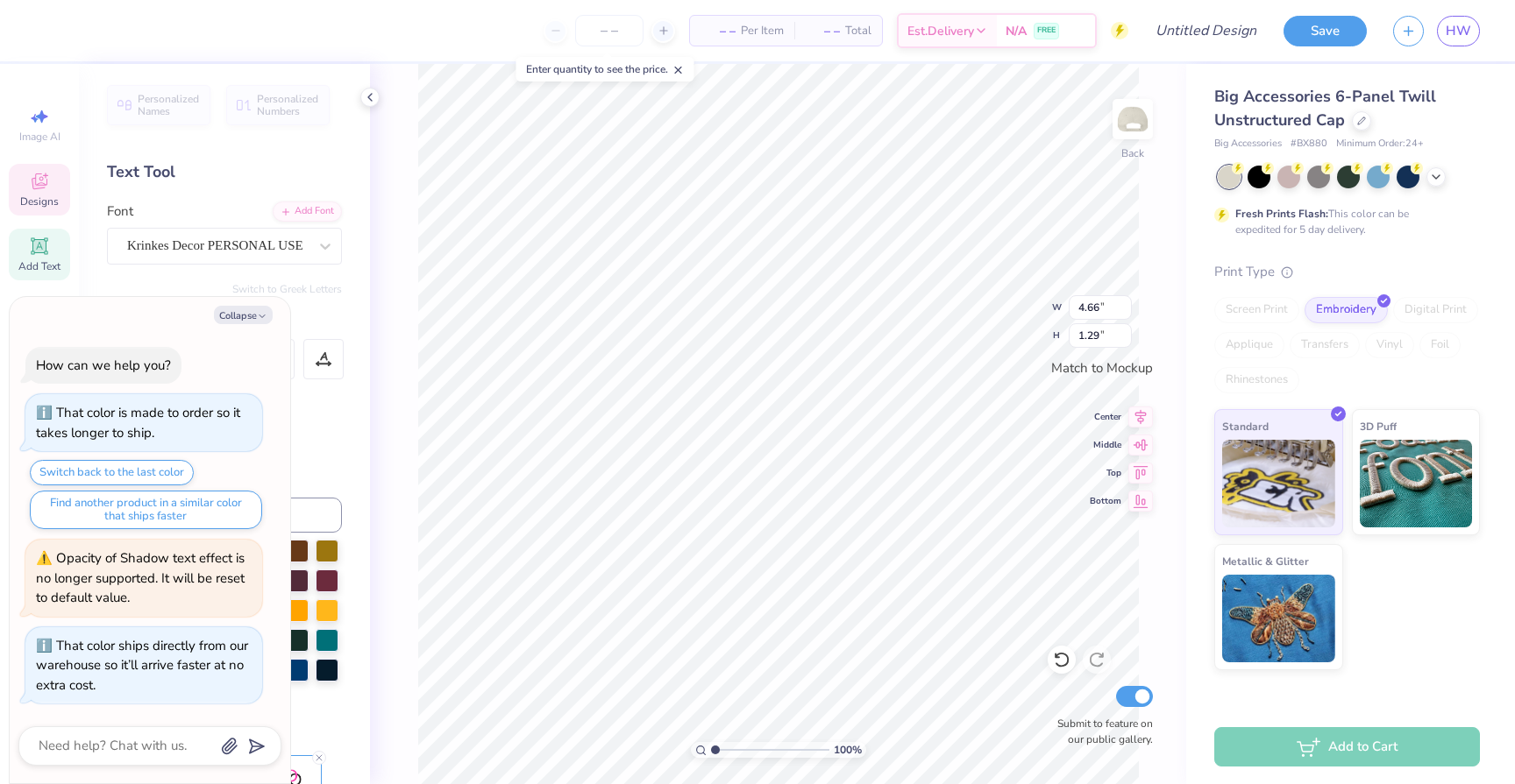
type textarea "Aggie Blossomi0"
type textarea "x"
type textarea "Aggie Blossomsi0"
type textarea "x"
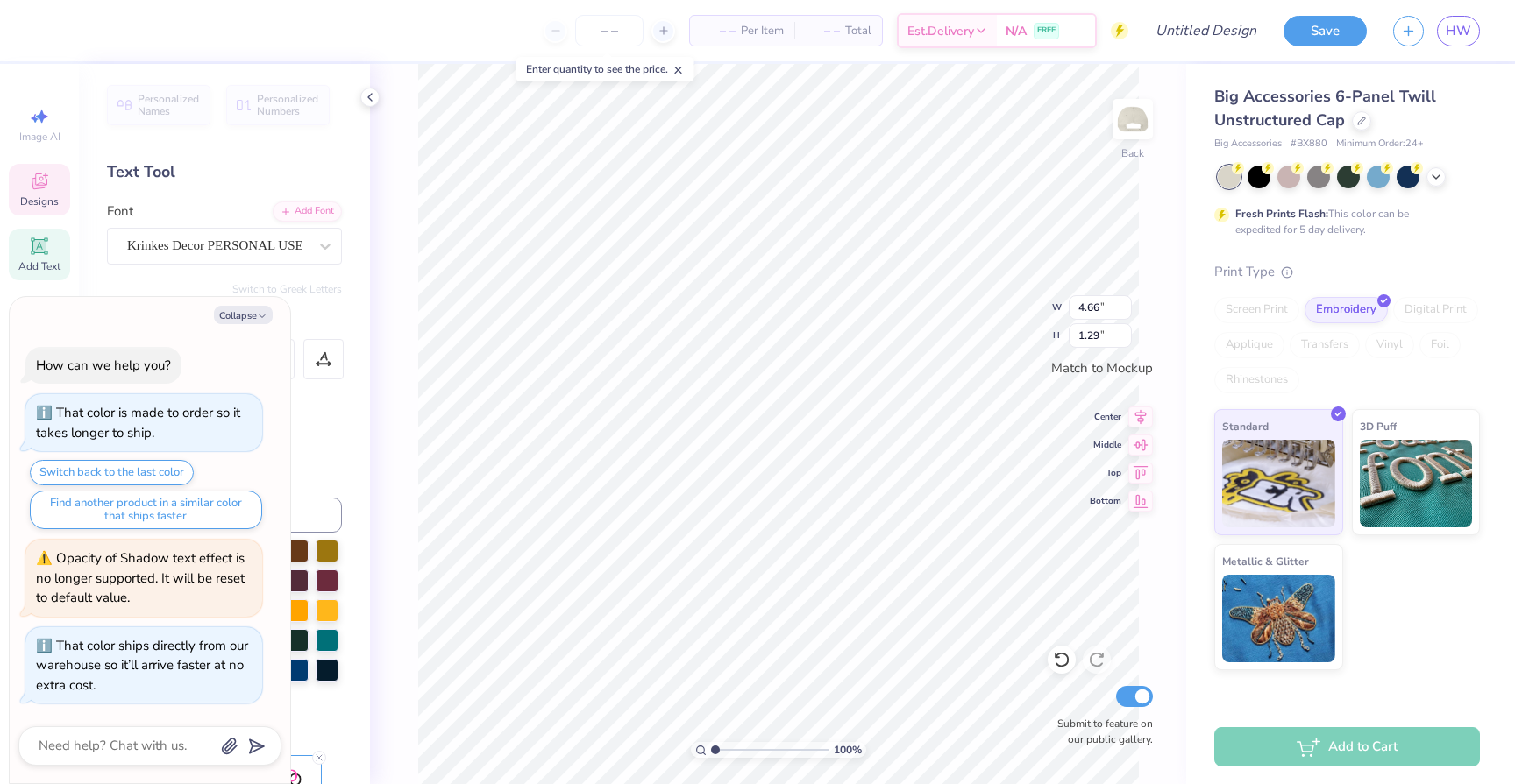
type textarea "Aggie Blossoms0"
type textarea "x"
type textarea "202"
type textarea "x"
type textarea "20"
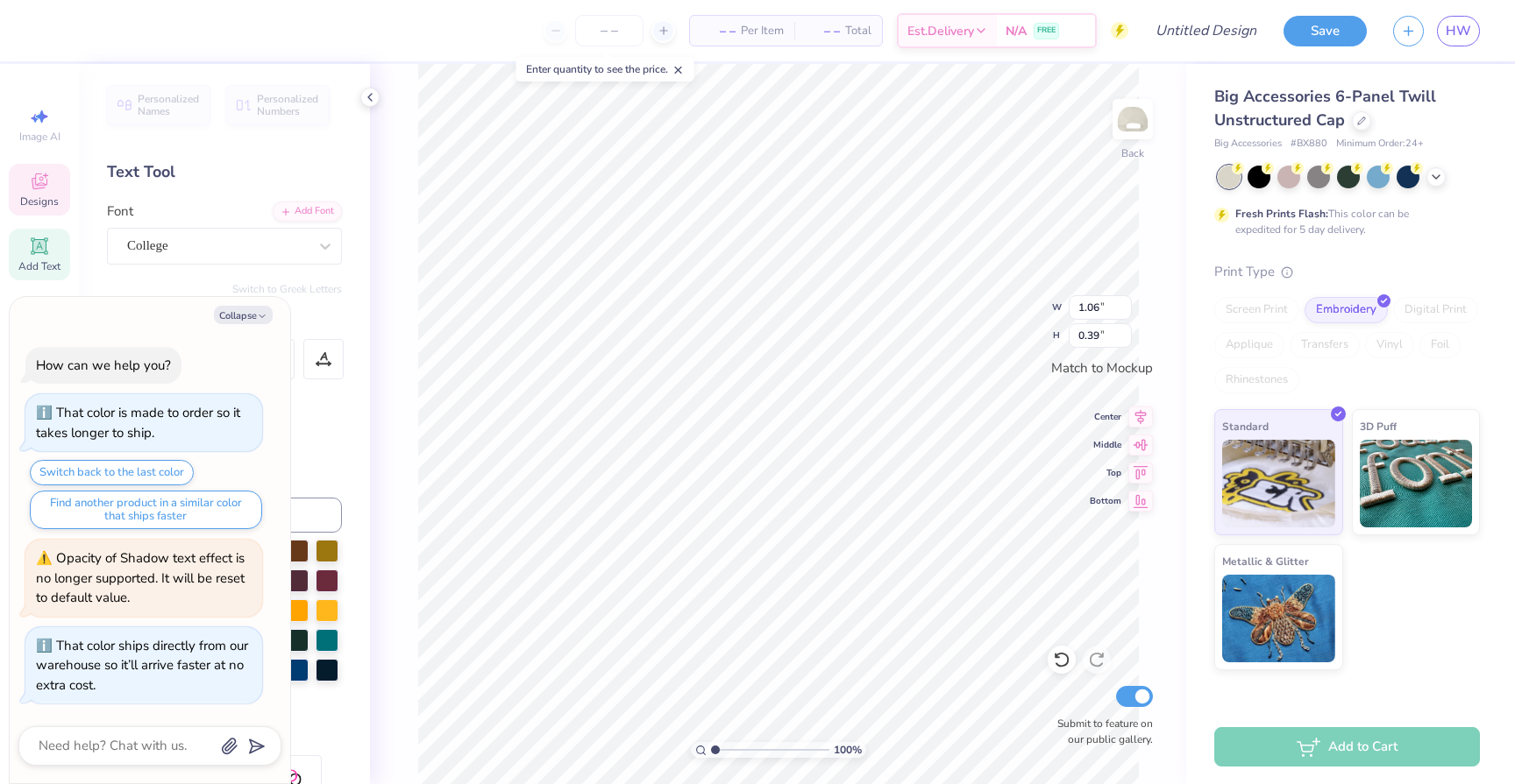
type textarea "x"
type textarea "201"
type textarea "x"
type textarea "2014"
click at [1429, 180] on icon at bounding box center [1436, 175] width 14 height 14
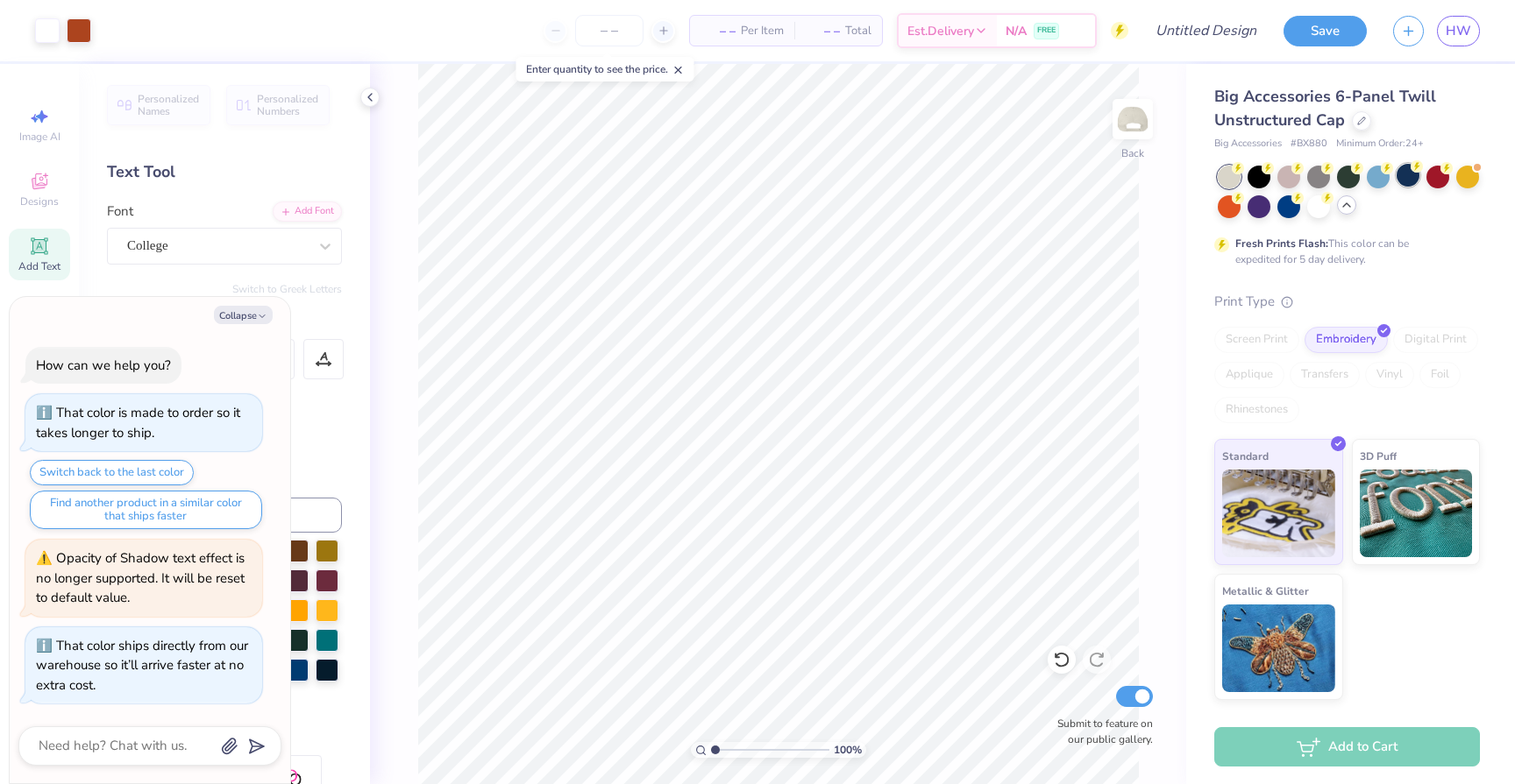
click at [1402, 179] on div at bounding box center [1408, 175] width 23 height 23
click at [1351, 203] on icon at bounding box center [1346, 205] width 14 height 14
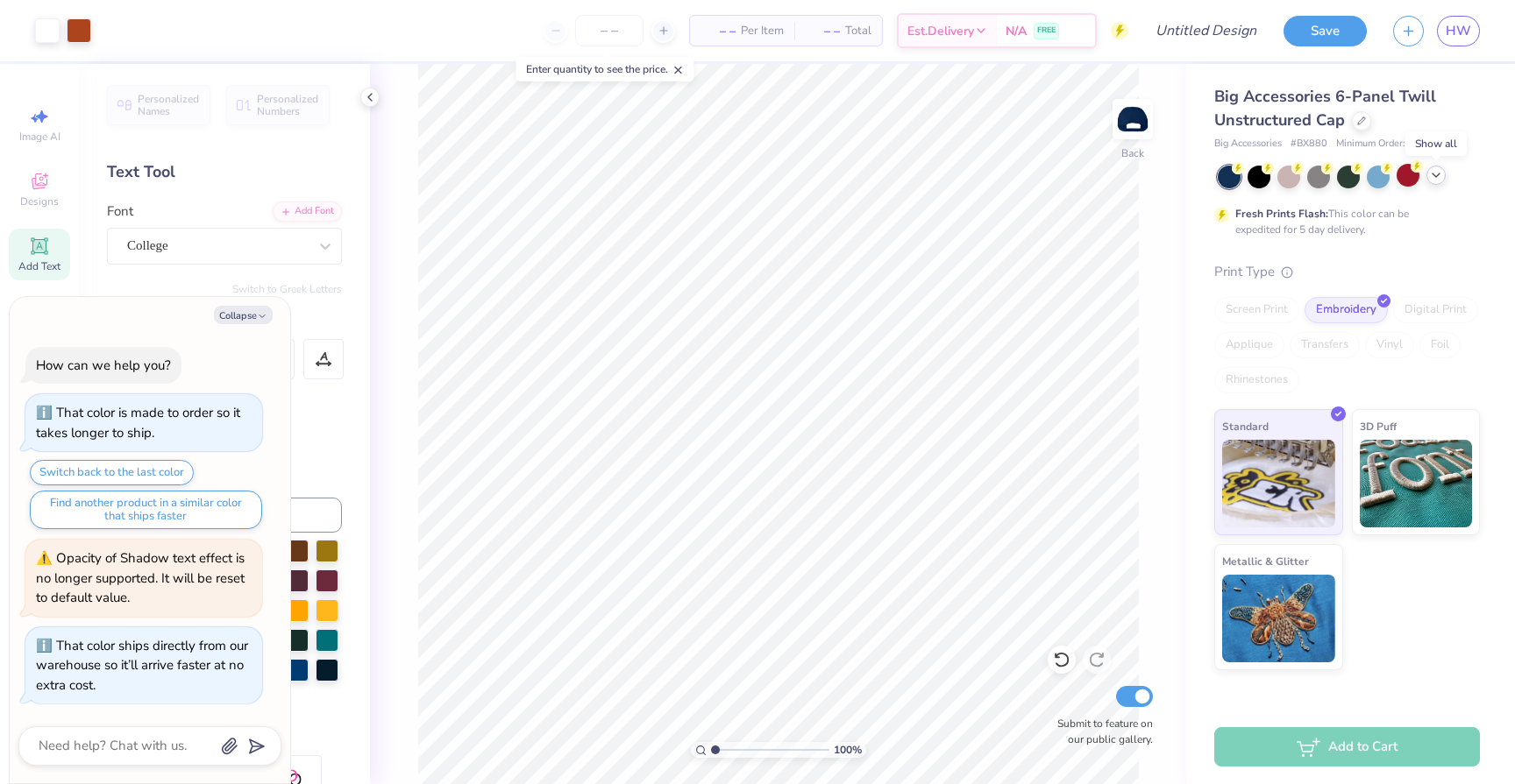
click at [1433, 185] on div at bounding box center [1348, 177] width 262 height 23
click at [1410, 183] on div at bounding box center [1408, 175] width 23 height 23
click at [1433, 182] on div at bounding box center [1436, 175] width 19 height 19
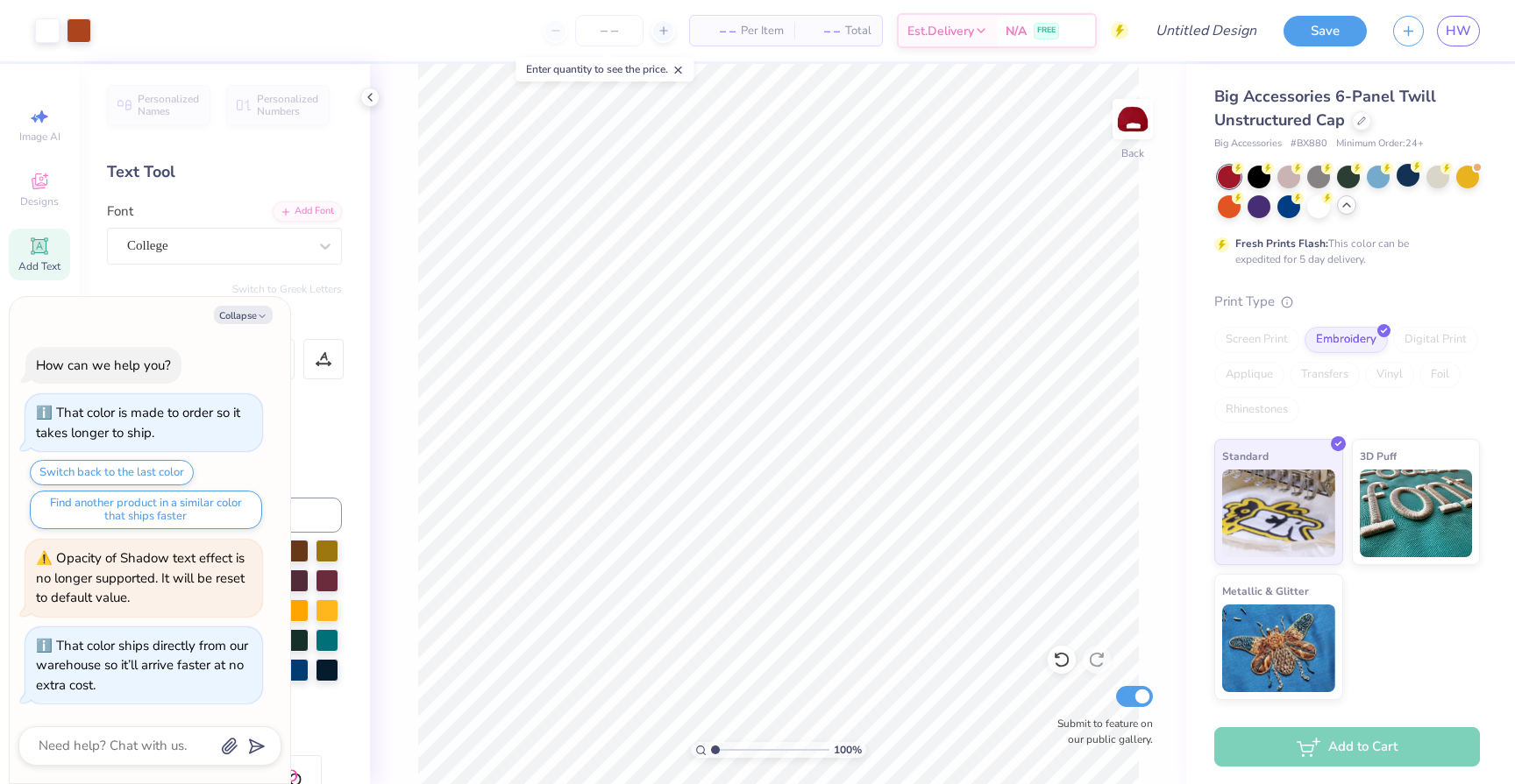
click at [1348, 210] on icon at bounding box center [1346, 205] width 14 height 14
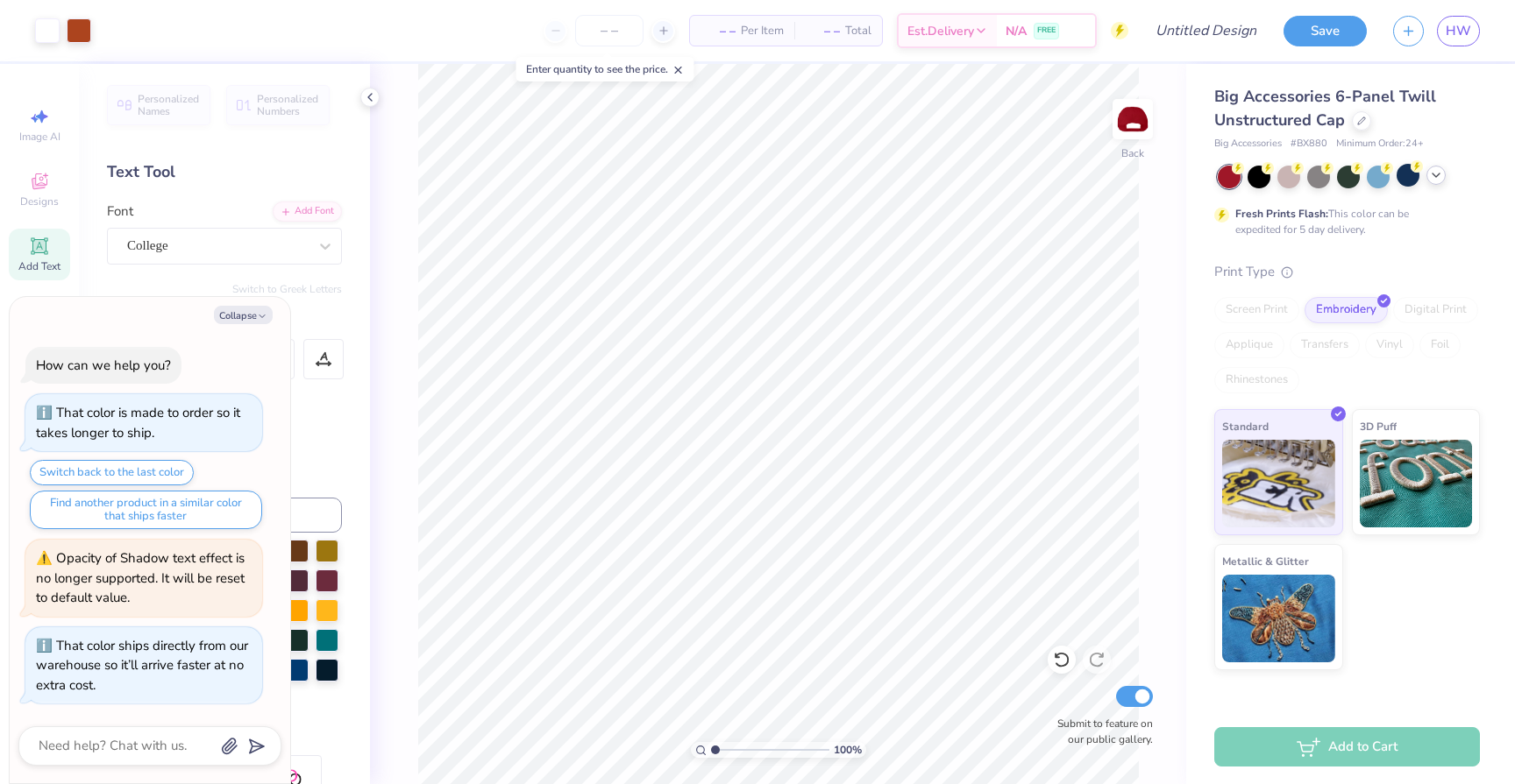
click at [1432, 183] on div at bounding box center [1436, 175] width 19 height 19
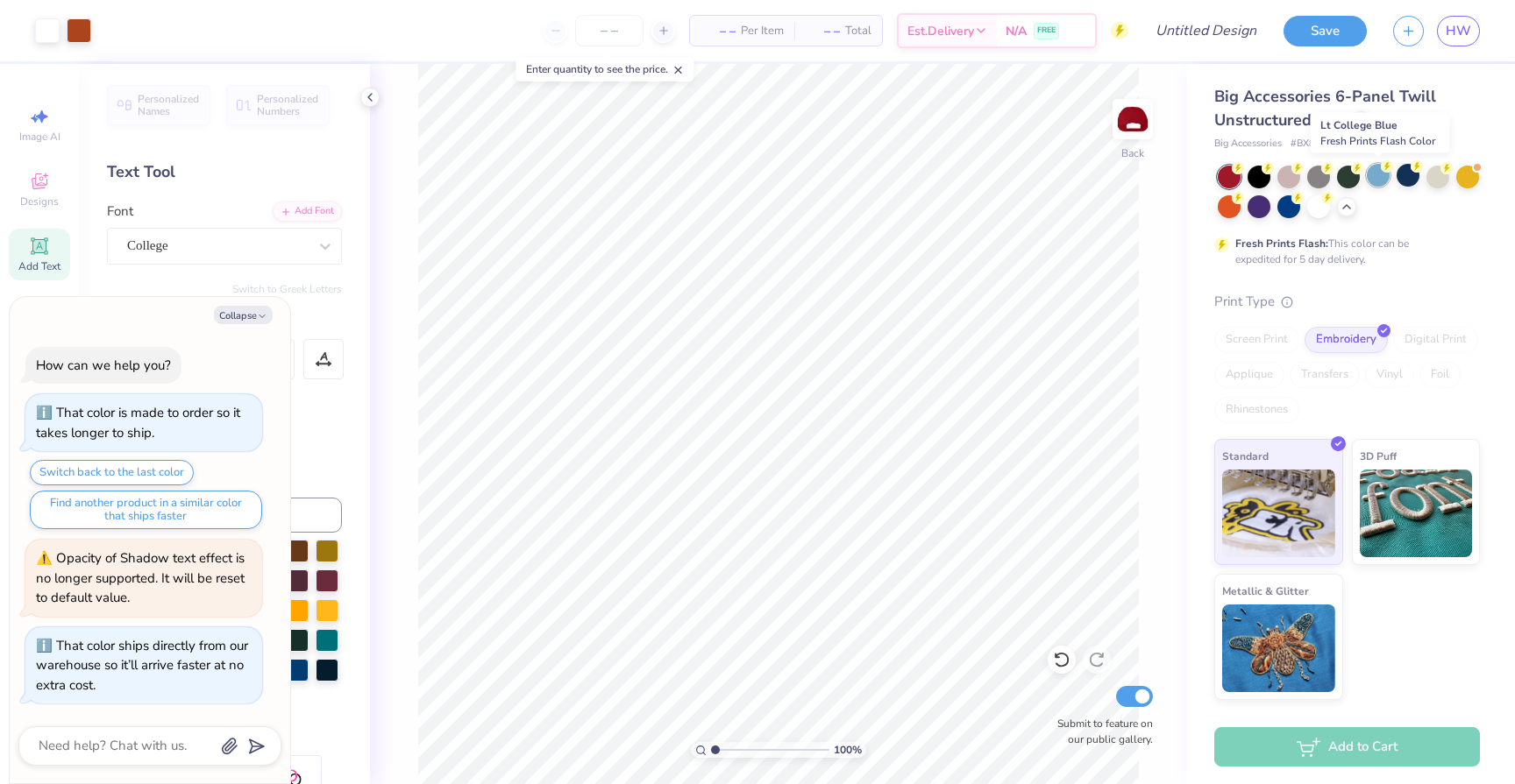
click at [1383, 176] on div at bounding box center [1378, 175] width 23 height 23
click at [1291, 176] on div at bounding box center [1289, 175] width 23 height 23
click at [1439, 177] on div at bounding box center [1437, 175] width 23 height 23
click at [1313, 32] on button "Save" at bounding box center [1324, 29] width 83 height 31
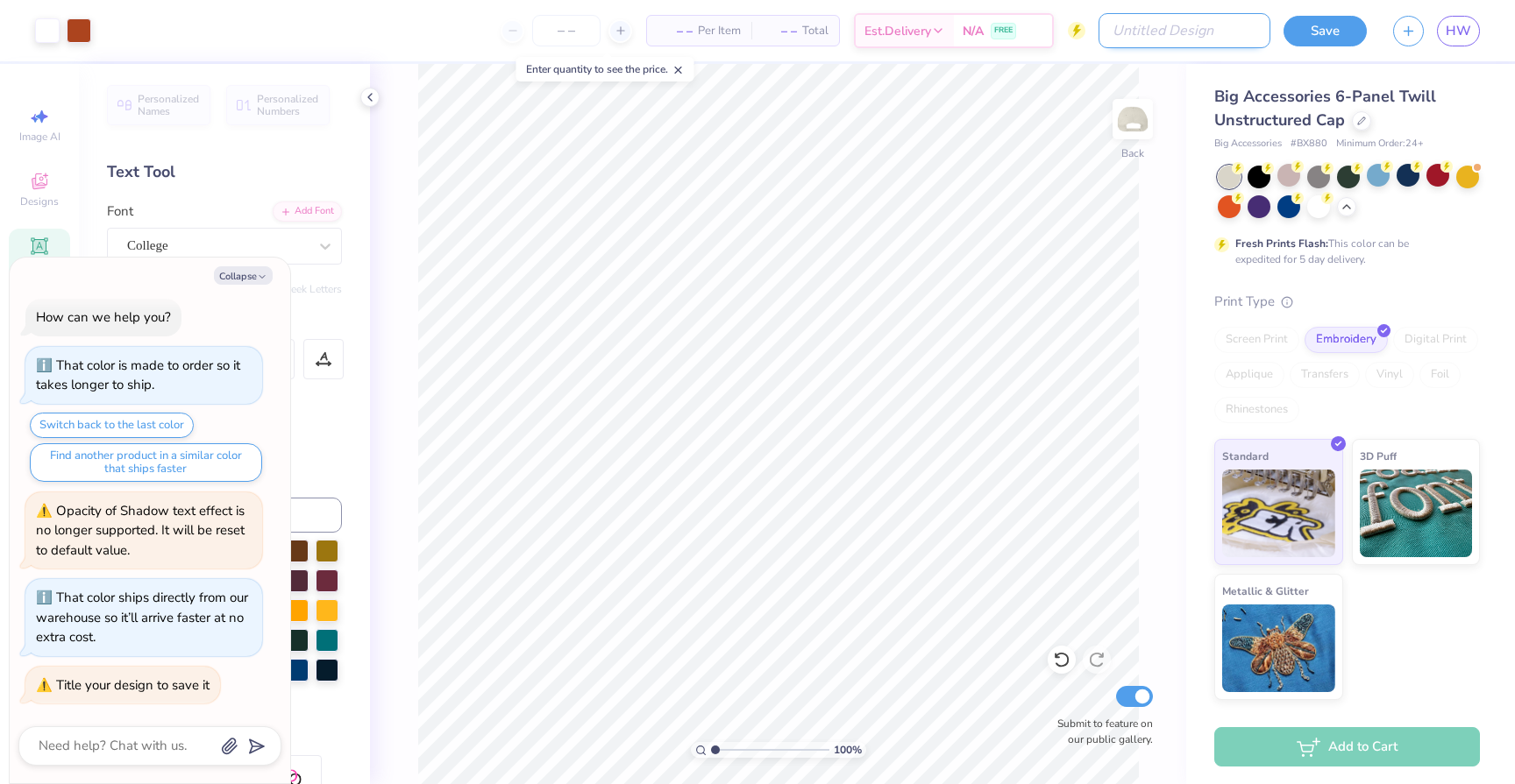
type textarea "x"
click at [1197, 37] on input "Design Title" at bounding box center [1184, 31] width 171 height 35
type input "t"
type textarea "x"
type input "t"
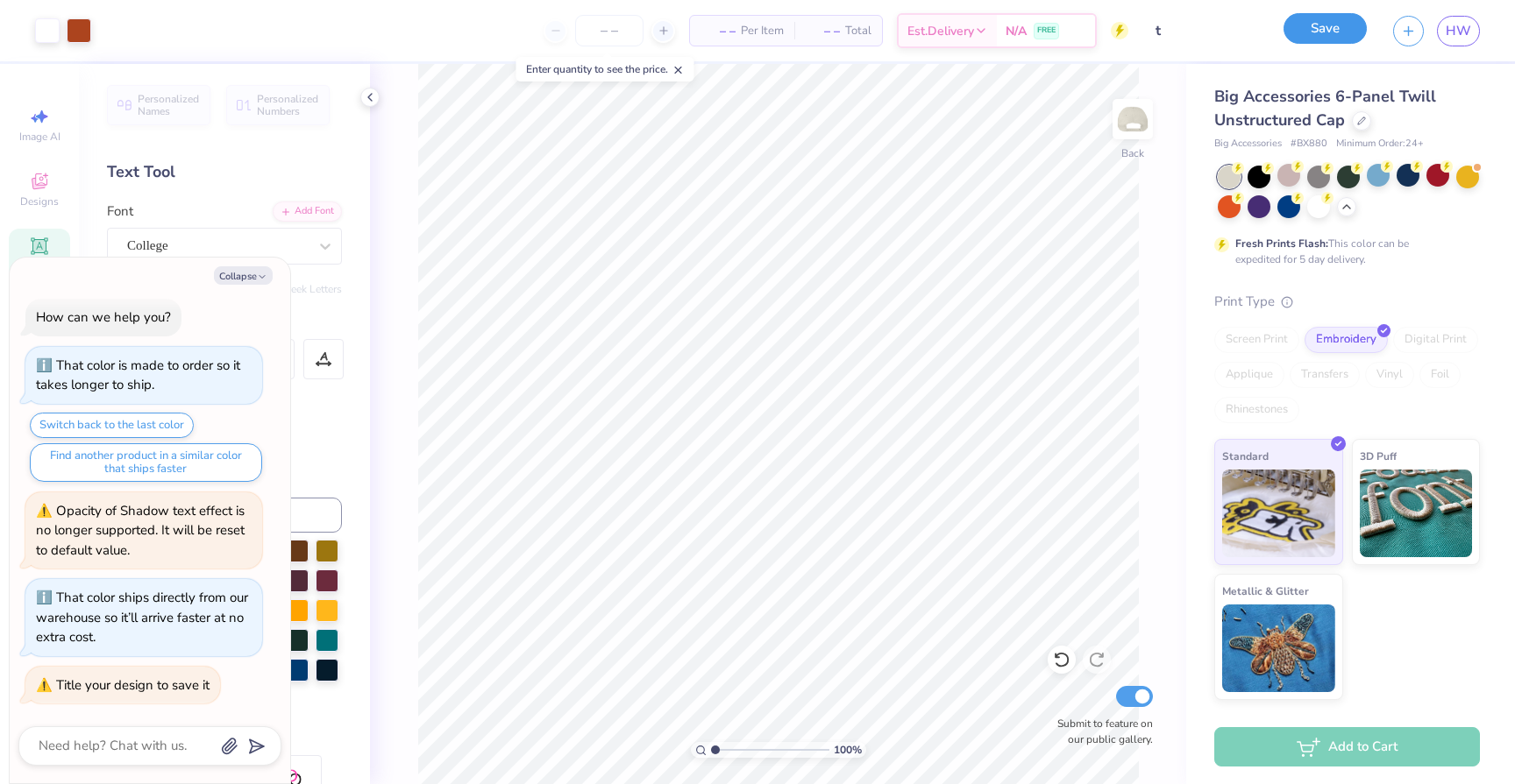
click at [1319, 31] on button "Save" at bounding box center [1324, 29] width 83 height 31
click at [253, 271] on button "Collapse" at bounding box center [242, 275] width 58 height 18
type textarea "x"
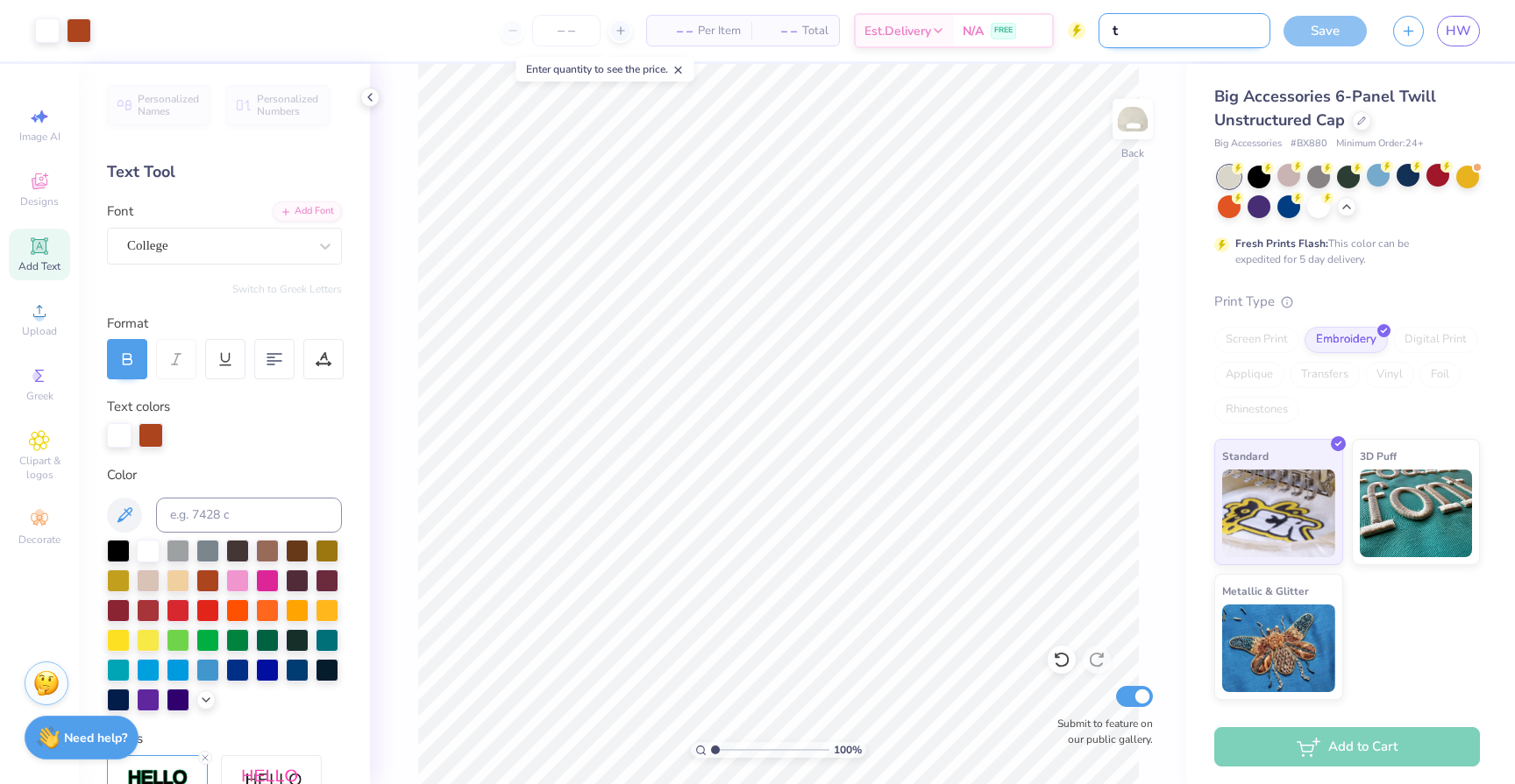
click at [1208, 35] on div "Art colors – – Per Item – – Total Est. Delivery N/A FREE Design Title t Save HW" at bounding box center [758, 31] width 1515 height 61
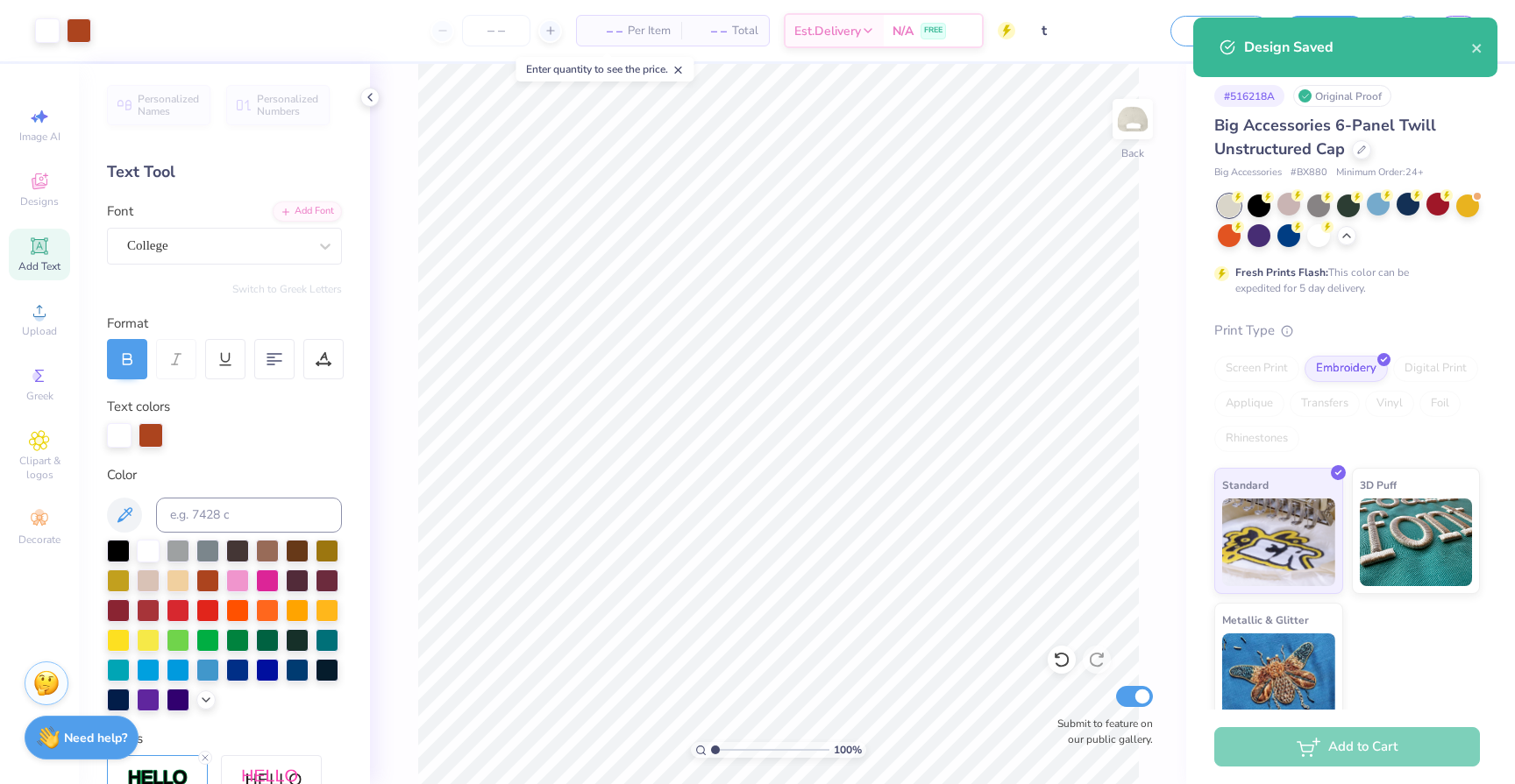
click at [1486, 45] on div "Design Saved" at bounding box center [1345, 47] width 305 height 59
click at [1478, 45] on icon "close" at bounding box center [1476, 48] width 9 height 9
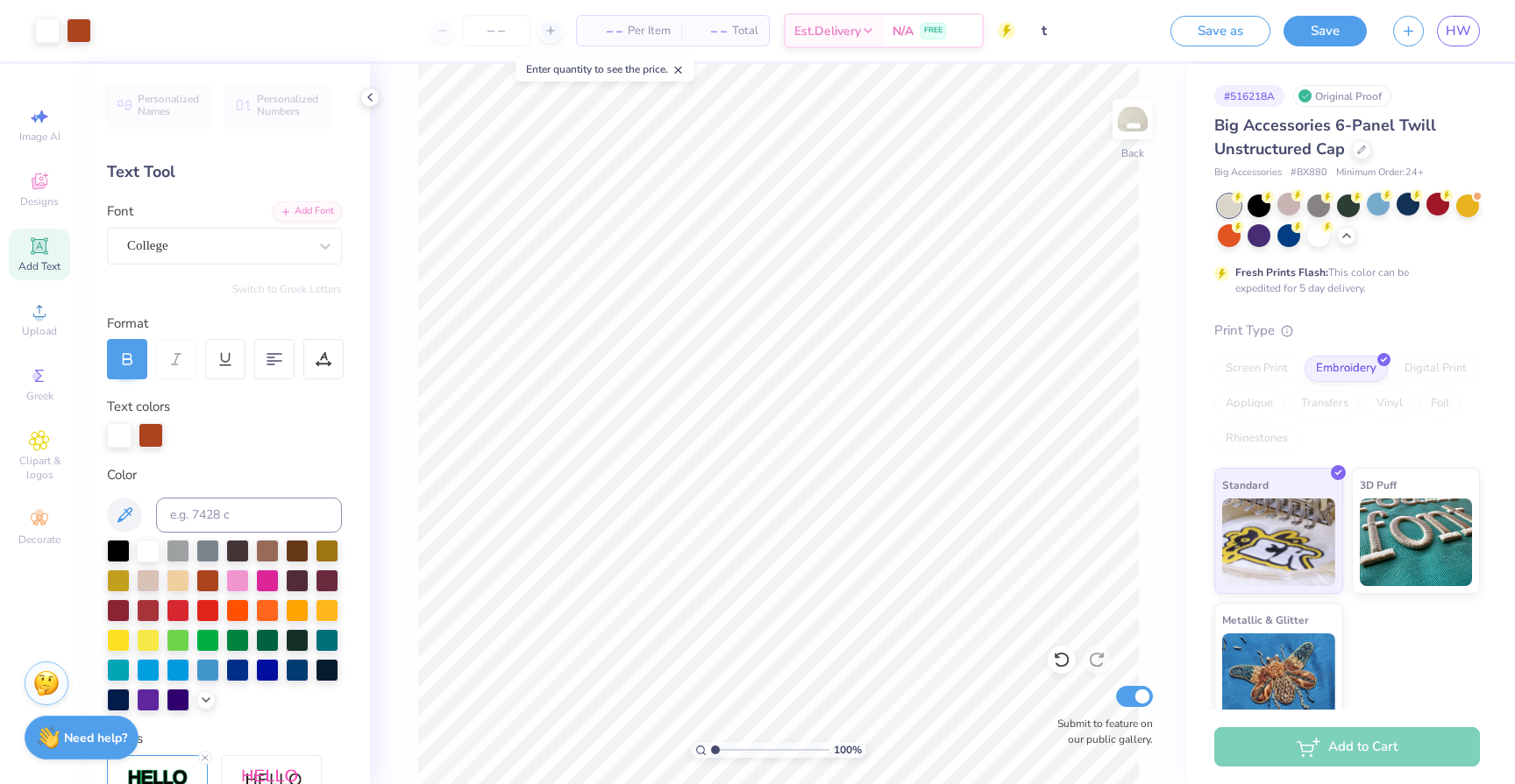
click at [1456, 34] on div "Art colors – – Per Item – – Total Est. Delivery N/A FREE Design Title t Save as…" at bounding box center [758, 392] width 1515 height 784
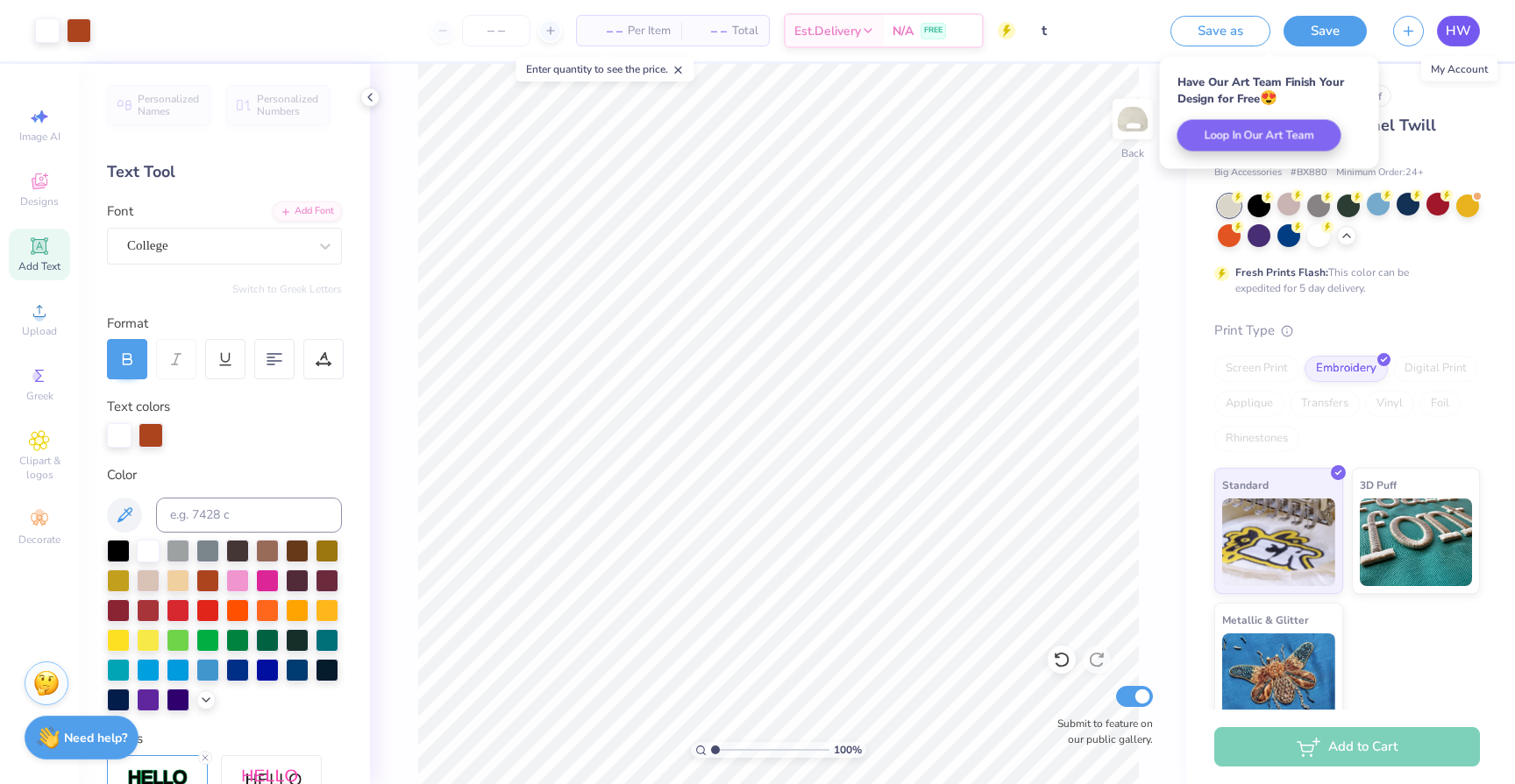
click at [1458, 29] on span "HW" at bounding box center [1458, 31] width 26 height 20
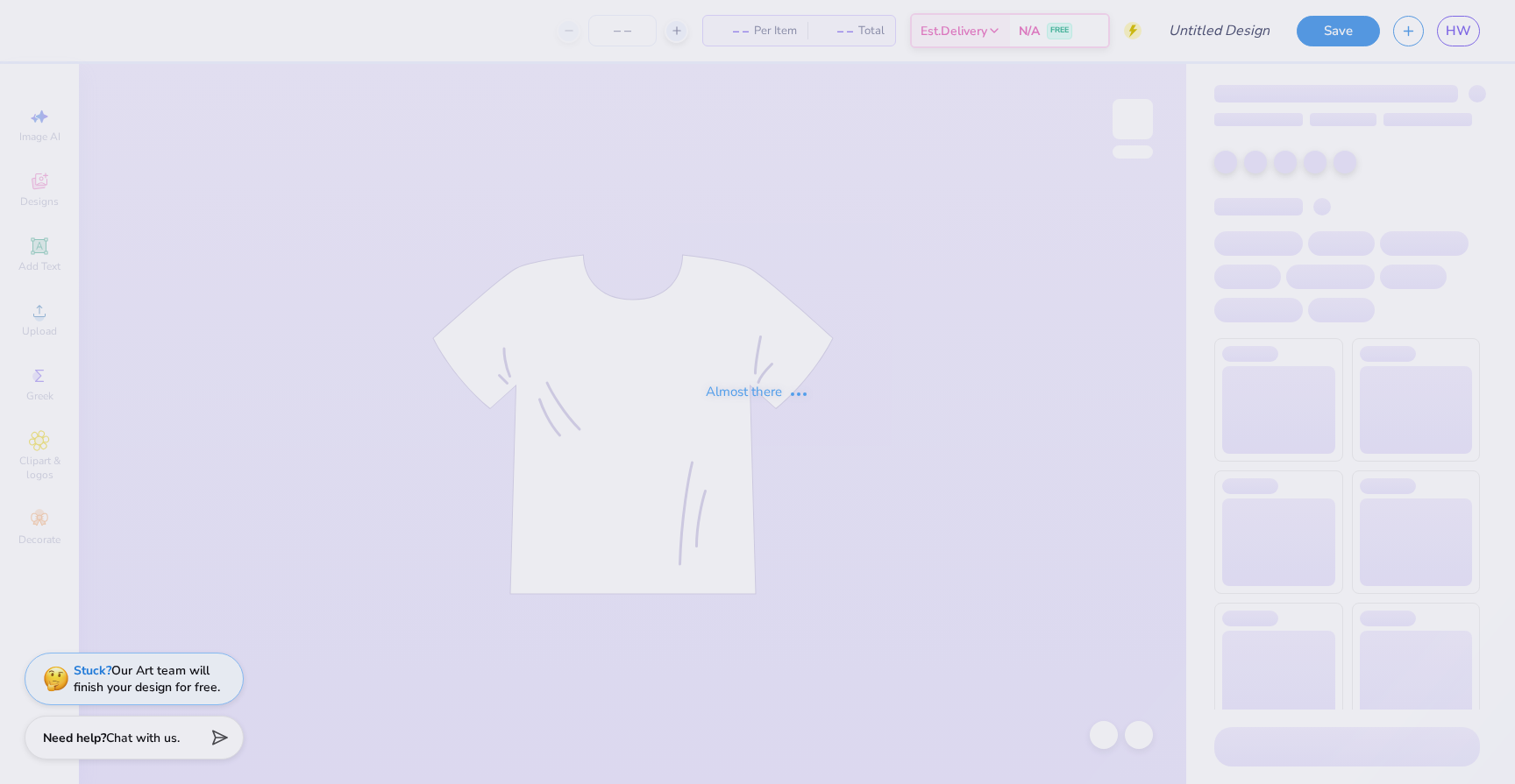
type input "t"
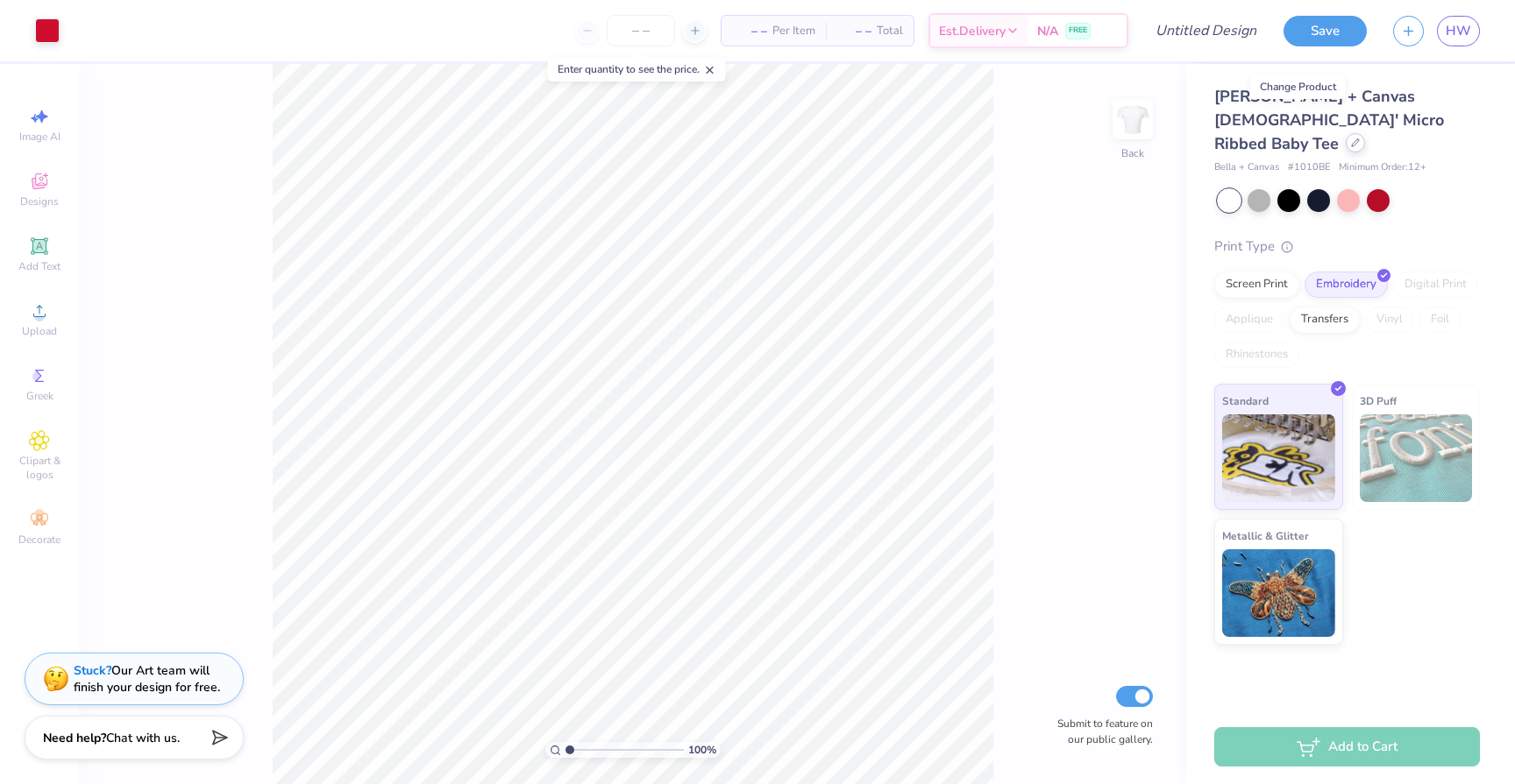
click at [1351, 140] on icon at bounding box center [1354, 143] width 7 height 7
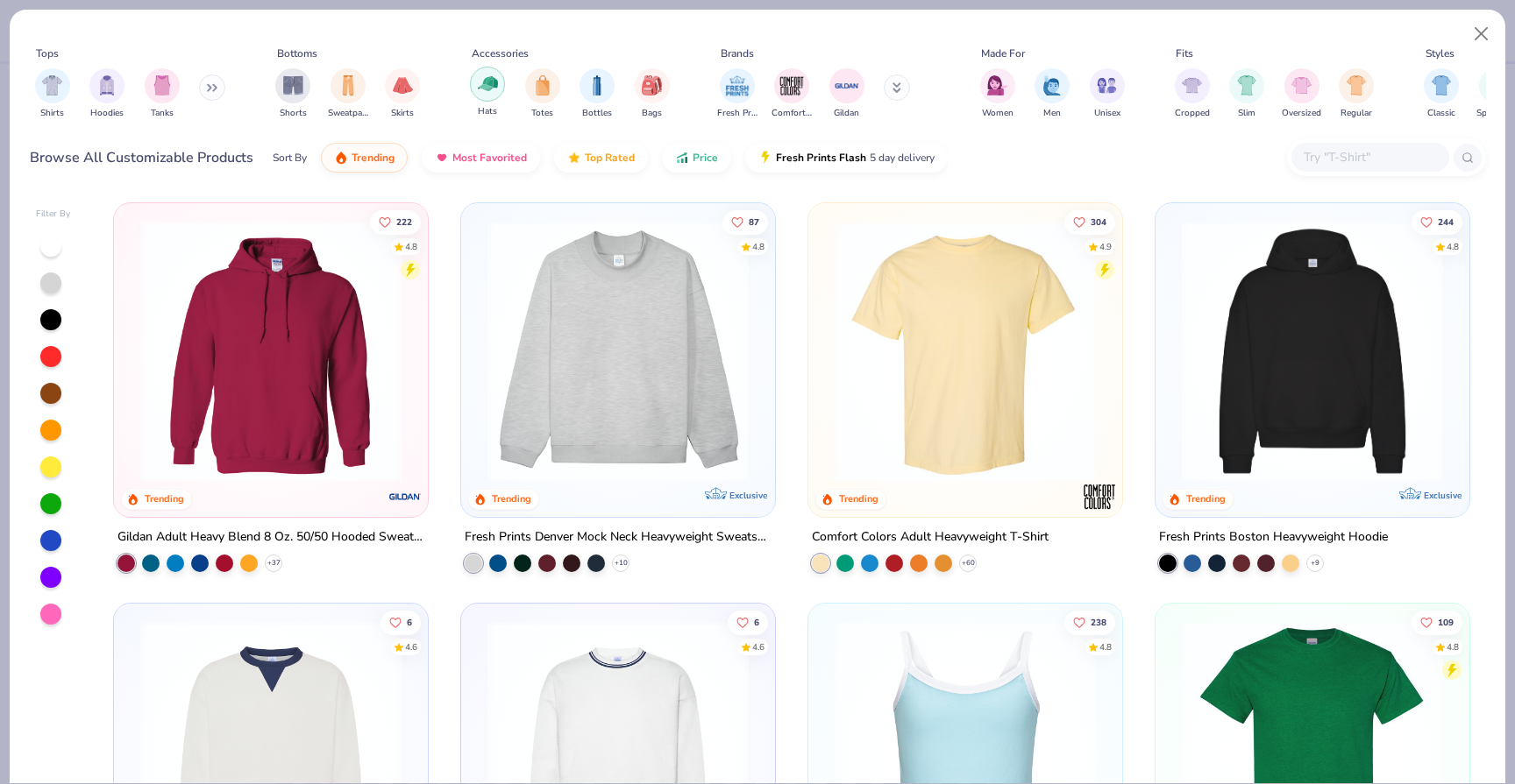
click at [494, 88] on img "filter for Hats" at bounding box center [487, 83] width 20 height 20
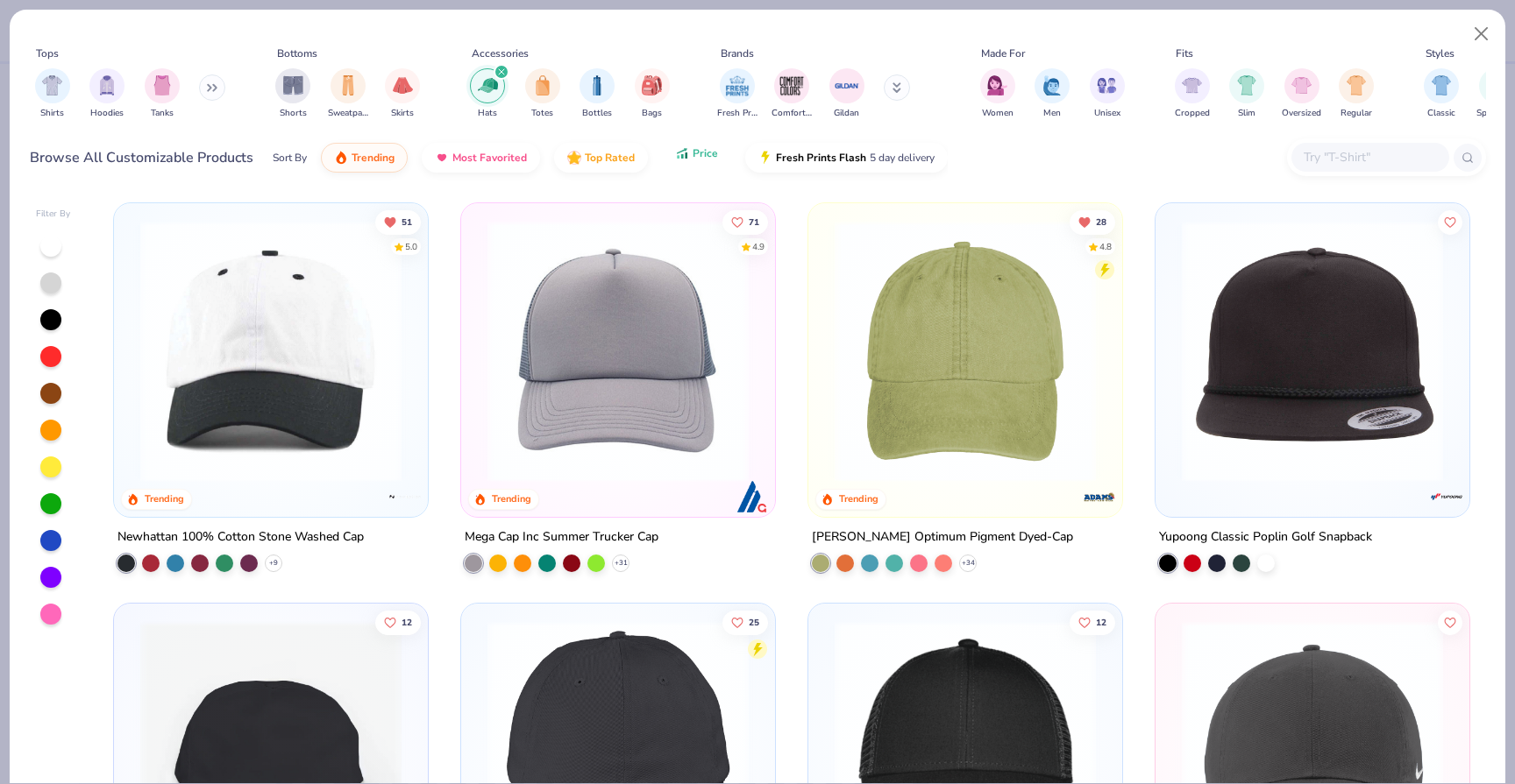
click at [696, 157] on span "Price" at bounding box center [705, 153] width 26 height 14
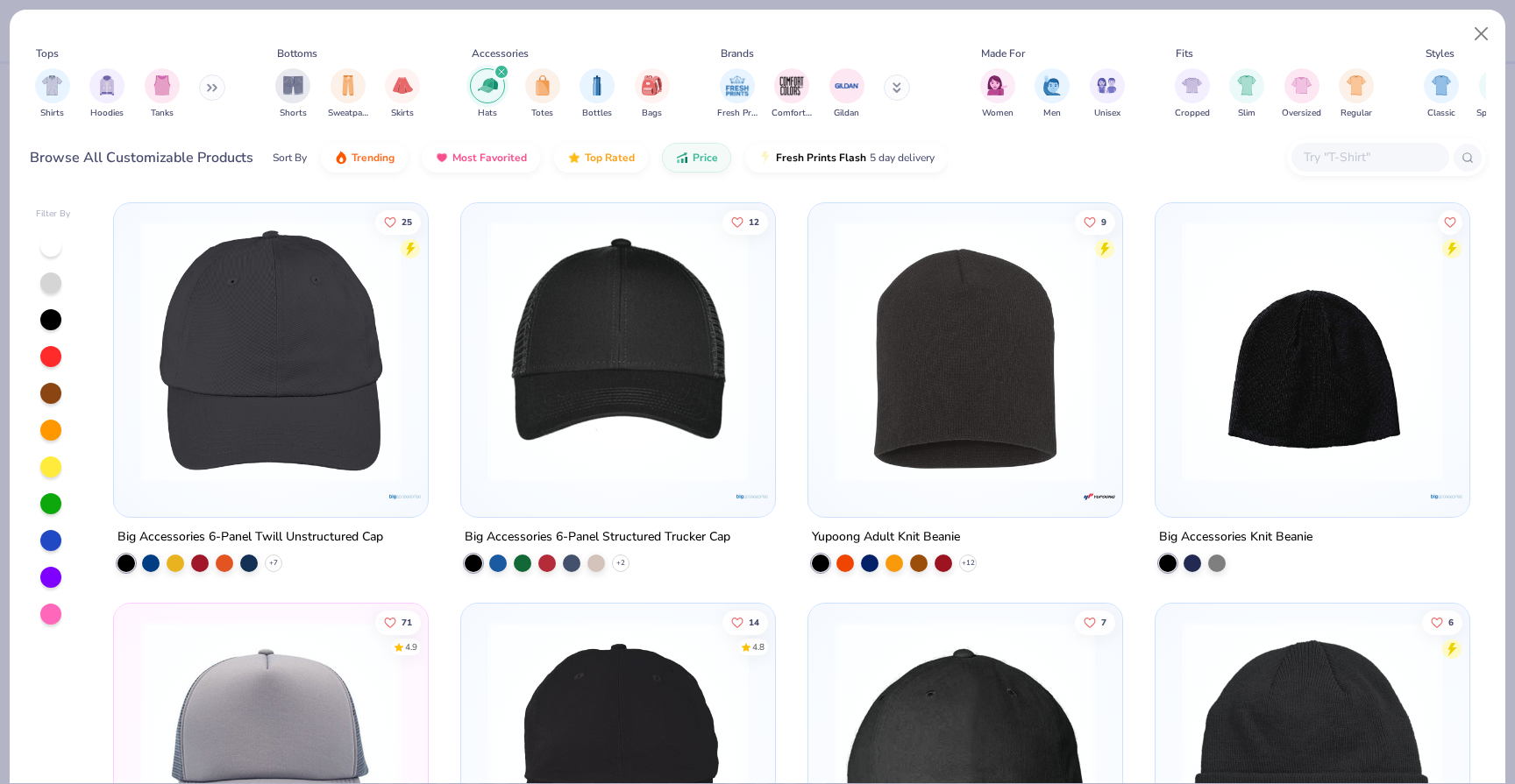
click at [244, 379] on img at bounding box center [270, 351] width 279 height 261
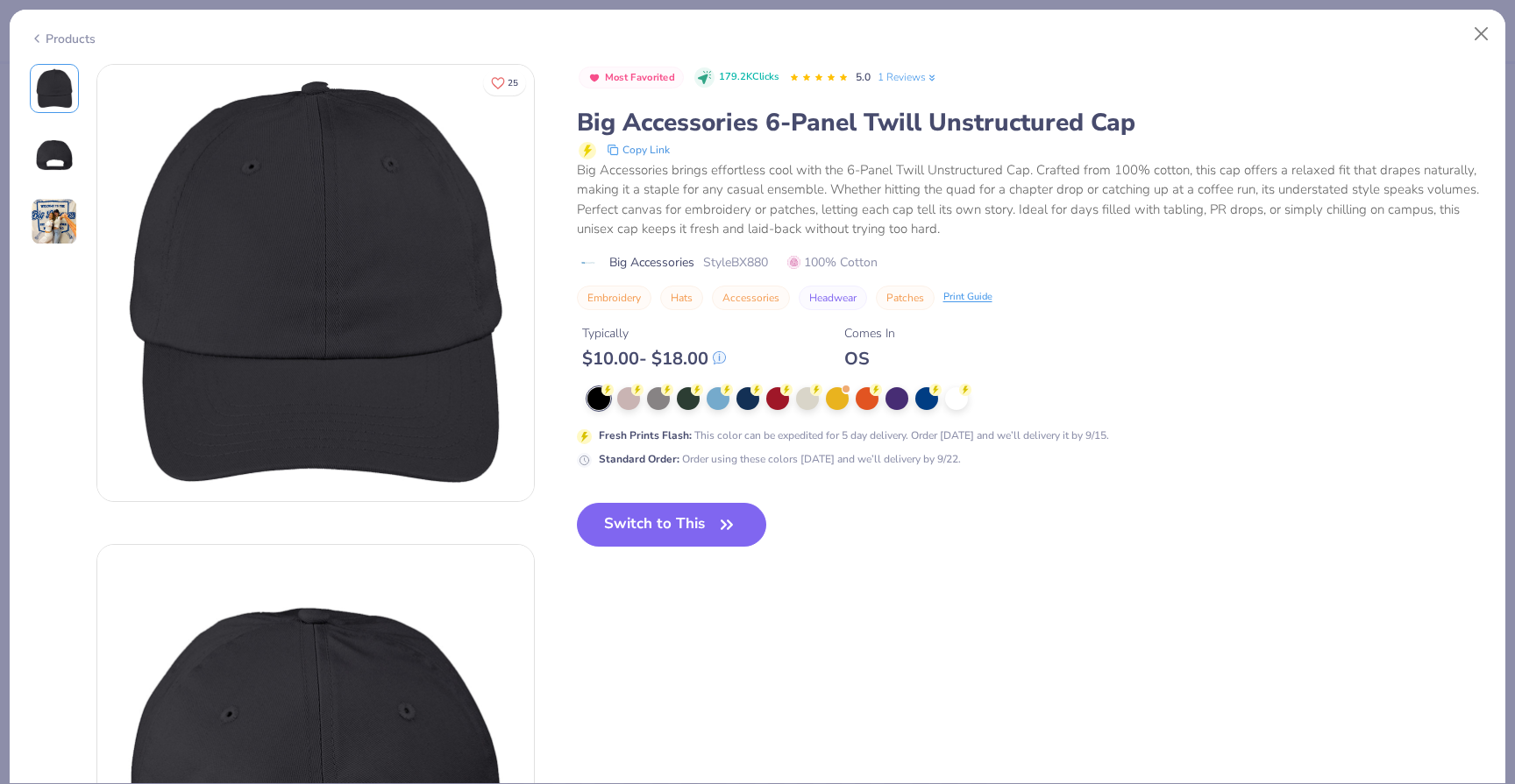
click at [973, 399] on div at bounding box center [932, 399] width 690 height 23
click at [959, 399] on div at bounding box center [957, 397] width 23 height 23
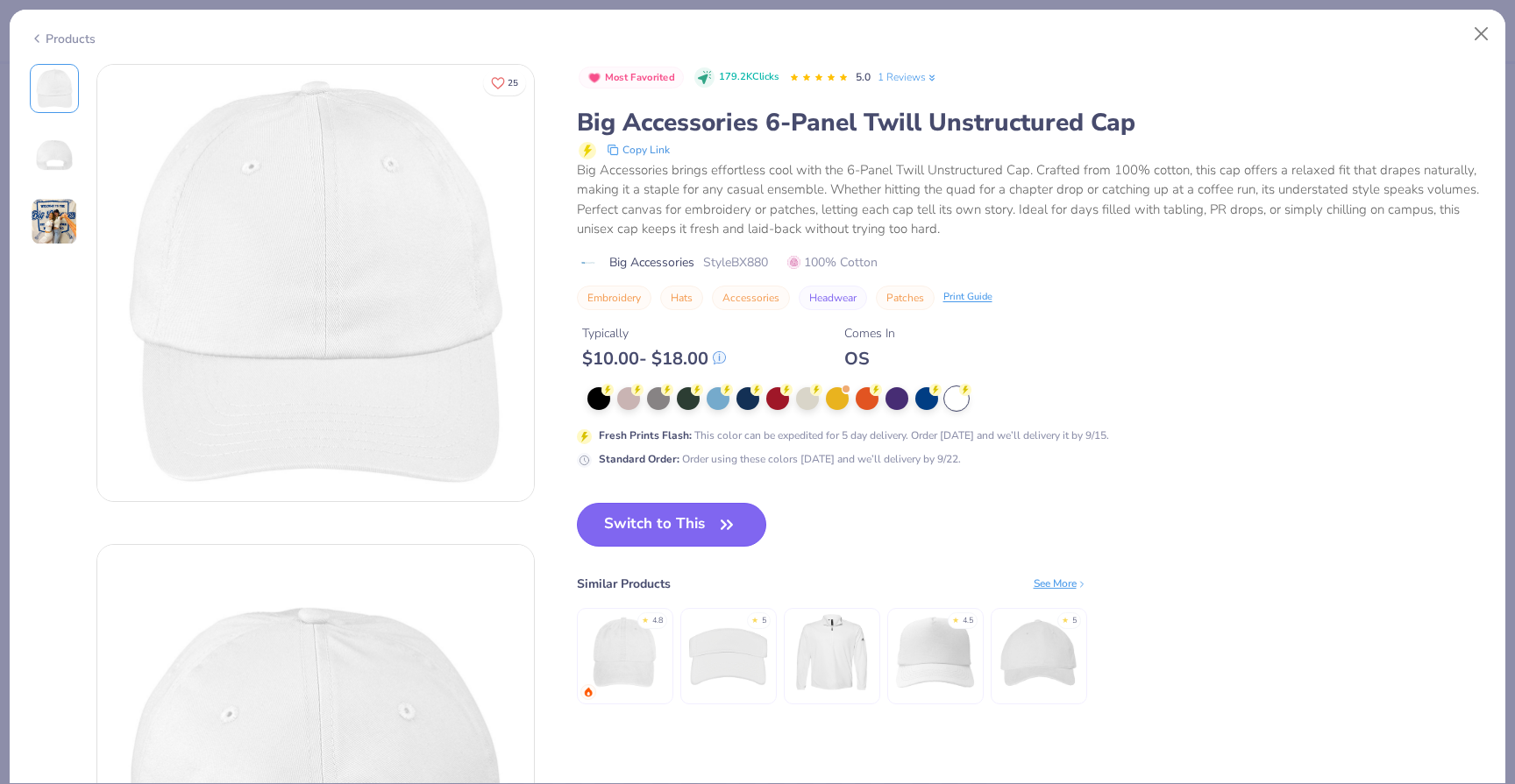
click at [713, 526] on button "Switch to This" at bounding box center [671, 525] width 191 height 44
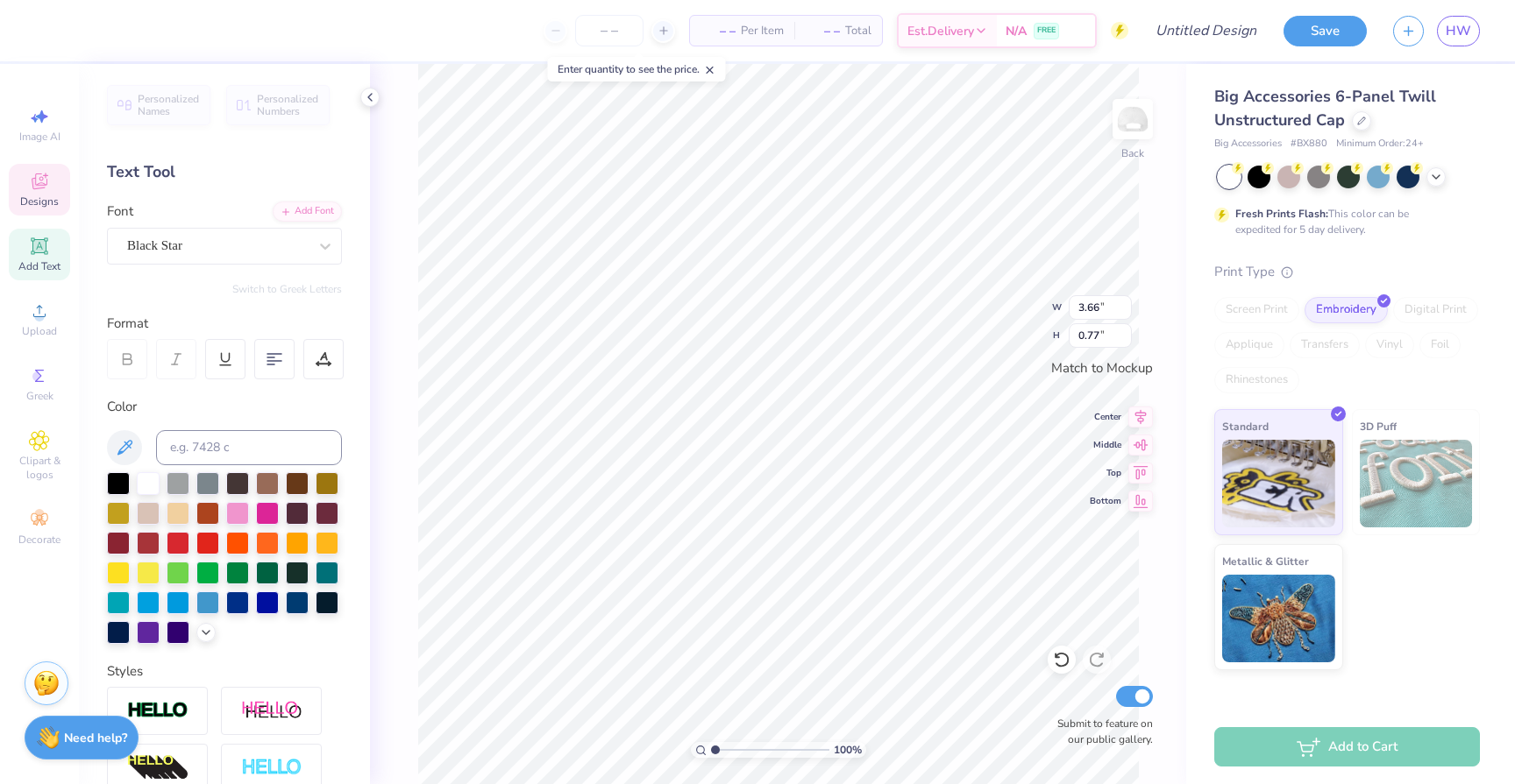
type textarea "A"
type textarea "aggie blossoms"
click at [1287, 181] on div at bounding box center [1289, 175] width 23 height 23
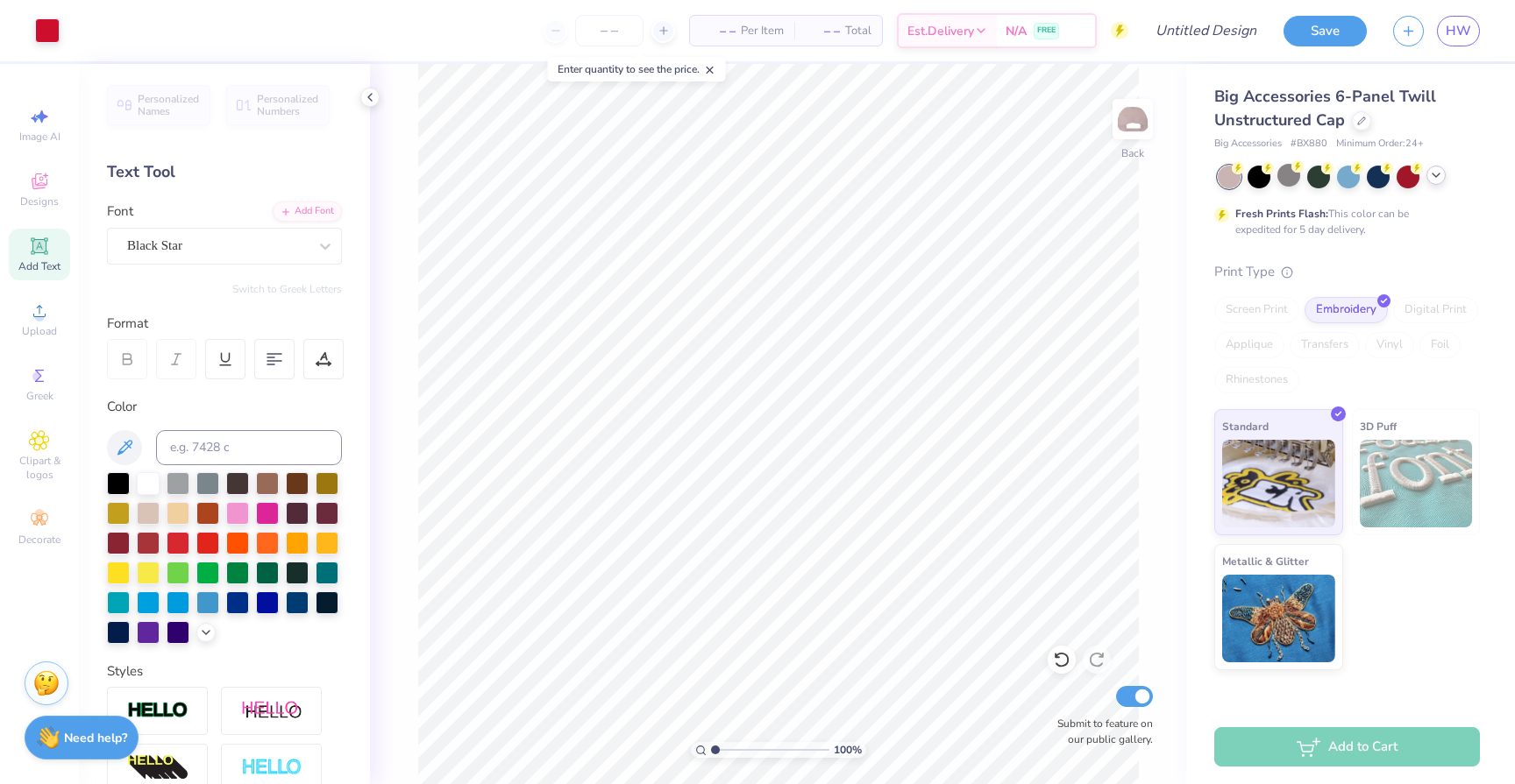
click at [1432, 182] on div at bounding box center [1436, 175] width 19 height 19
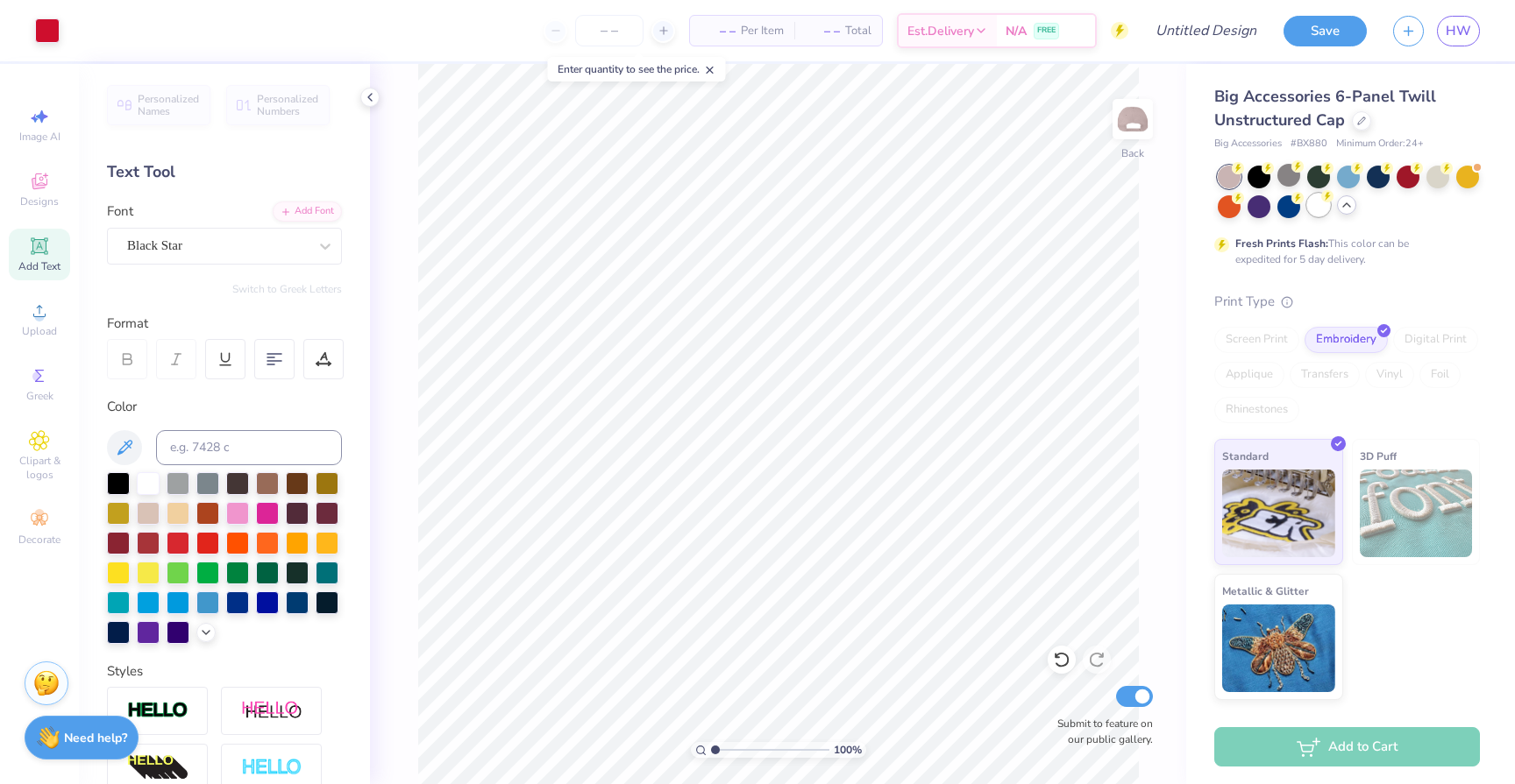
click at [1323, 210] on div at bounding box center [1319, 205] width 23 height 23
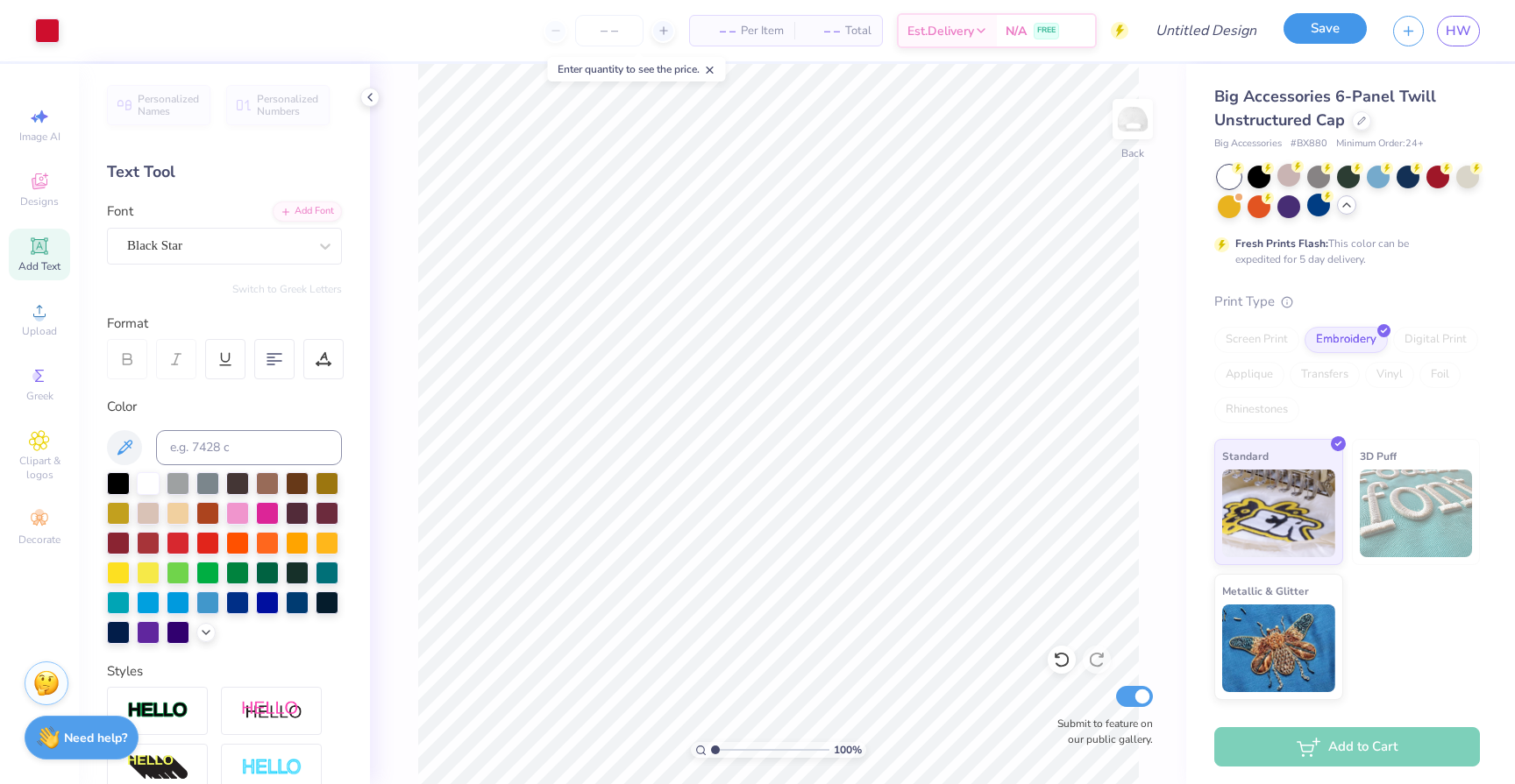
click at [1313, 34] on button "Save" at bounding box center [1324, 29] width 83 height 31
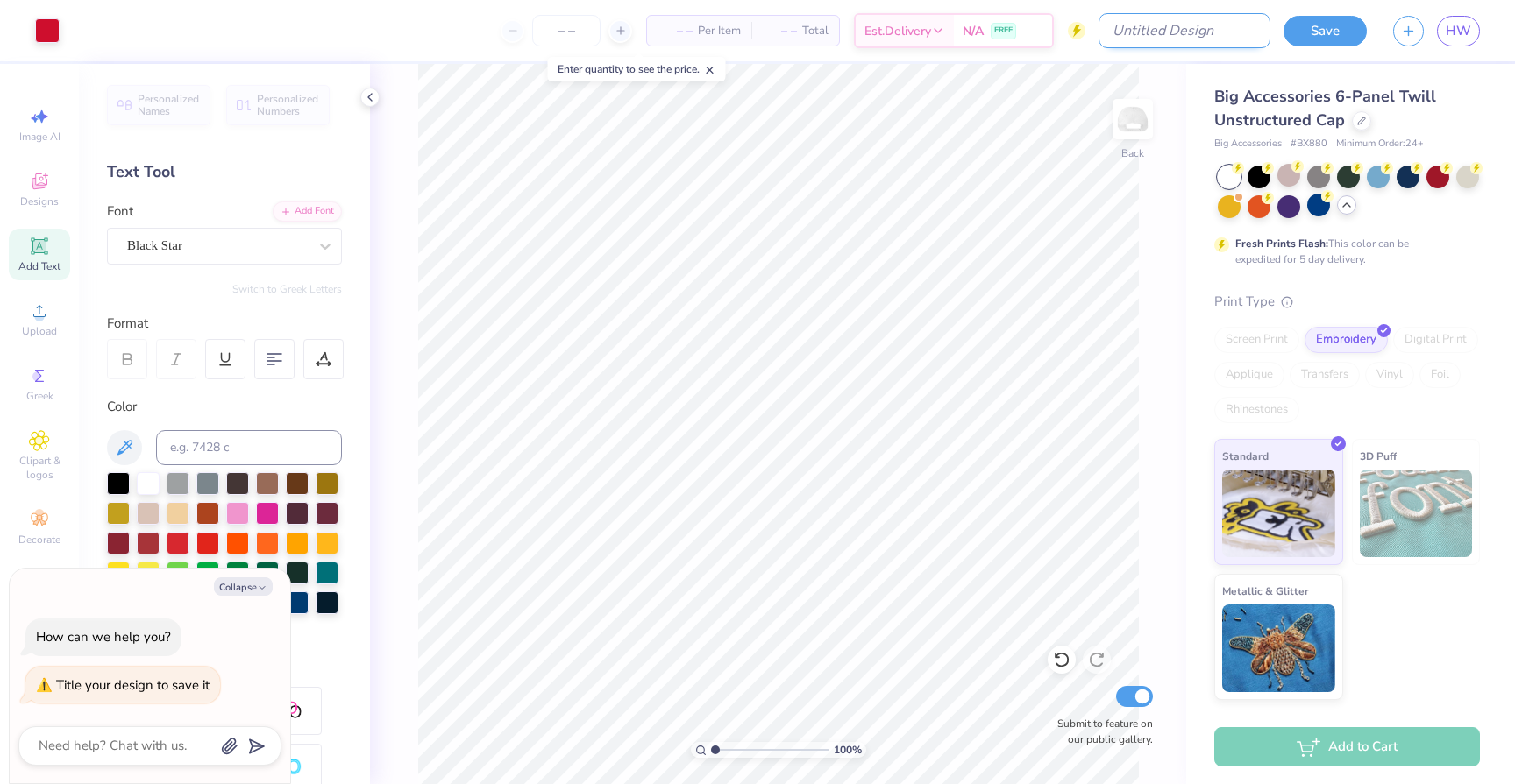
type textarea "x"
click at [1193, 34] on input "Design Title" at bounding box center [1184, 31] width 171 height 35
type input "k"
type textarea "x"
type input "k"
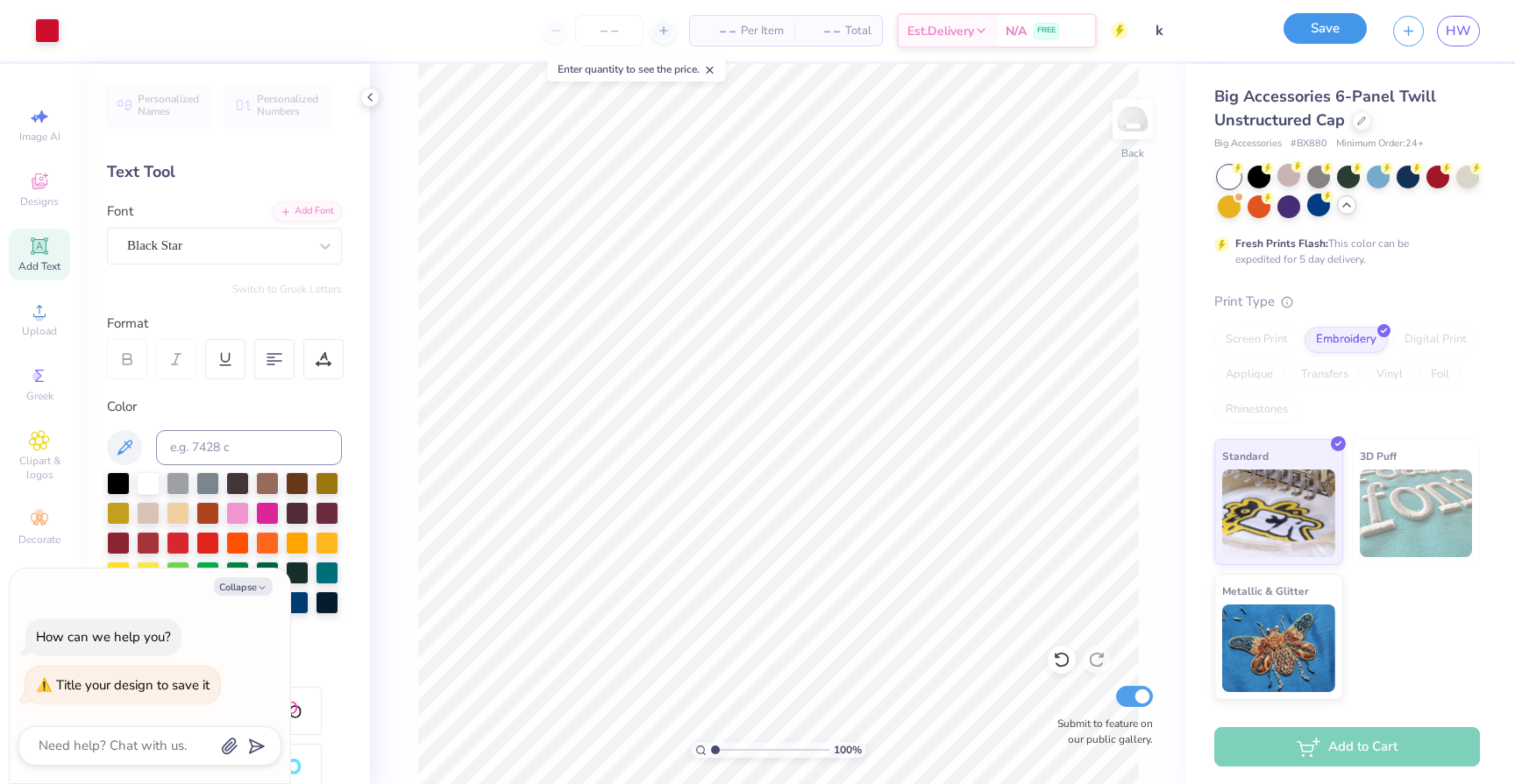
click at [1338, 39] on button "Save" at bounding box center [1324, 29] width 83 height 31
click at [1464, 34] on span "HW" at bounding box center [1458, 31] width 26 height 20
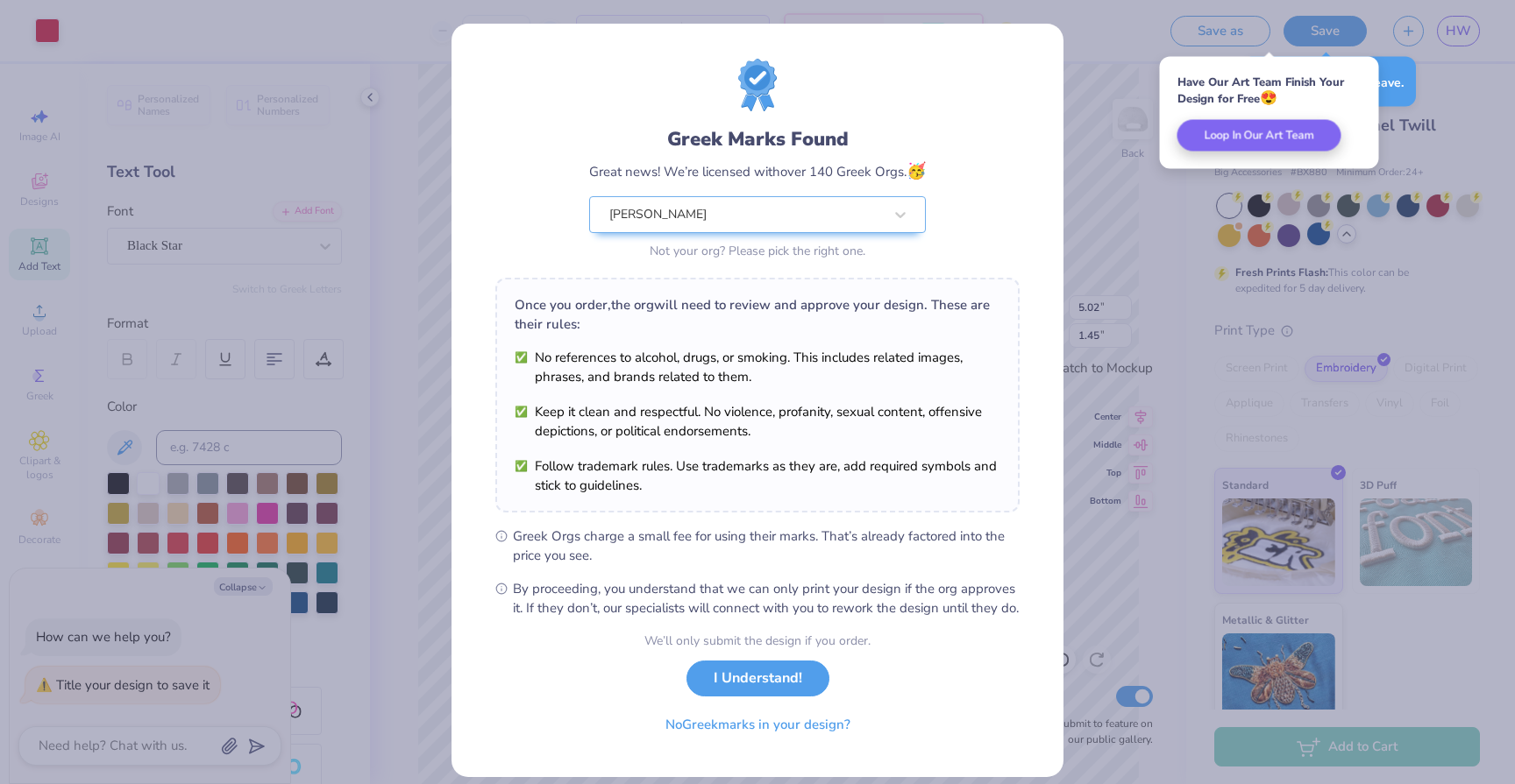
click at [876, 373] on body "Art colors – – Per Item – – Total Est. Delivery N/A FREE Design Title k Save as…" at bounding box center [758, 392] width 1515 height 784
click at [791, 692] on button "I Understand!" at bounding box center [758, 675] width 143 height 36
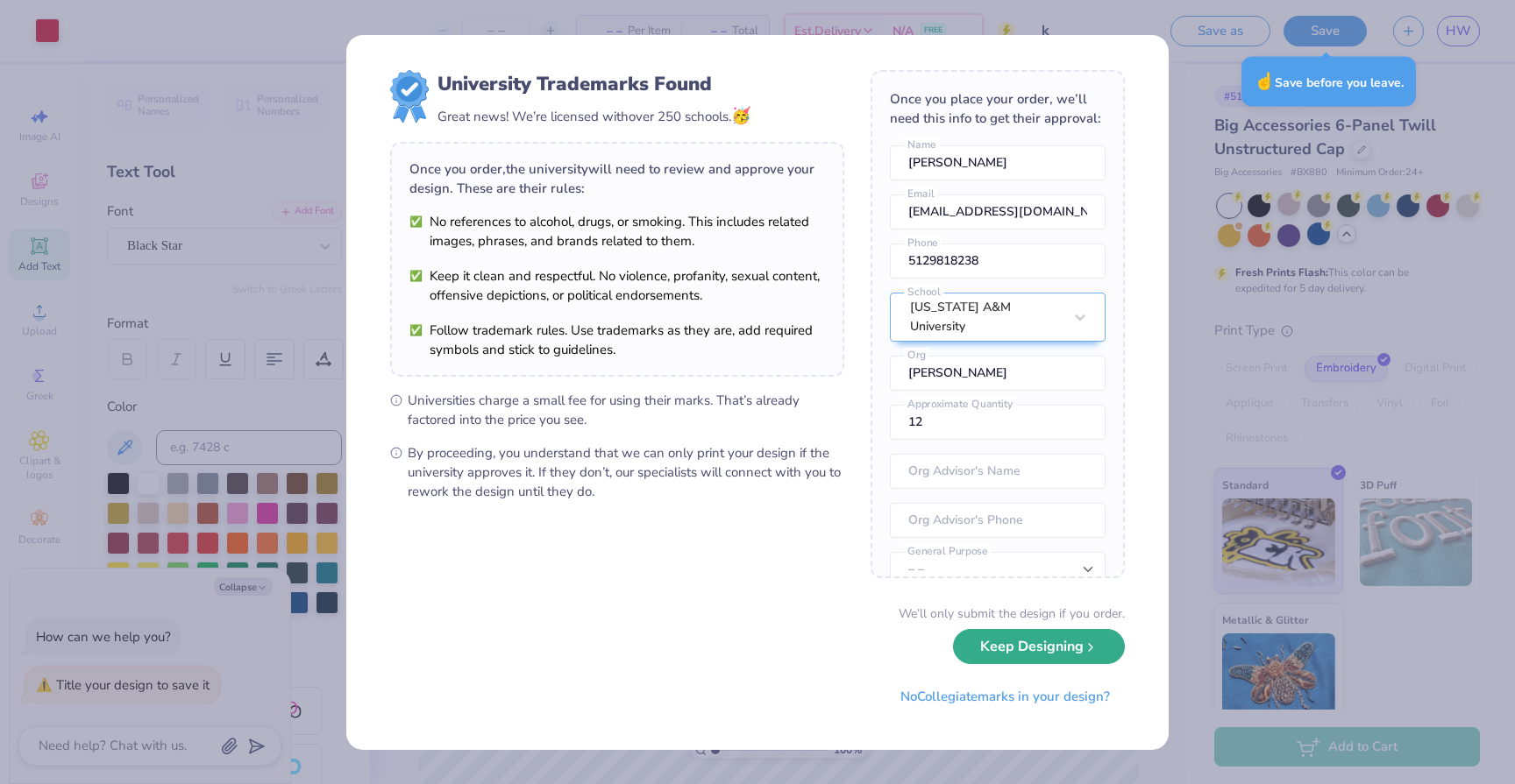
click at [1055, 660] on button "Keep Designing" at bounding box center [1038, 647] width 171 height 36
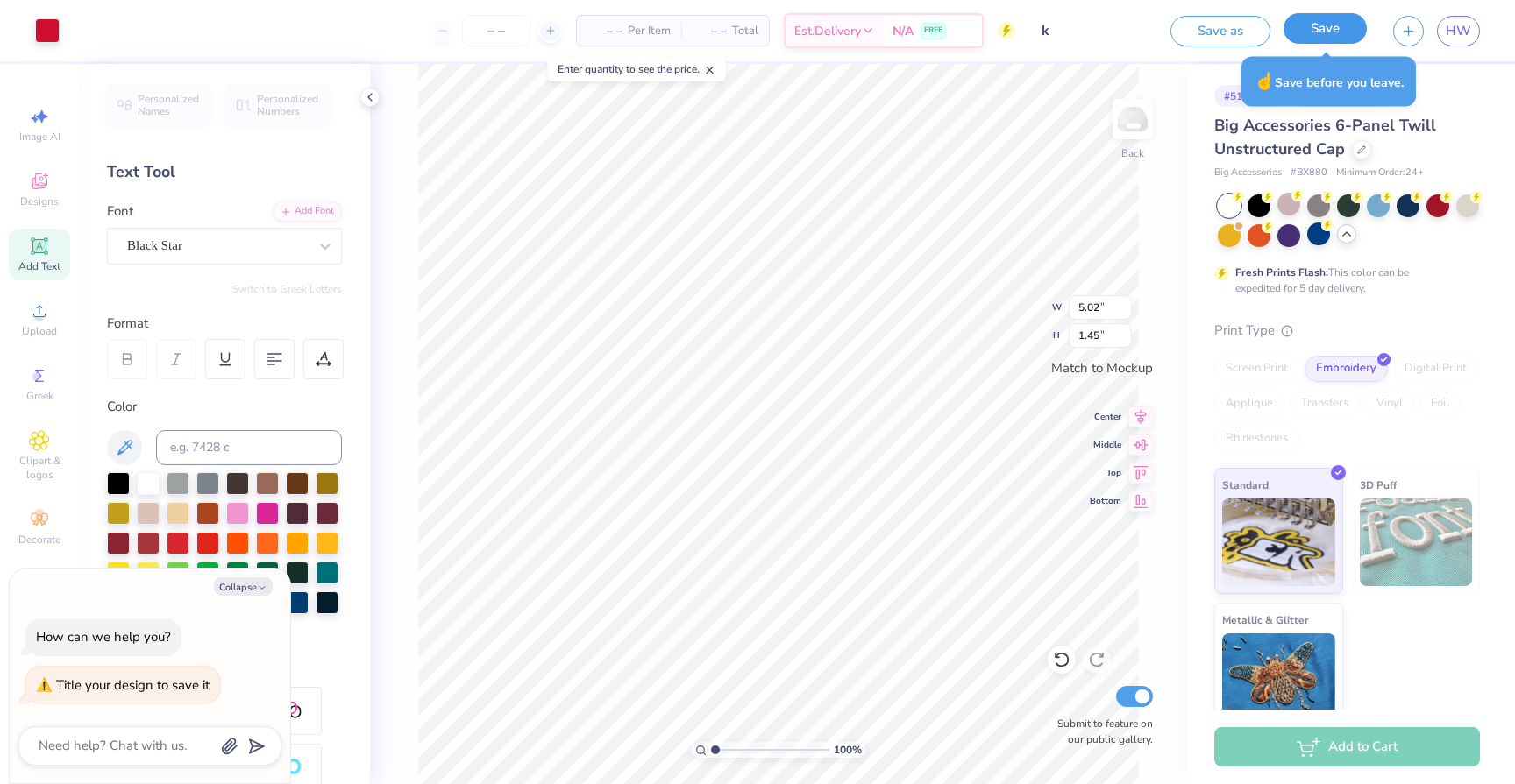
click at [1328, 26] on button "Save" at bounding box center [1324, 29] width 83 height 31
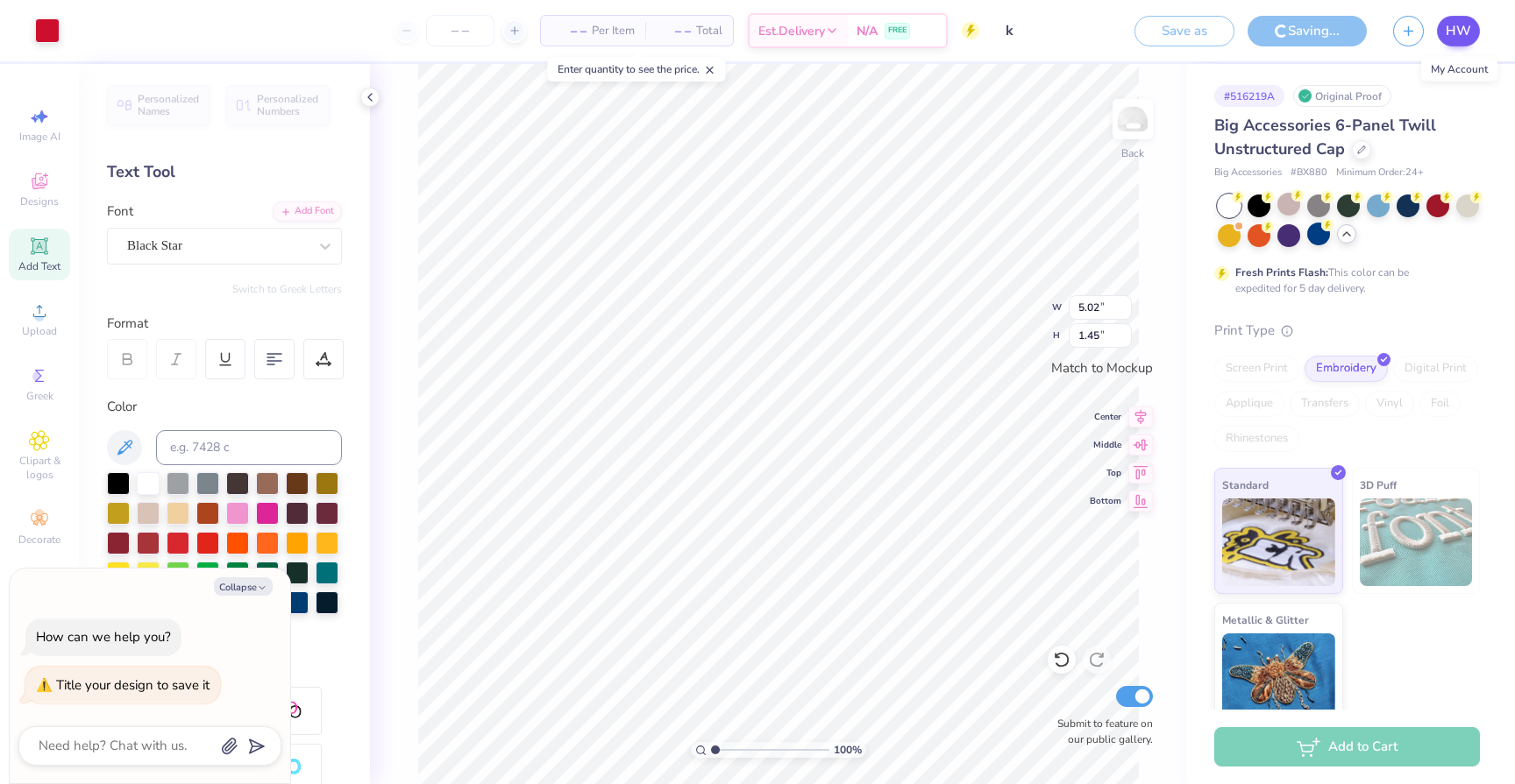
type textarea "x"
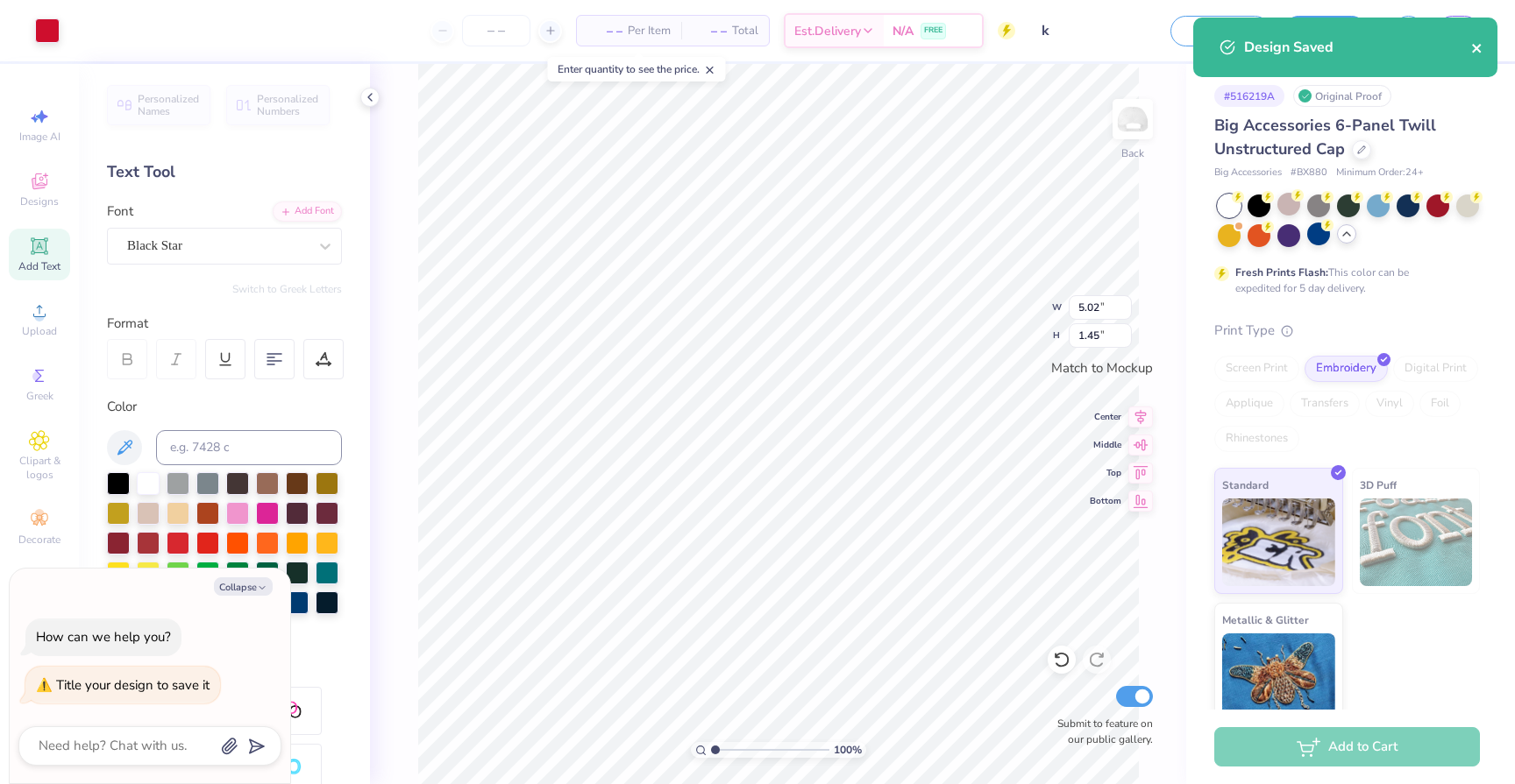
click at [1471, 46] on icon "close" at bounding box center [1477, 48] width 12 height 14
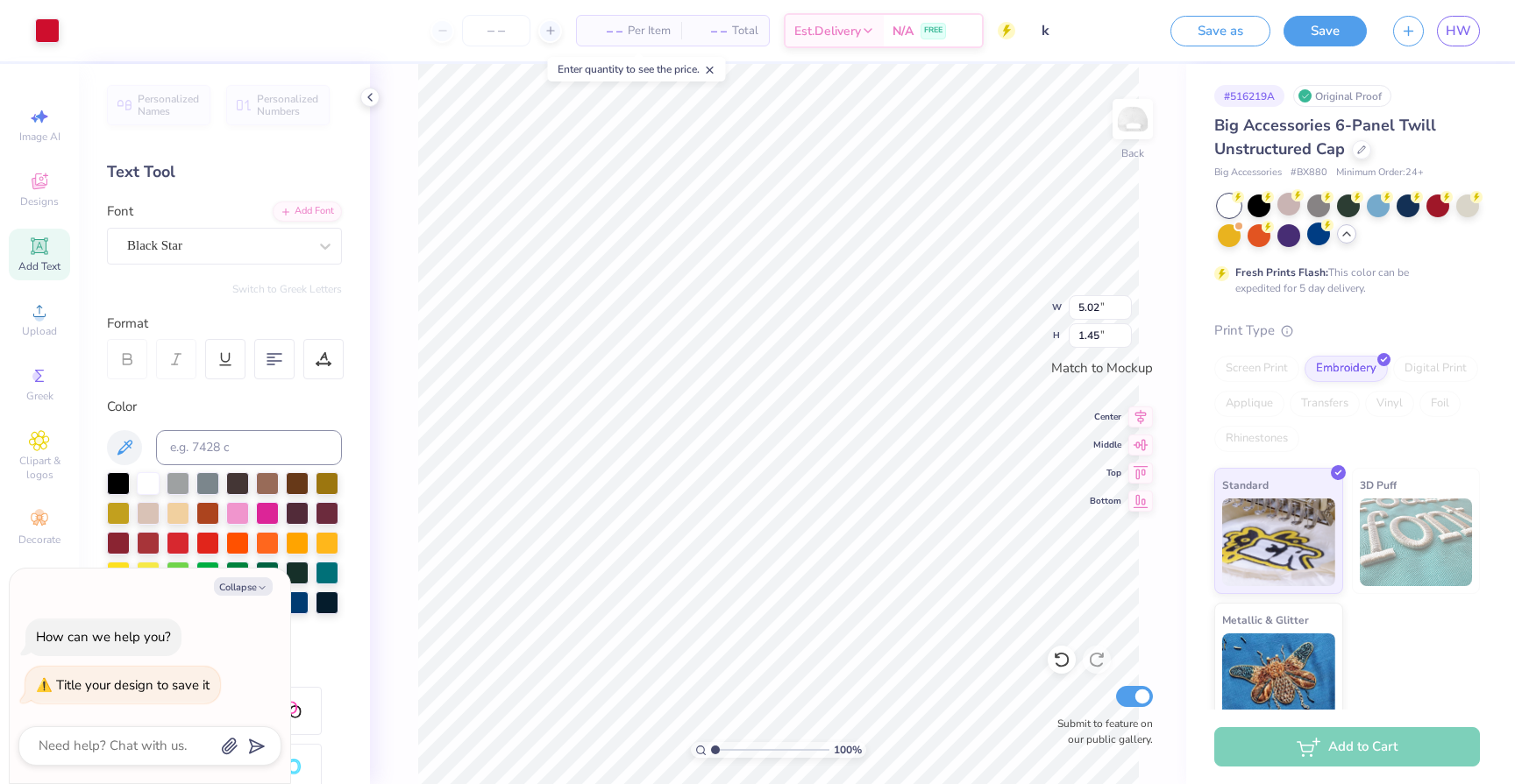
click at [1464, 21] on div "Design Saved" at bounding box center [1345, 17] width 311 height 7
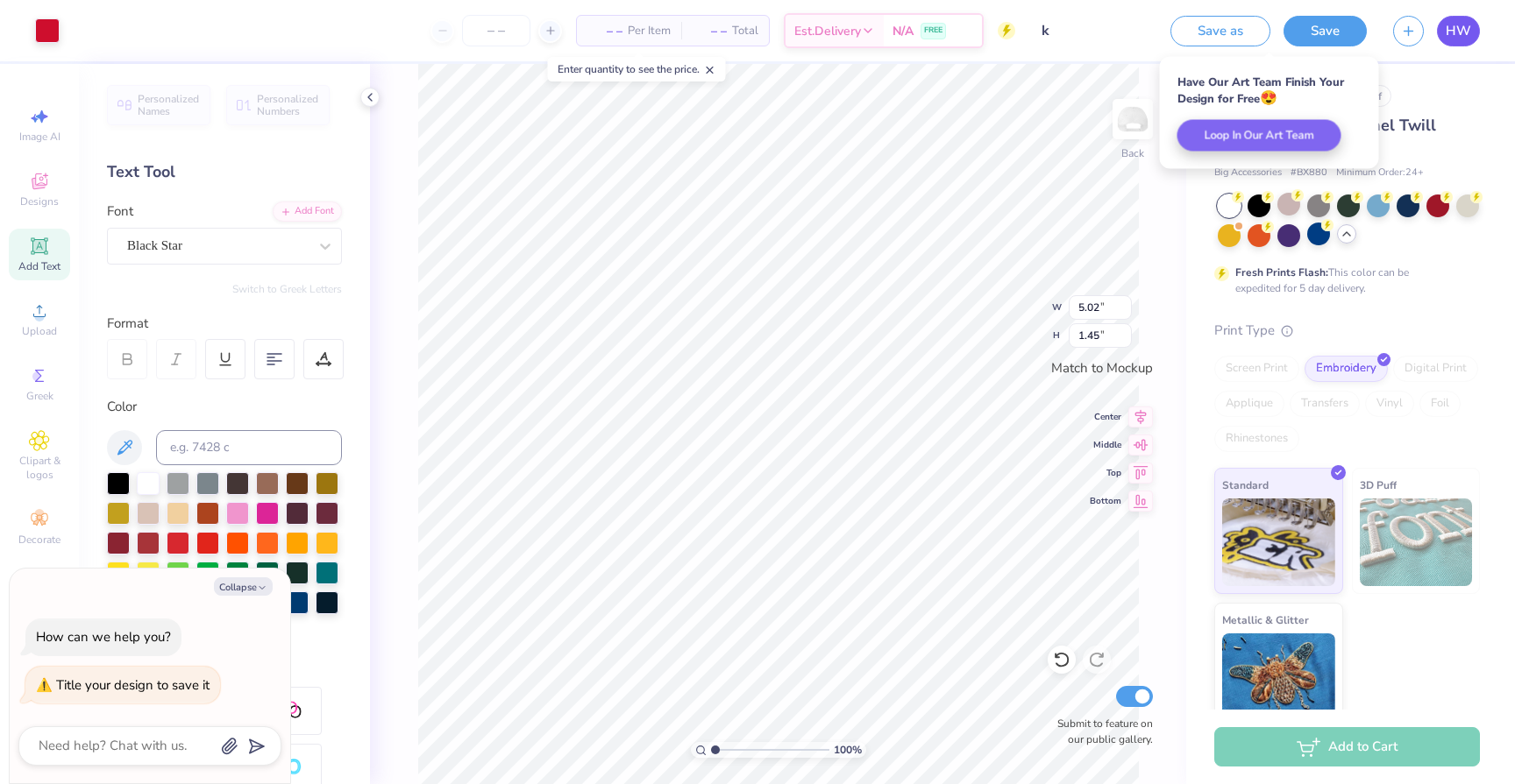
click at [1455, 34] on span "HW" at bounding box center [1458, 31] width 26 height 20
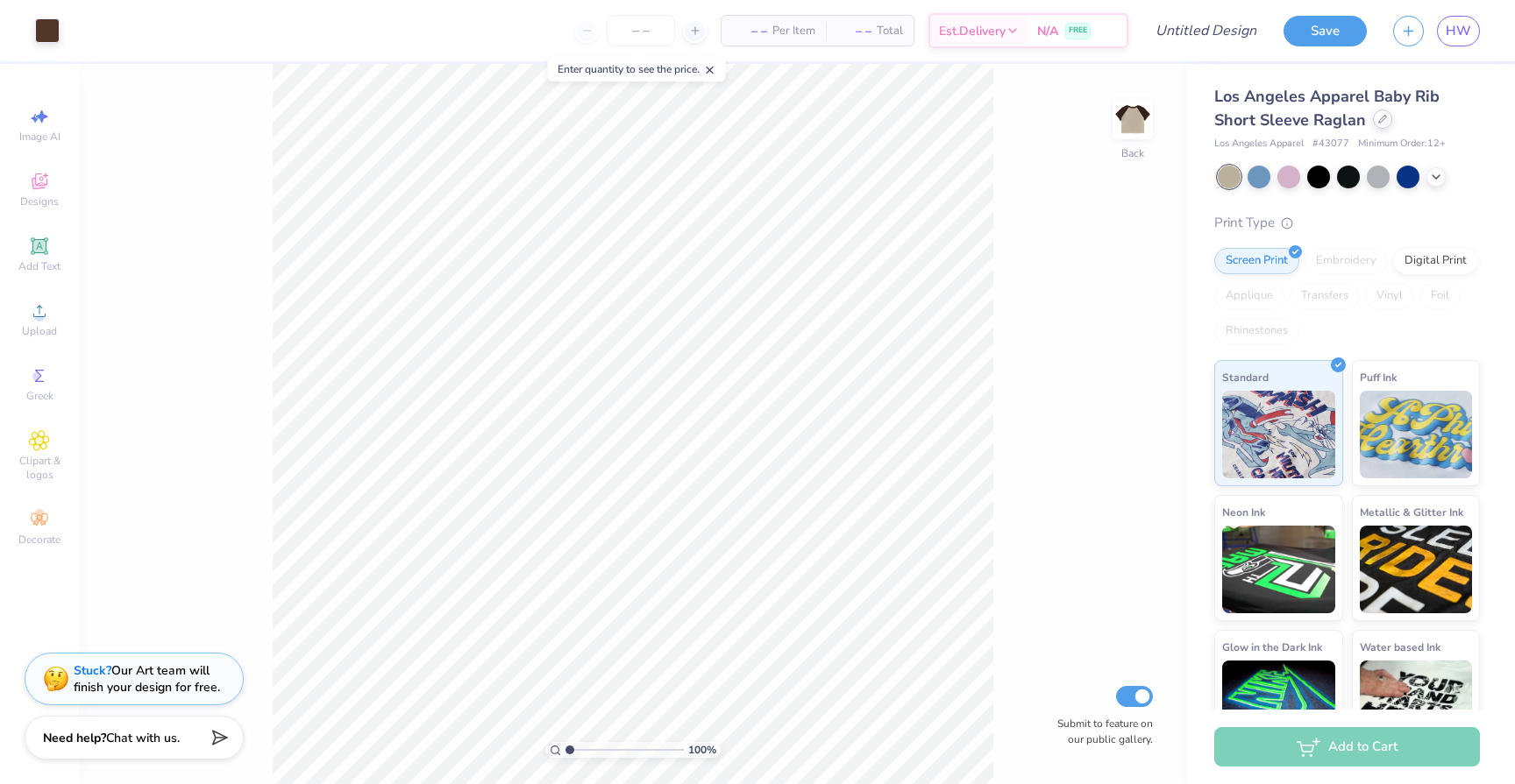
click at [1384, 120] on icon at bounding box center [1382, 119] width 9 height 9
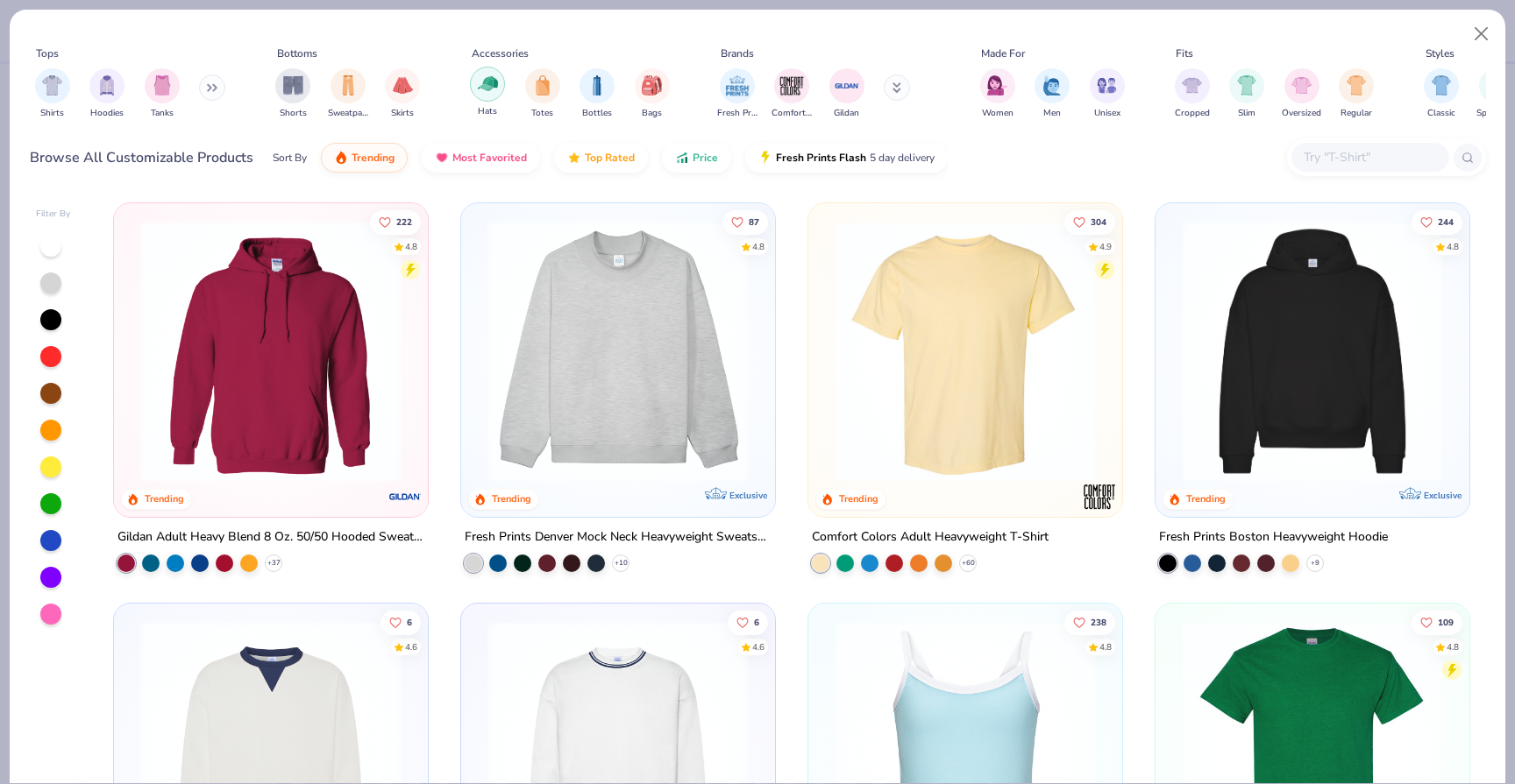
click at [485, 90] on img "filter for Hats" at bounding box center [487, 83] width 20 height 20
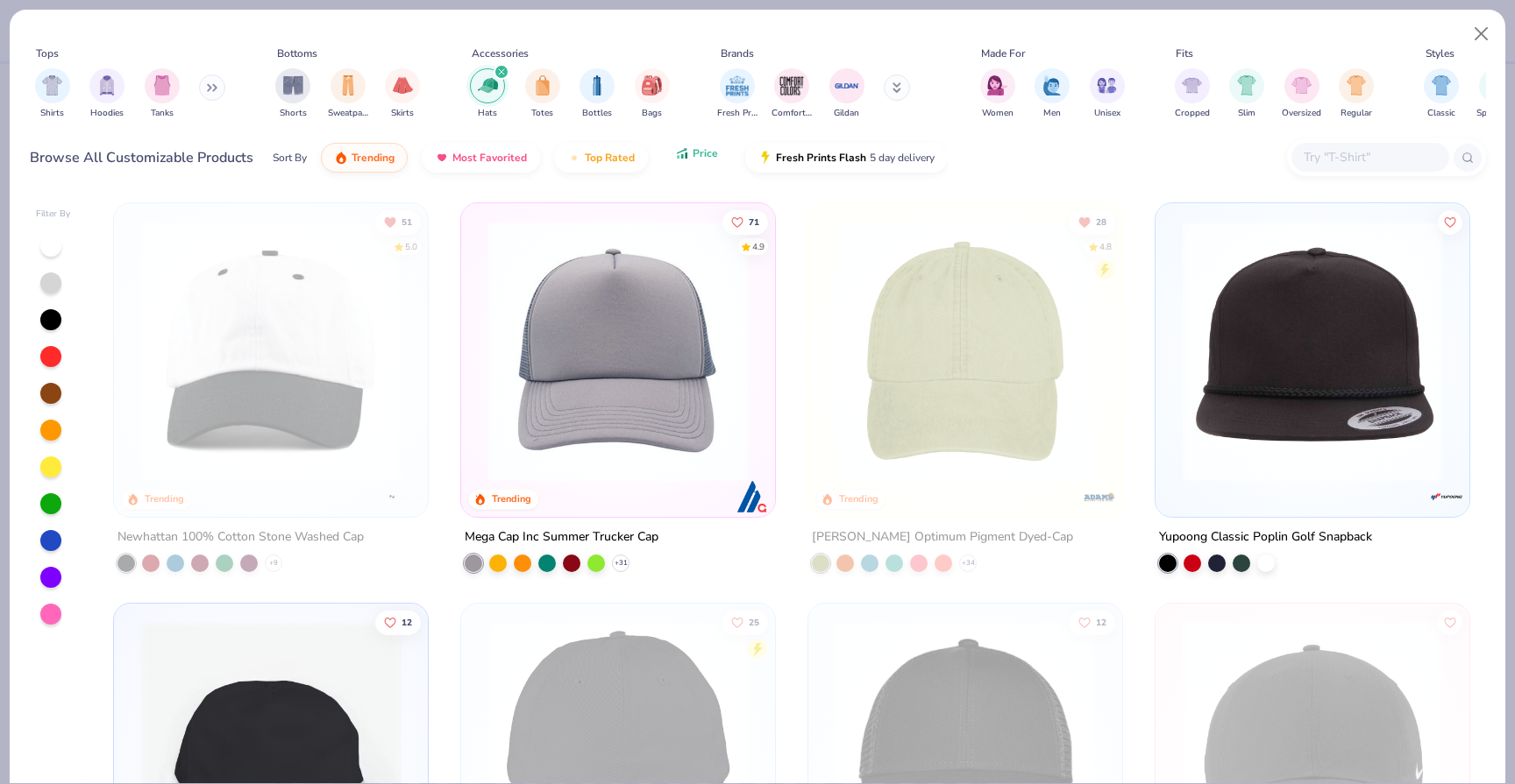
click at [706, 151] on span "Price" at bounding box center [705, 153] width 26 height 14
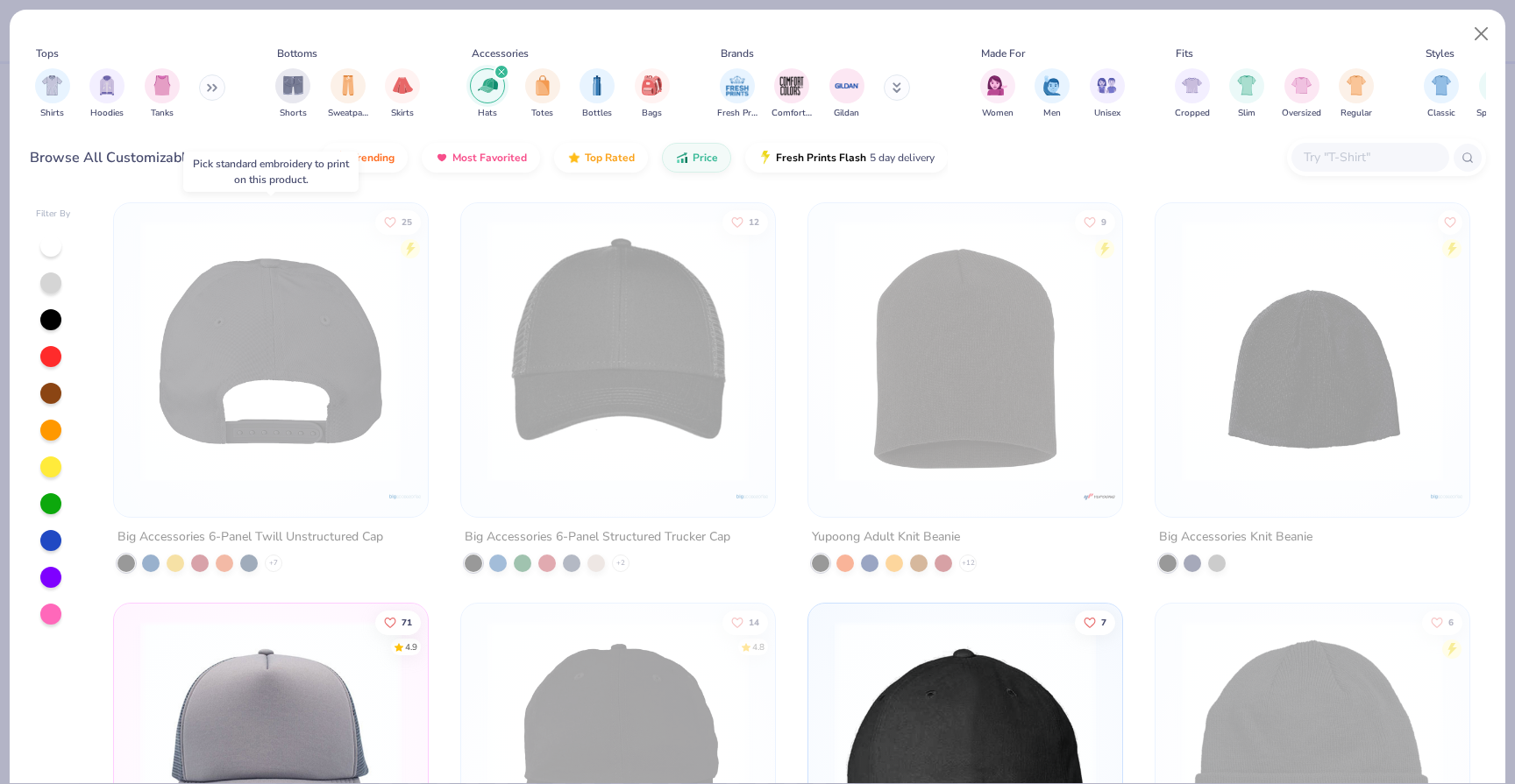
click at [335, 349] on img at bounding box center [270, 351] width 279 height 261
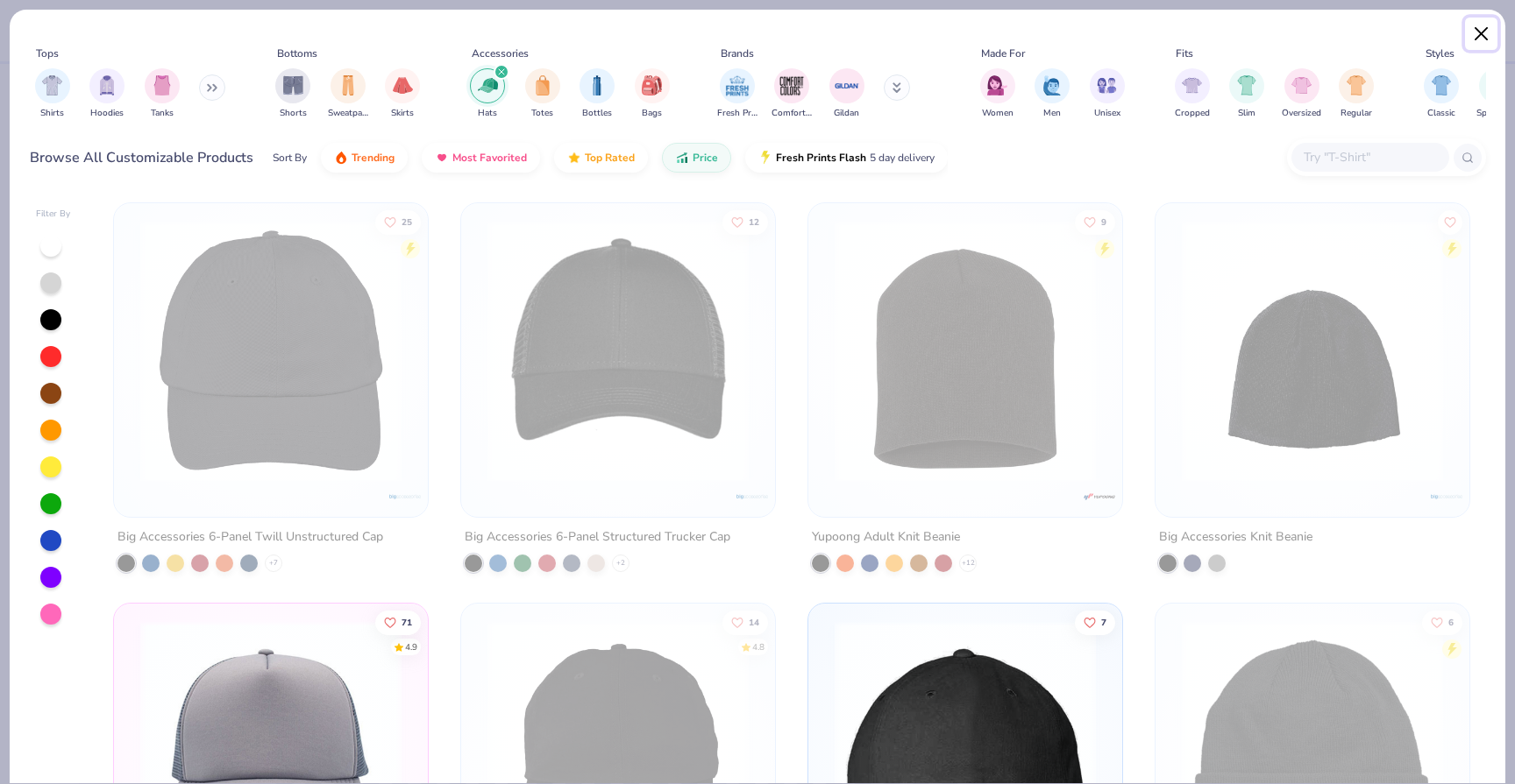
click at [1486, 39] on button "Close" at bounding box center [1481, 34] width 34 height 34
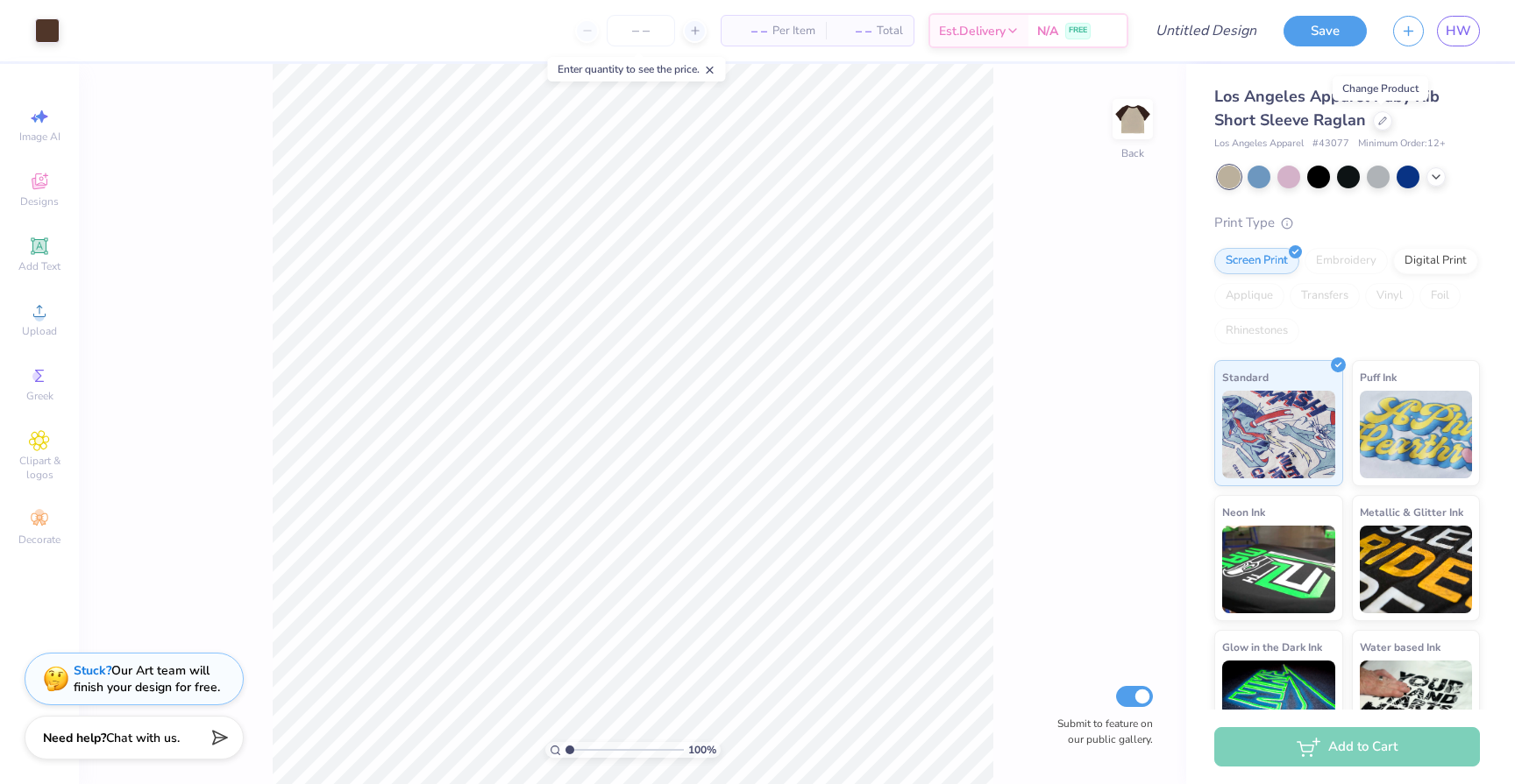
click at [1360, 263] on div "Embroidery" at bounding box center [1345, 260] width 83 height 26
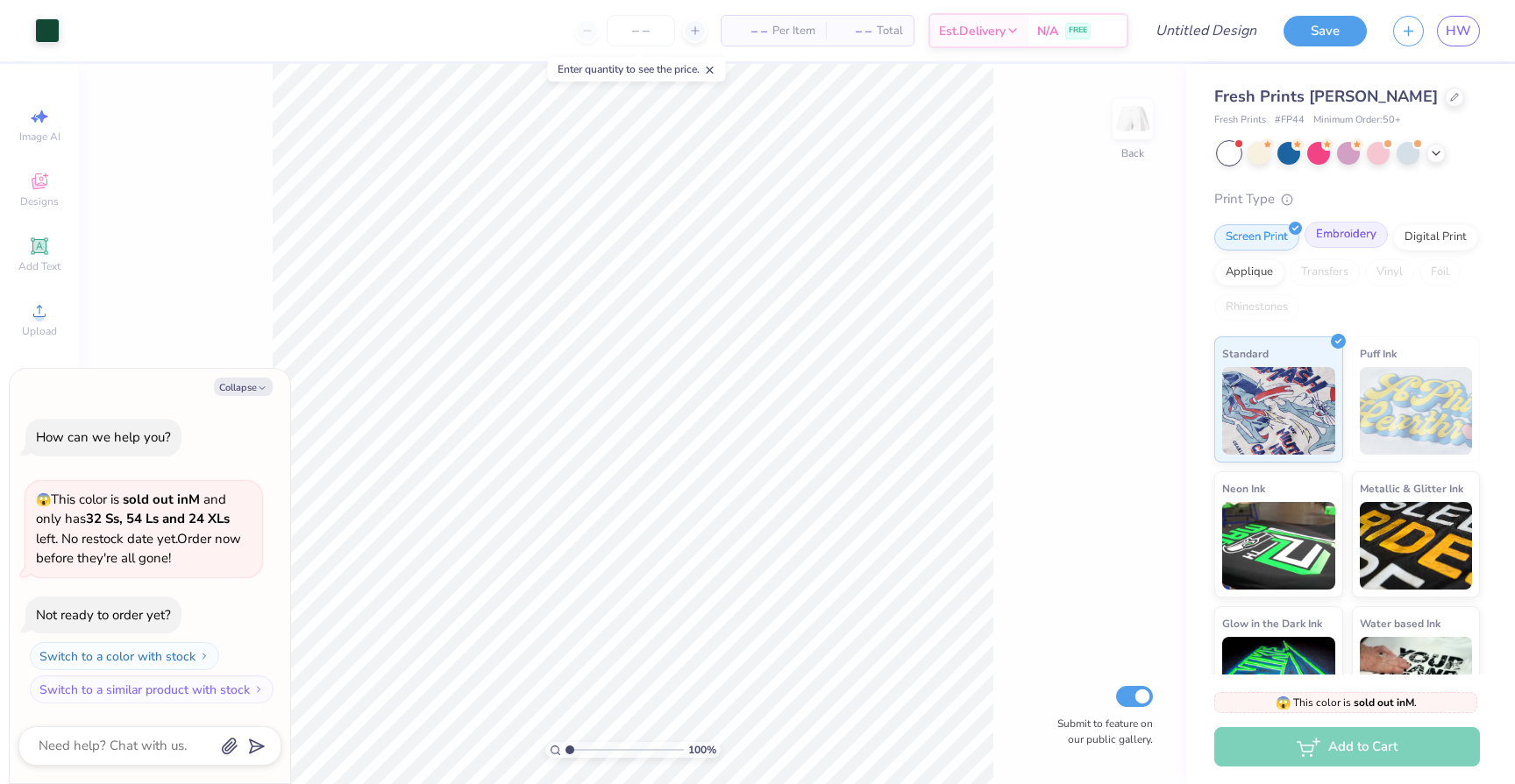
click at [1359, 232] on div "Embroidery" at bounding box center [1345, 235] width 83 height 26
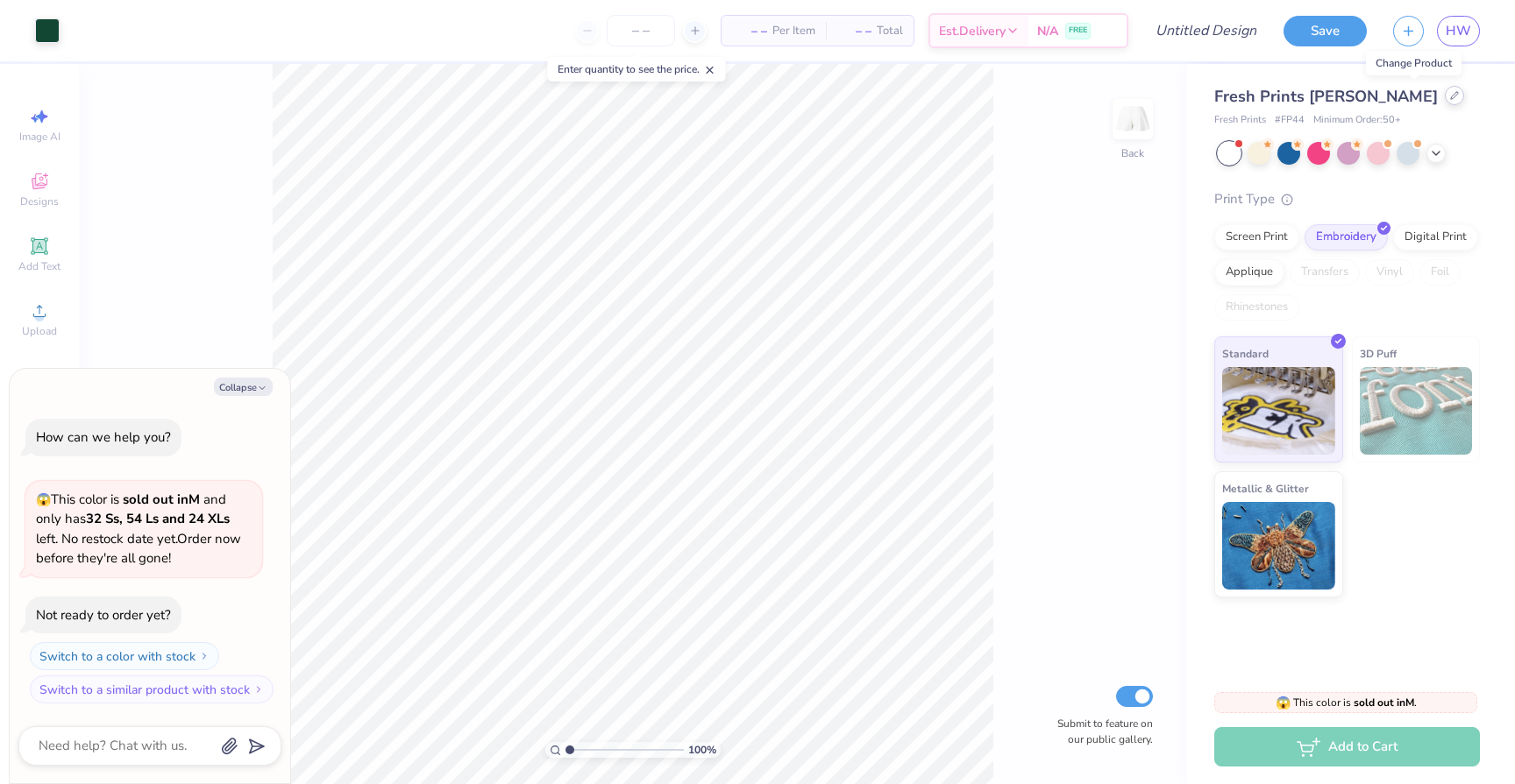
click at [1444, 96] on div at bounding box center [1454, 96] width 19 height 19
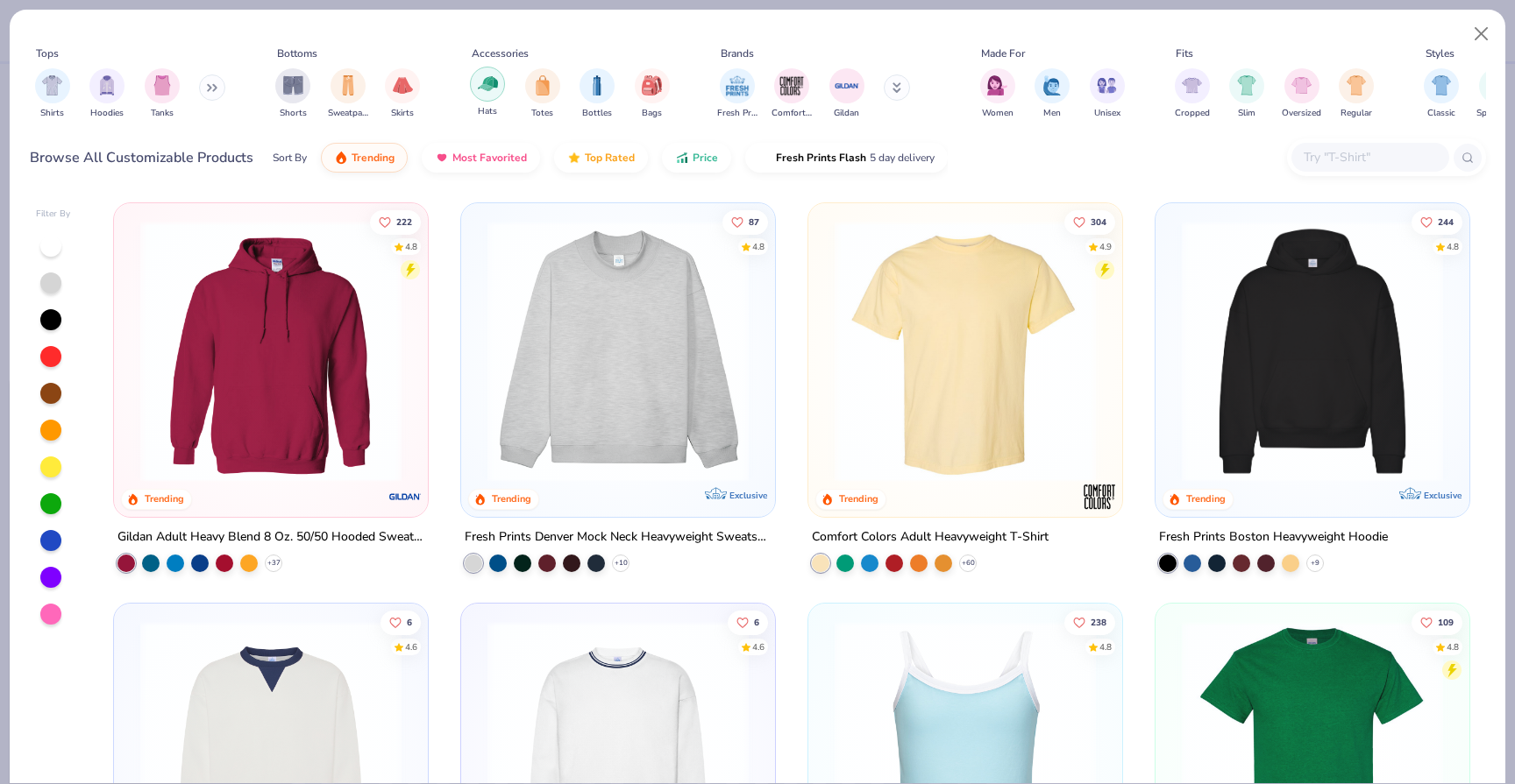
click at [499, 88] on div "filter for Hats" at bounding box center [487, 84] width 35 height 35
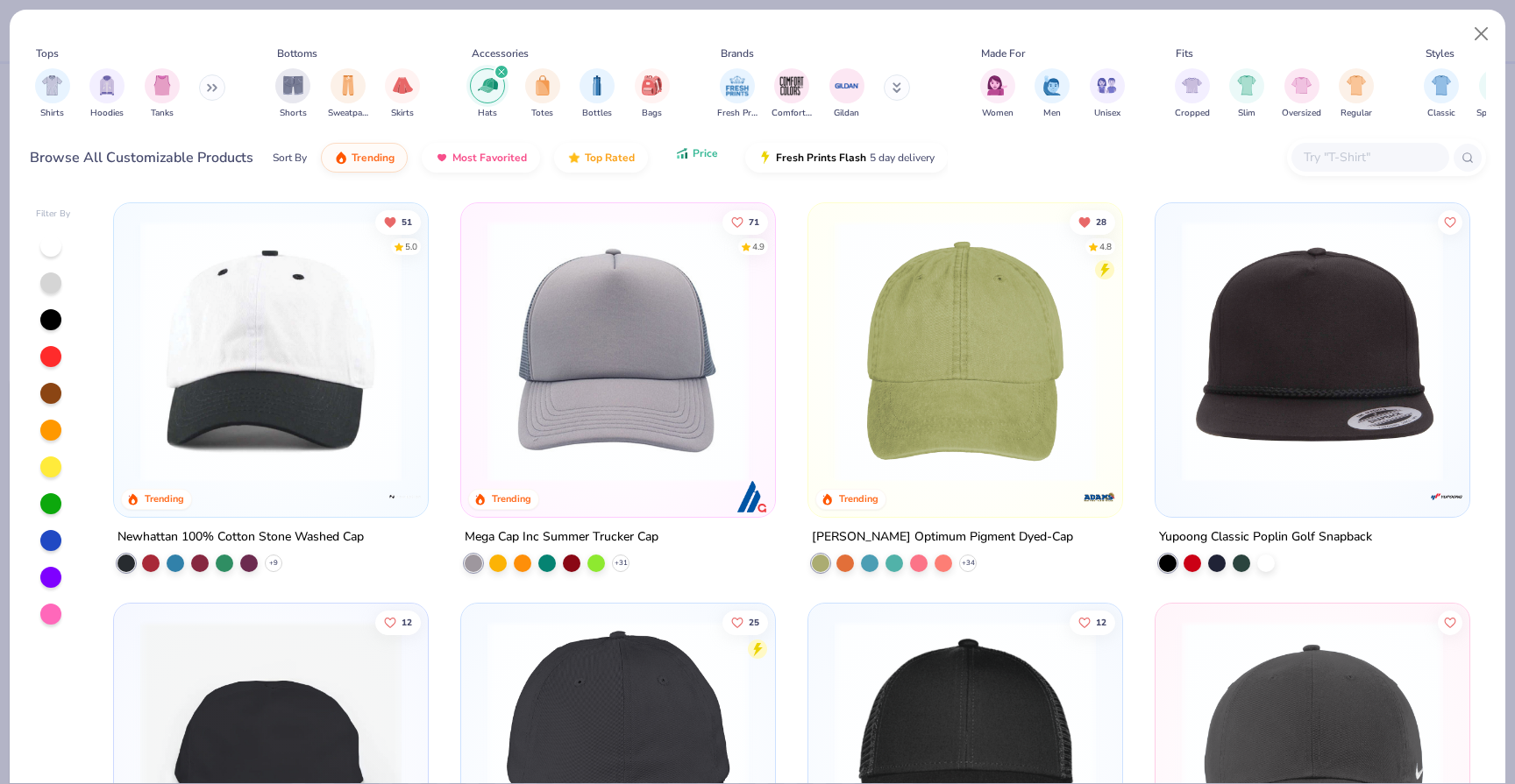
click at [698, 156] on span "Price" at bounding box center [705, 153] width 26 height 14
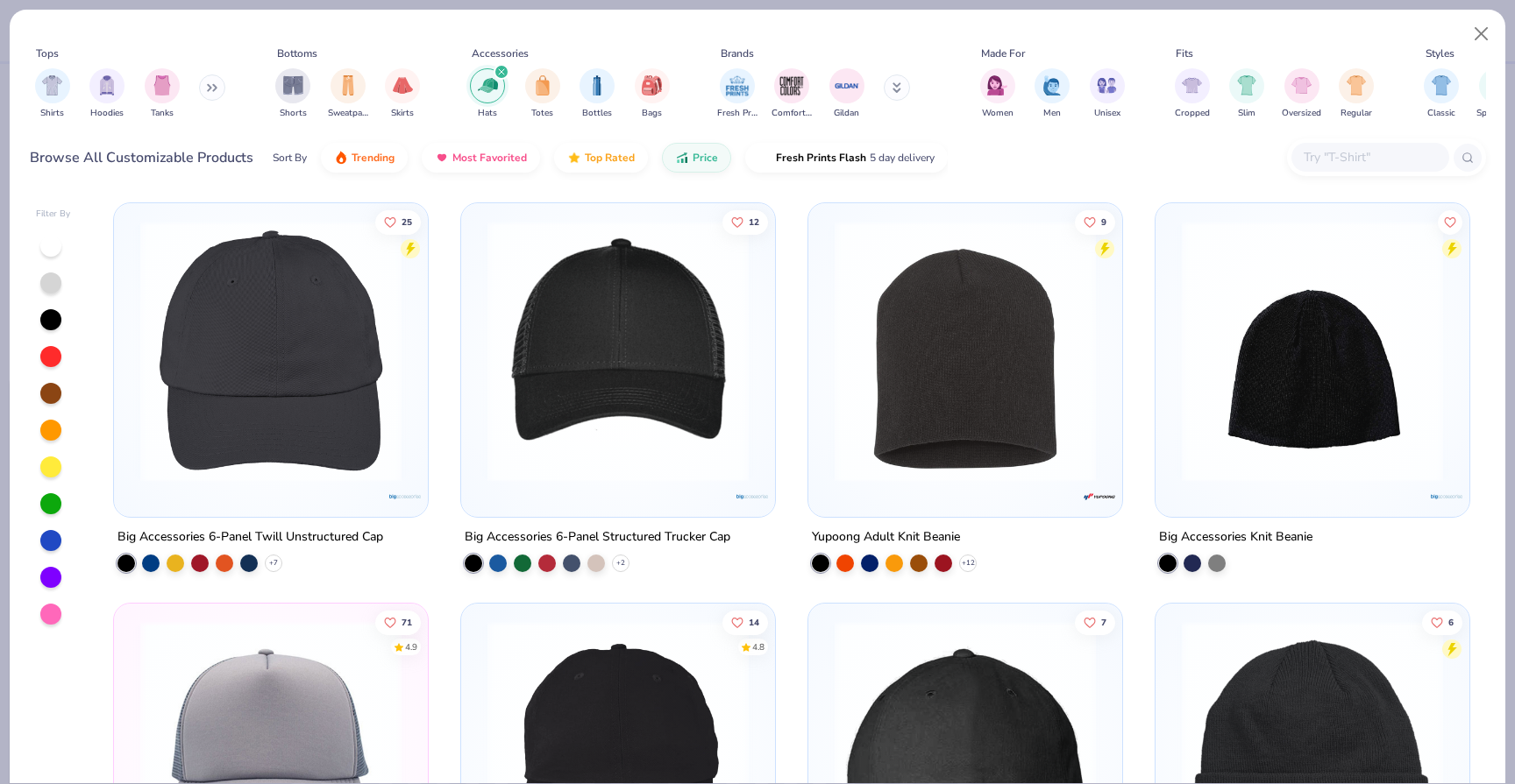
click at [341, 310] on img at bounding box center [270, 351] width 279 height 261
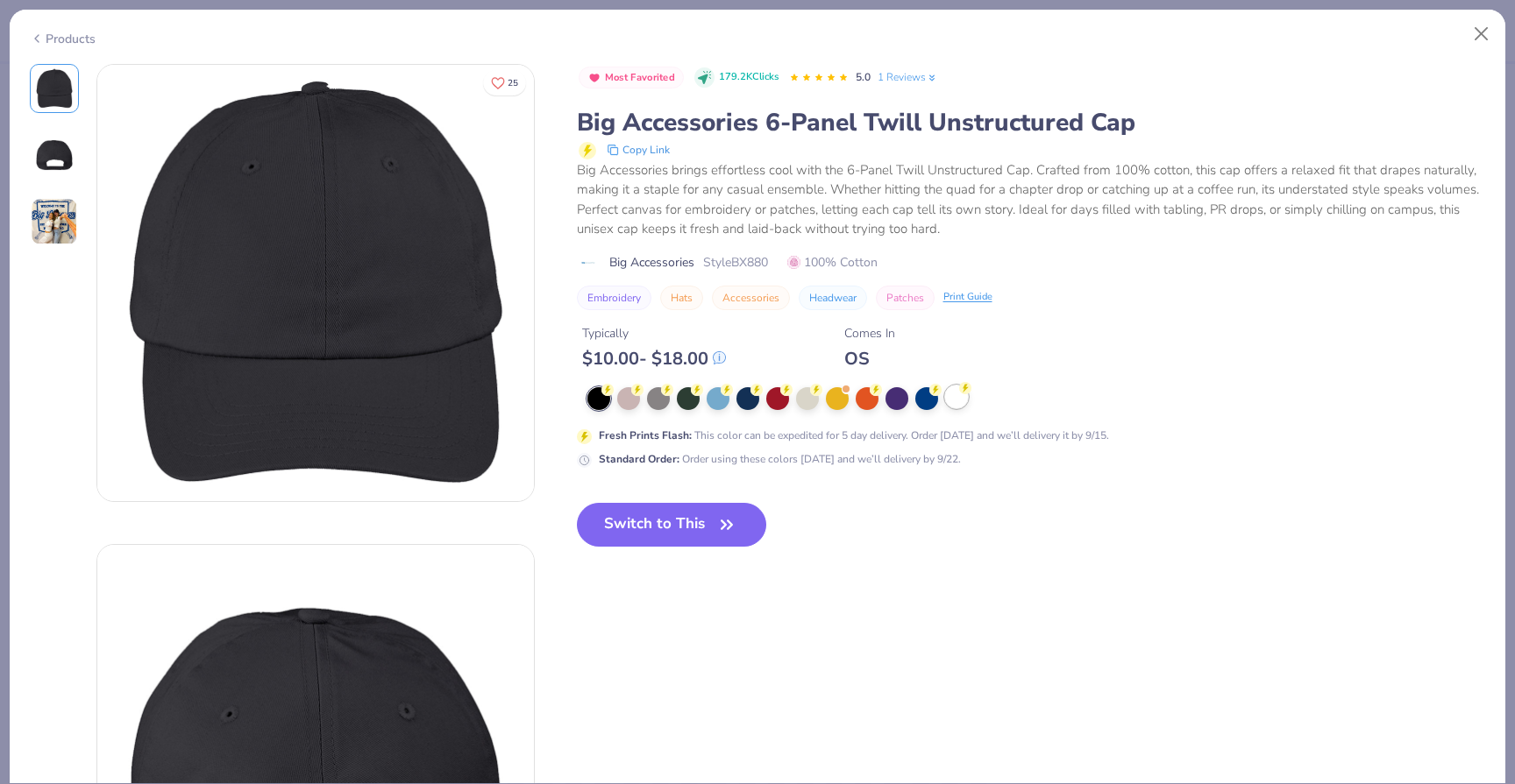
click at [954, 398] on div at bounding box center [957, 397] width 23 height 23
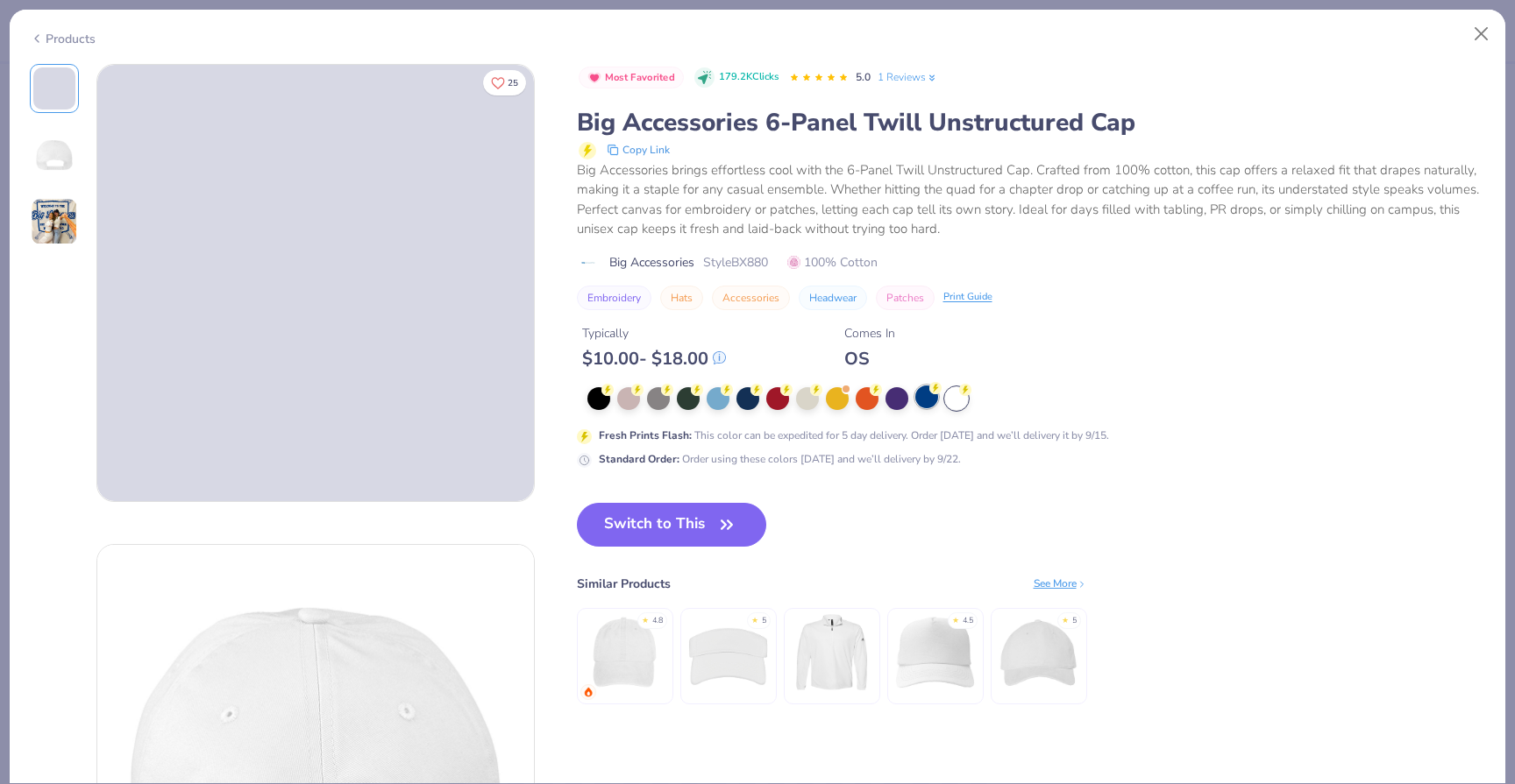
click at [926, 402] on div at bounding box center [927, 397] width 23 height 23
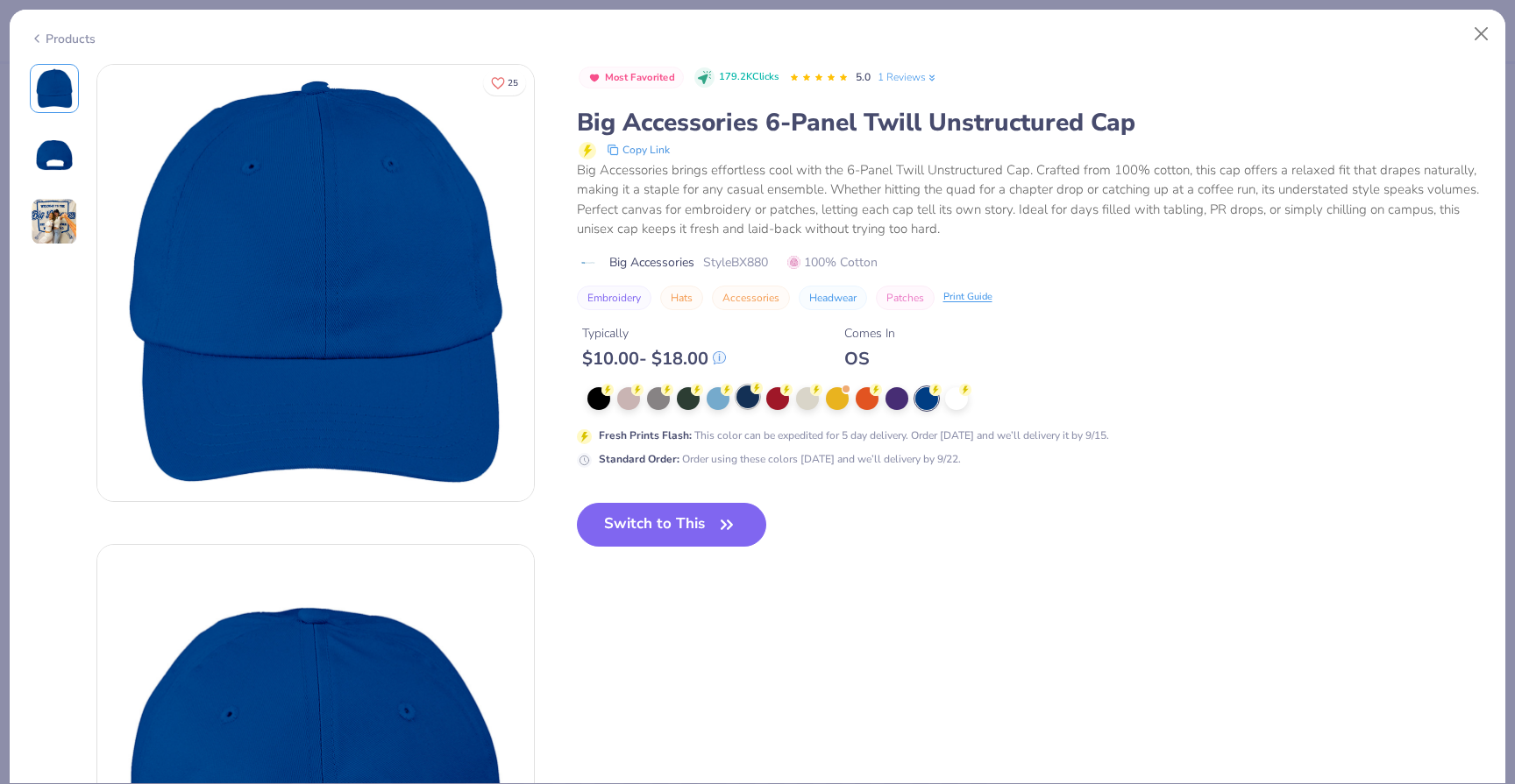
click at [747, 398] on div at bounding box center [748, 397] width 23 height 23
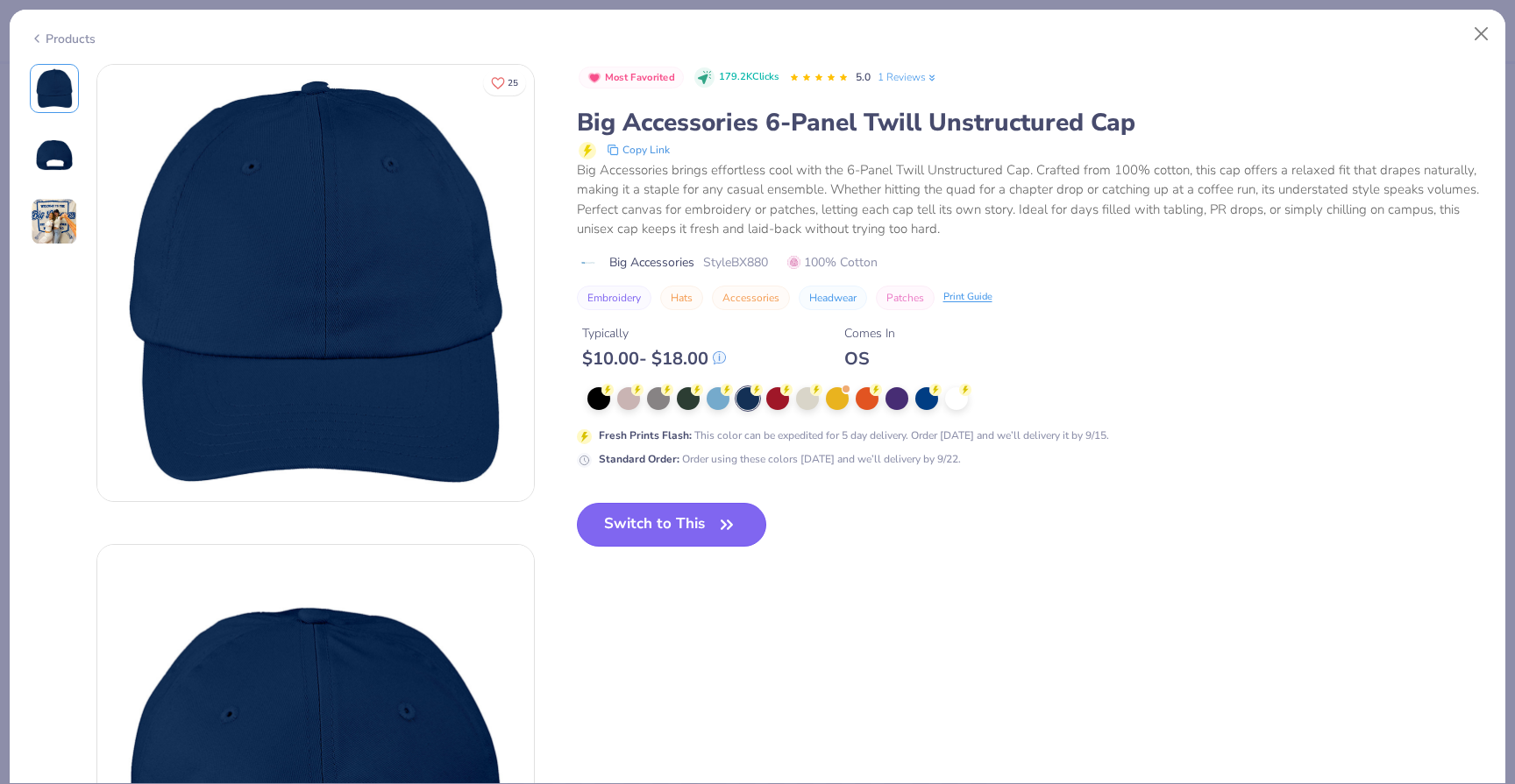
click at [706, 524] on button "Switch to This" at bounding box center [671, 525] width 191 height 44
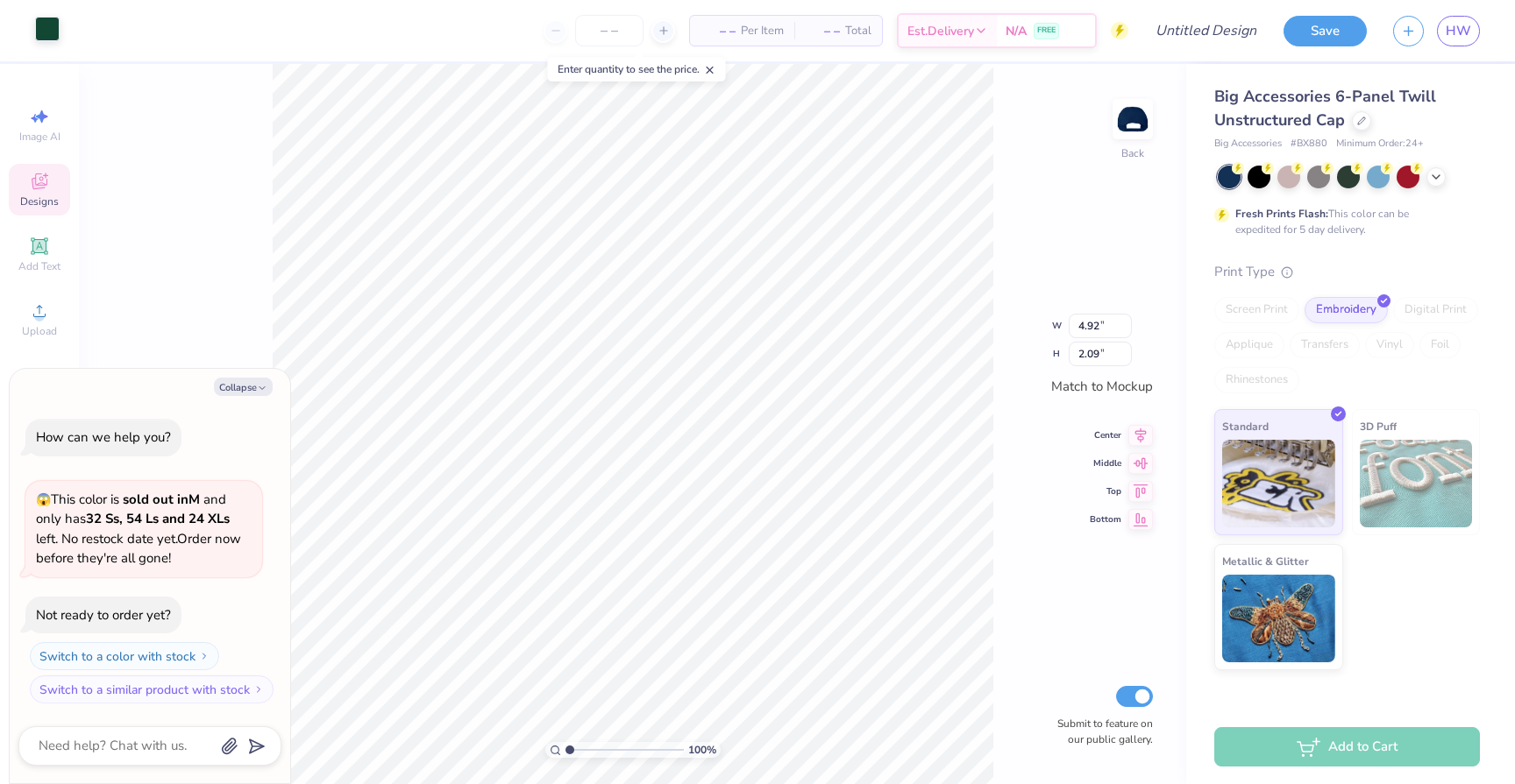
click at [57, 38] on div at bounding box center [48, 29] width 25 height 25
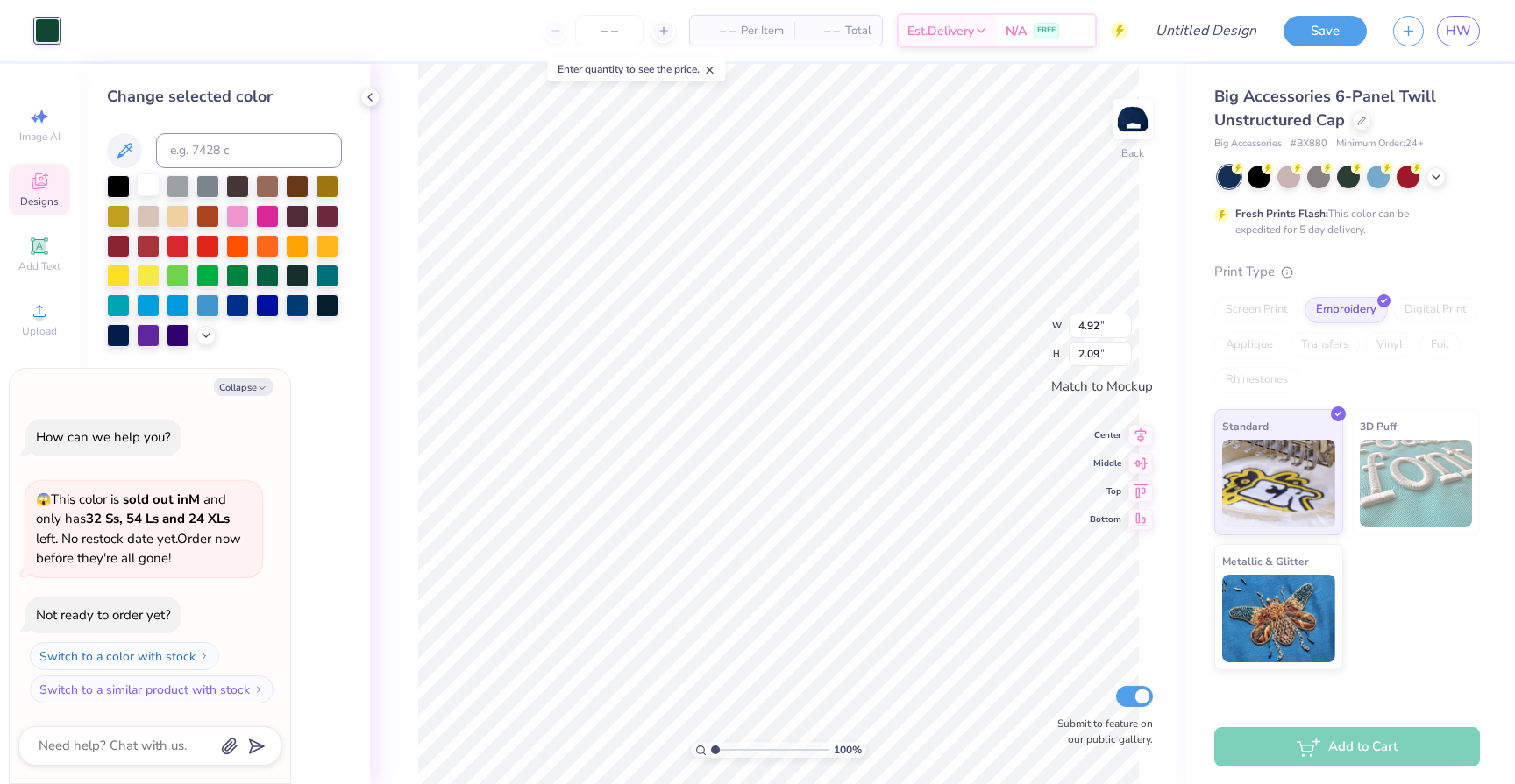
click at [151, 184] on div at bounding box center [148, 185] width 23 height 23
type textarea "x"
type input "4.88"
click at [211, 241] on div at bounding box center [208, 244] width 23 height 23
click at [154, 181] on div at bounding box center [148, 185] width 23 height 23
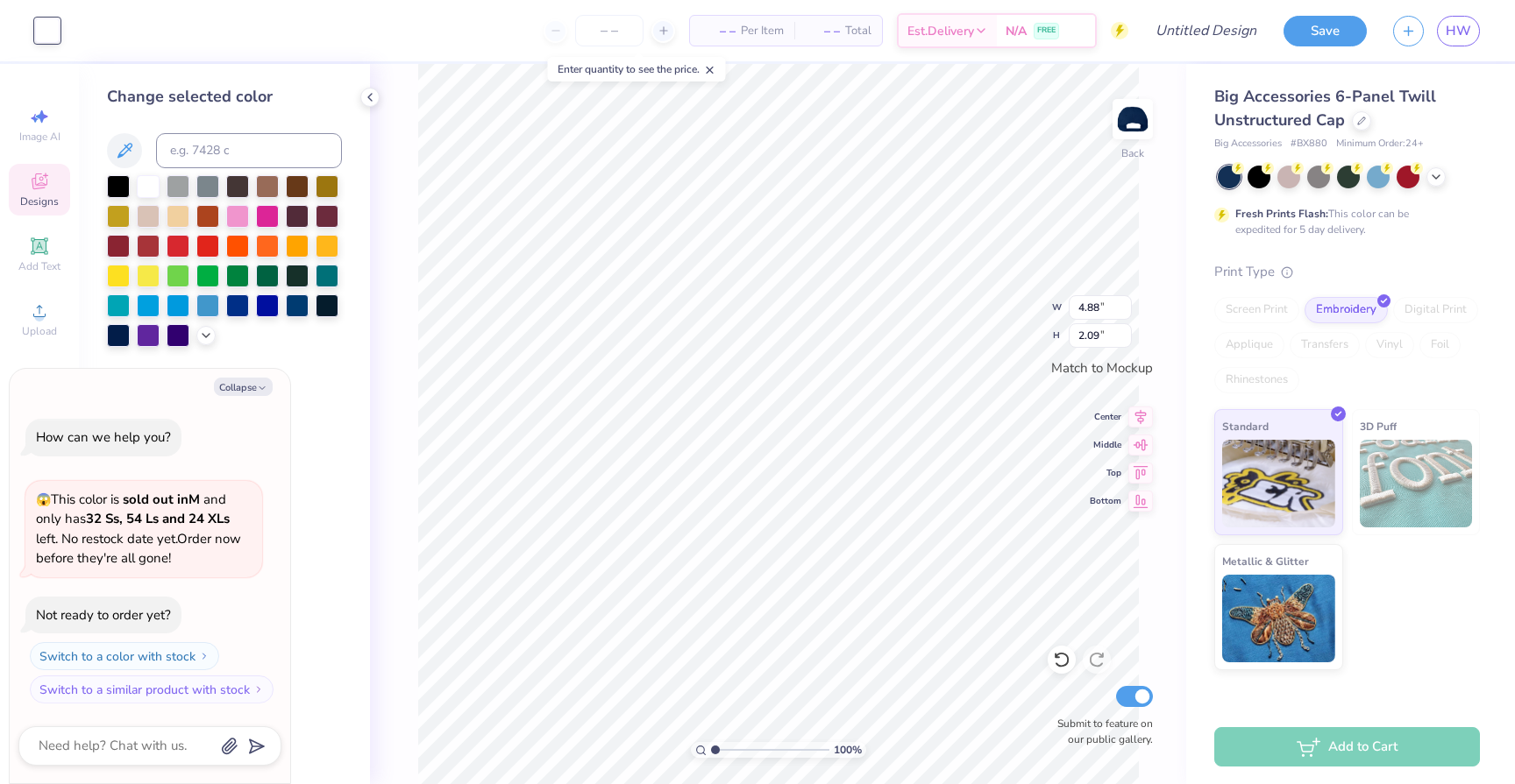
type textarea "x"
type input "3.76"
type input "1.61"
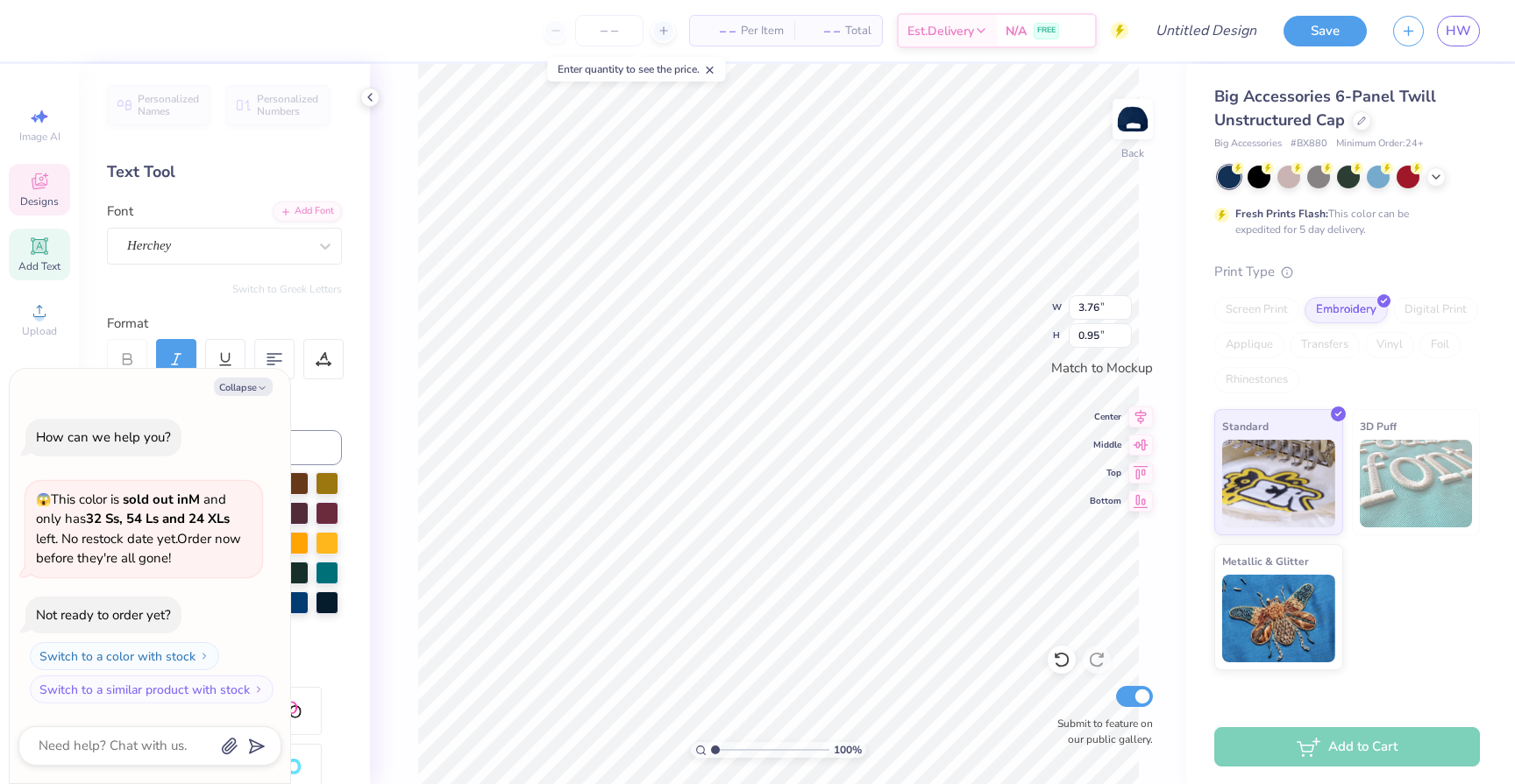
scroll to position [0, 2]
type textarea "x"
type textarea "Ag"
type textarea "x"
type textarea "Agg"
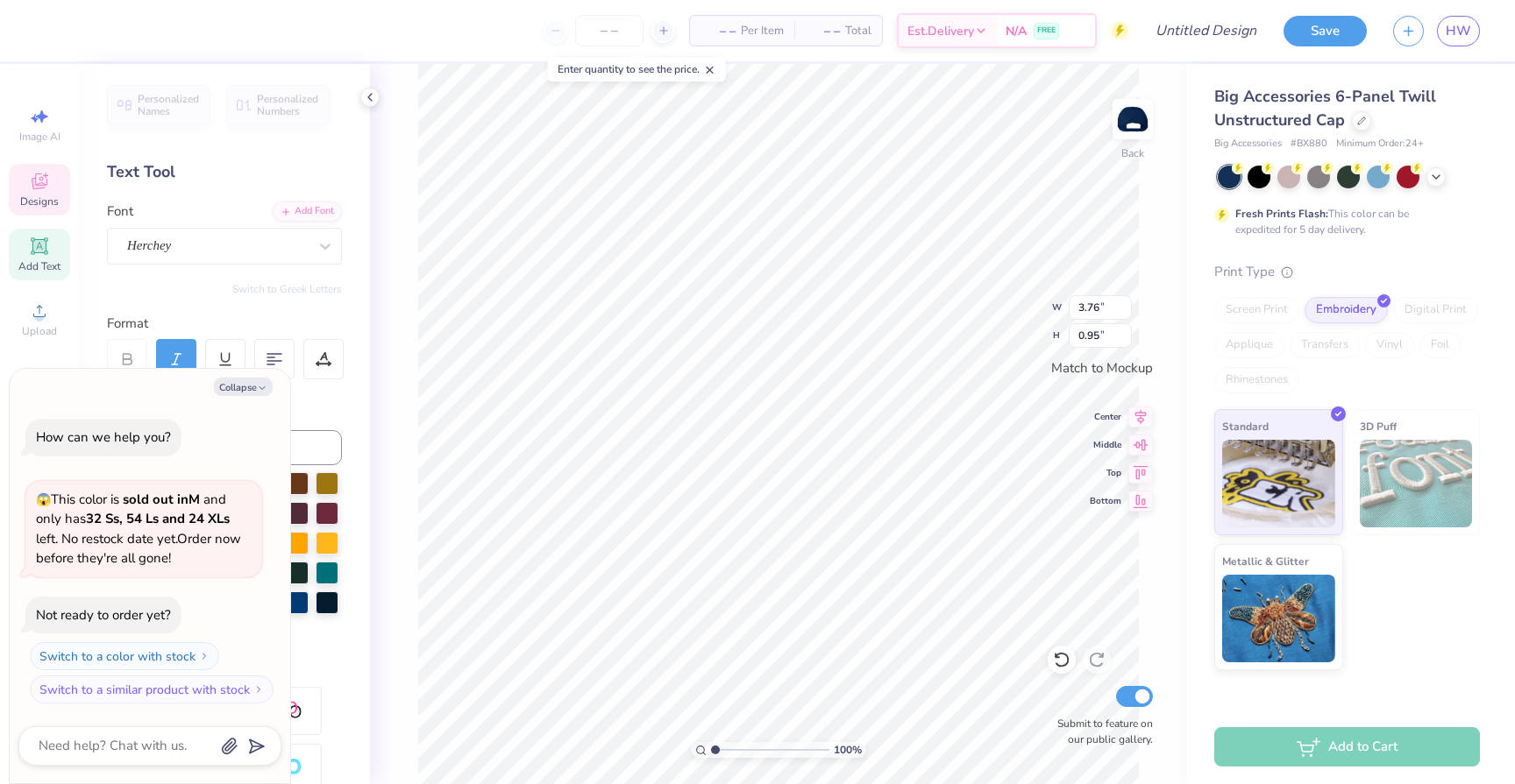
type textarea "x"
type textarea "Aggi"
type textarea "x"
type textarea "Aggie"
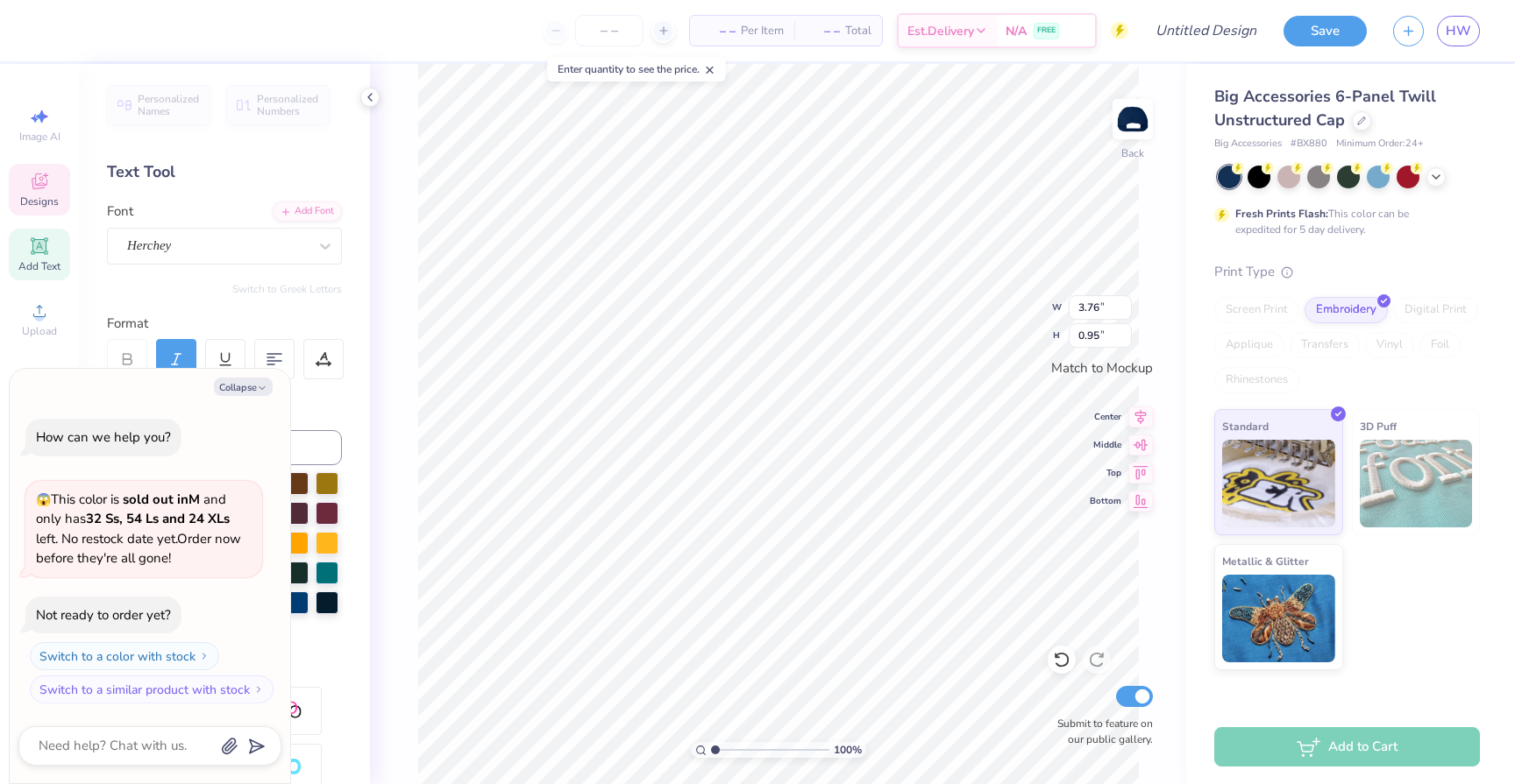
type textarea "x"
type textarea "Aggie"
type textarea "x"
type textarea "Aggie B"
type textarea "x"
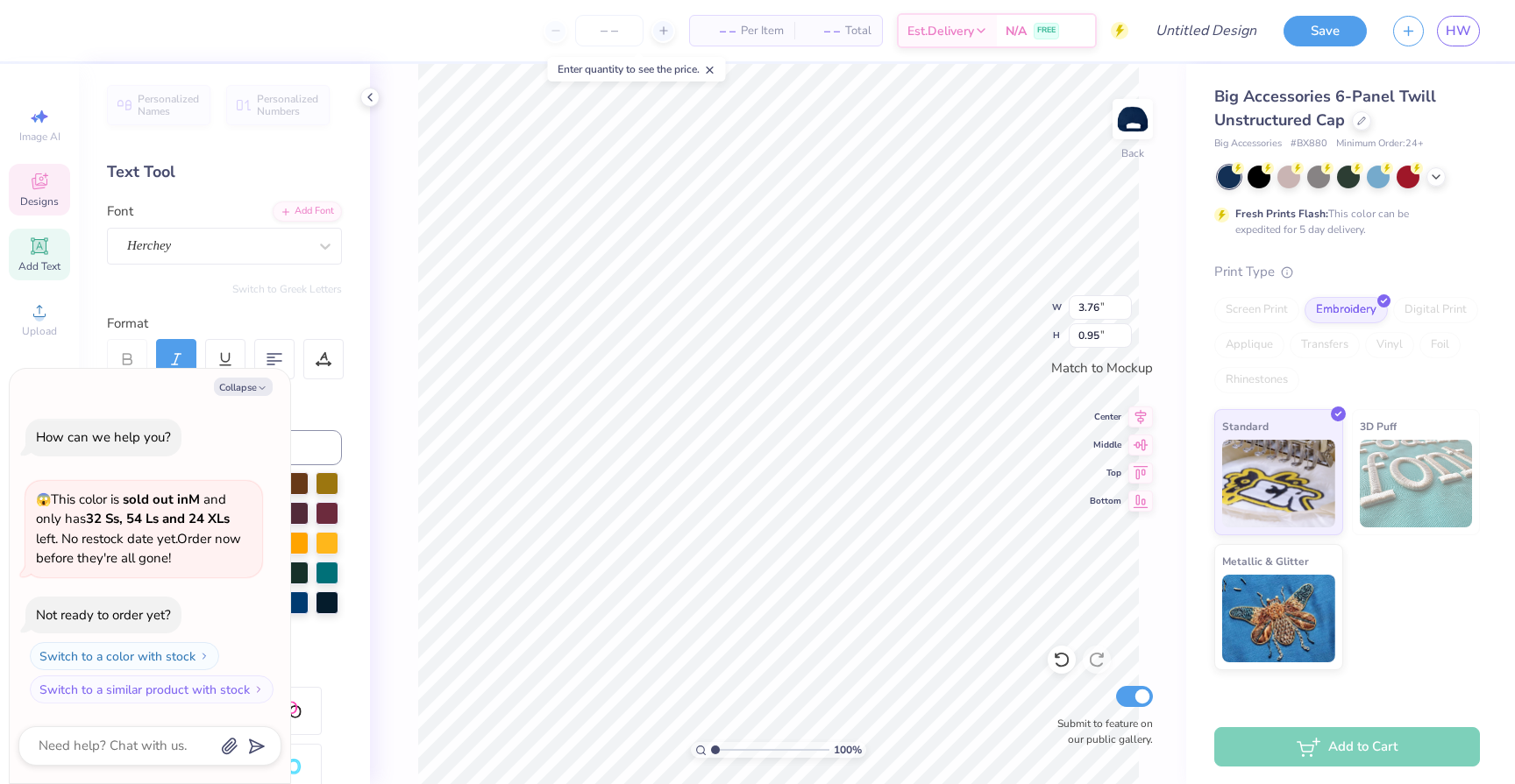
type textarea "Aggie Bl"
type textarea "x"
type textarea "Aggie Blo"
type textarea "x"
type textarea "Aggie Blos"
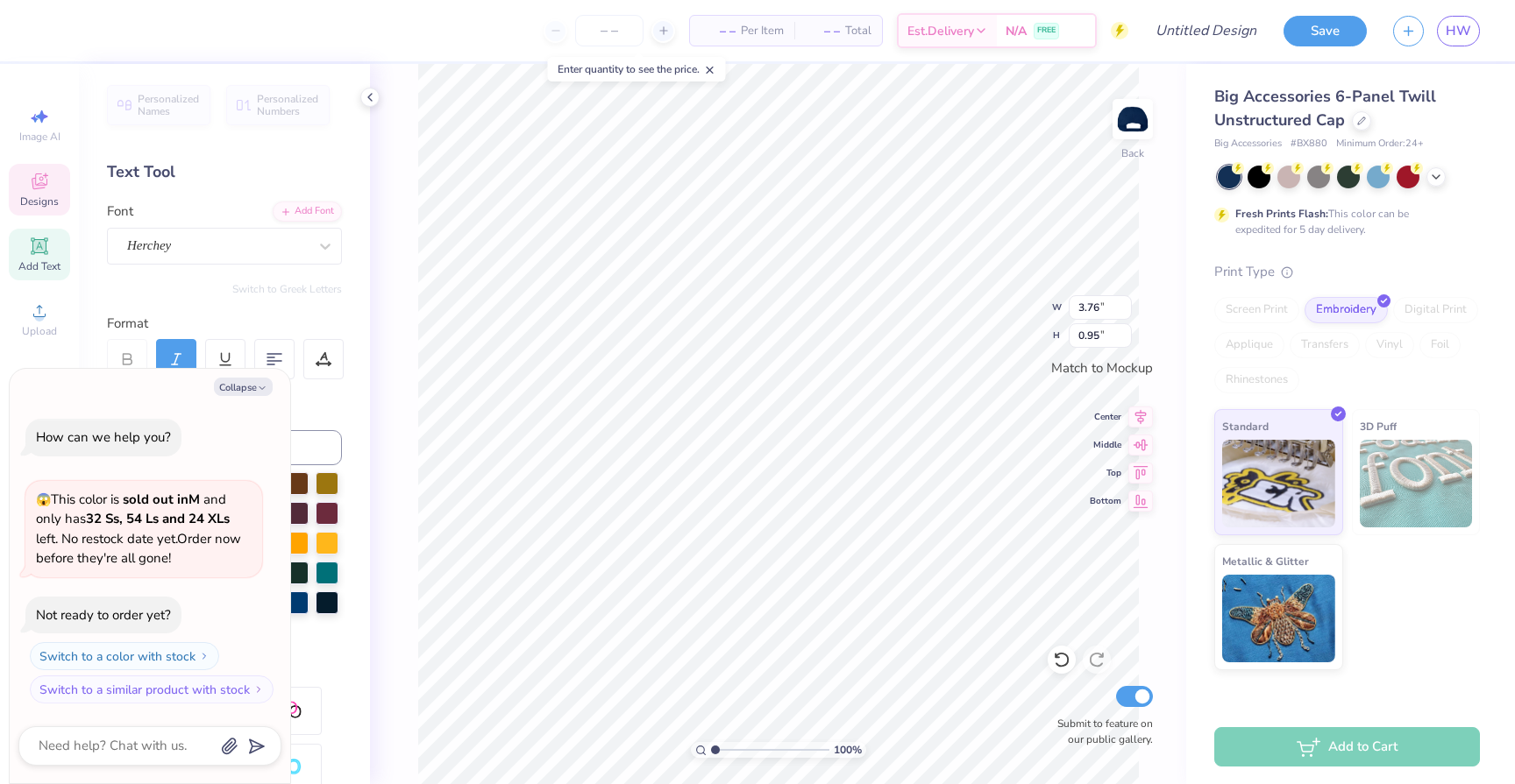
type textarea "x"
type textarea "Aggie Bloss"
type textarea "x"
type textarea "Aggie Blosso"
type textarea "x"
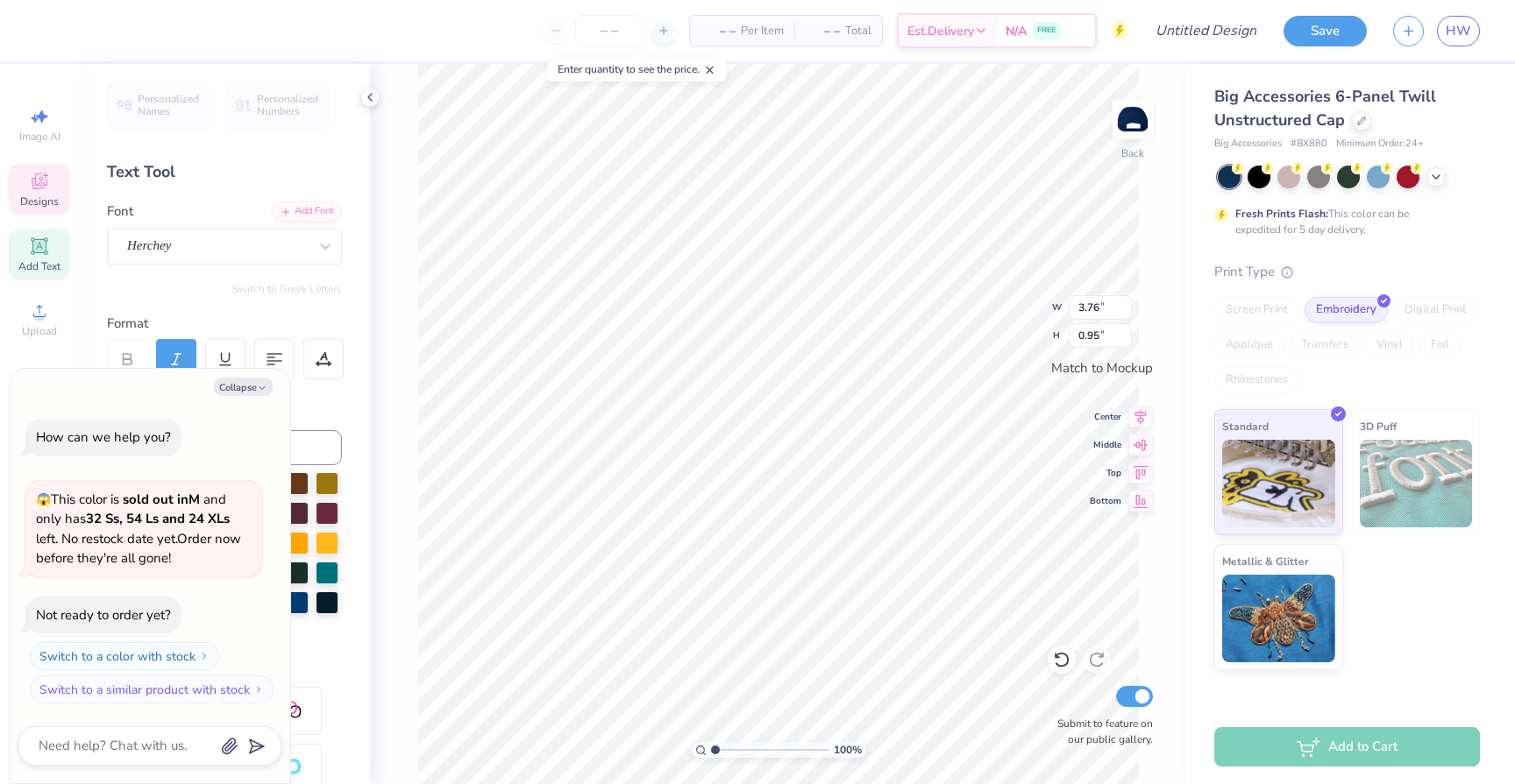
type textarea "Aggie Blossom"
type textarea "x"
type textarea "Aggie Blossoms"
type textarea "x"
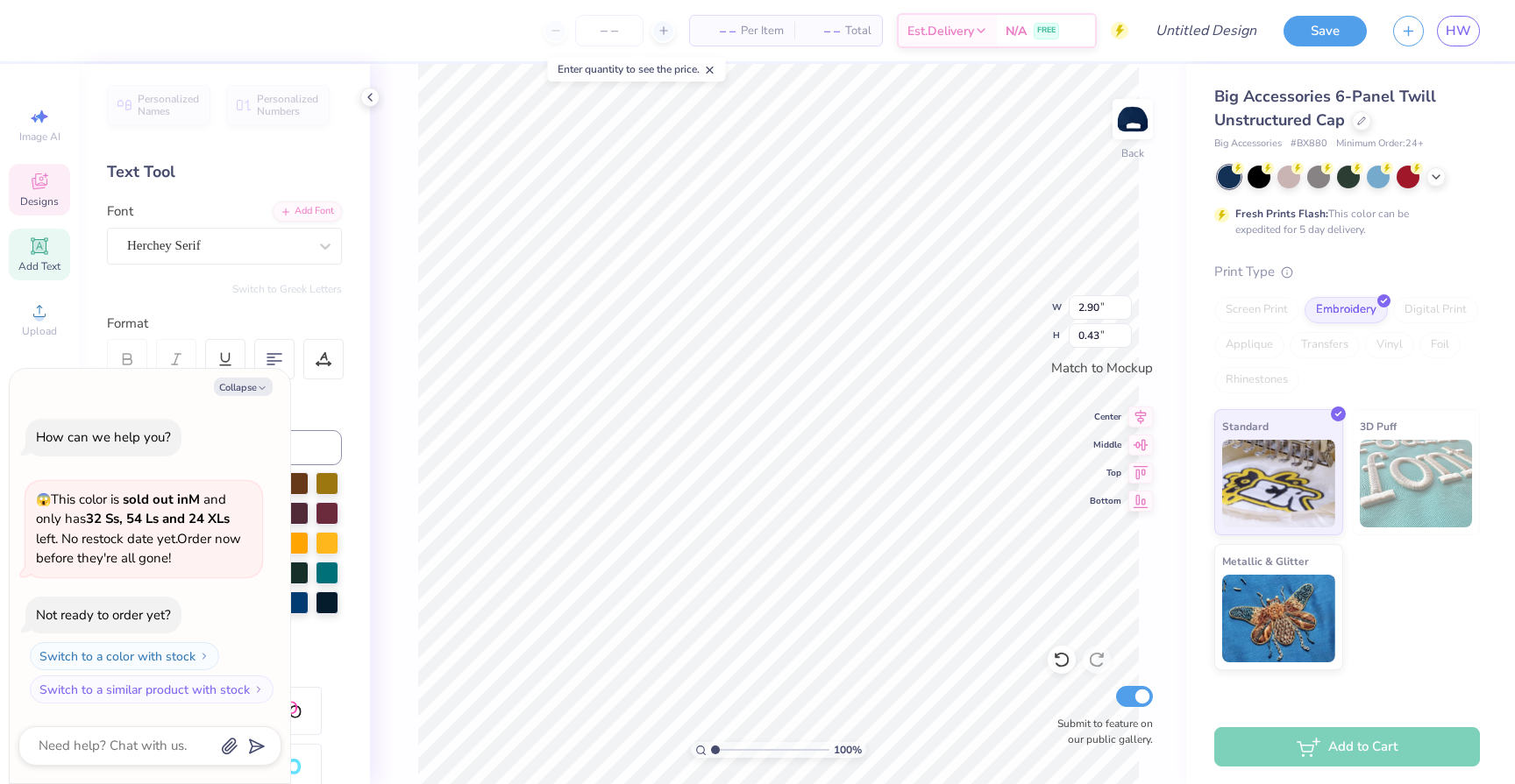
type textarea "C"
type textarea "x"
type textarea "Cs"
type textarea "x"
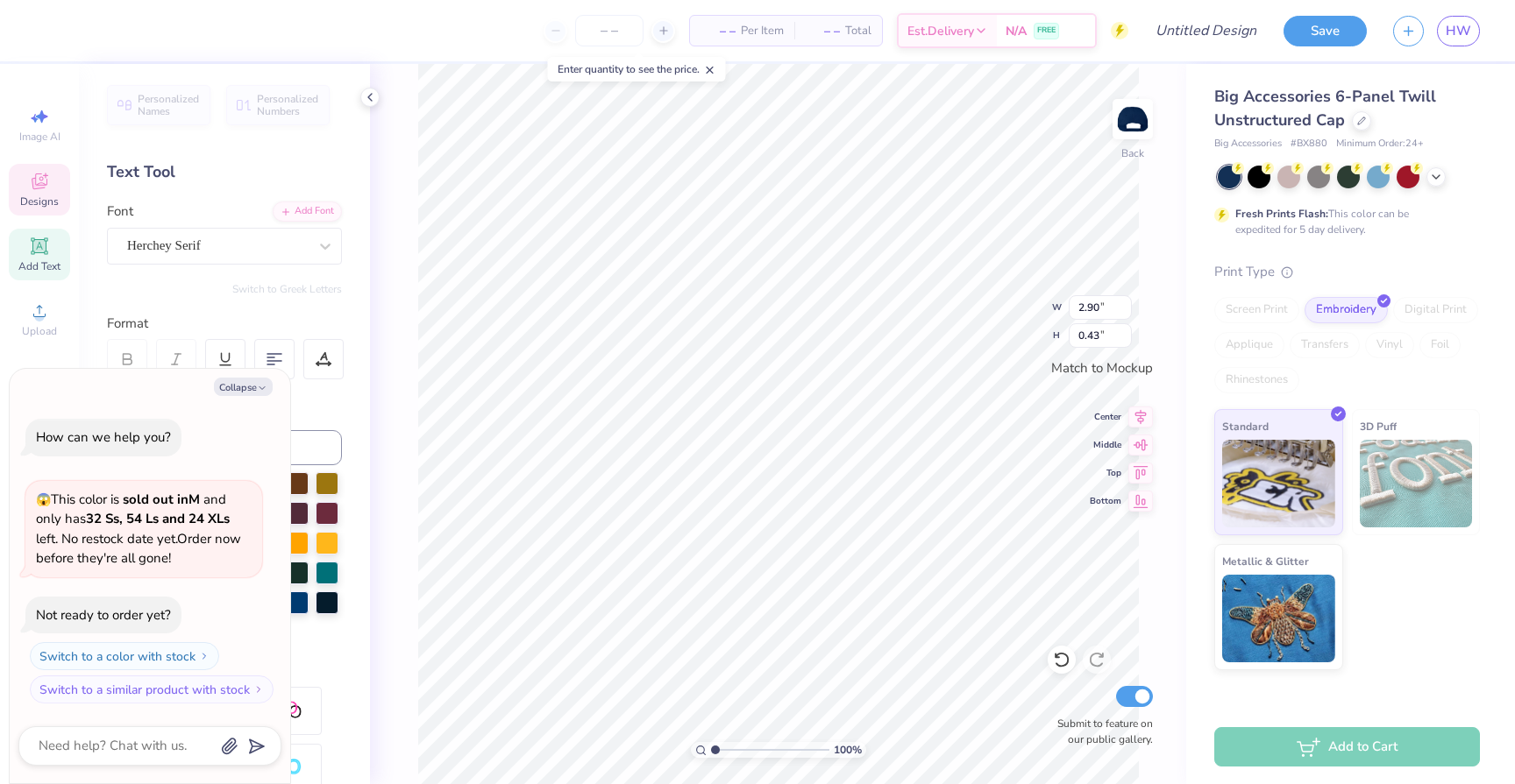
type textarea "Cst"
type textarea "x"
type textarea "Csta"
type textarea "x"
type textarea "Cstat"
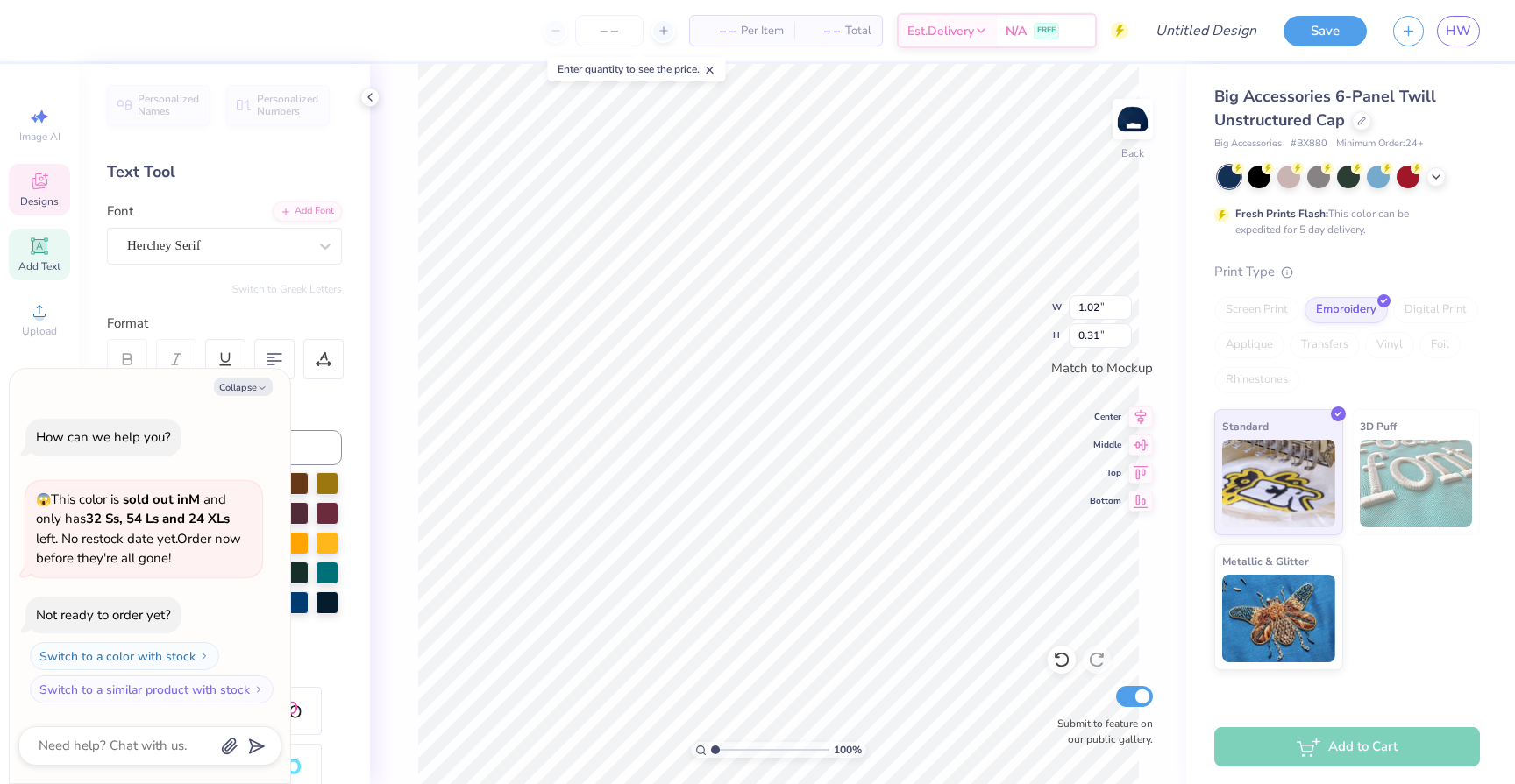
type textarea "x"
type input "1.29"
type input "0.16"
type textarea "x"
type textarea "E S T . 1 8 7"
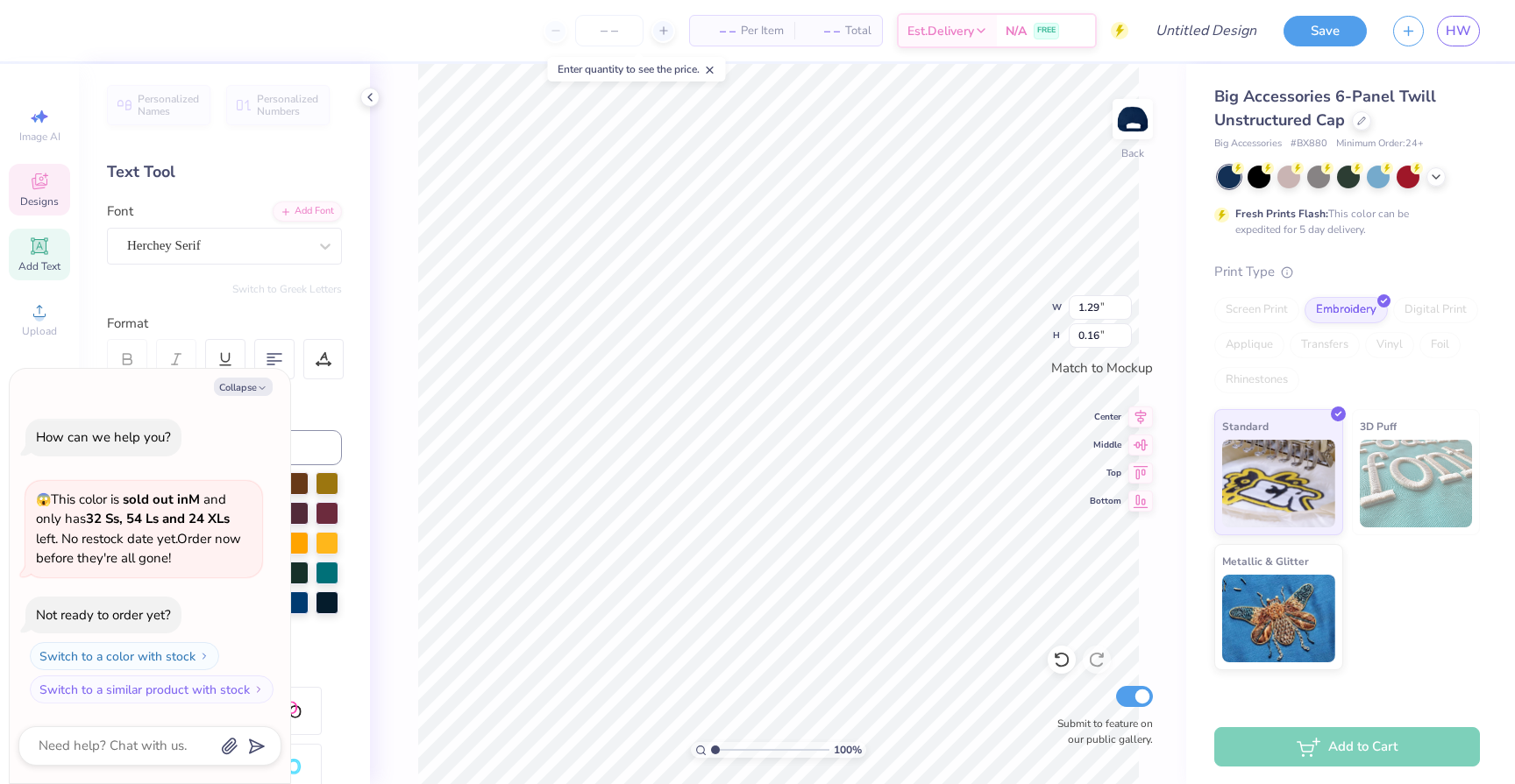
type textarea "x"
type textarea "E S T . 1 8 7"
type textarea "x"
type textarea "E S T . 1 8"
type textarea "x"
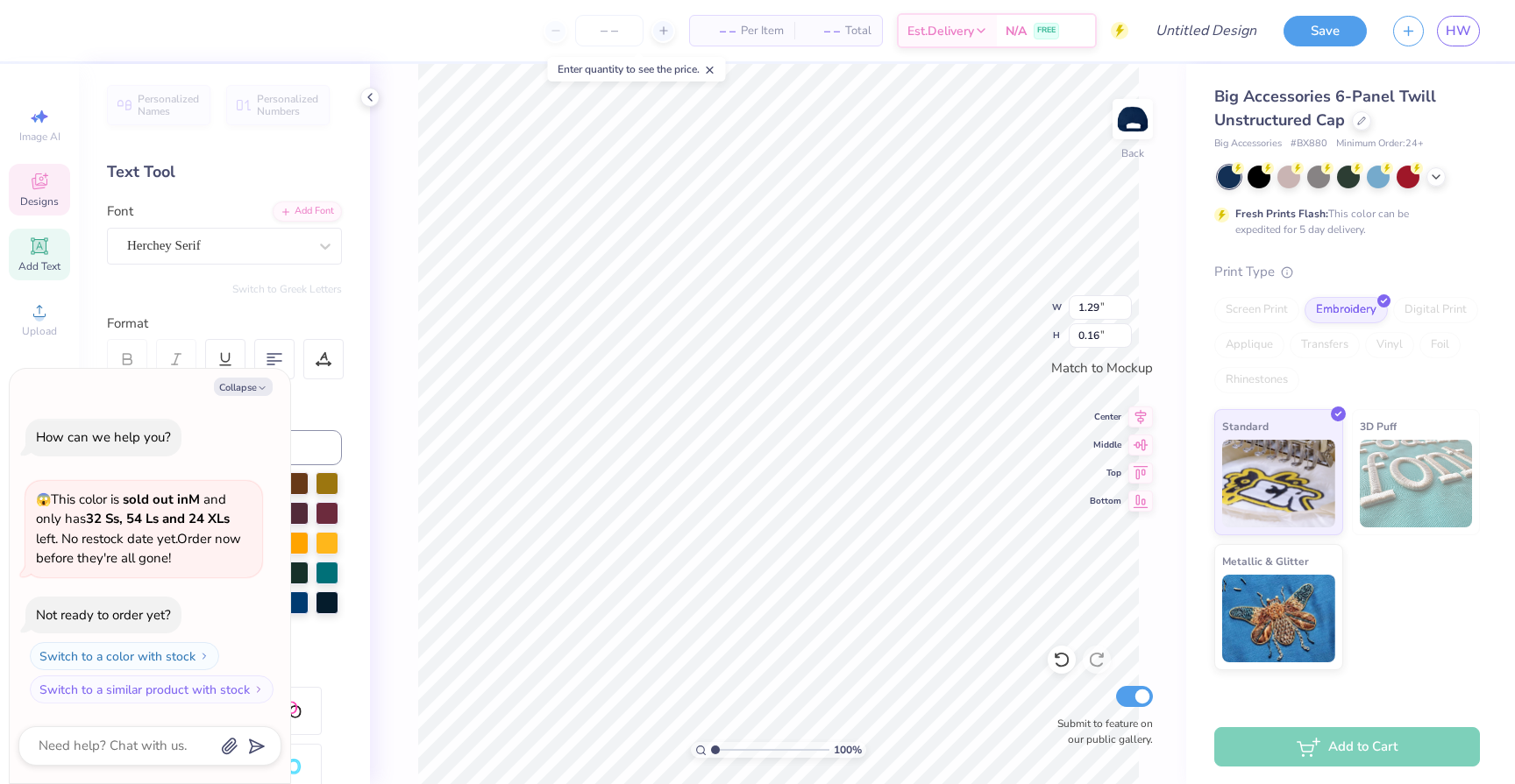
type textarea "E S T . 1 8"
type textarea "x"
type textarea "E S T . 1"
type textarea "x"
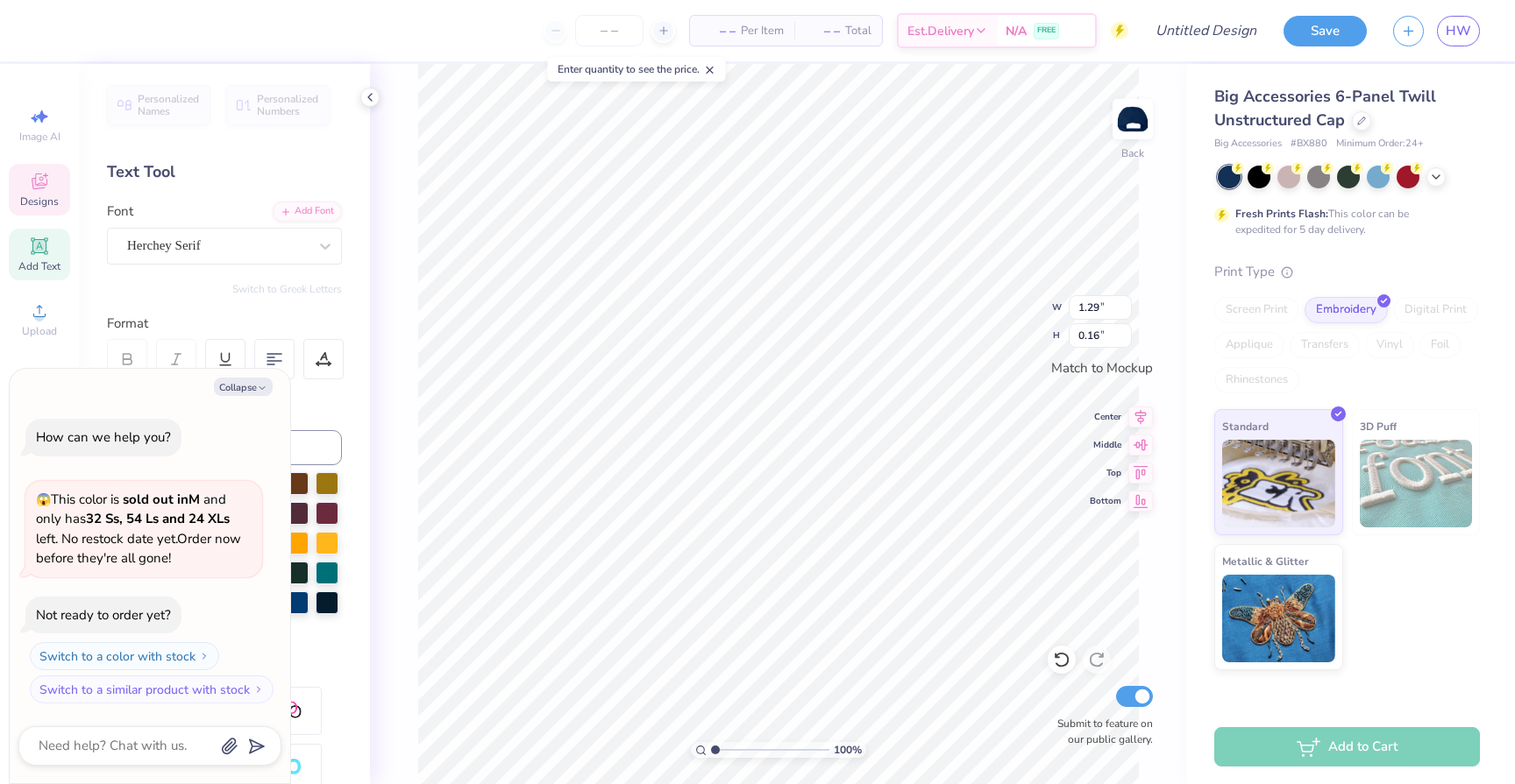
type textarea "E S T . 1"
type textarea "x"
type textarea "E S T ."
type textarea "x"
type textarea "E S T . 2"
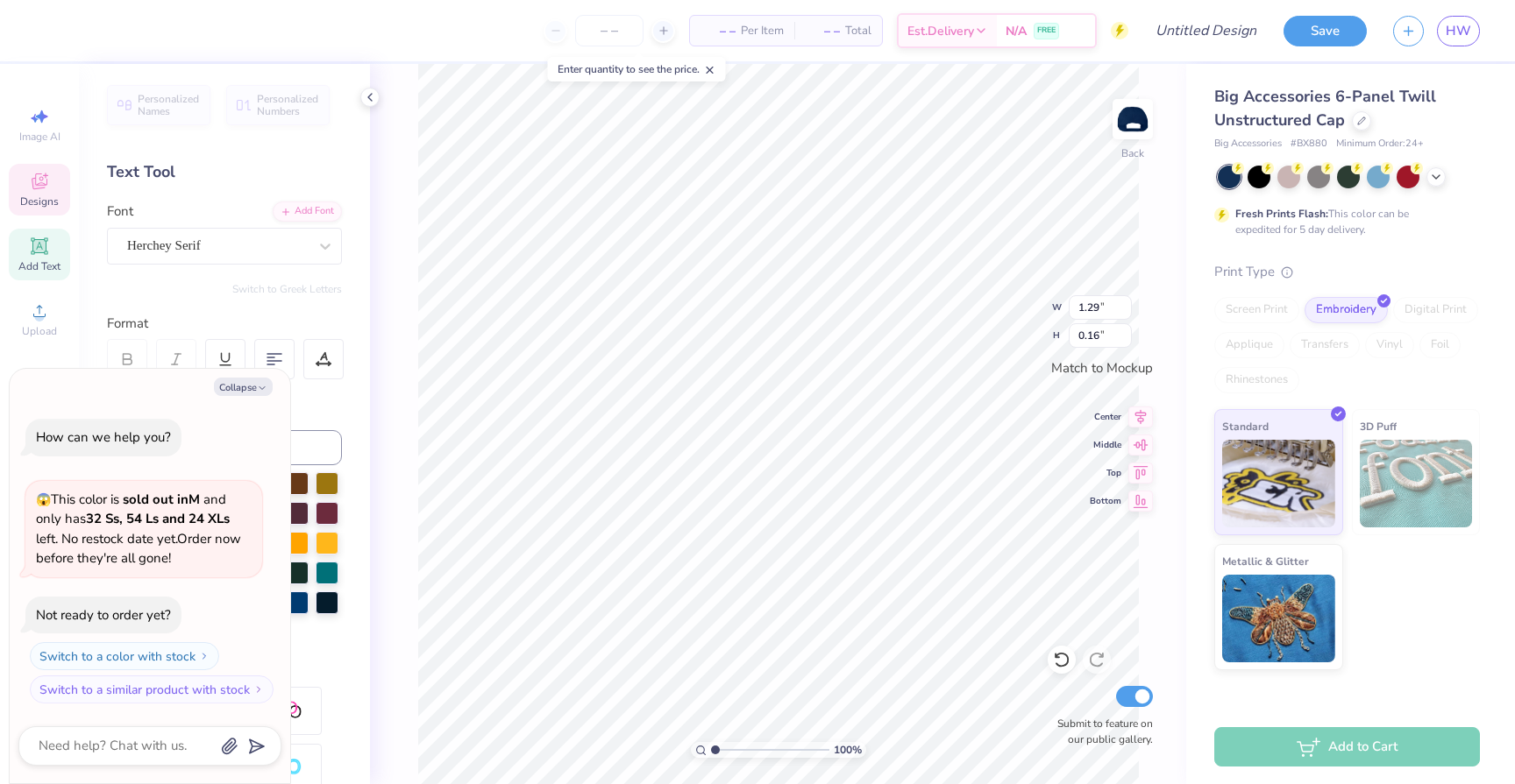
type textarea "x"
type textarea "E S T . 20"
type textarea "x"
type textarea "E S T . 201"
type textarea "x"
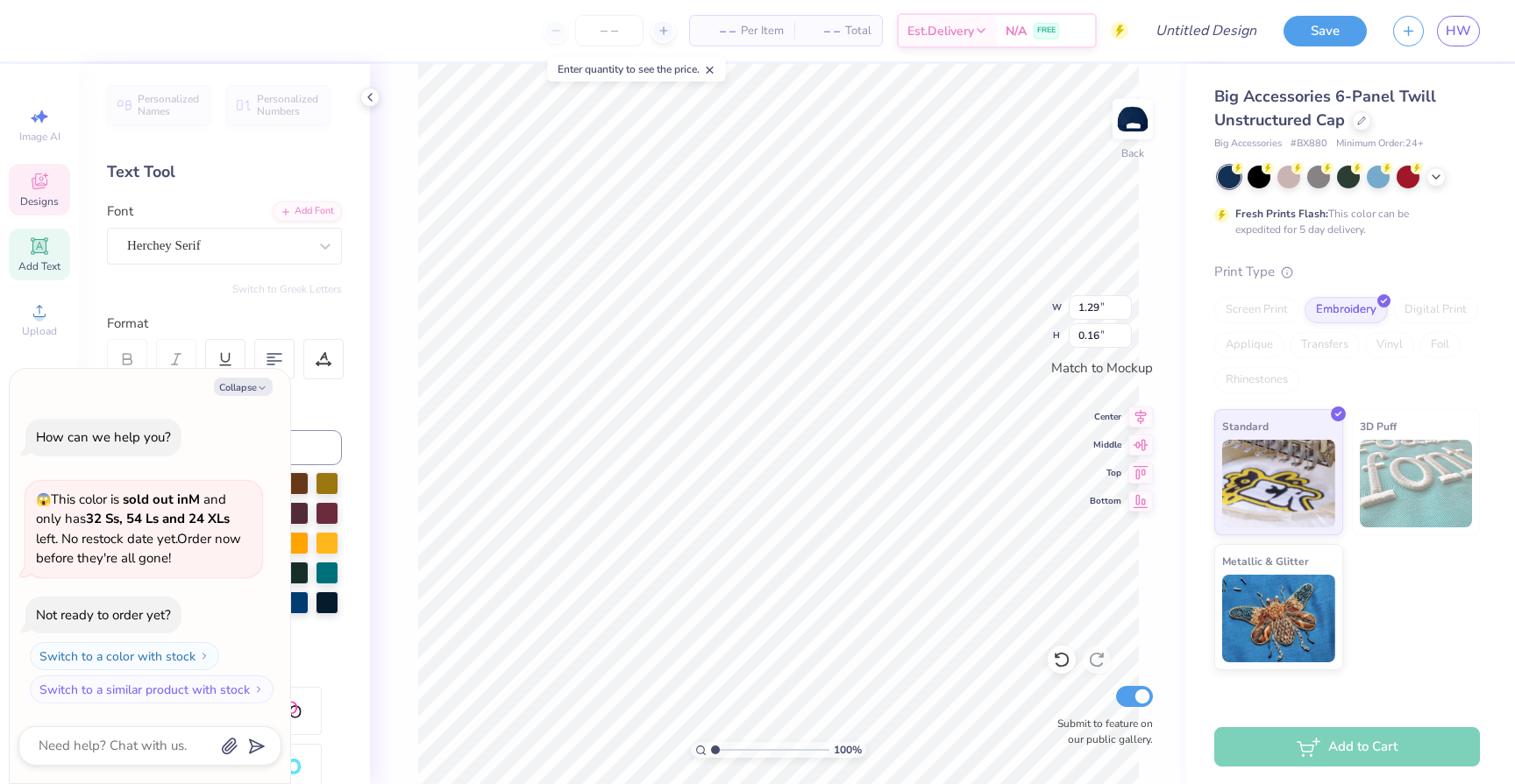
type textarea "E S T . 2014"
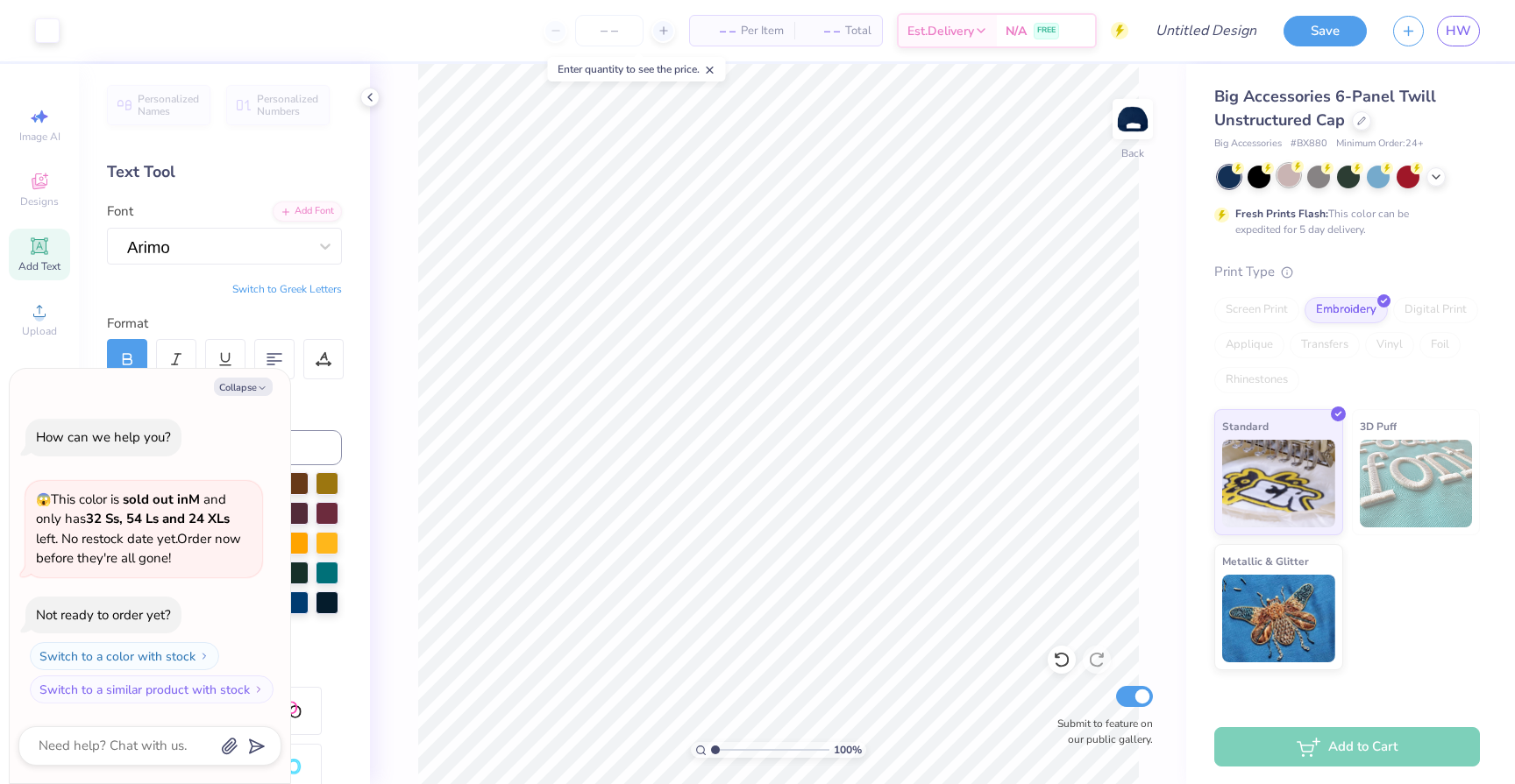
click at [1295, 178] on div at bounding box center [1289, 175] width 23 height 23
click at [1433, 170] on icon at bounding box center [1436, 175] width 14 height 14
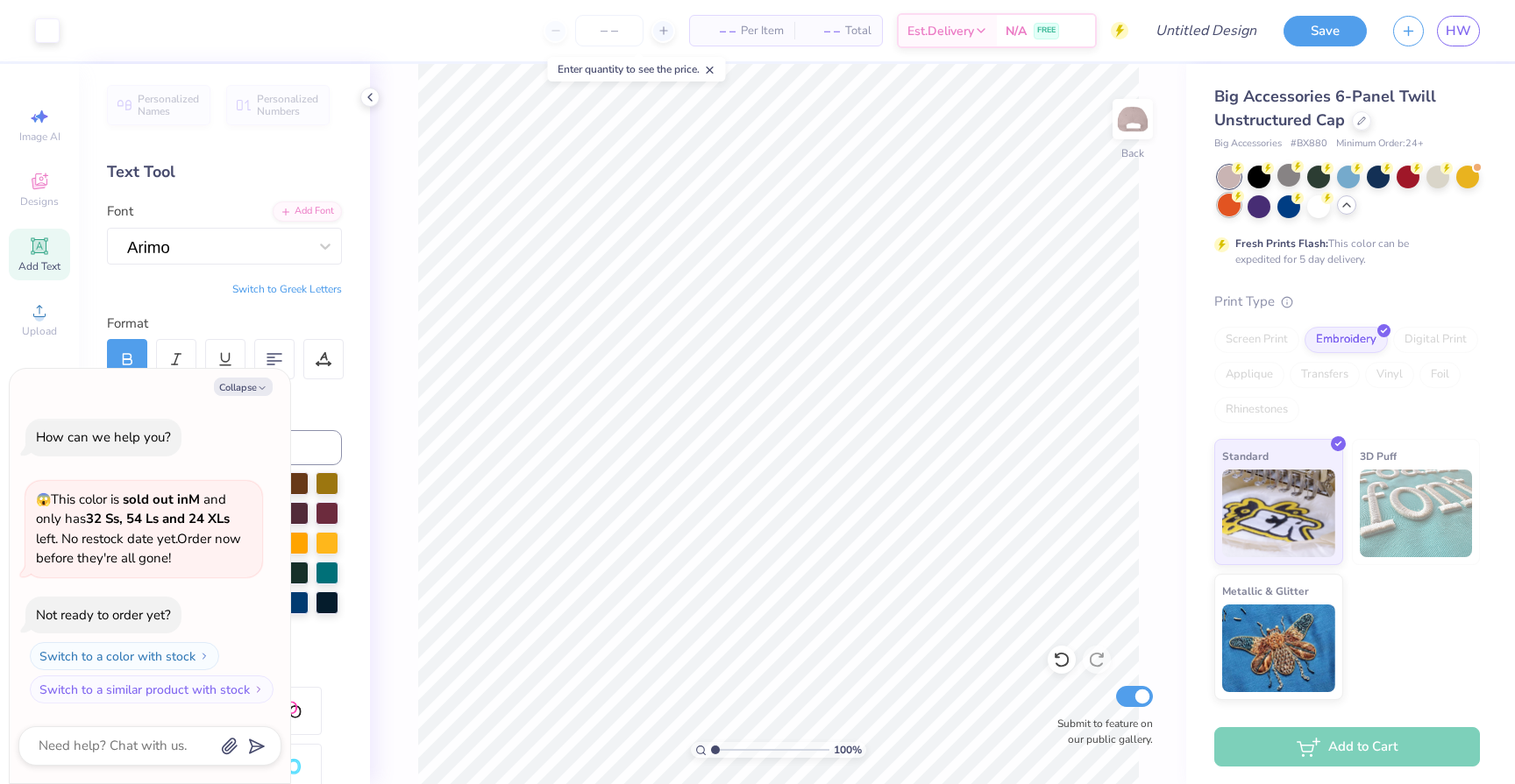
click at [1227, 209] on div at bounding box center [1229, 205] width 23 height 23
click at [1439, 175] on div at bounding box center [1437, 175] width 23 height 23
click at [1379, 170] on div at bounding box center [1378, 175] width 23 height 23
click at [1345, 169] on div at bounding box center [1348, 175] width 23 height 23
click at [1261, 169] on icon at bounding box center [1267, 166] width 12 height 12
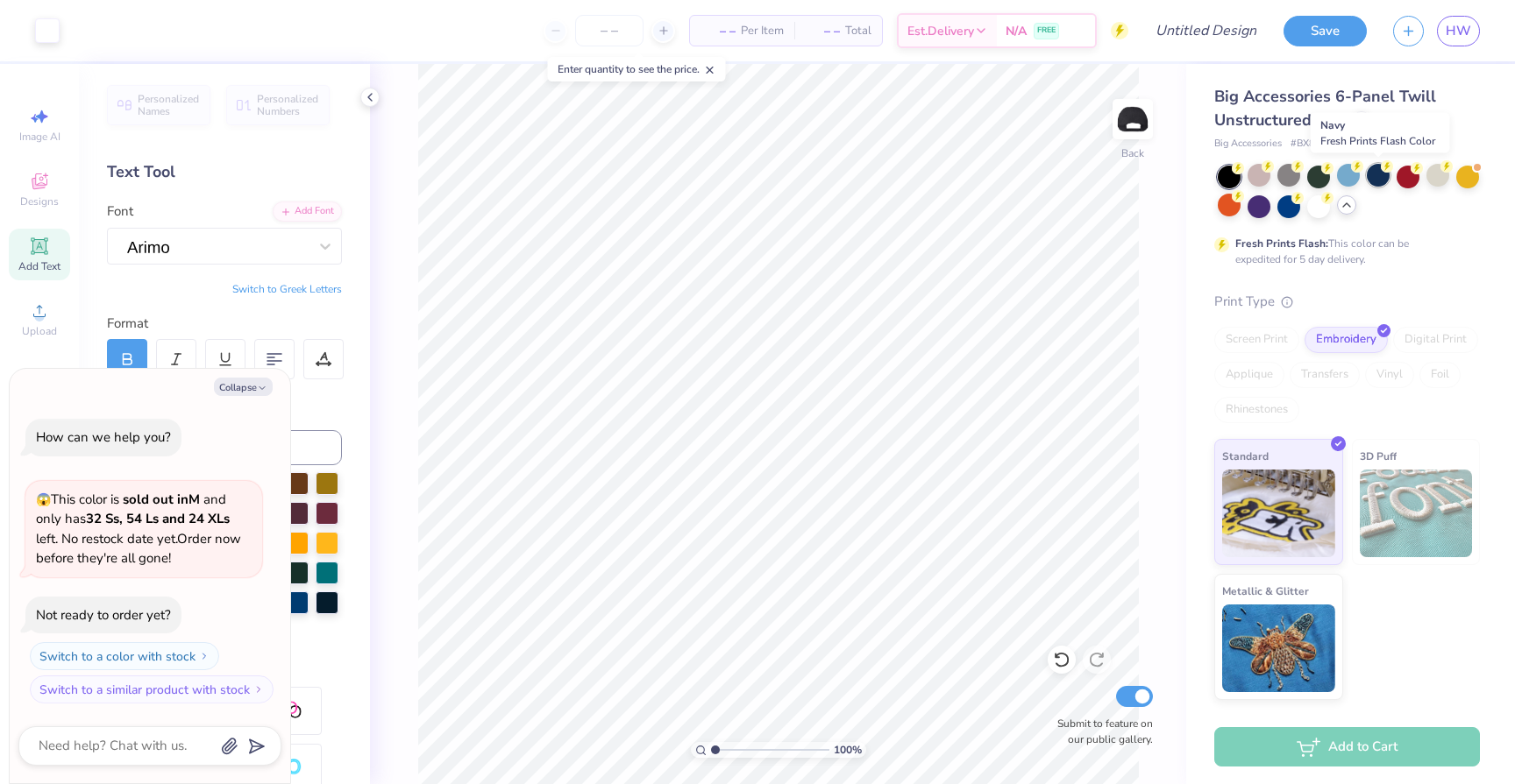
click at [1381, 175] on div at bounding box center [1378, 175] width 23 height 23
click at [1267, 176] on div at bounding box center [1258, 175] width 23 height 23
type textarea "x"
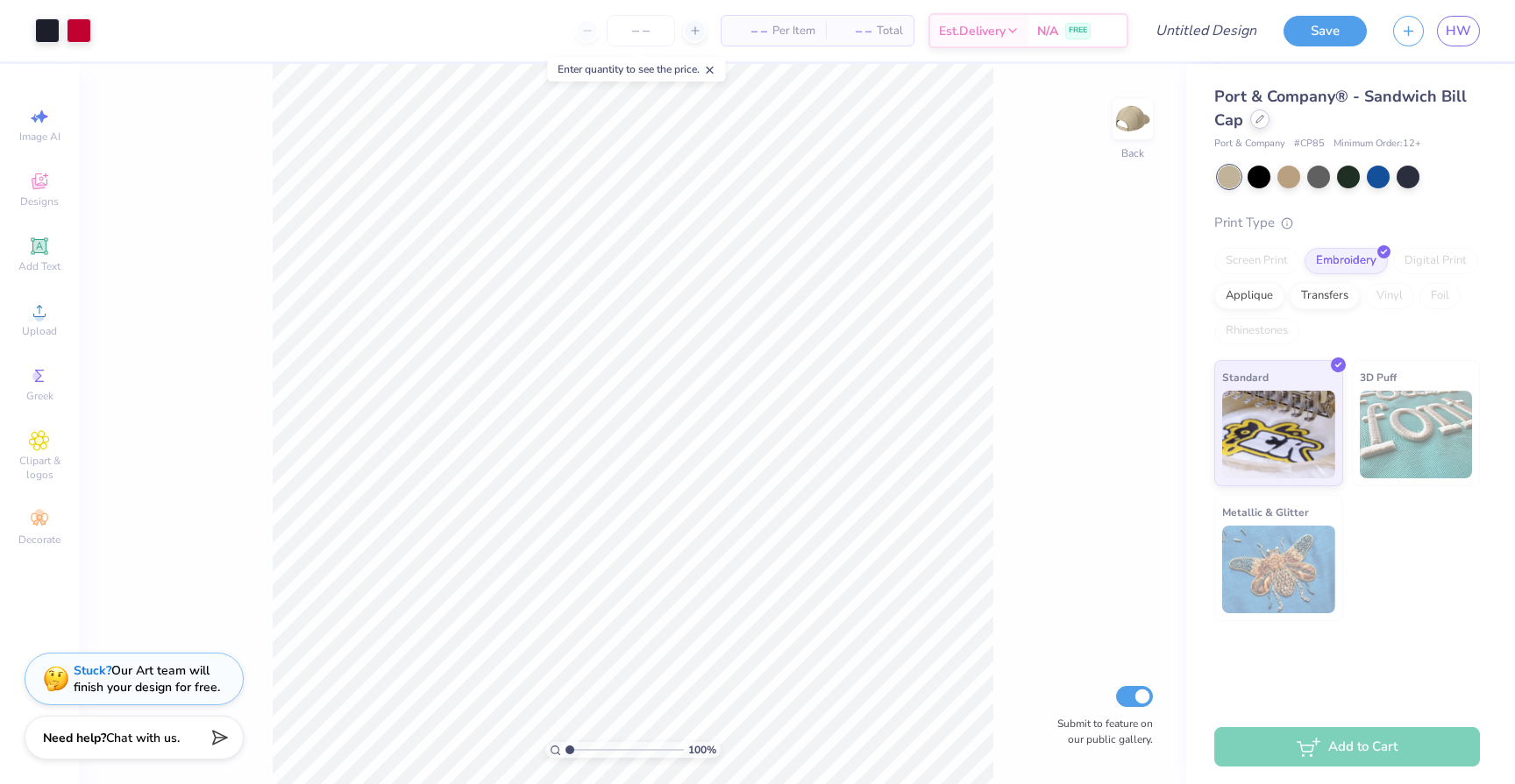
click at [1255, 118] on icon at bounding box center [1259, 119] width 9 height 9
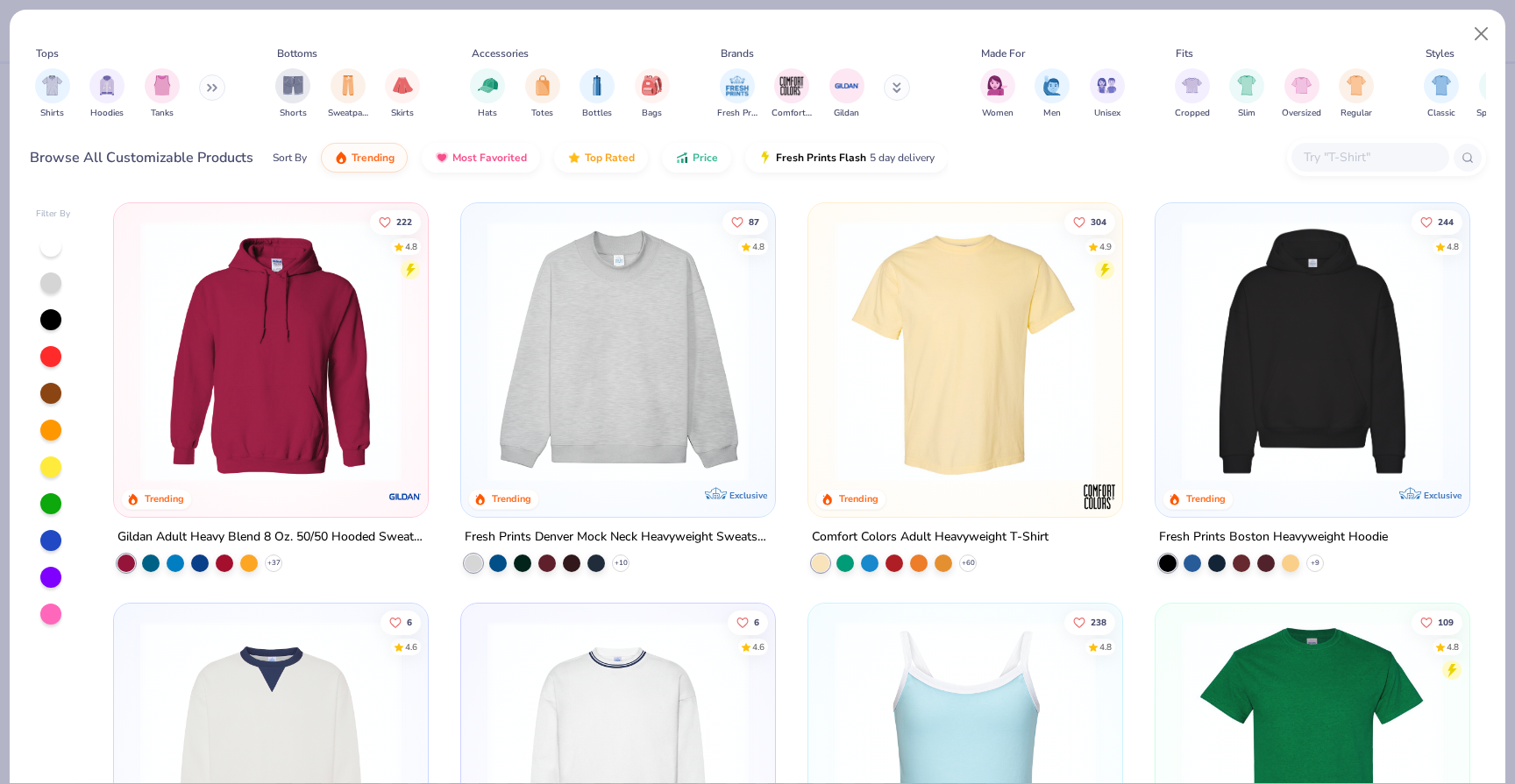
click at [1368, 155] on input "text" at bounding box center [1368, 157] width 135 height 20
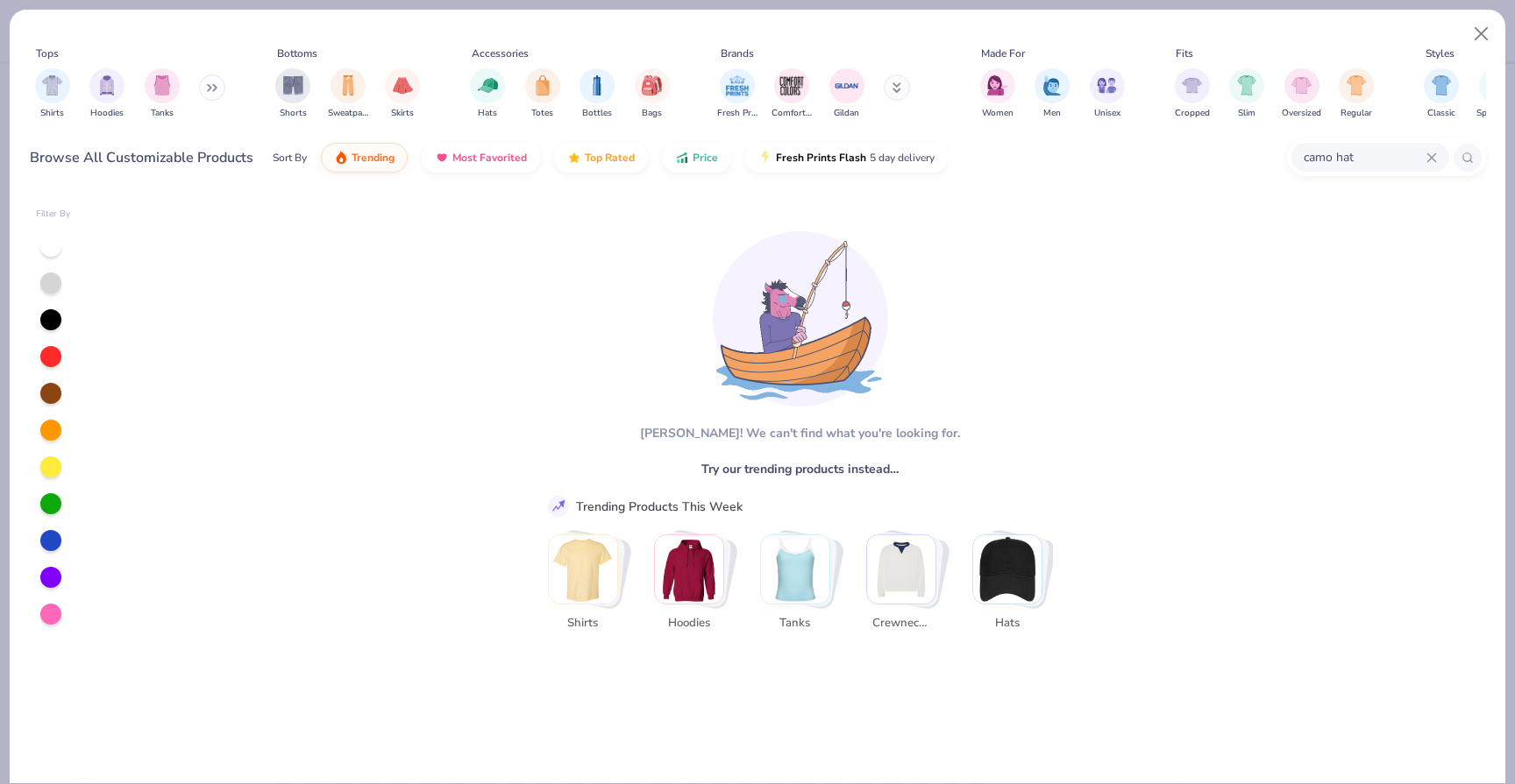
click at [1382, 157] on input "camo hat" at bounding box center [1364, 157] width 124 height 20
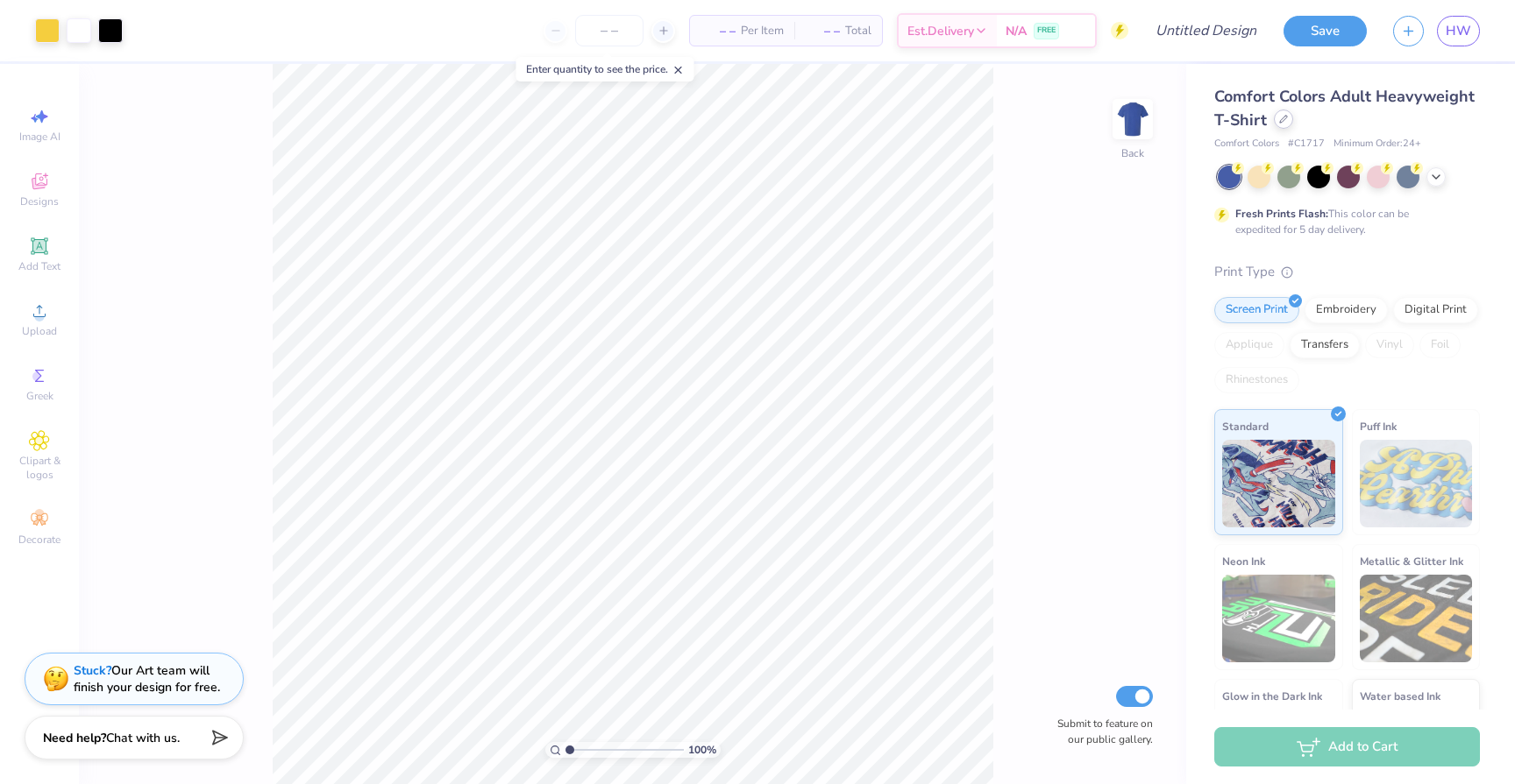
click at [1279, 120] on icon at bounding box center [1282, 119] width 9 height 9
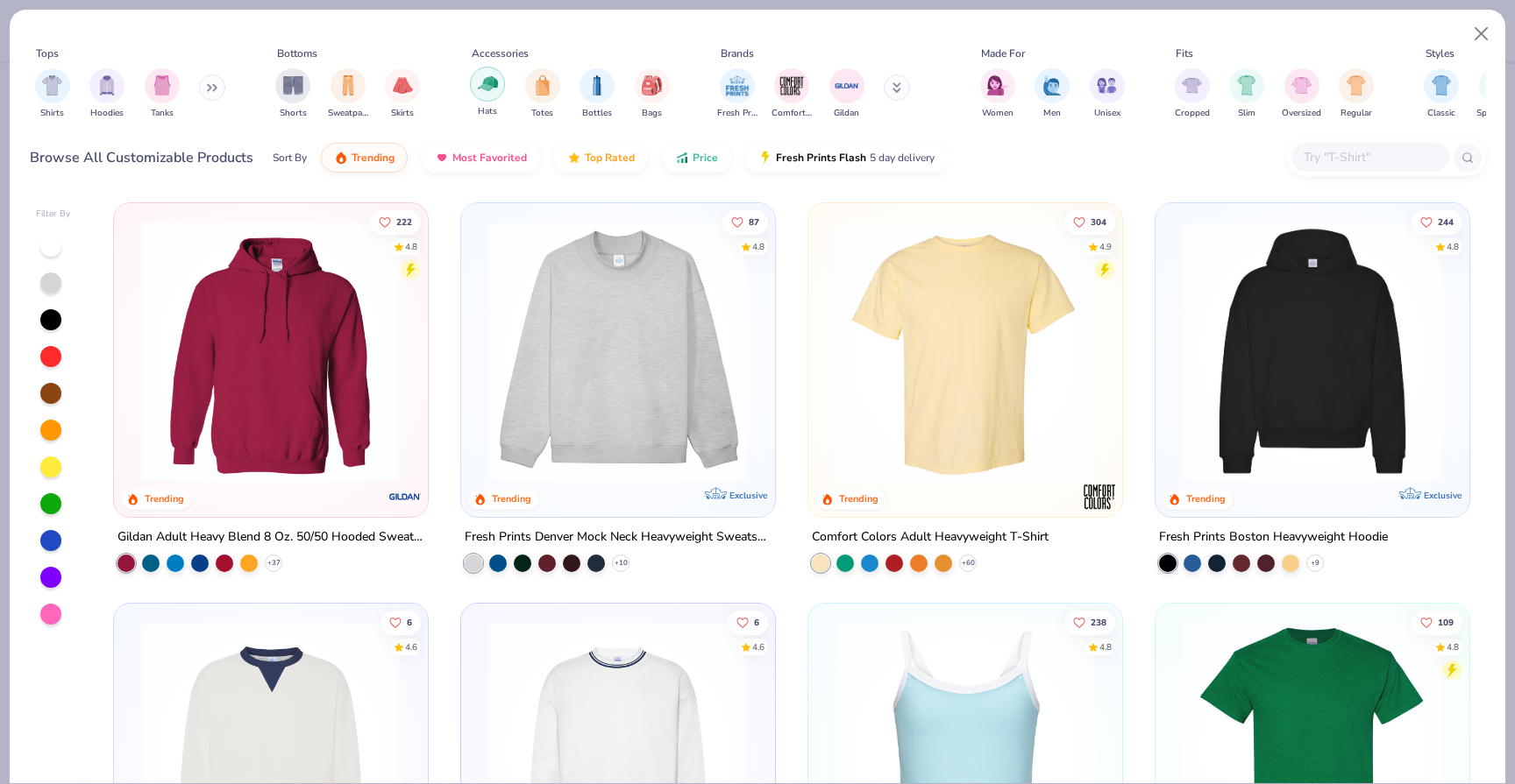
click at [501, 91] on div "filter for Hats" at bounding box center [487, 84] width 35 height 35
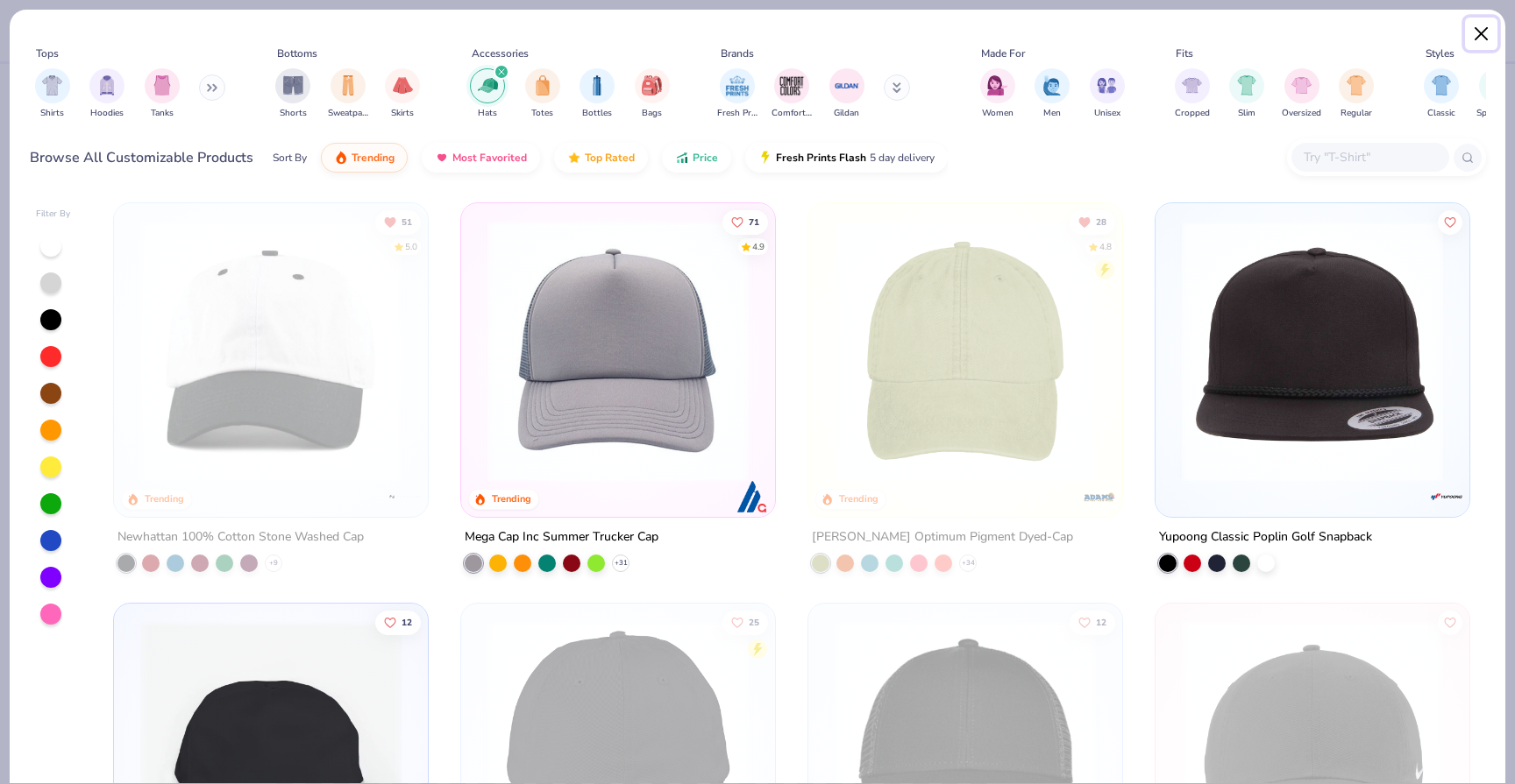
click at [1474, 22] on button "Close" at bounding box center [1481, 34] width 34 height 34
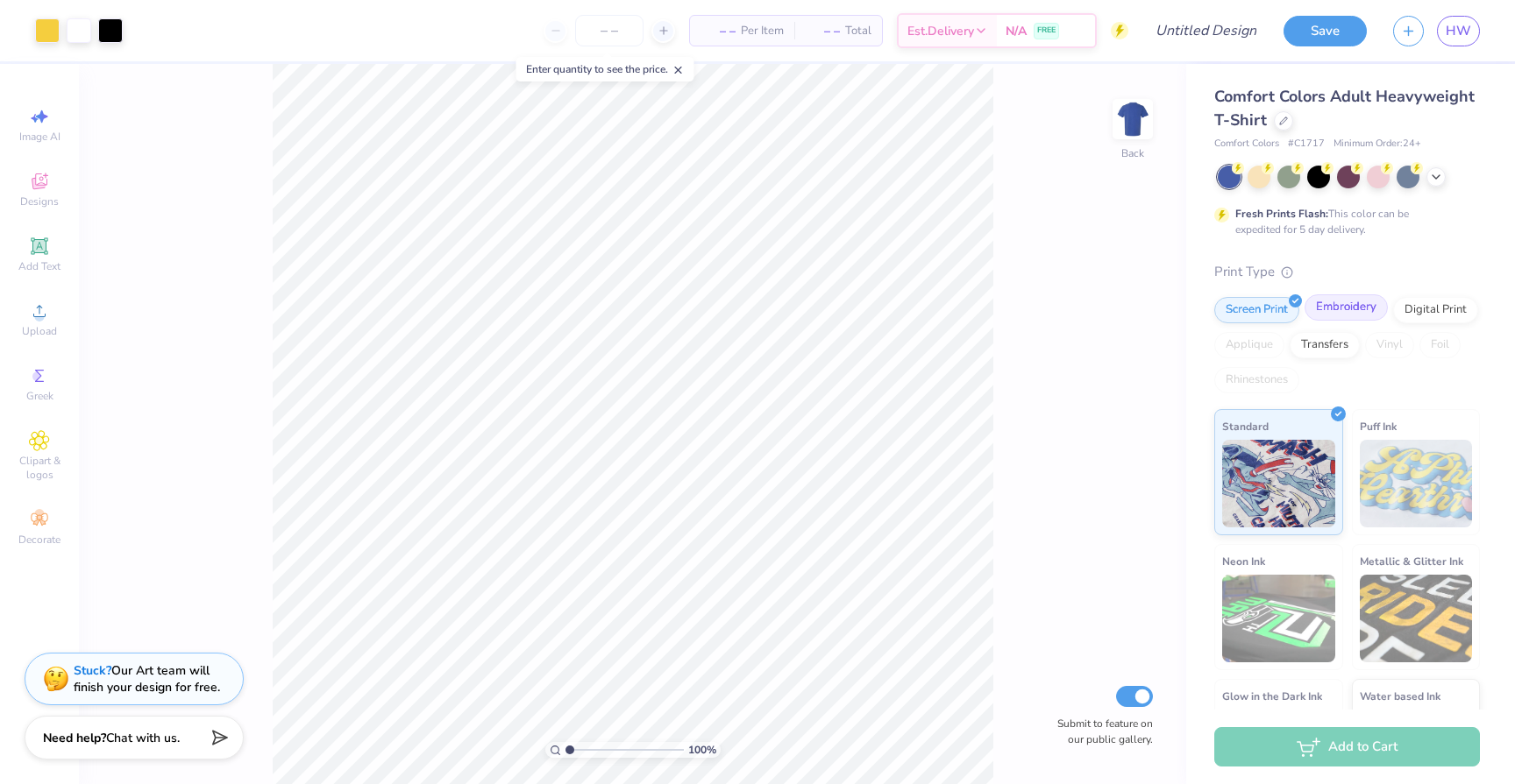
click at [1367, 310] on div "Embroidery" at bounding box center [1345, 307] width 83 height 26
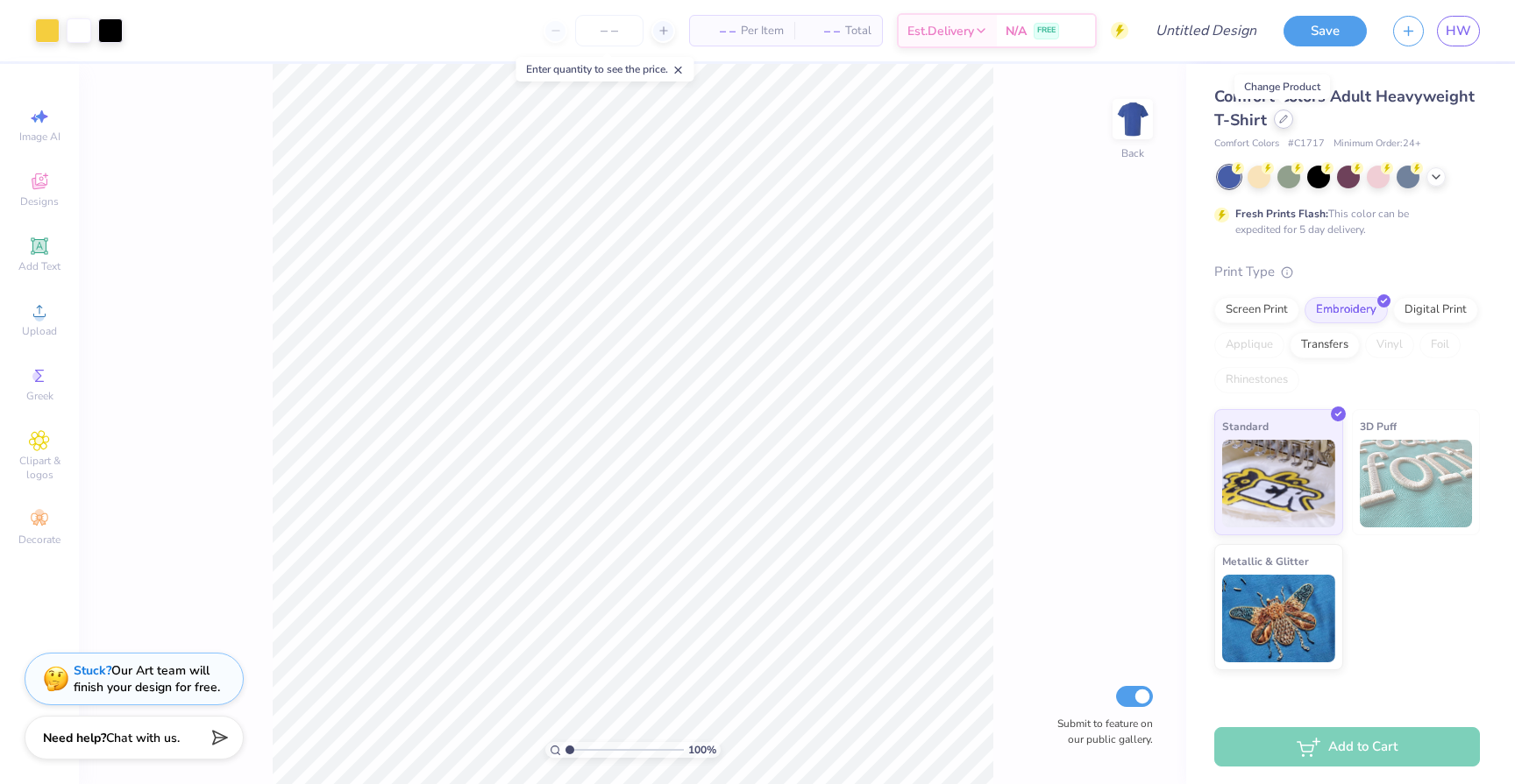
click at [1278, 122] on icon at bounding box center [1282, 119] width 9 height 9
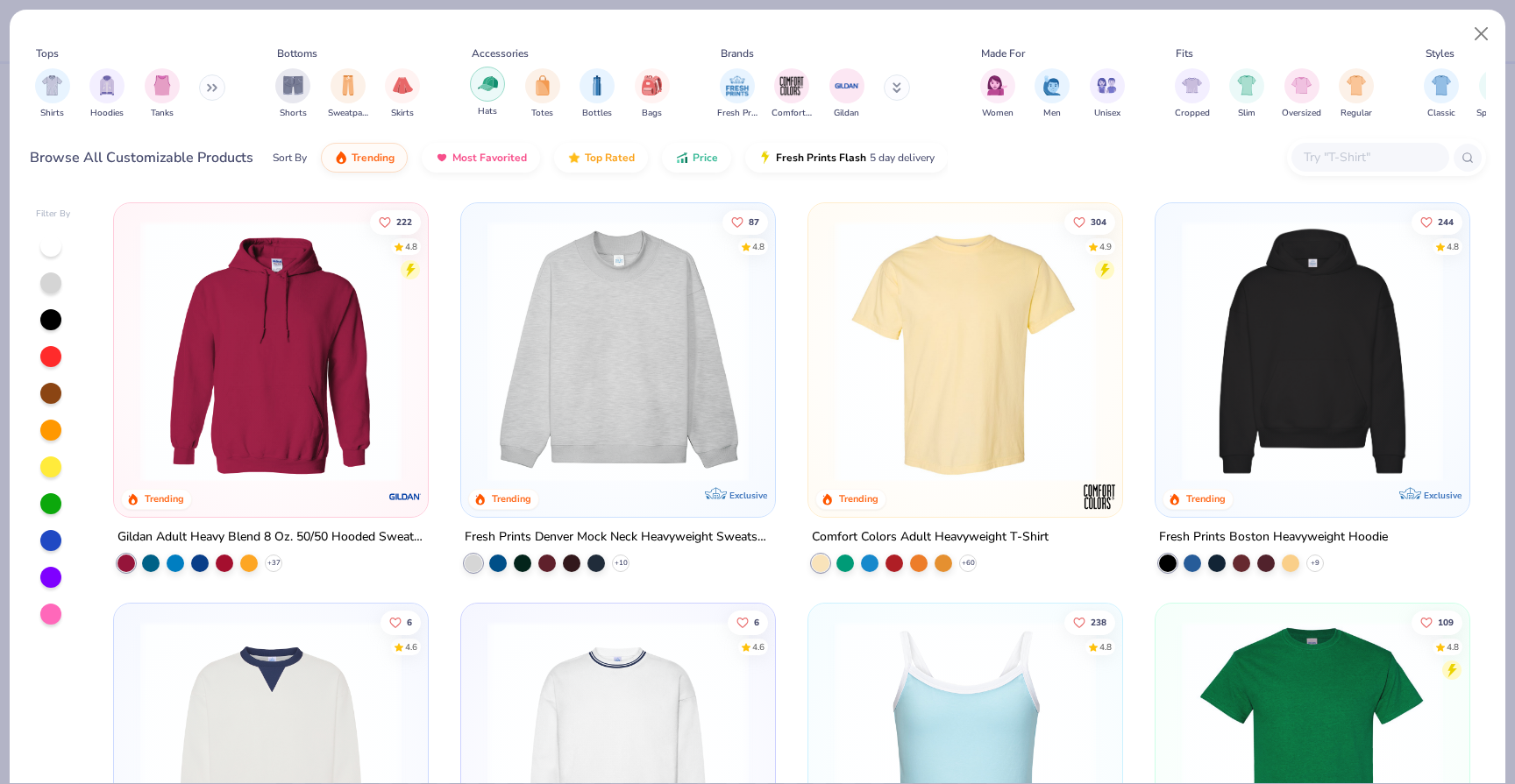
click at [497, 99] on div "filter for Hats" at bounding box center [487, 84] width 35 height 35
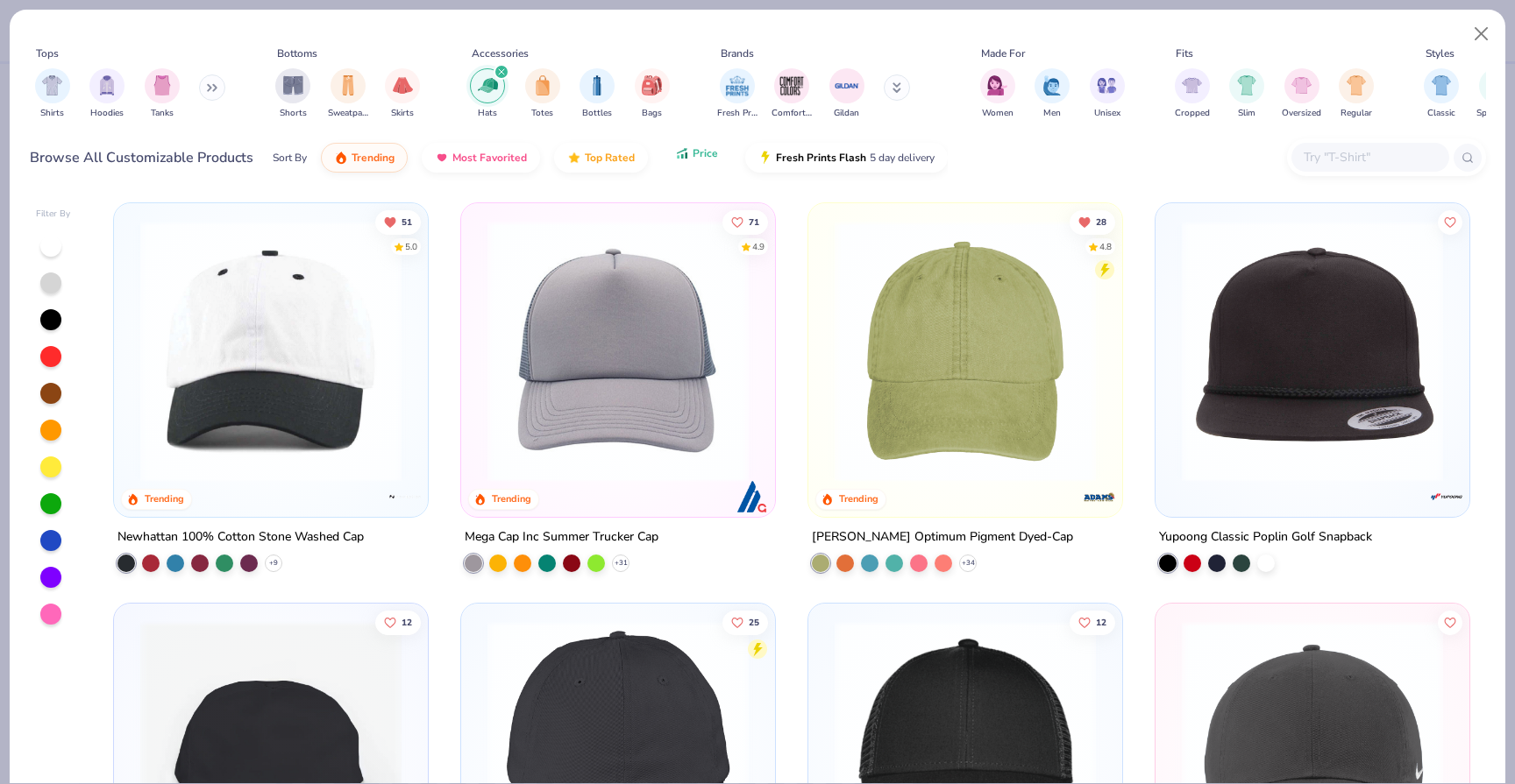
click at [683, 163] on button "Price" at bounding box center [696, 153] width 69 height 30
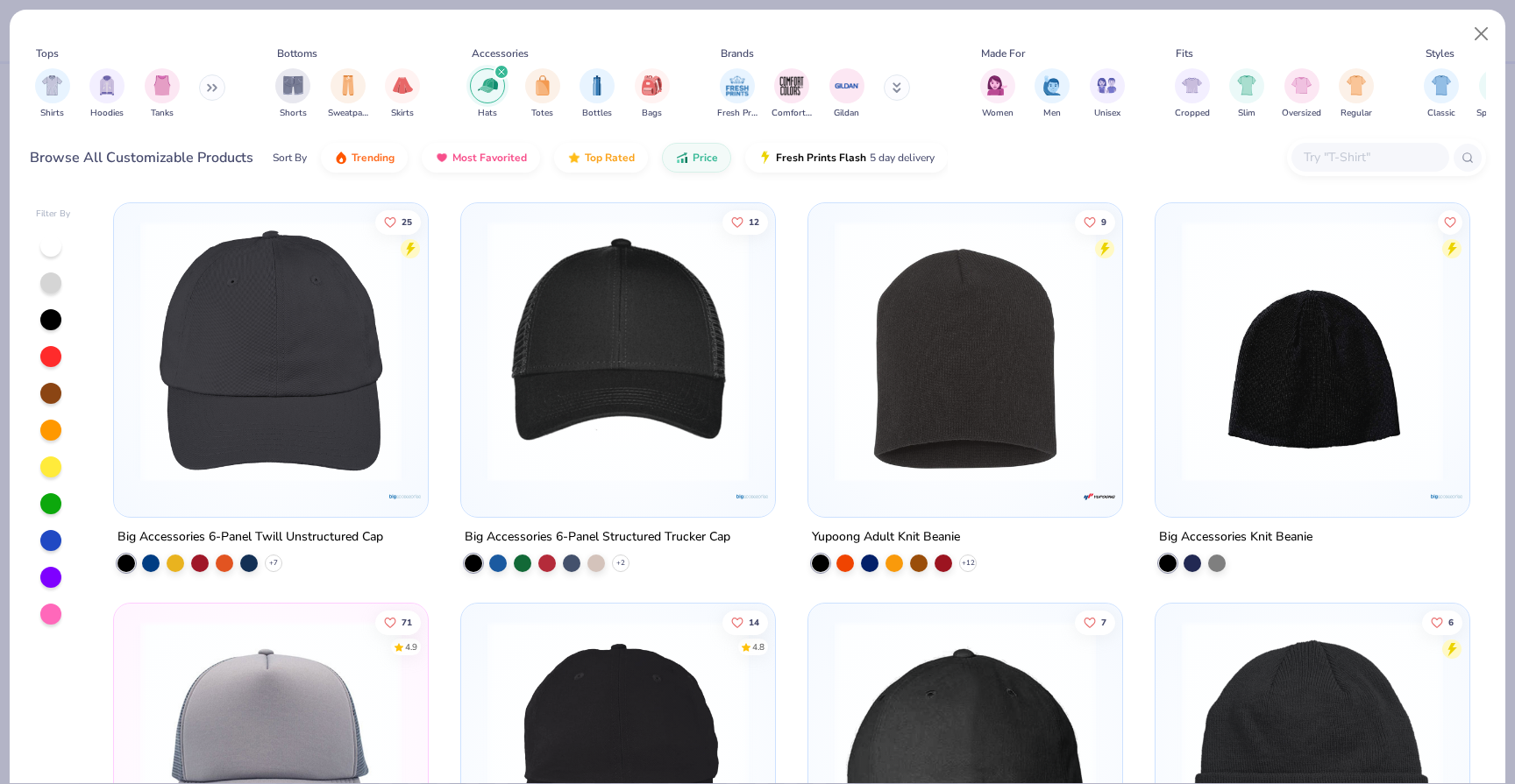
click at [264, 339] on img at bounding box center [270, 351] width 279 height 261
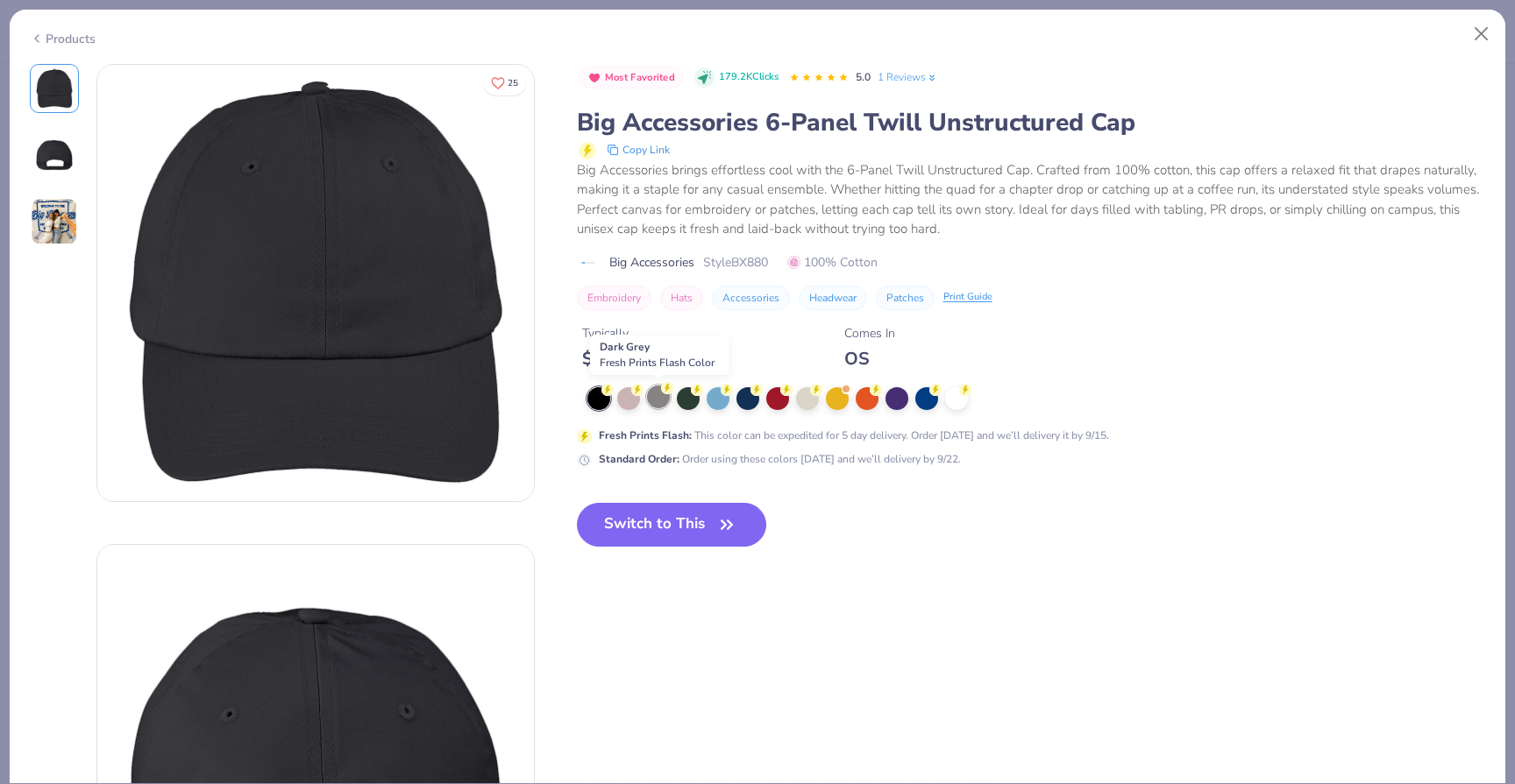
click at [653, 392] on div at bounding box center [658, 397] width 23 height 23
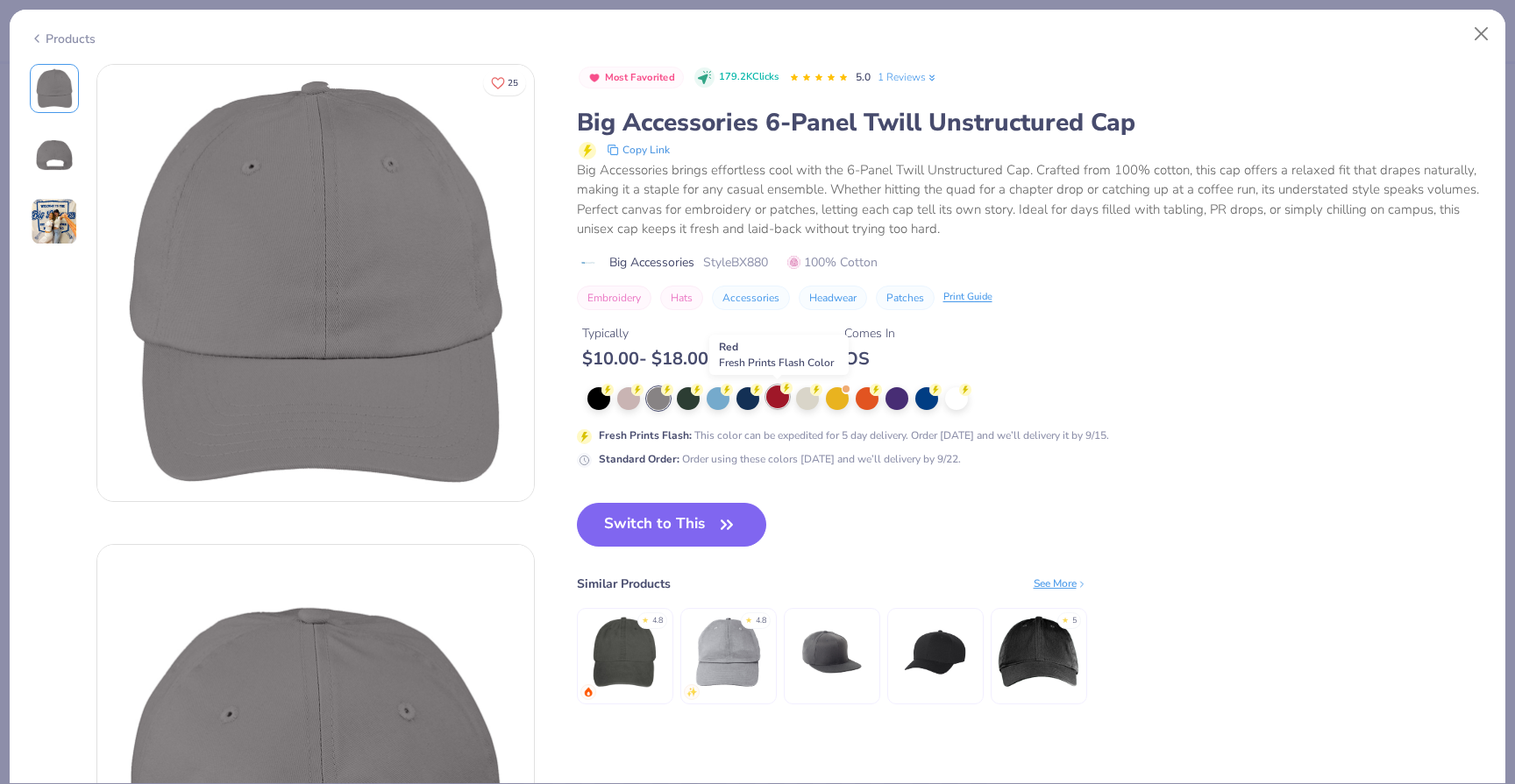
click at [780, 402] on div at bounding box center [778, 397] width 23 height 23
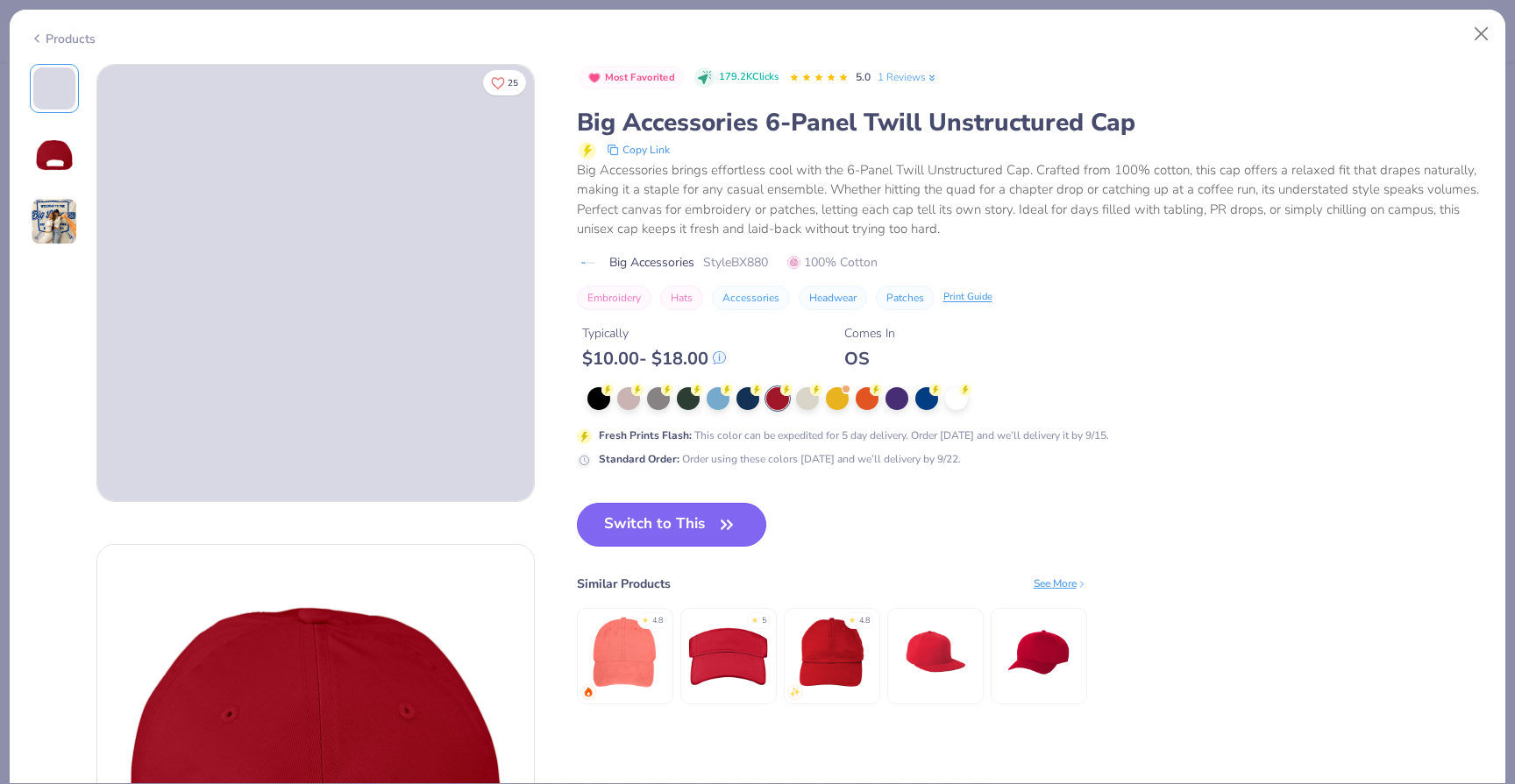
click at [722, 532] on icon "button" at bounding box center [727, 525] width 25 height 25
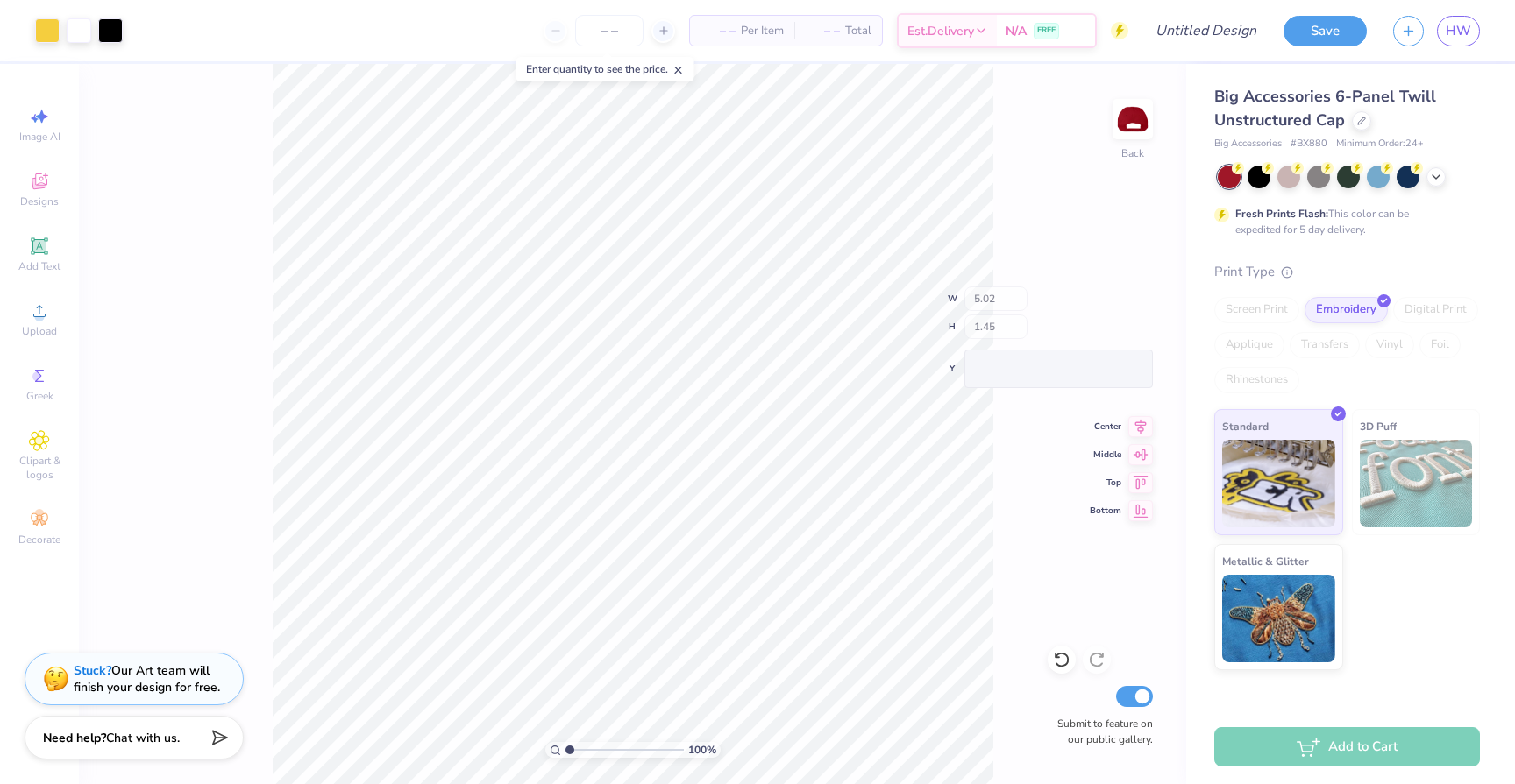
type input "4.98"
type input "1.21"
type input "5.02"
type input "1.25"
